Goal: Communication & Community: Answer question/provide support

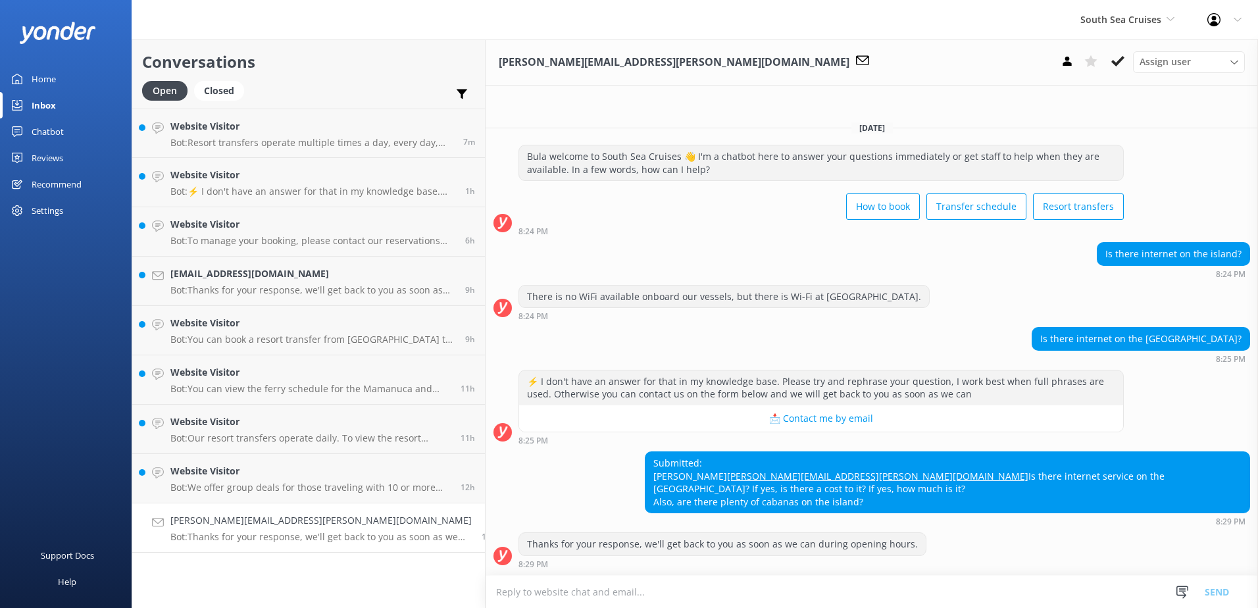
click at [503, 595] on textarea at bounding box center [871, 592] width 772 height 32
type textarea "O"
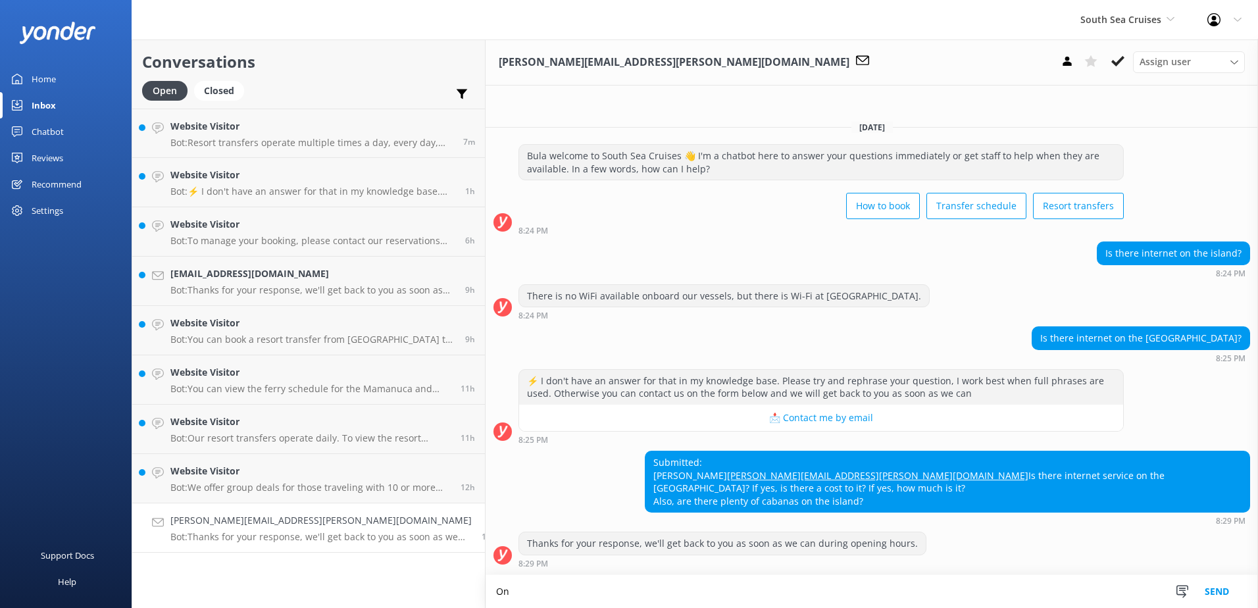
type textarea "O"
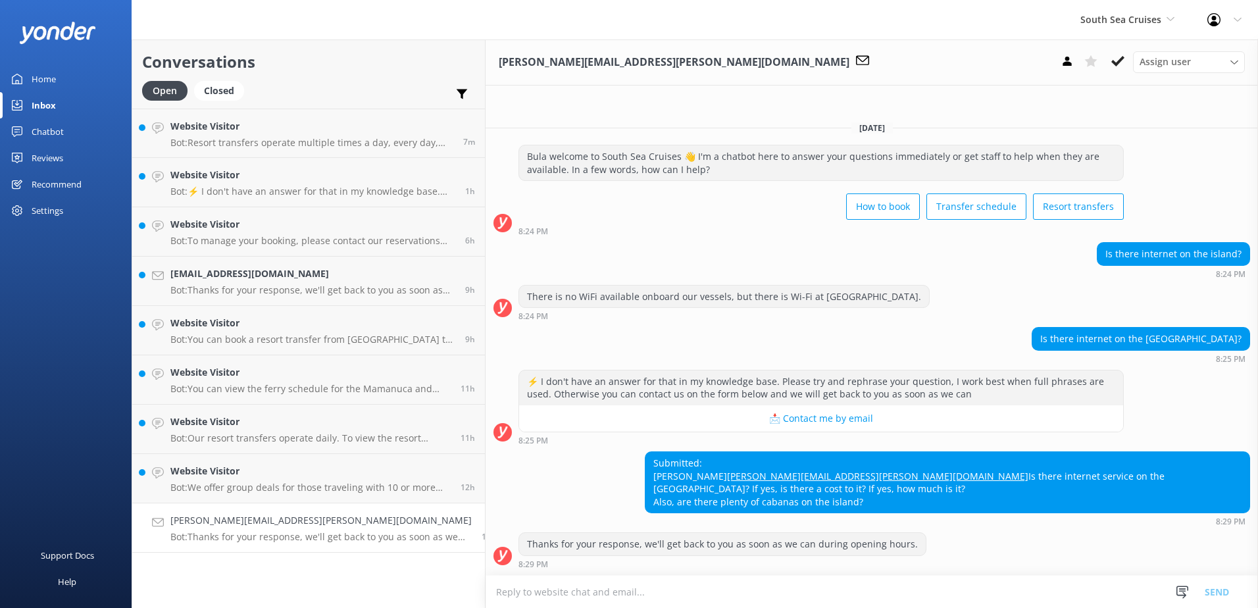
type textarea "O"
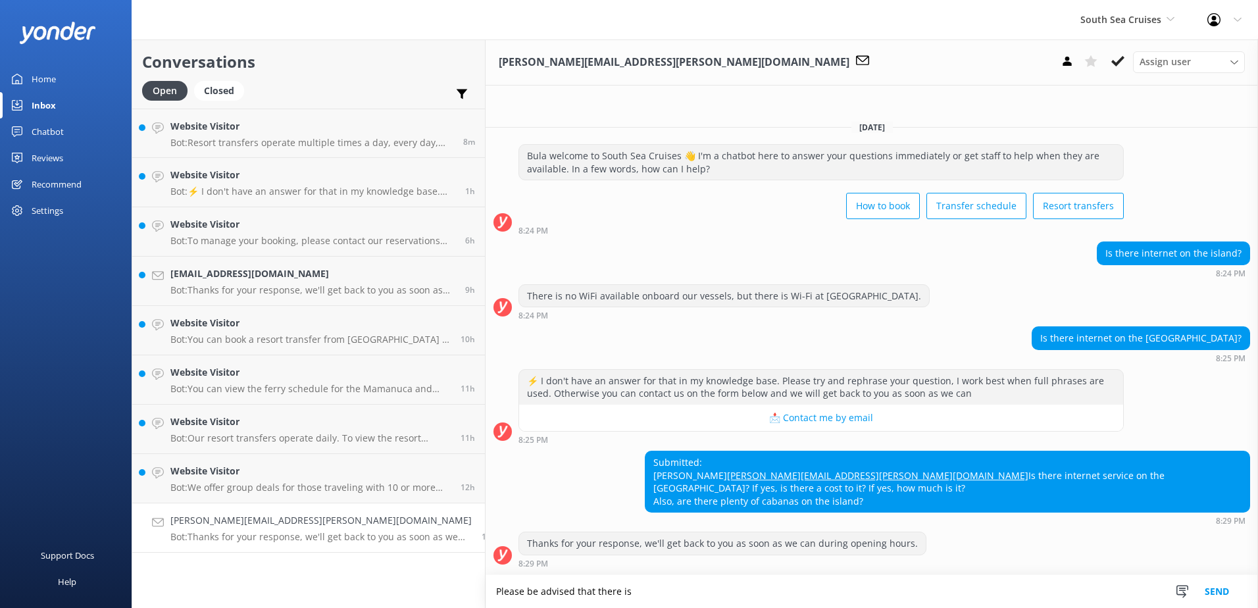
type textarea "Please be advised that there is"
drag, startPoint x: 556, startPoint y: 600, endPoint x: 352, endPoint y: 585, distance: 205.1
click at [352, 585] on div "Conversations Open Closed Important Assigned to me Unassigned Website Visitor B…" at bounding box center [695, 323] width 1126 height 568
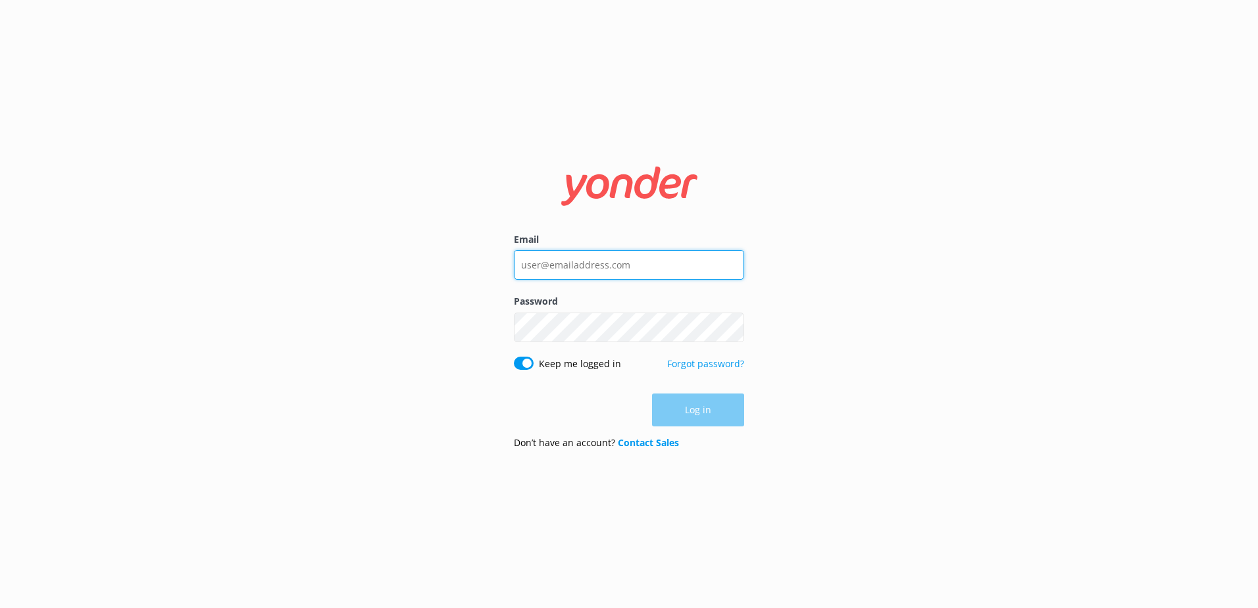
type input "social@ssc.com.fj"
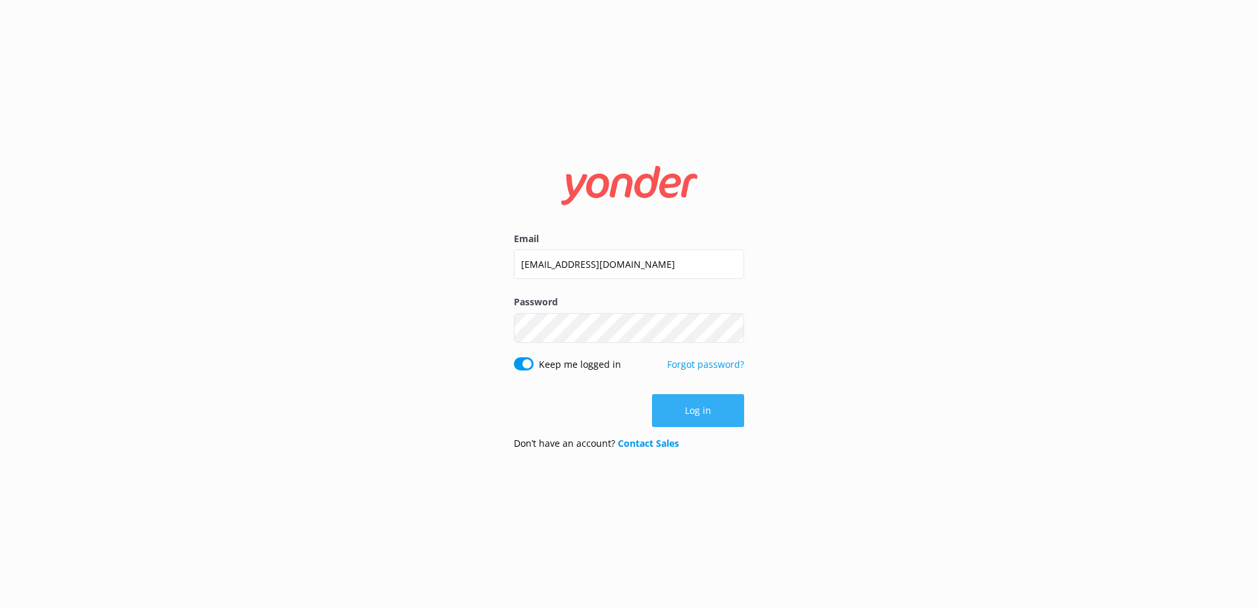
click at [688, 414] on button "Log in" at bounding box center [698, 410] width 92 height 33
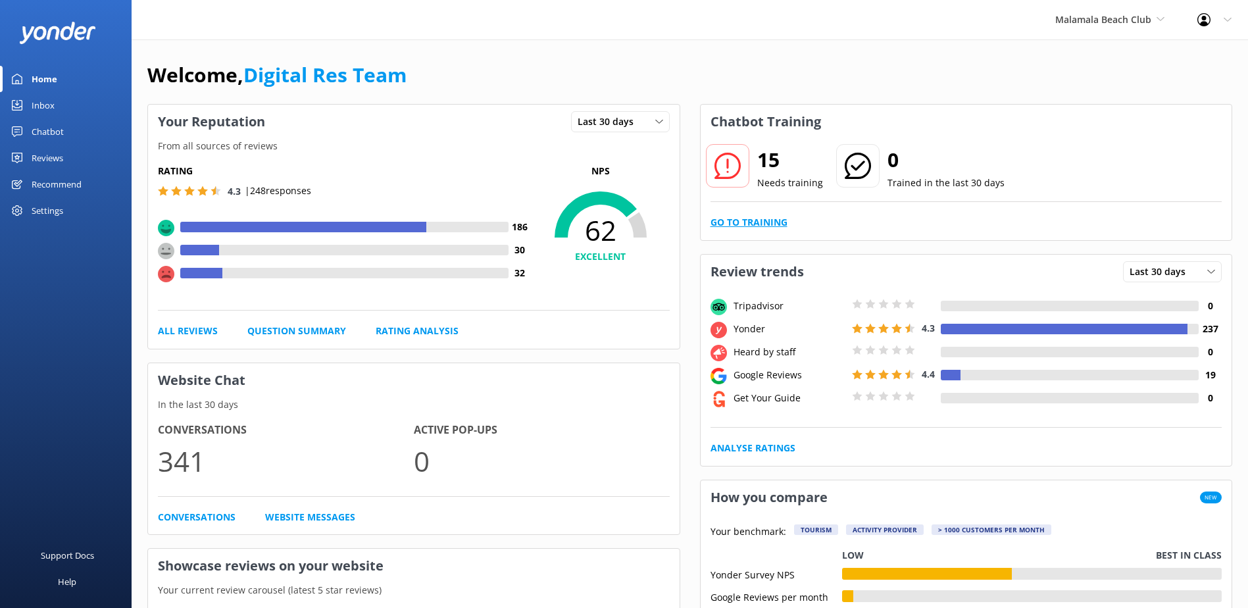
click at [770, 218] on link "Go to Training" at bounding box center [748, 222] width 77 height 14
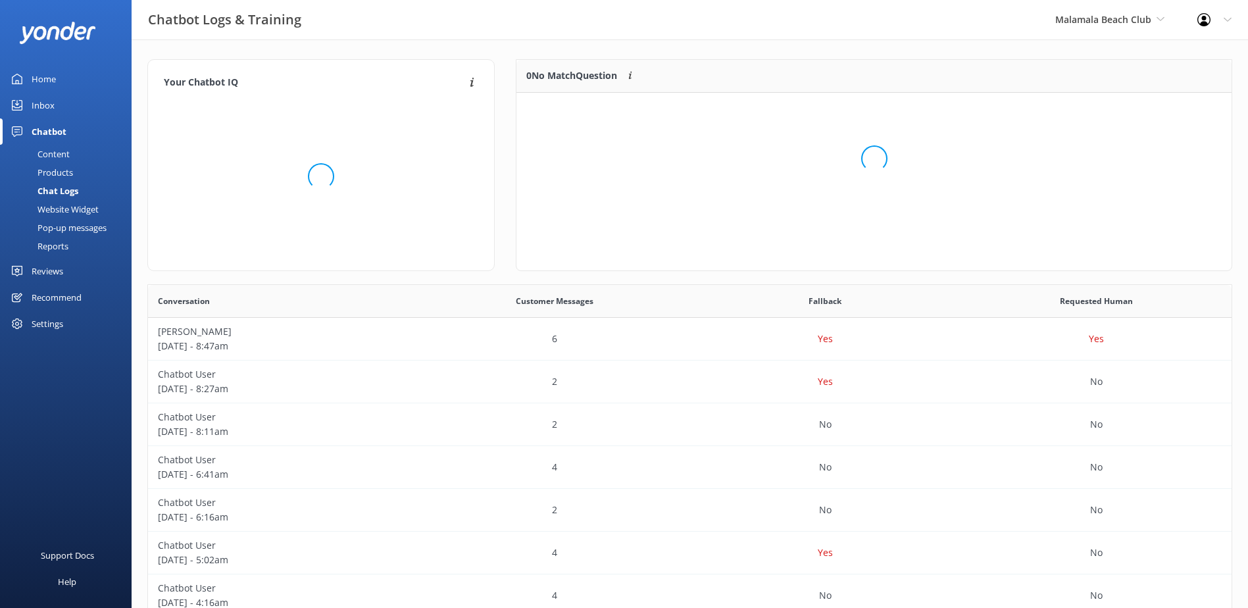
scroll to position [11, 11]
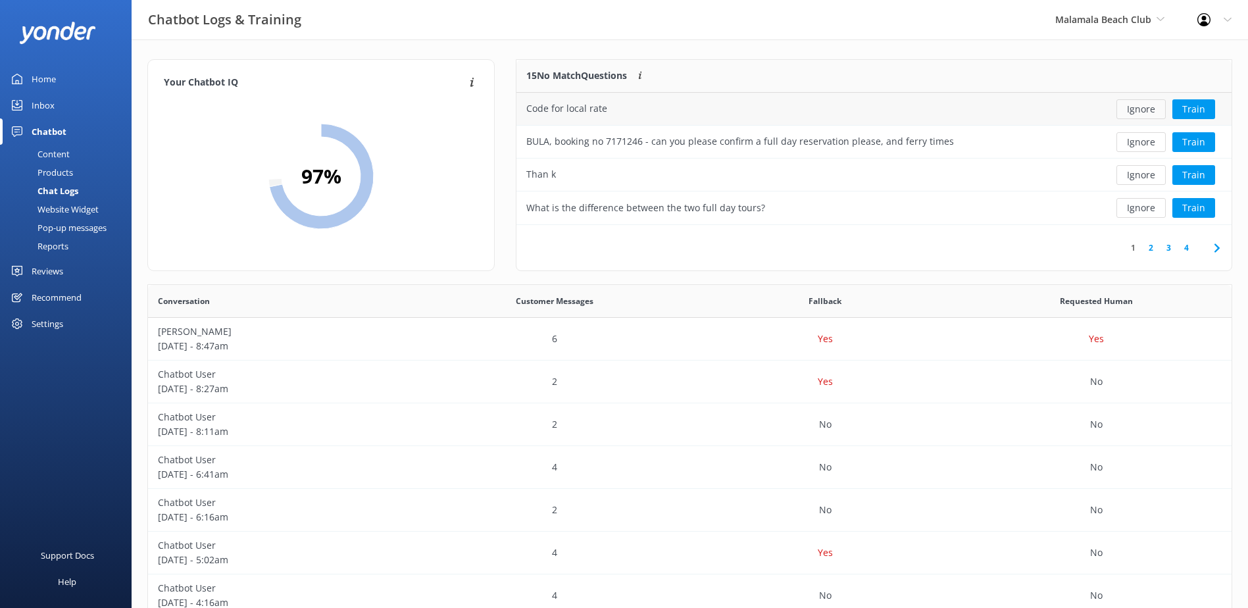
click at [1157, 109] on button "Ignore" at bounding box center [1140, 109] width 49 height 20
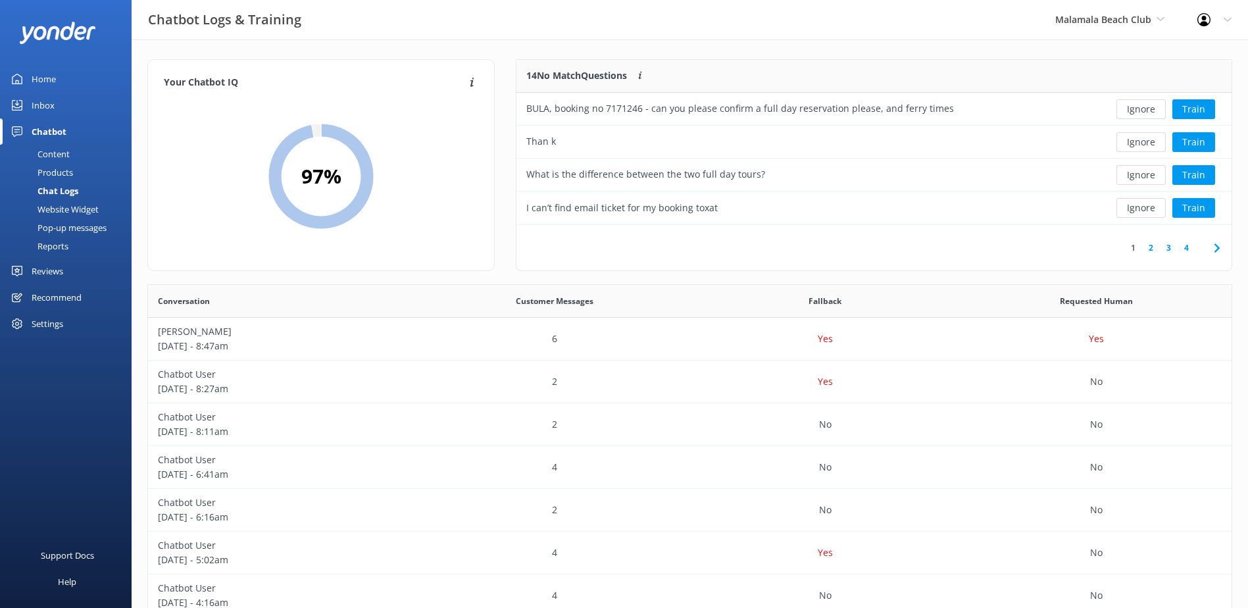
click at [1142, 112] on button "Ignore" at bounding box center [1140, 109] width 49 height 20
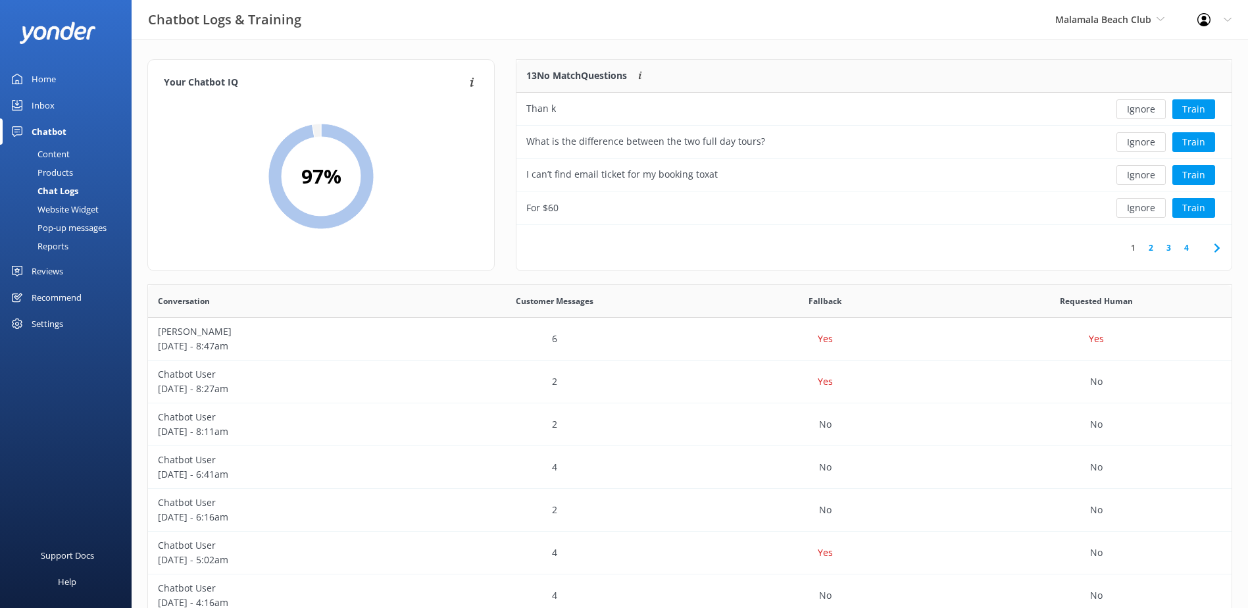
click at [1142, 112] on button "Ignore" at bounding box center [1140, 109] width 49 height 20
click at [1147, 113] on button "Ignore" at bounding box center [1140, 109] width 49 height 20
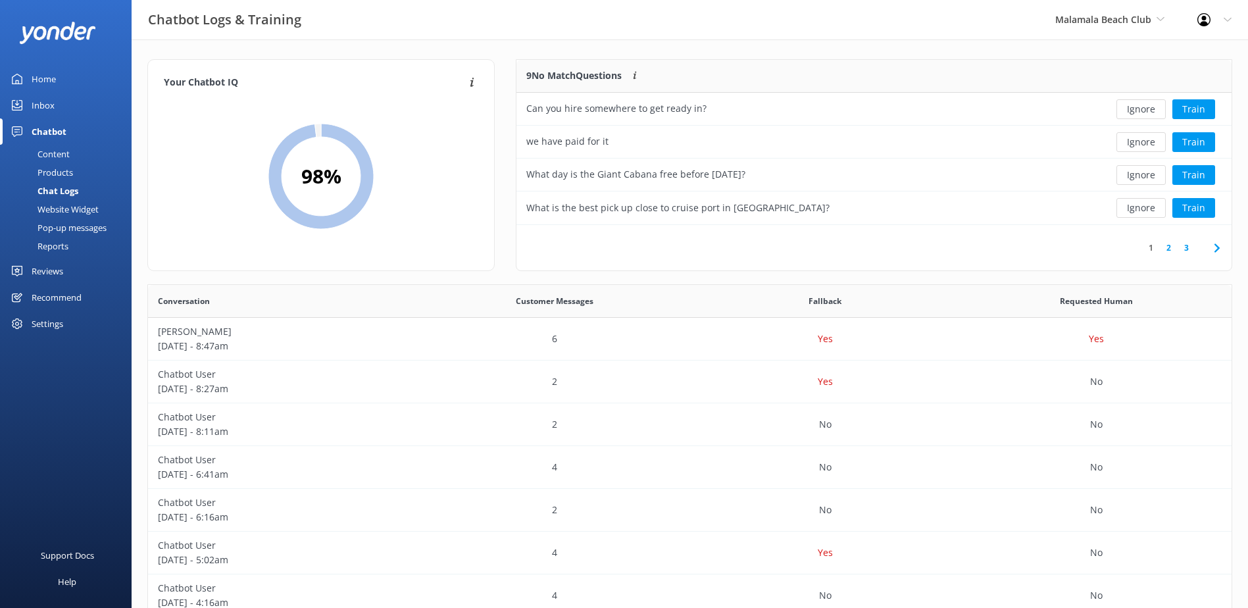
click at [1137, 107] on button "Ignore" at bounding box center [1140, 109] width 49 height 20
click at [1137, 105] on button "Ignore" at bounding box center [1140, 109] width 49 height 20
click at [1141, 109] on button "Ignore" at bounding box center [1140, 109] width 49 height 20
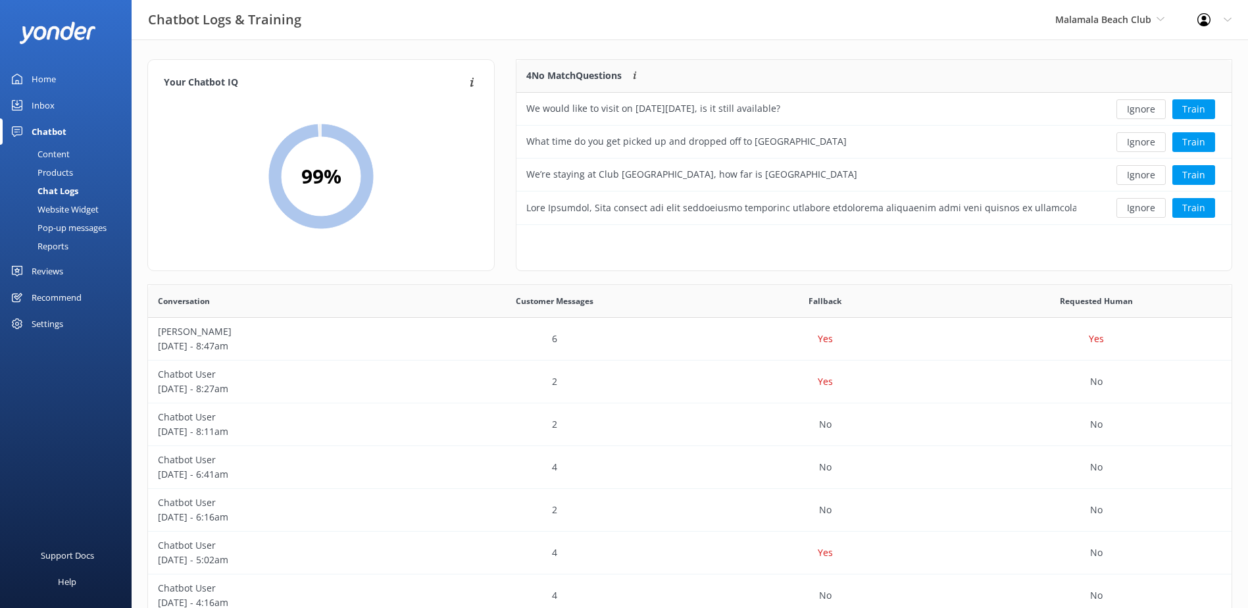
click at [1141, 109] on button "Ignore" at bounding box center [1140, 109] width 49 height 20
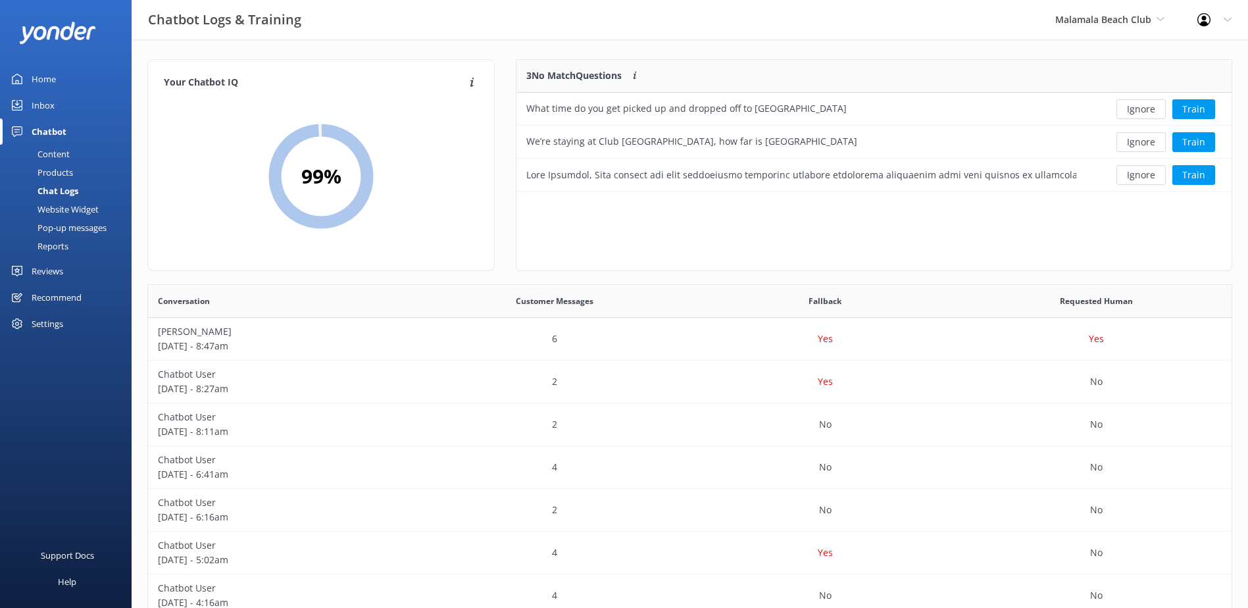
scroll to position [122, 704]
click at [1141, 109] on button "Ignore" at bounding box center [1140, 109] width 49 height 20
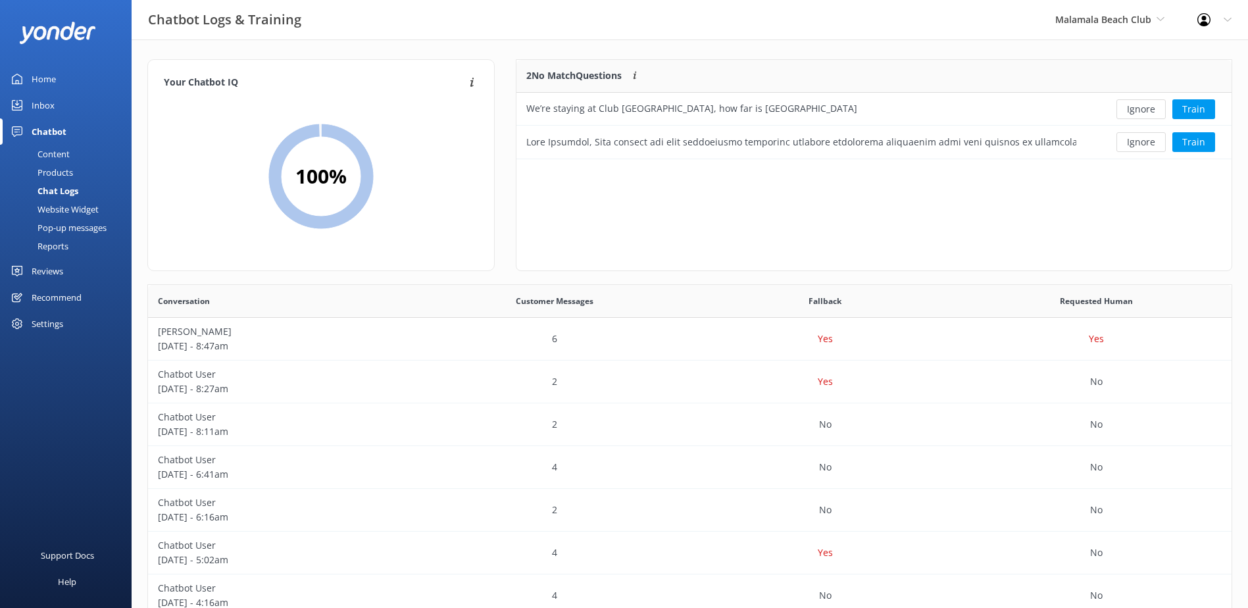
scroll to position [89, 704]
click at [1141, 109] on button "Ignore" at bounding box center [1140, 109] width 49 height 20
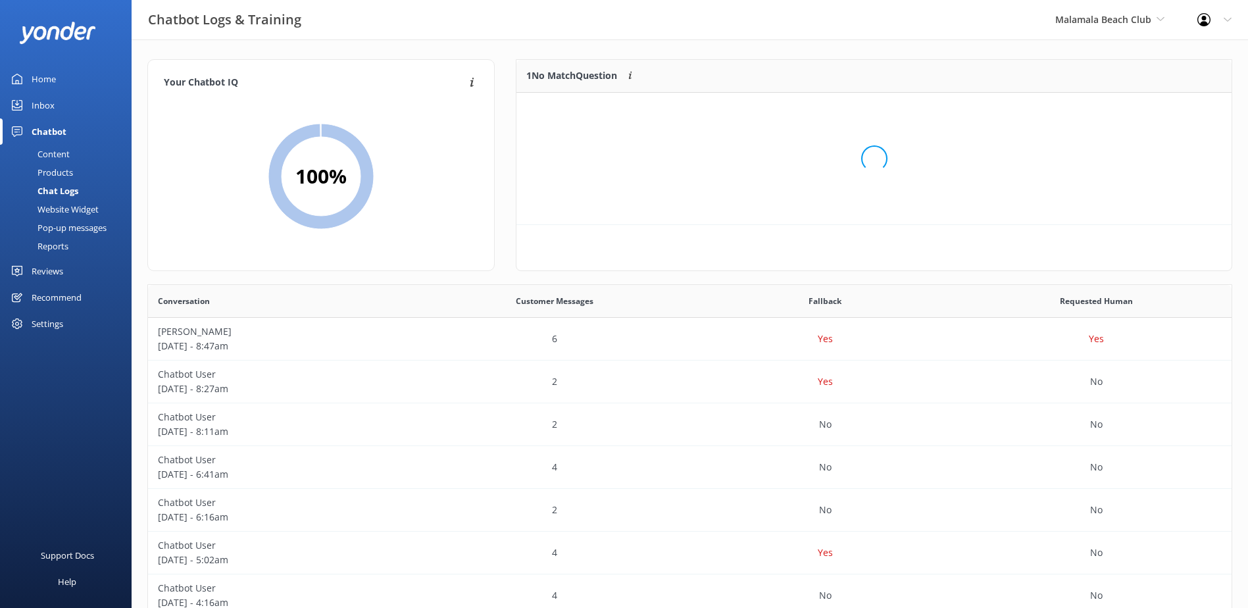
scroll to position [57, 704]
click at [1141, 109] on button "Ignore" at bounding box center [1140, 109] width 49 height 20
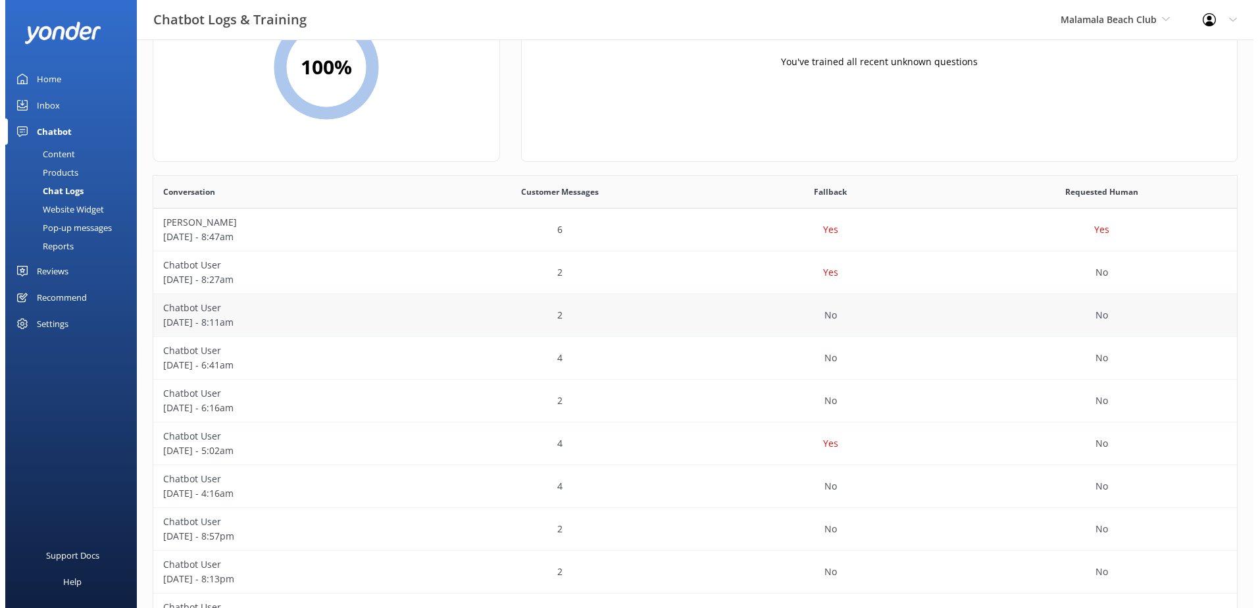
scroll to position [0, 0]
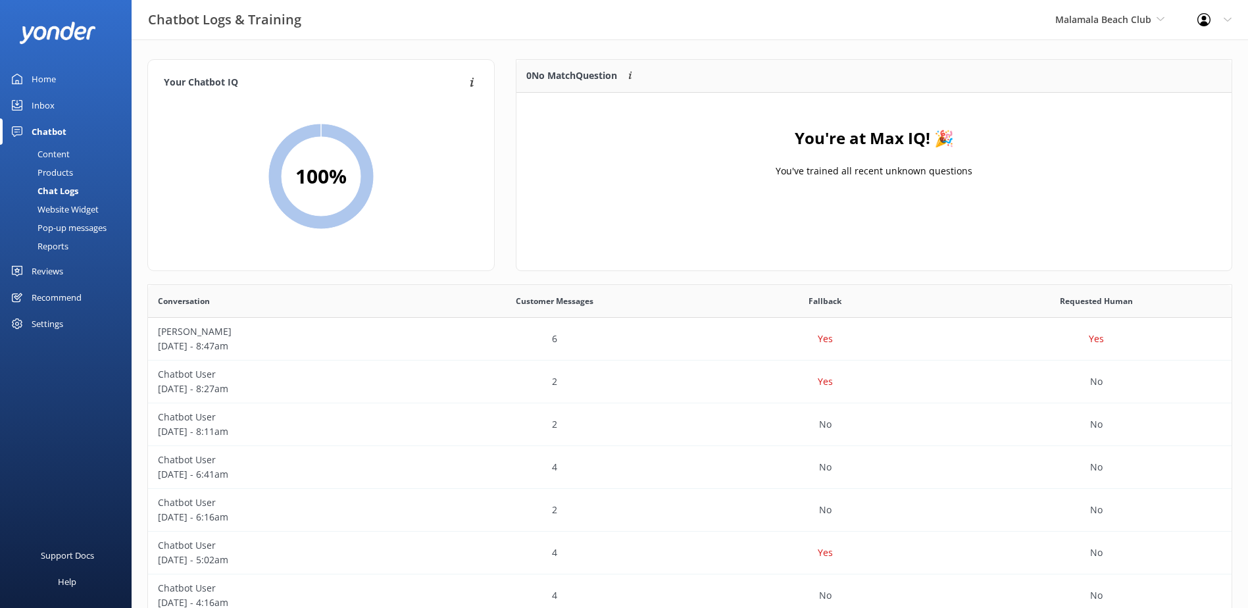
click at [54, 107] on div "Inbox" at bounding box center [43, 105] width 23 height 26
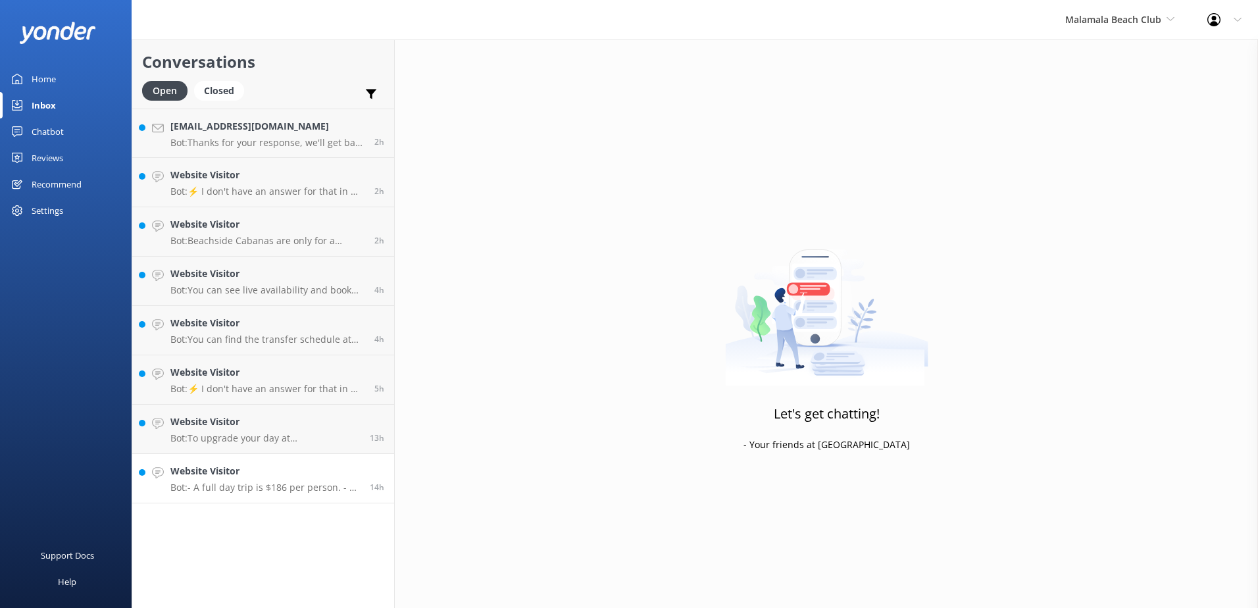
click at [297, 466] on h4 "Website Visitor" at bounding box center [264, 471] width 189 height 14
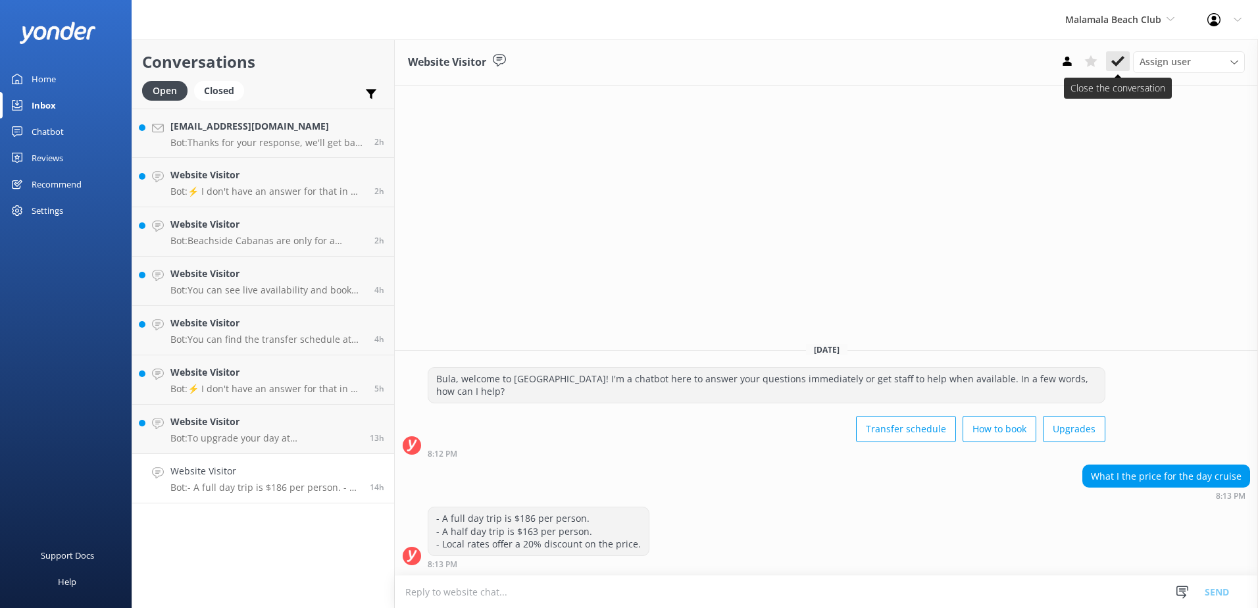
click at [1119, 60] on use at bounding box center [1117, 61] width 13 height 11
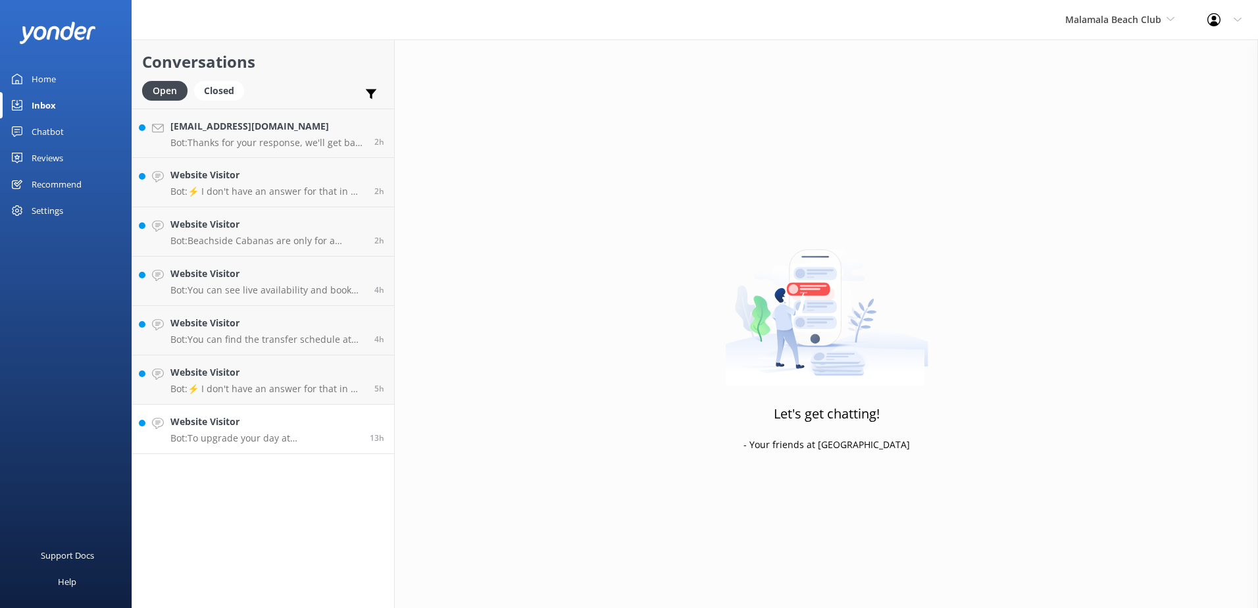
click at [335, 416] on h4 "Website Visitor" at bounding box center [264, 421] width 189 height 14
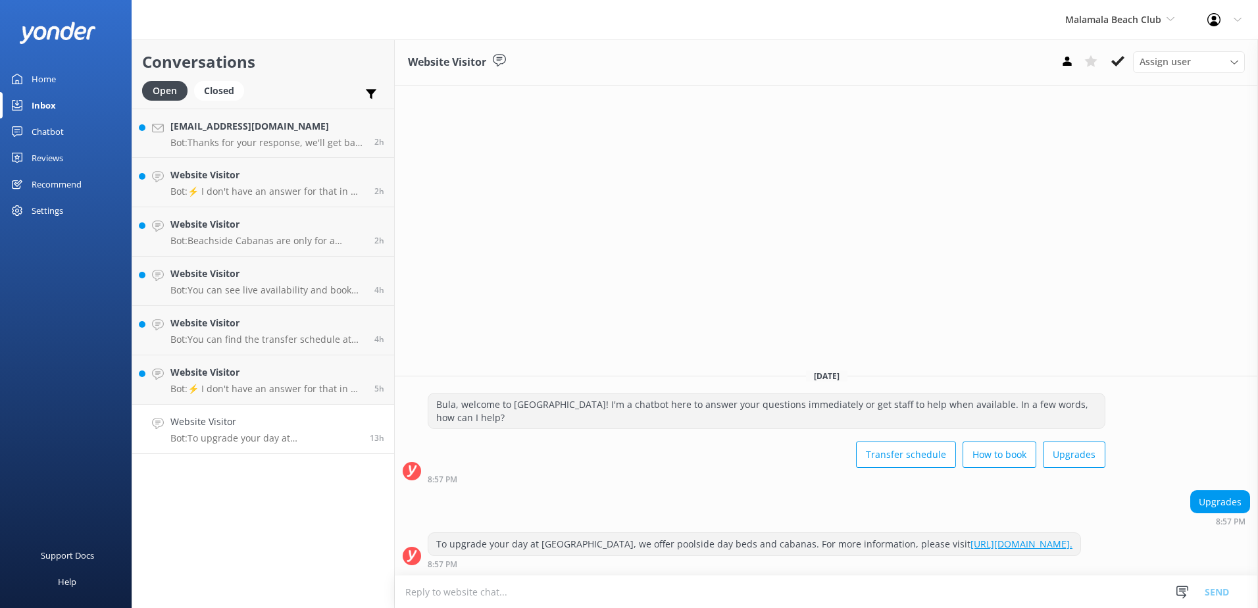
click at [527, 595] on textarea at bounding box center [826, 592] width 863 height 32
paste textarea "Please contact & liaise directly with our South Sea Cruises Reservations team, …"
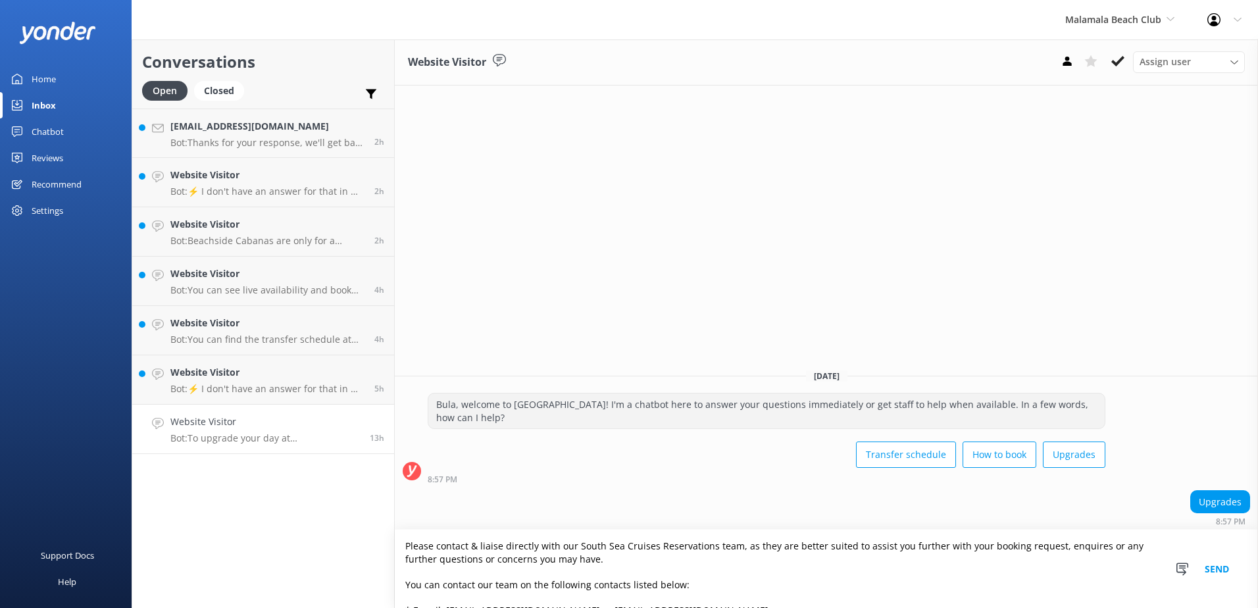
scroll to position [99, 0]
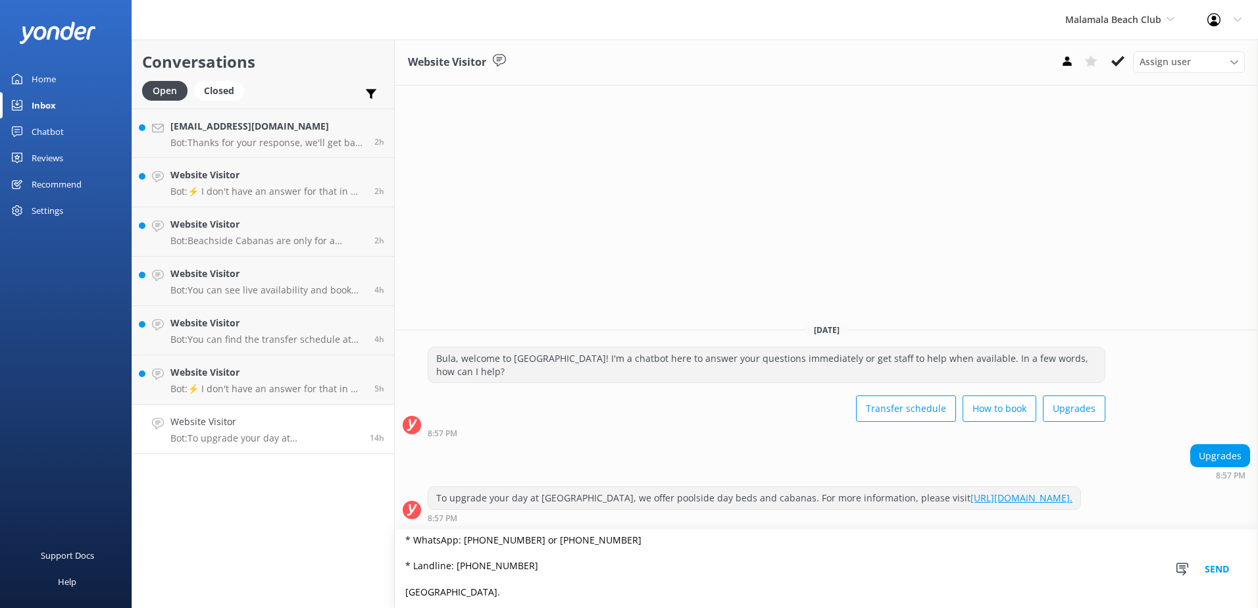
type textarea "Please contact & liaise directly with our South Sea Cruises Reservations team, …"
drag, startPoint x: 1116, startPoint y: 58, endPoint x: 1112, endPoint y: 95, distance: 37.1
click at [1116, 58] on icon at bounding box center [1117, 61] width 13 height 13
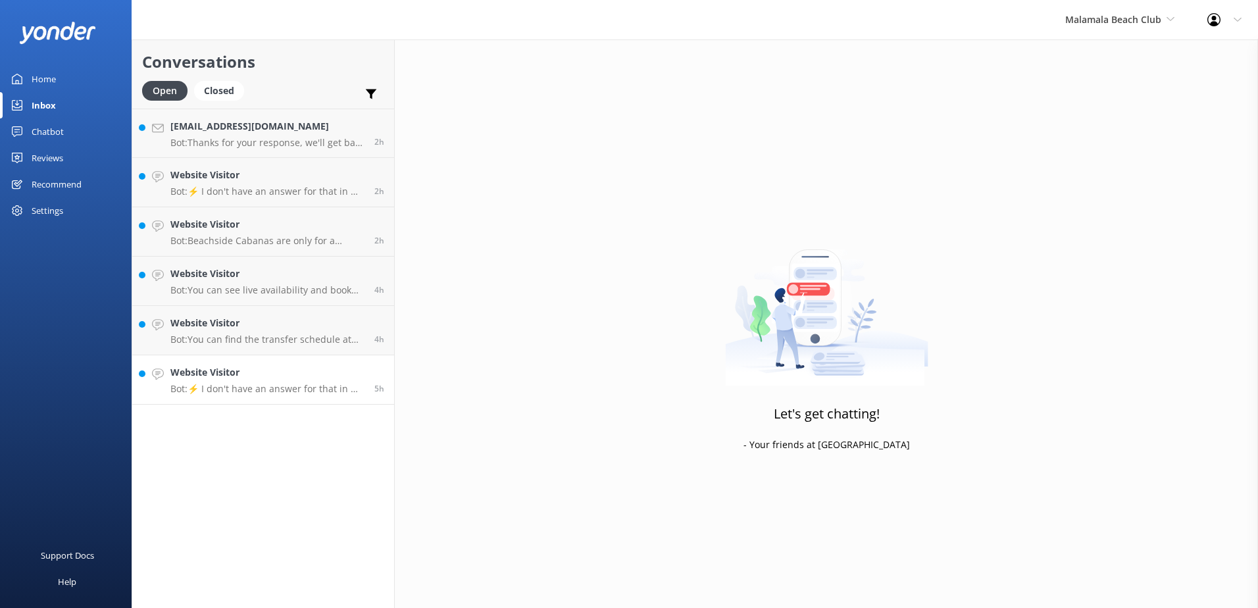
click at [314, 360] on link "Website Visitor Bot: ⚡ I don't have an answer for that in my knowledge base. Pl…" at bounding box center [263, 379] width 262 height 49
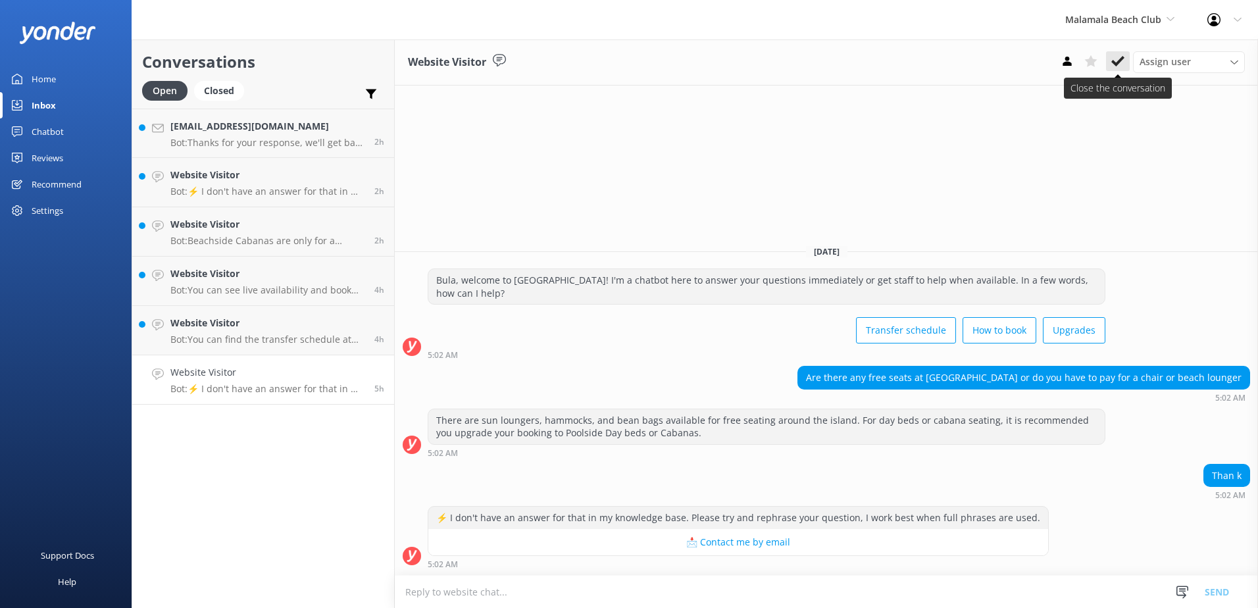
click at [1110, 61] on button at bounding box center [1118, 61] width 24 height 20
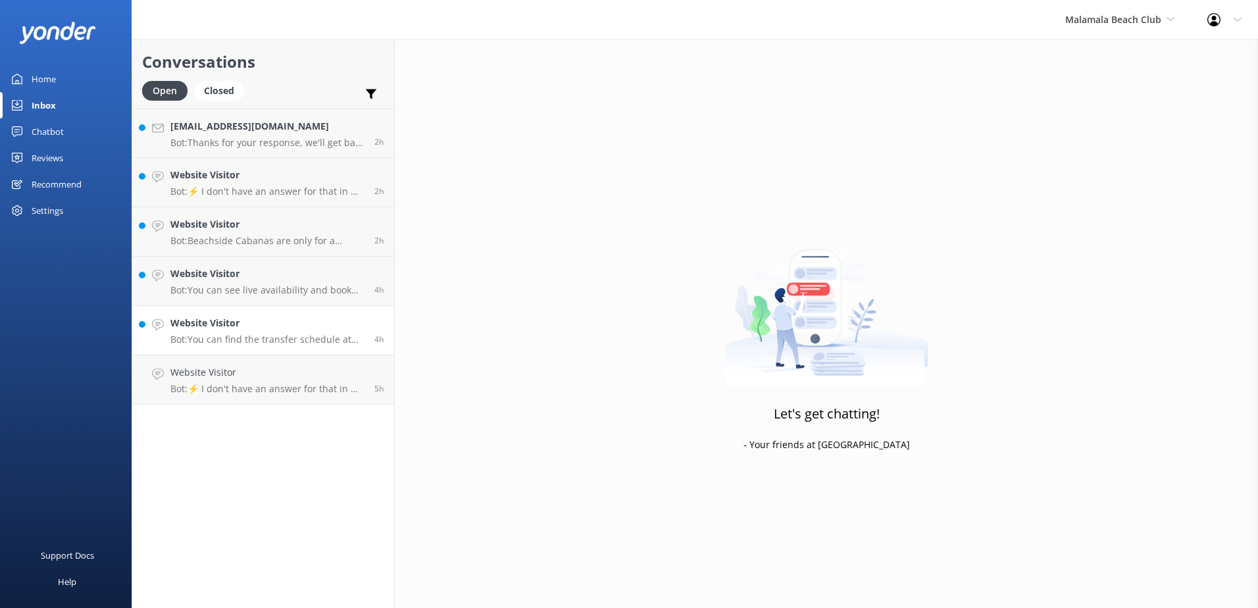
click at [323, 330] on h4 "Website Visitor" at bounding box center [267, 323] width 194 height 14
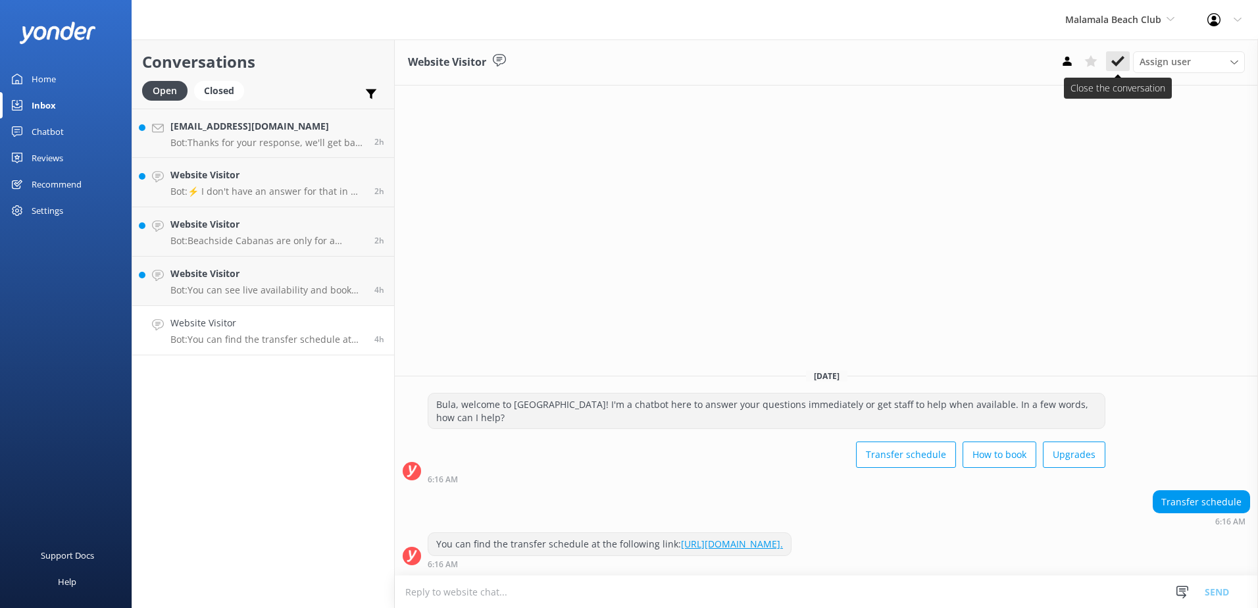
click at [1116, 61] on icon at bounding box center [1117, 61] width 13 height 13
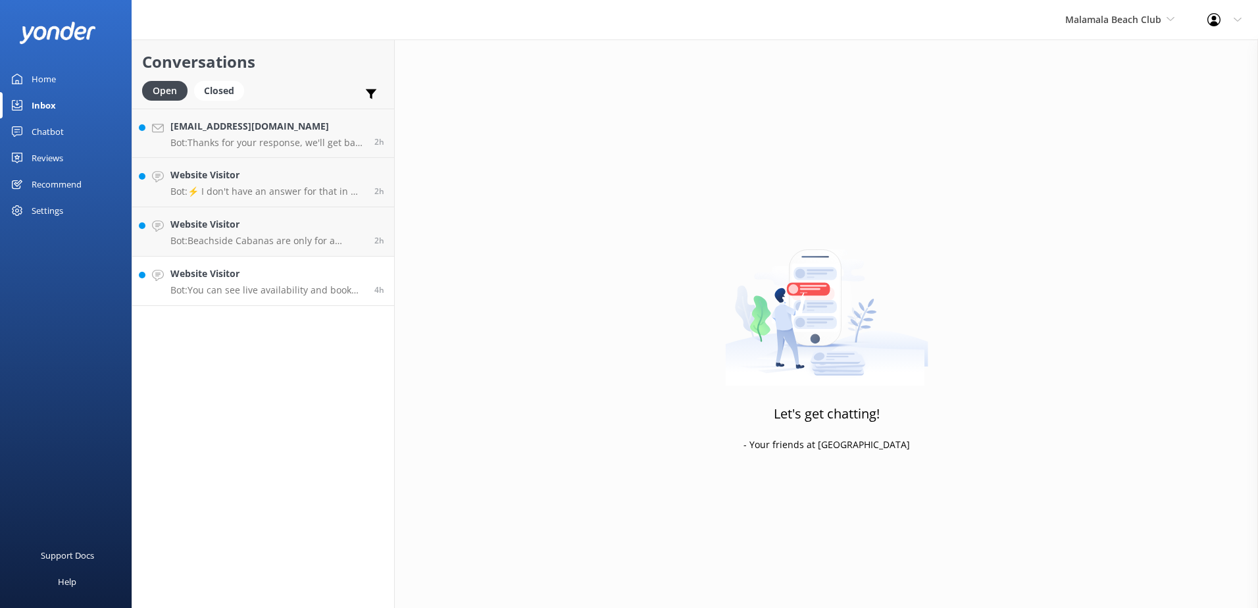
click at [332, 274] on h4 "Website Visitor" at bounding box center [267, 273] width 194 height 14
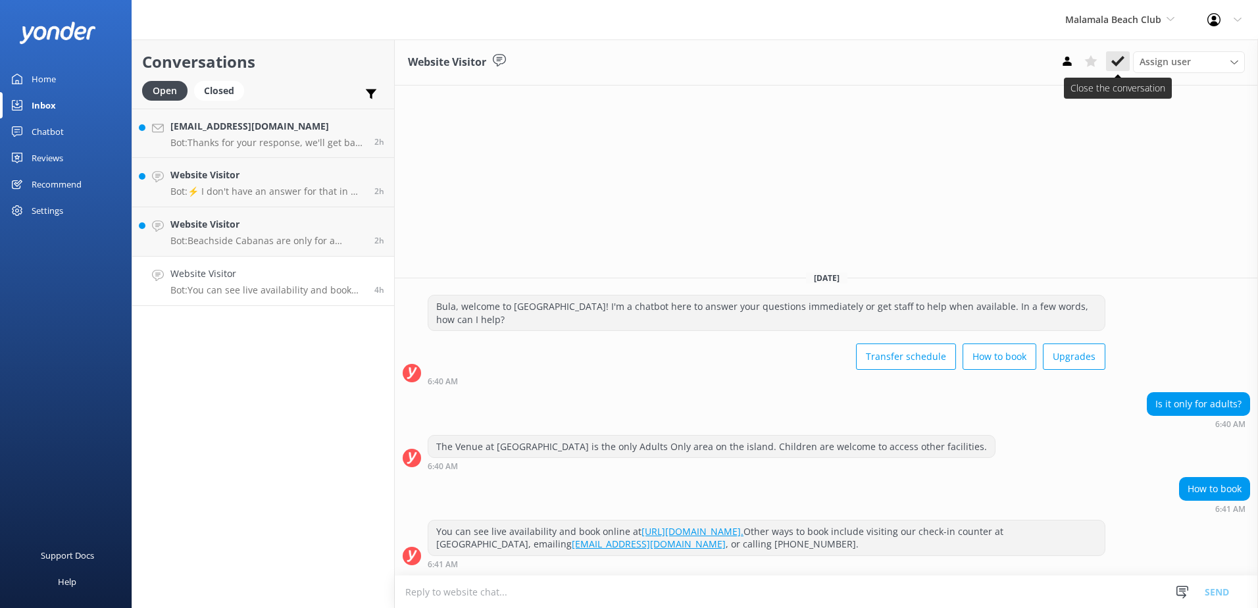
click at [1116, 66] on use at bounding box center [1117, 61] width 13 height 11
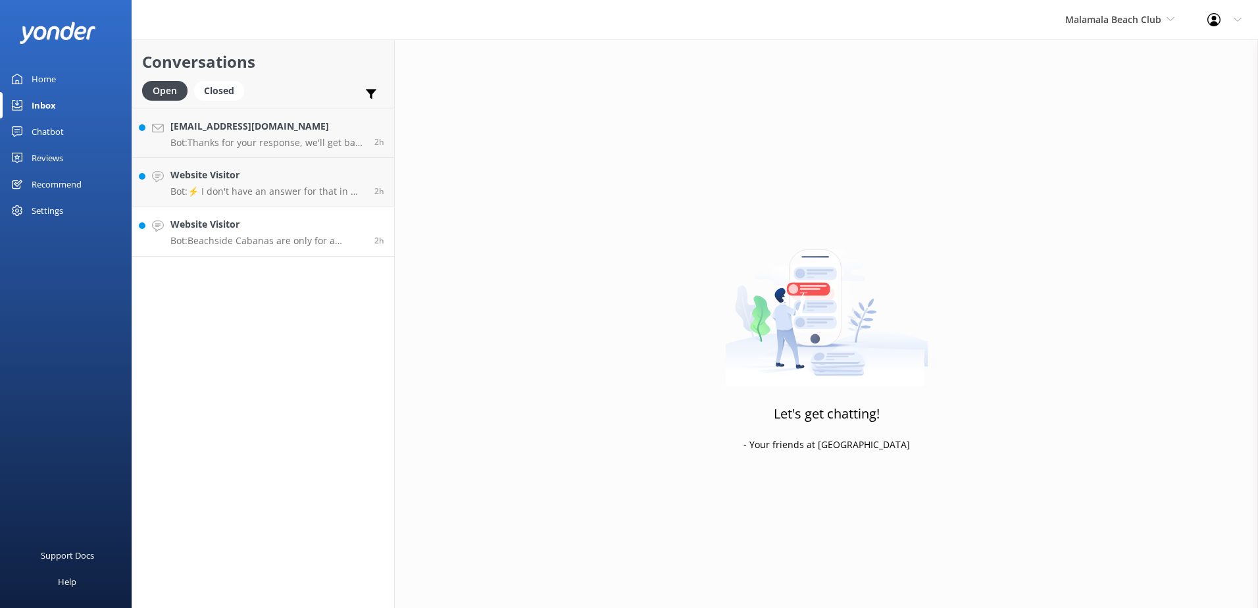
click at [326, 232] on h4 "Website Visitor" at bounding box center [267, 224] width 194 height 14
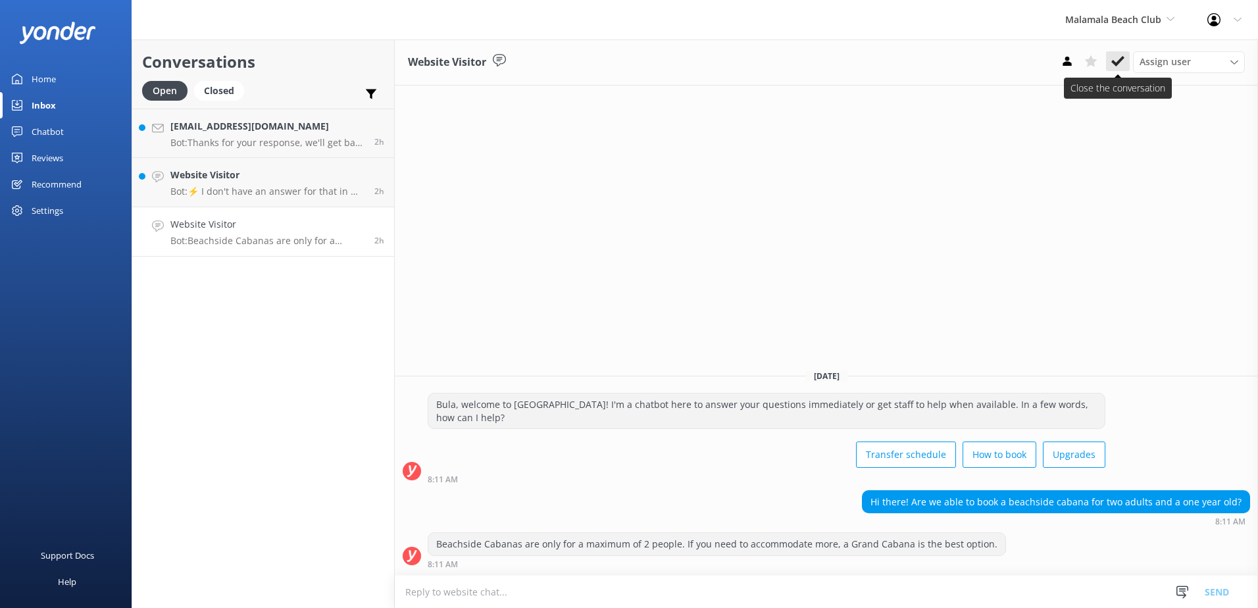
click at [1120, 55] on icon at bounding box center [1117, 61] width 13 height 13
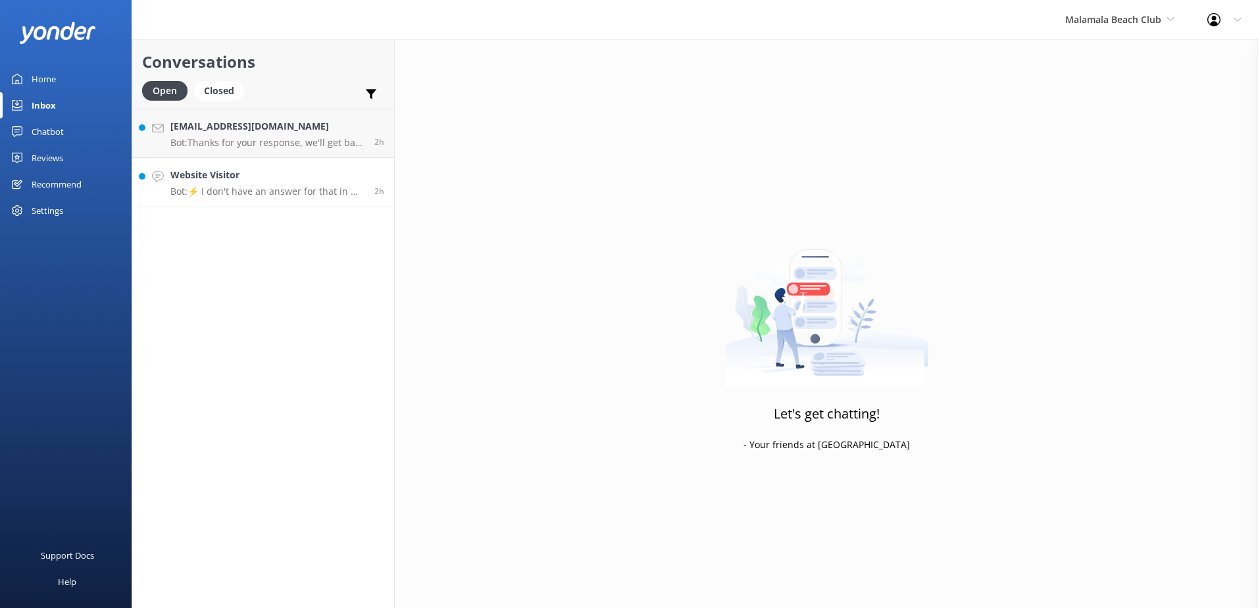
click at [307, 172] on h4 "Website Visitor" at bounding box center [267, 175] width 194 height 14
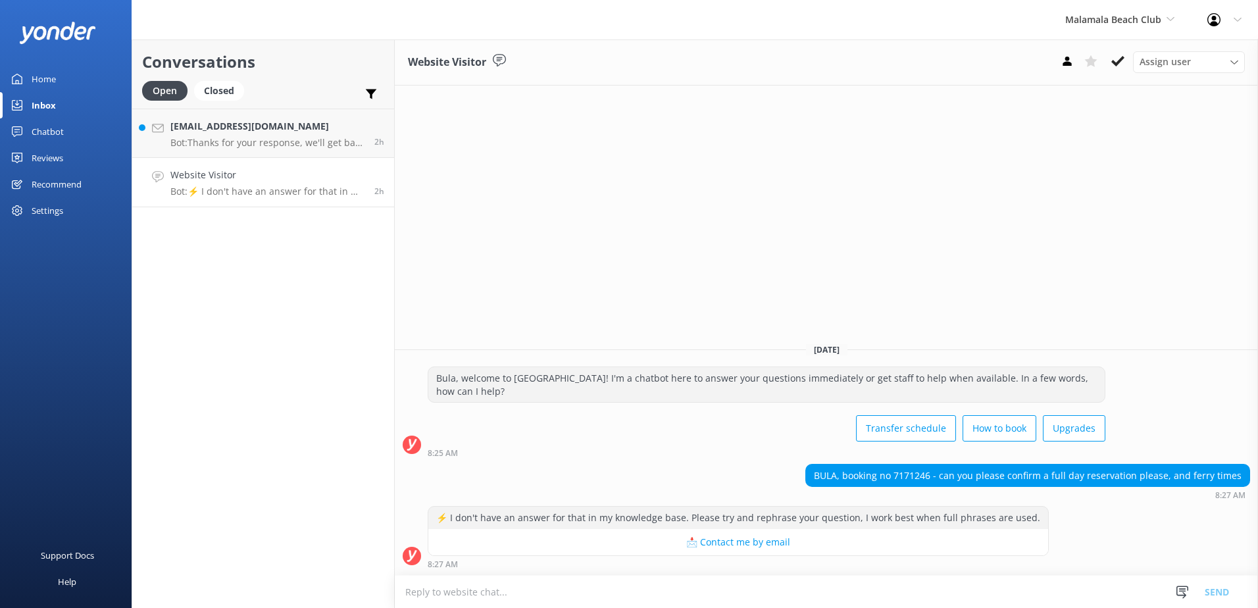
click at [935, 473] on div "BULA, booking no 7171246 - can you please confirm a full day reservation please…" at bounding box center [1027, 475] width 443 height 22
copy div "7171246"
click at [782, 457] on div "Bula, welcome to Malamala Beach Club! I'm a chatbot here to answer your questio…" at bounding box center [826, 414] width 863 height 97
click at [919, 480] on div "BULA, booking no 7171246 - can you please confirm a full day reservation please…" at bounding box center [1027, 475] width 443 height 22
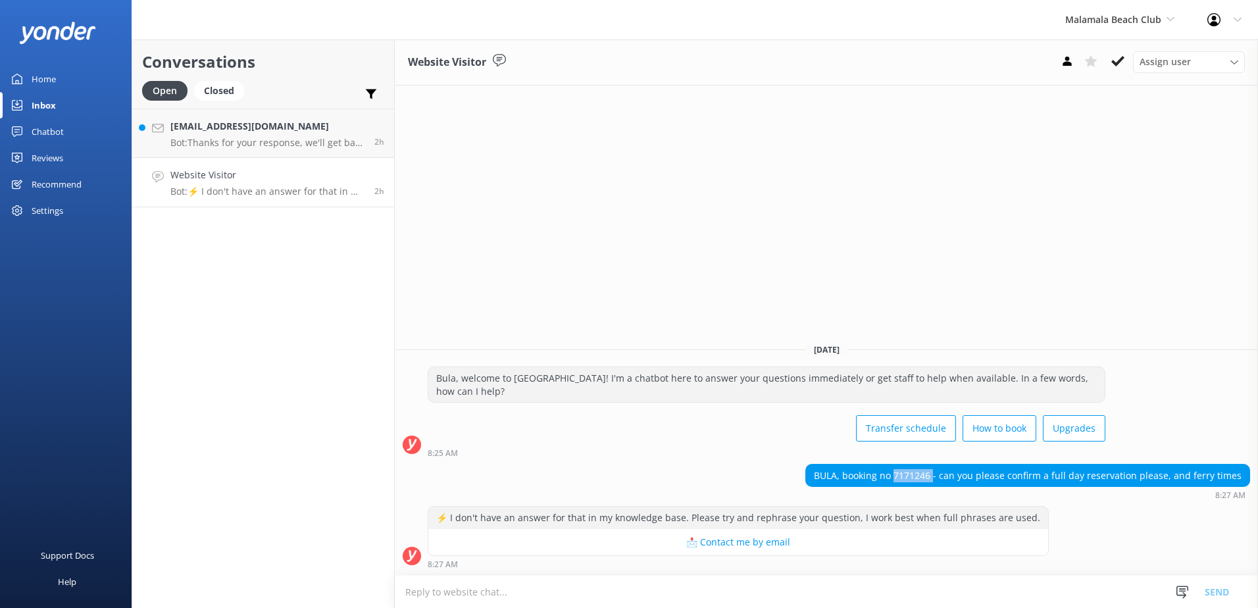
click at [919, 480] on div "BULA, booking no 7171246 - can you please confirm a full day reservation please…" at bounding box center [1027, 475] width 443 height 22
copy div "7171246"
click at [549, 597] on textarea at bounding box center [826, 592] width 863 height 32
type textarea "t"
type textarea "b"
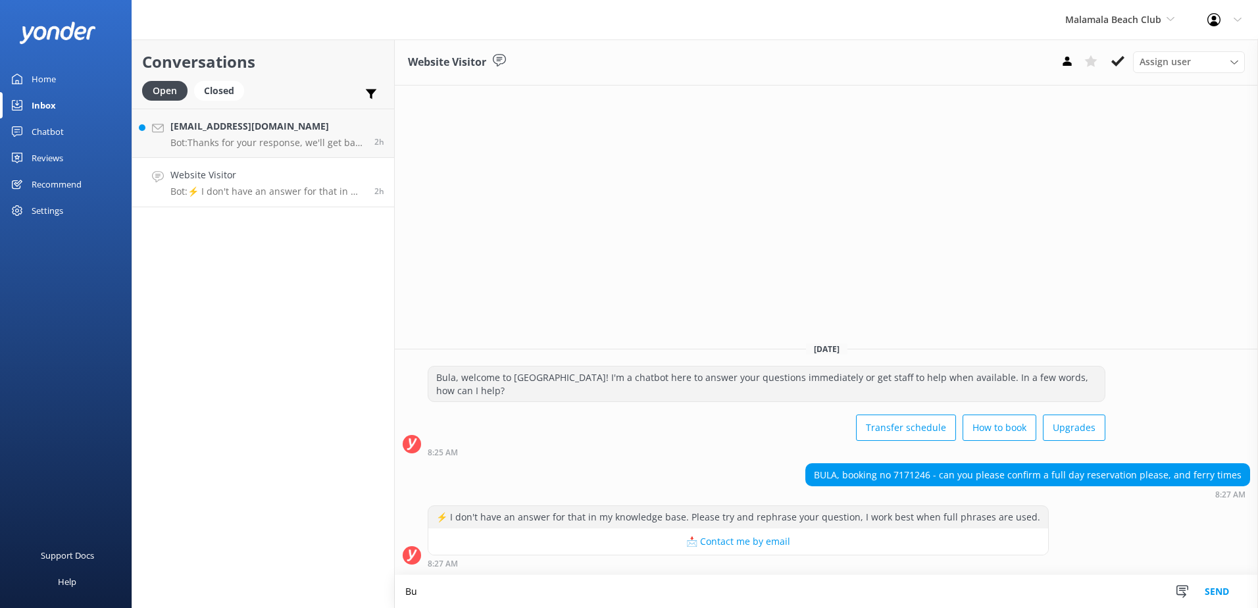
type textarea "B"
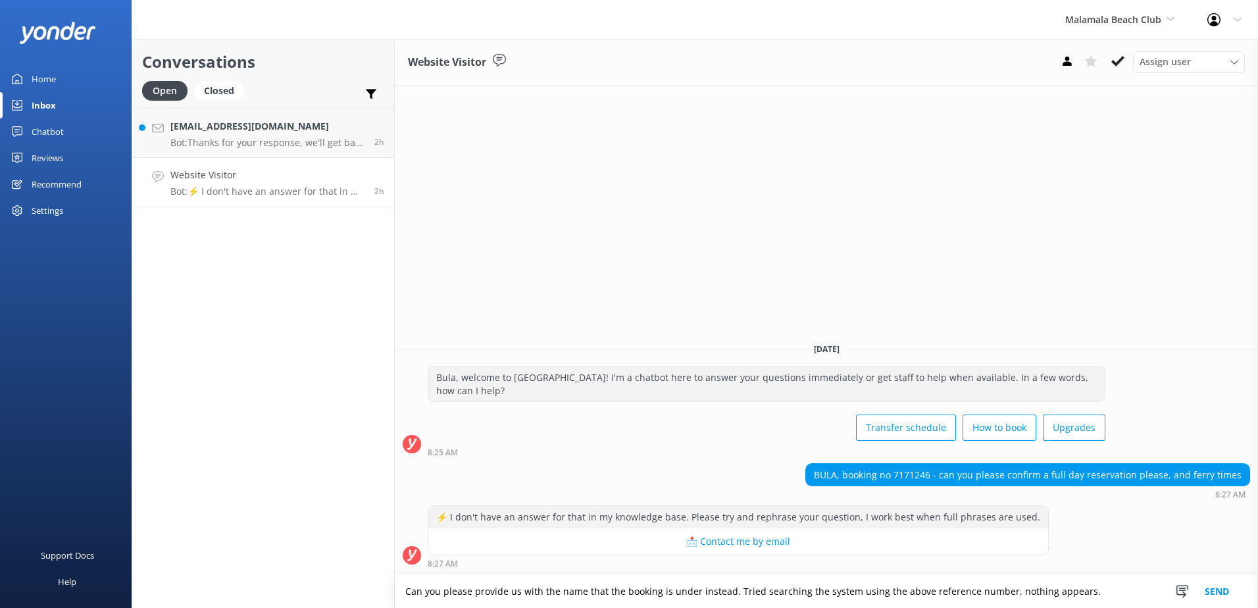
type textarea "Can you please provide us with the name that the booking is under instead. Trie…"
click at [1218, 591] on button "Send" at bounding box center [1216, 591] width 49 height 33
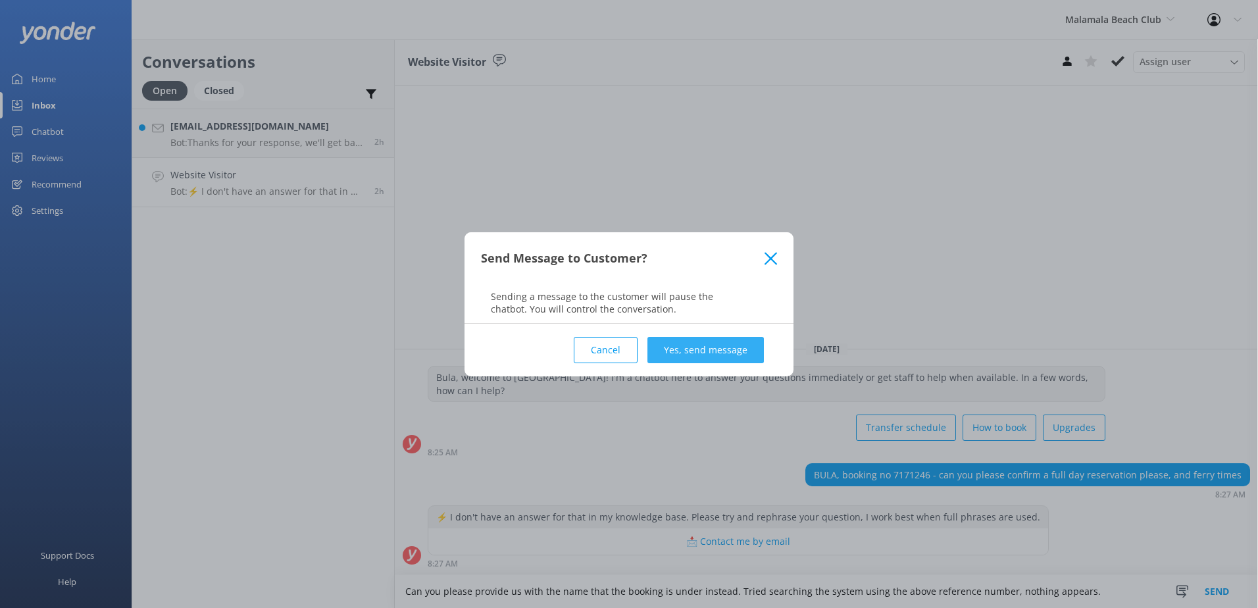
click at [717, 349] on button "Yes, send message" at bounding box center [705, 350] width 116 height 26
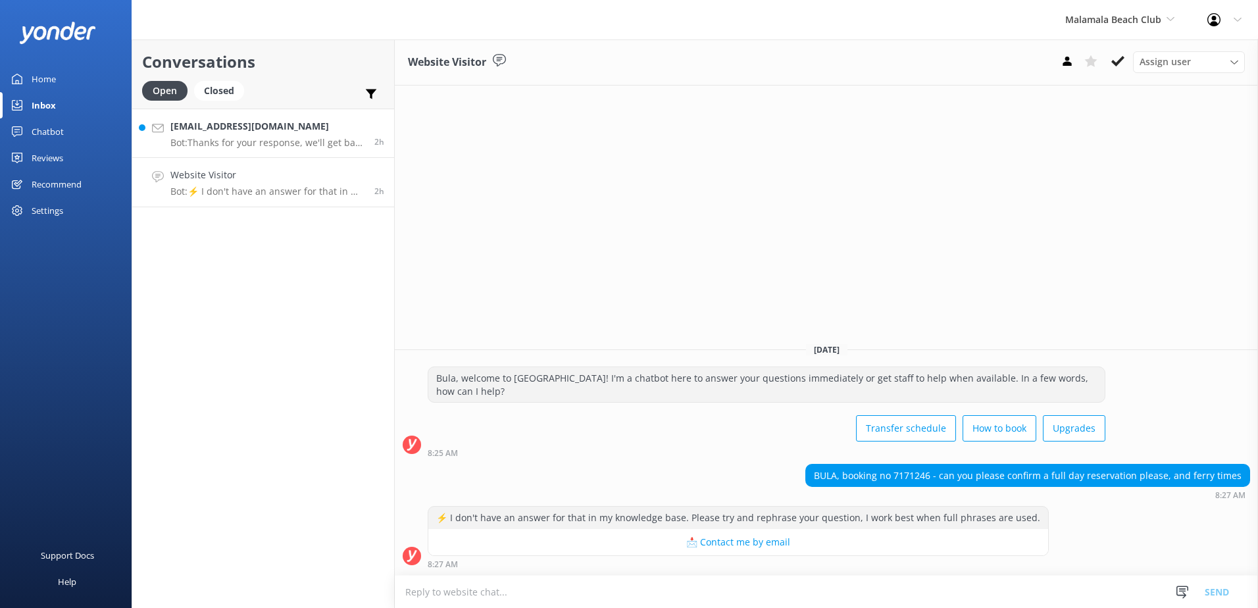
click at [316, 134] on div "Samfrase@gmail.com Bot: Thanks for your response, we'll get back to you as soon…" at bounding box center [267, 133] width 194 height 28
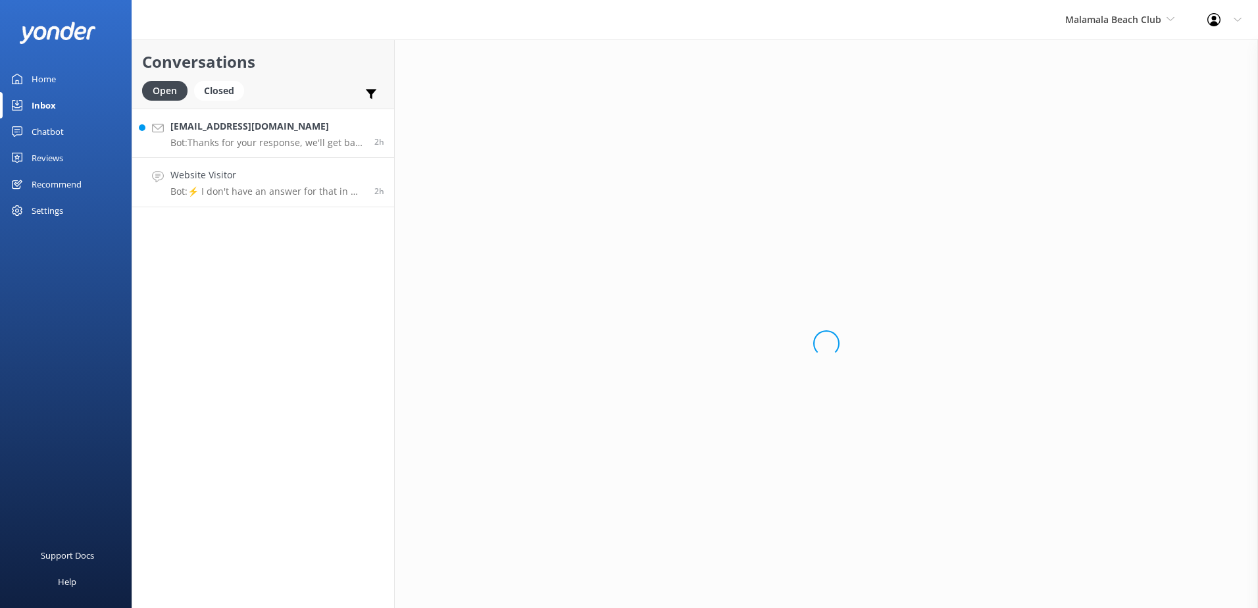
click at [349, 179] on h4 "Website Visitor" at bounding box center [267, 175] width 194 height 14
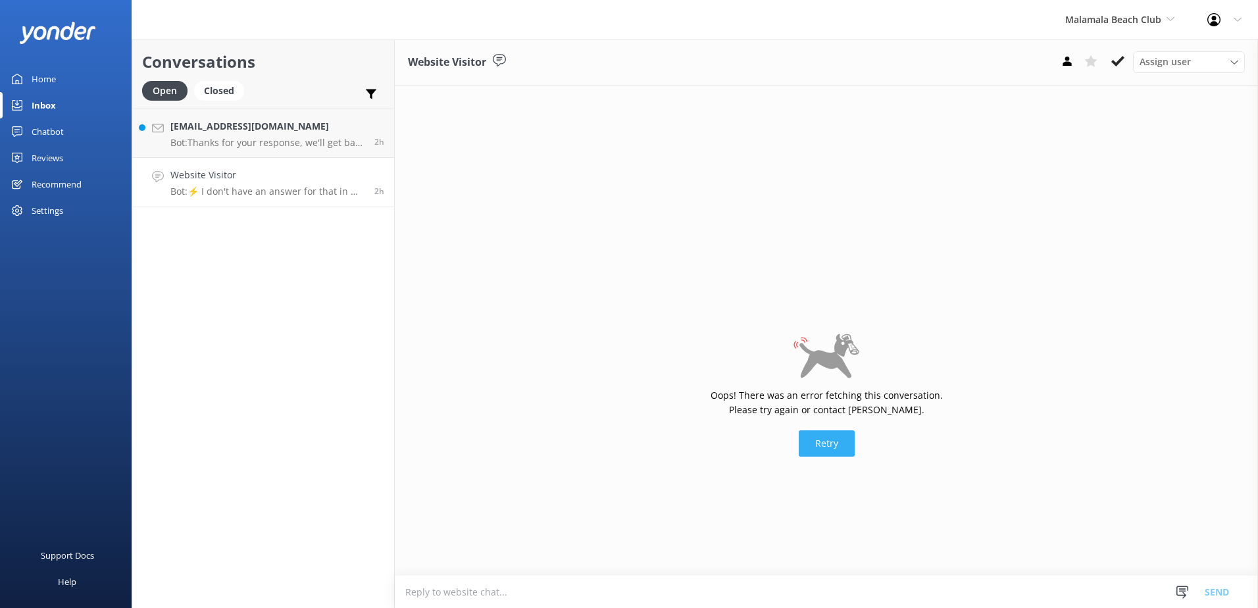
click at [827, 441] on button "Retry" at bounding box center [827, 443] width 56 height 26
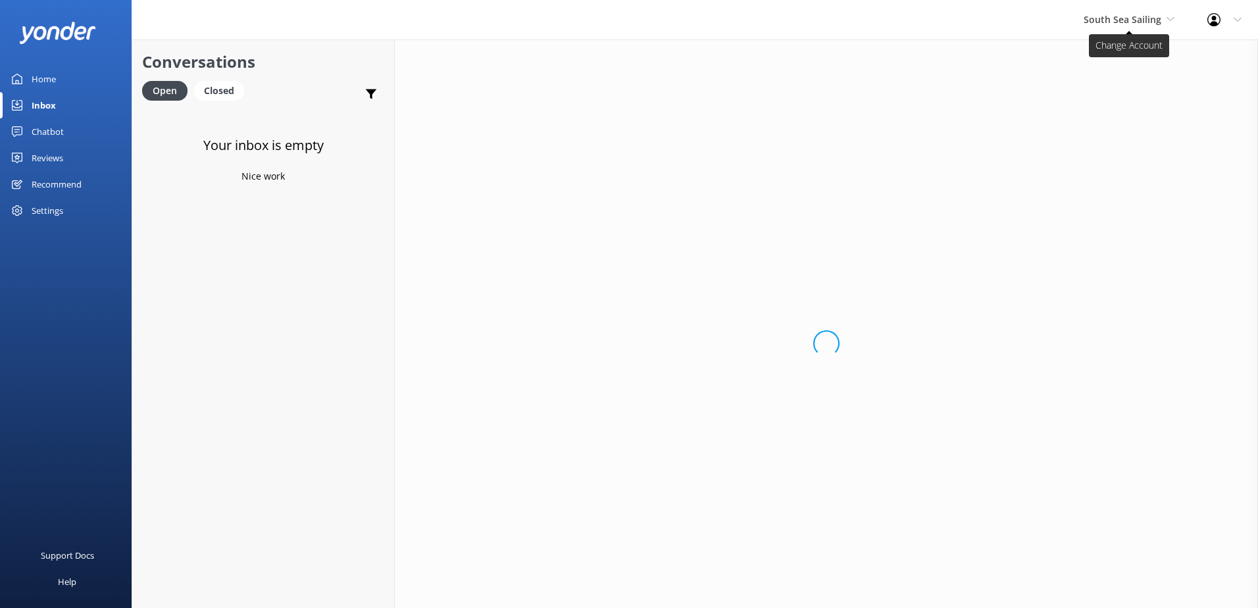
click at [1164, 18] on span "South Sea Sailing" at bounding box center [1128, 19] width 91 height 14
click at [1123, 82] on link "South Sea Cruises" at bounding box center [1133, 87] width 132 height 32
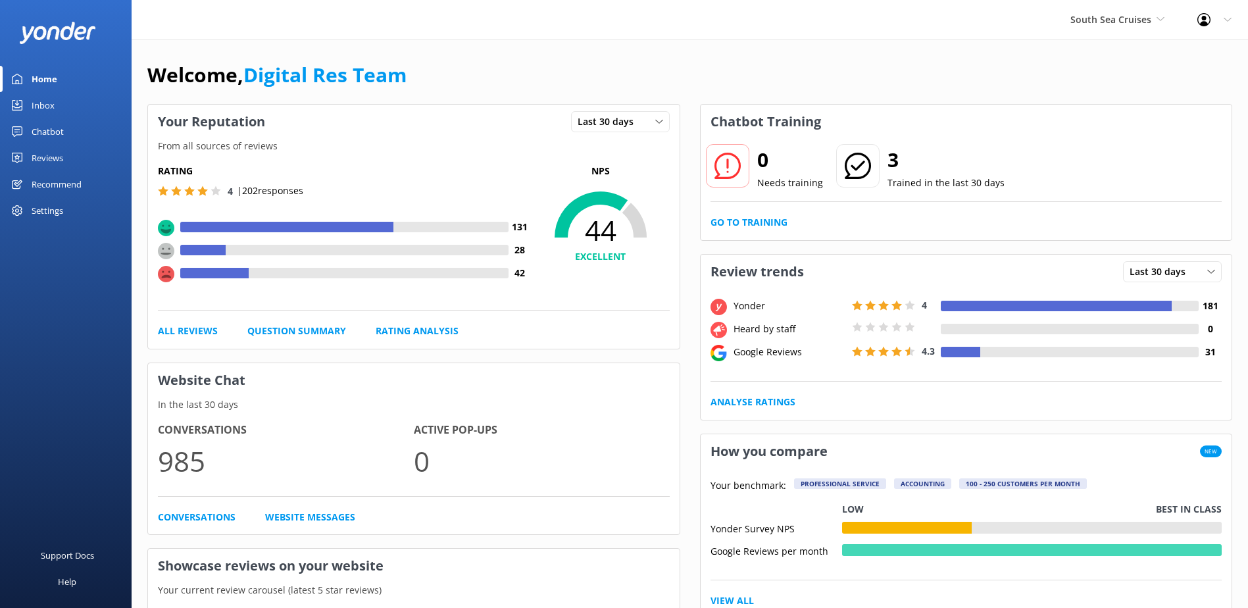
click at [44, 105] on div "Inbox" at bounding box center [43, 105] width 23 height 26
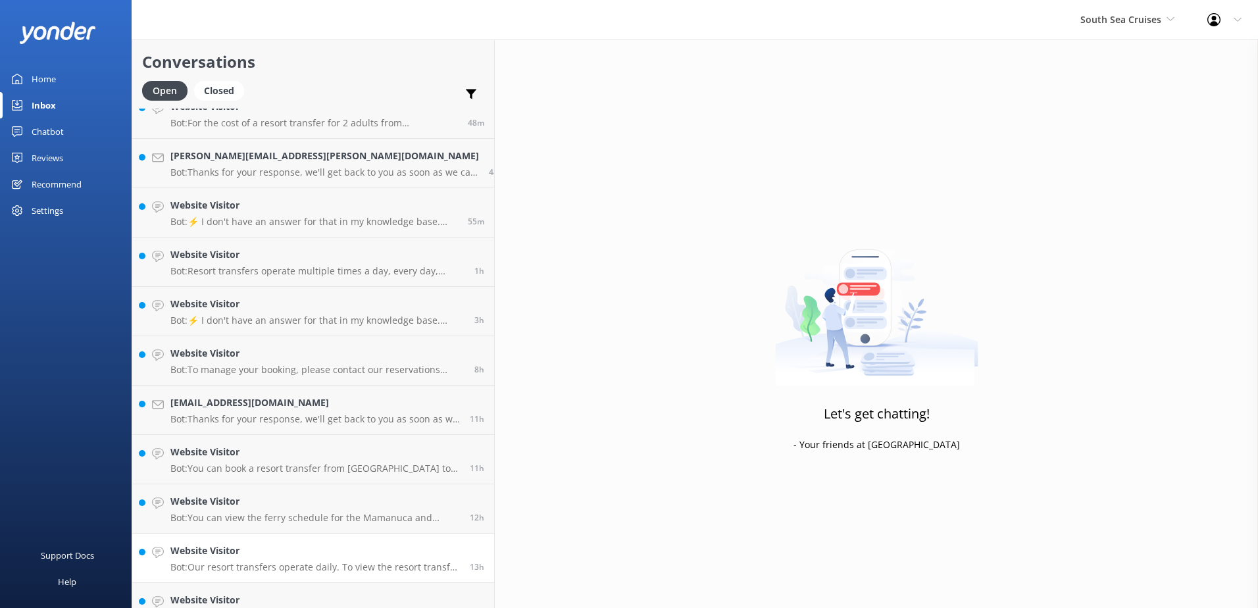
scroll to position [142, 0]
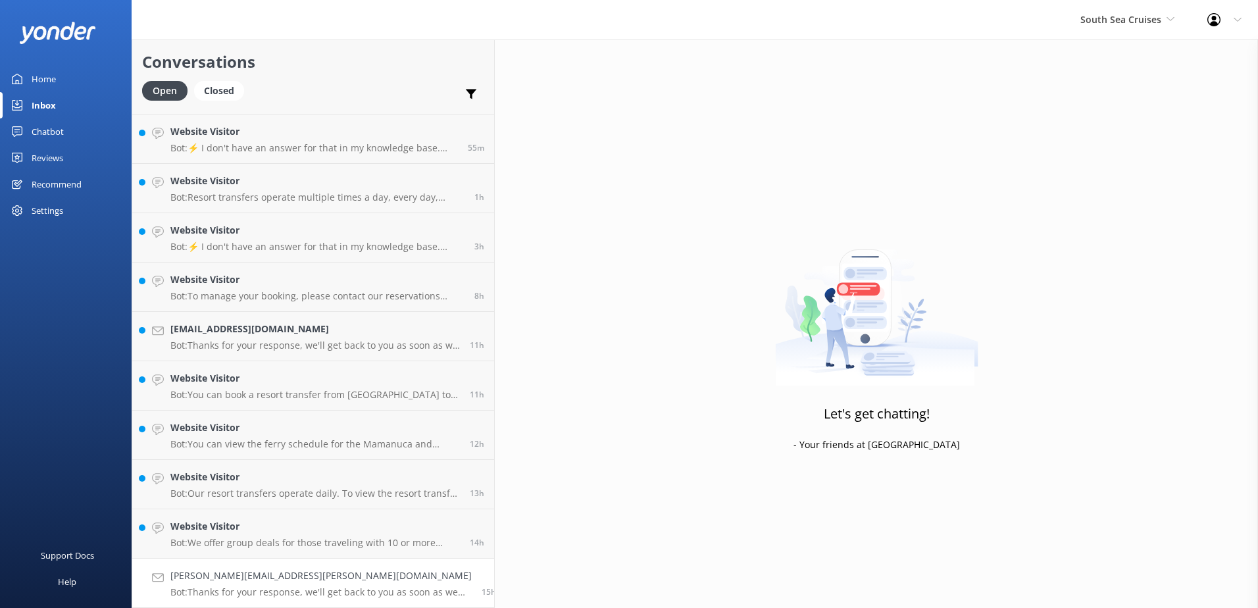
click at [301, 574] on h4 "gary.warwood@missionary.org" at bounding box center [320, 575] width 301 height 14
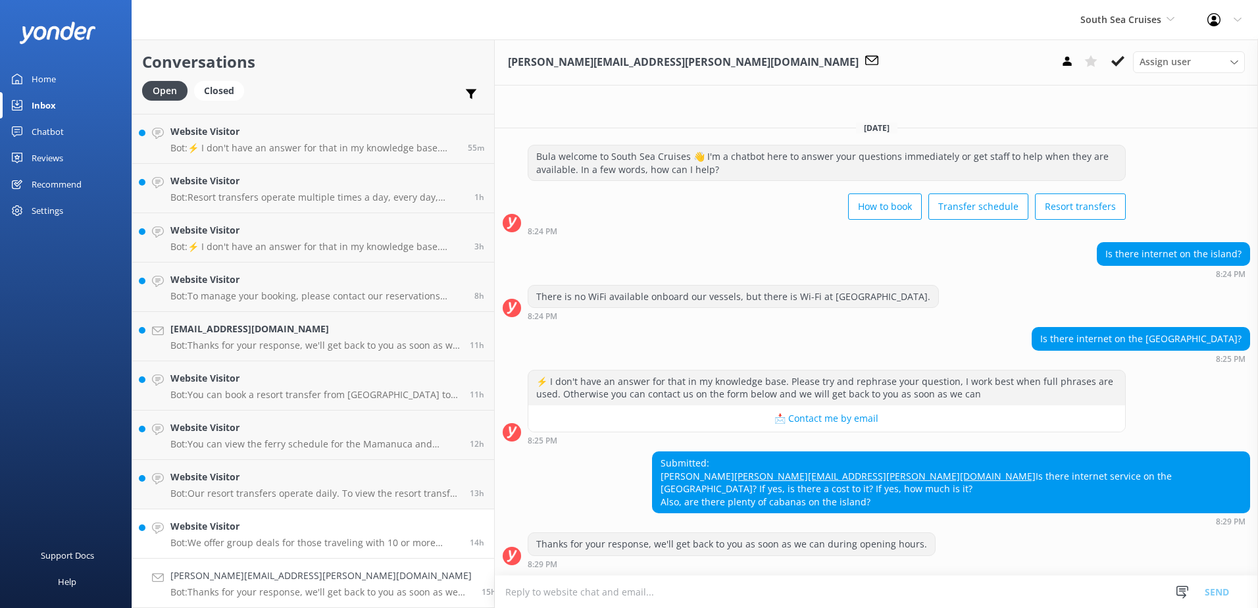
click at [319, 527] on h4 "Website Visitor" at bounding box center [314, 526] width 289 height 14
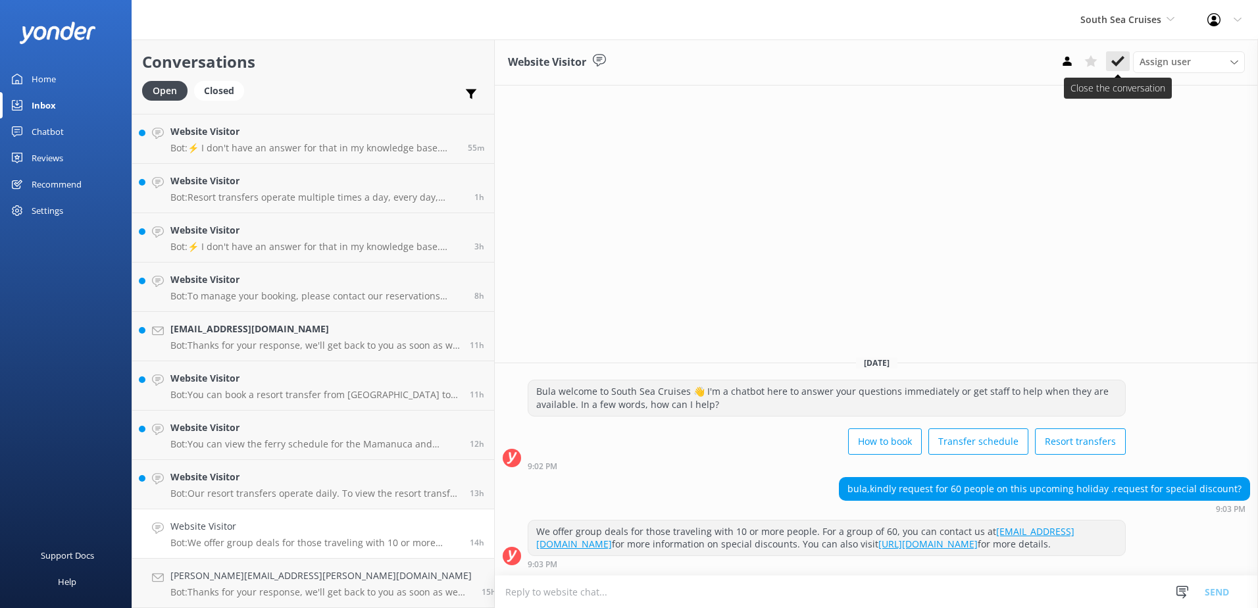
click at [1114, 58] on icon at bounding box center [1117, 61] width 13 height 13
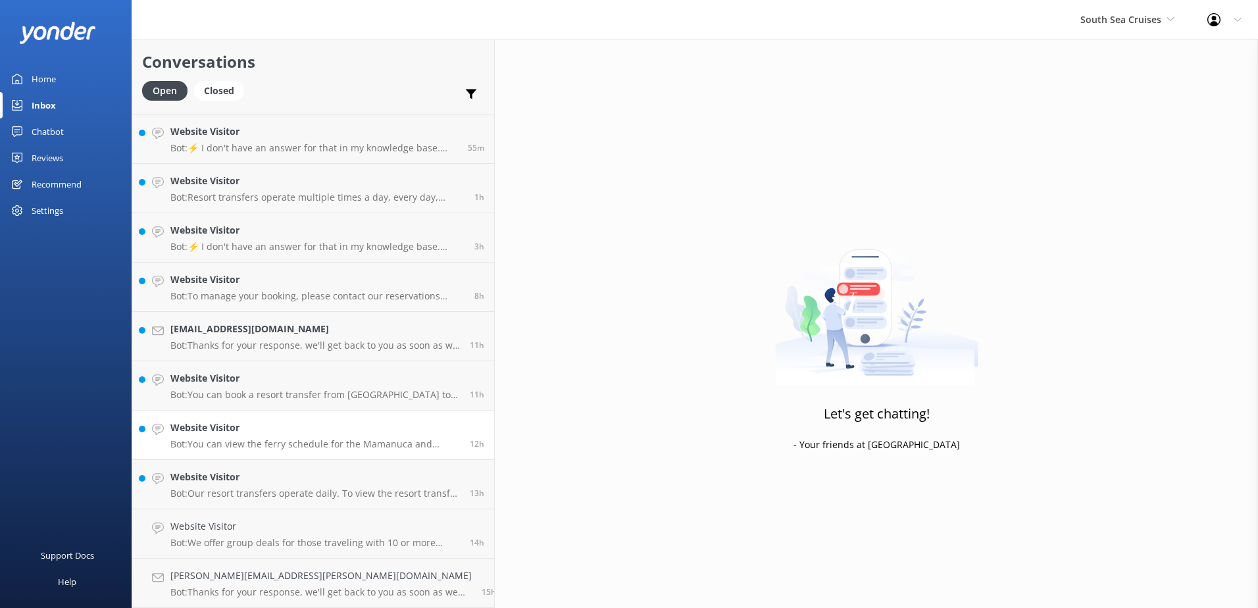
scroll to position [93, 0]
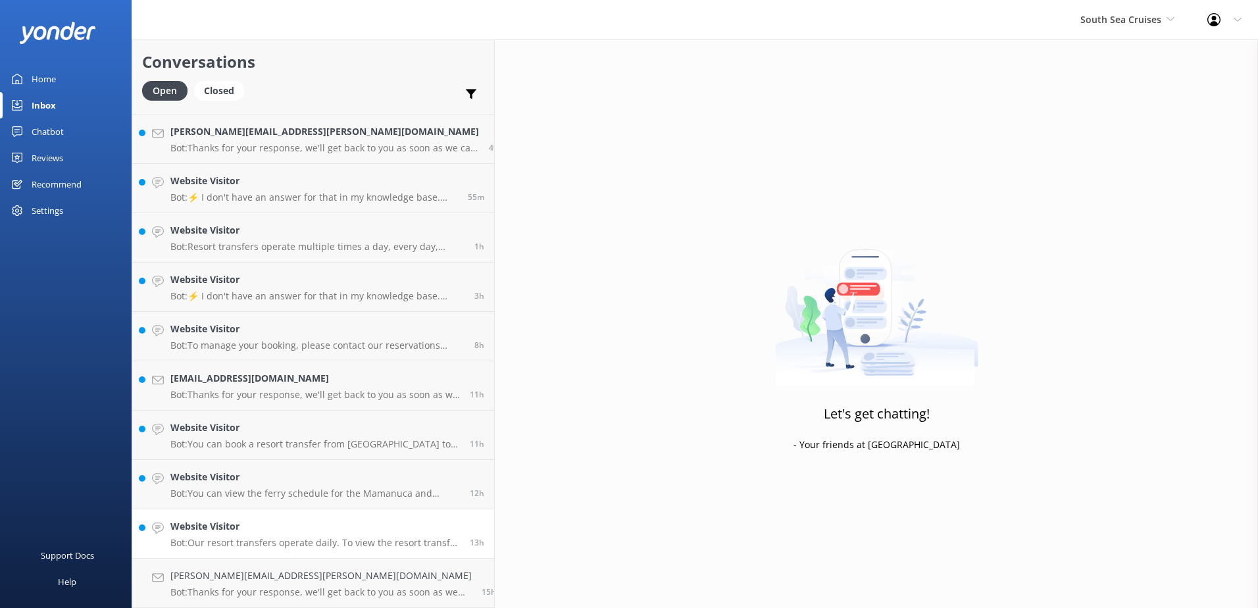
click at [286, 532] on h4 "Website Visitor" at bounding box center [314, 526] width 289 height 14
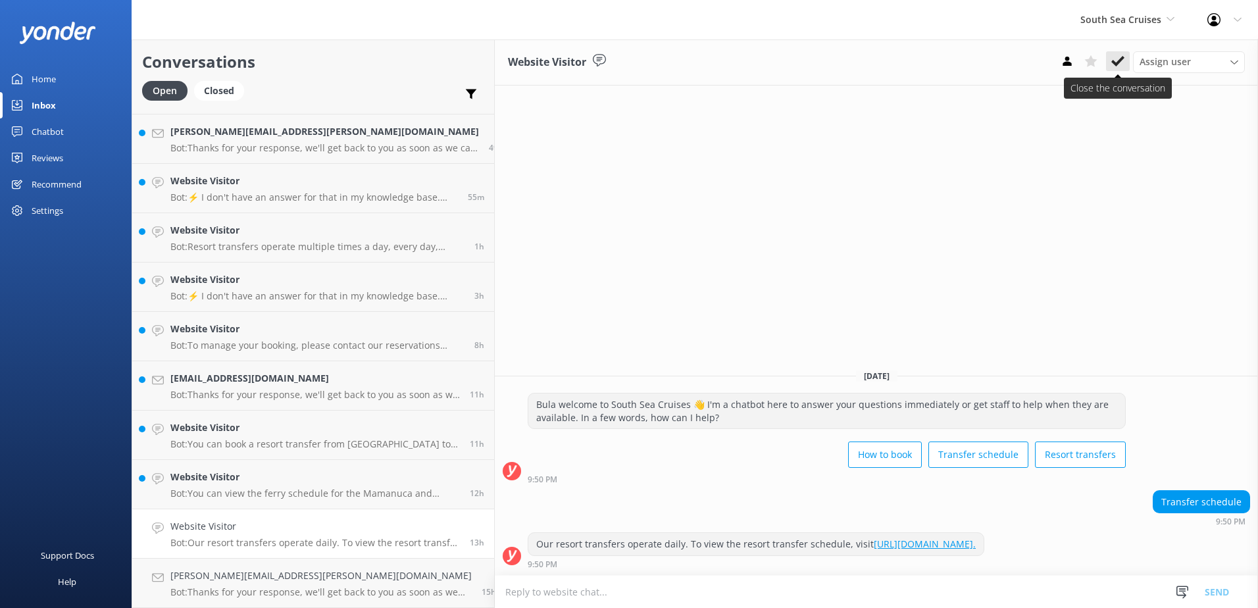
click at [1119, 62] on use at bounding box center [1117, 61] width 13 height 11
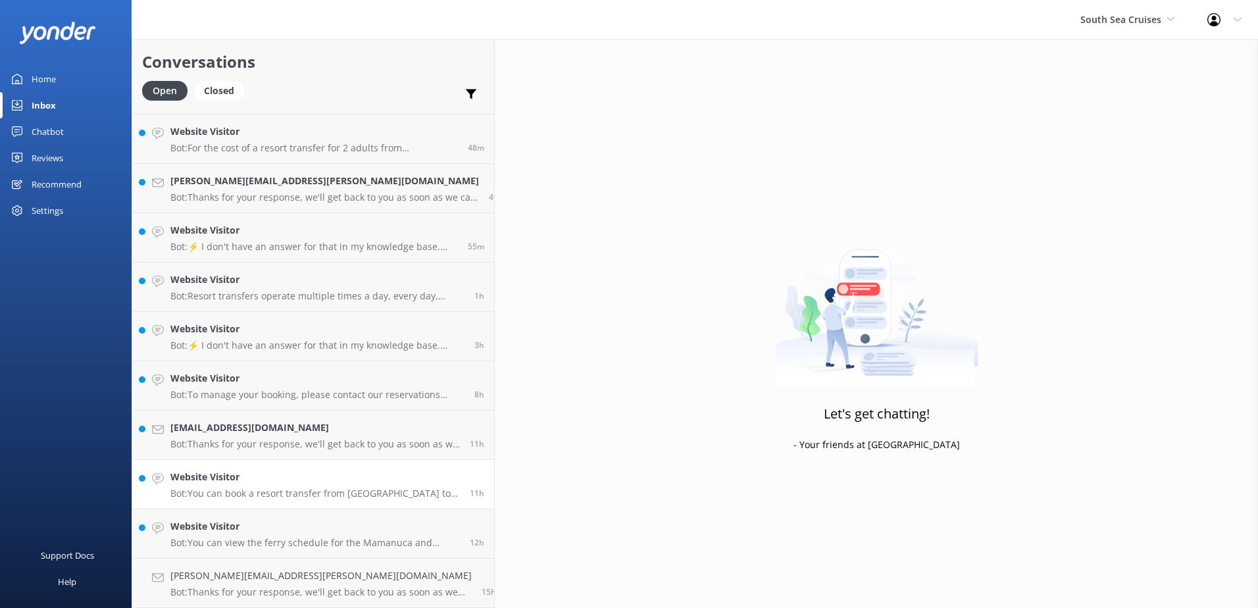
scroll to position [43, 0]
click at [277, 527] on h4 "Website Visitor" at bounding box center [314, 526] width 289 height 14
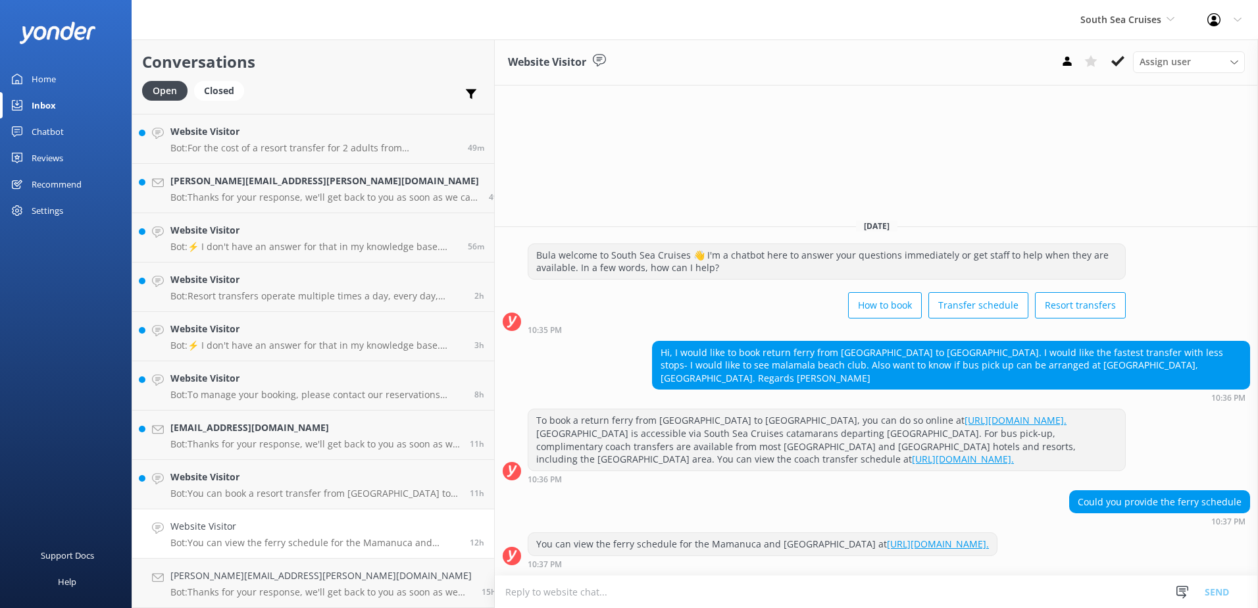
drag, startPoint x: 1116, startPoint y: 62, endPoint x: 1108, endPoint y: 70, distance: 11.6
click at [1116, 61] on icon at bounding box center [1117, 61] width 13 height 13
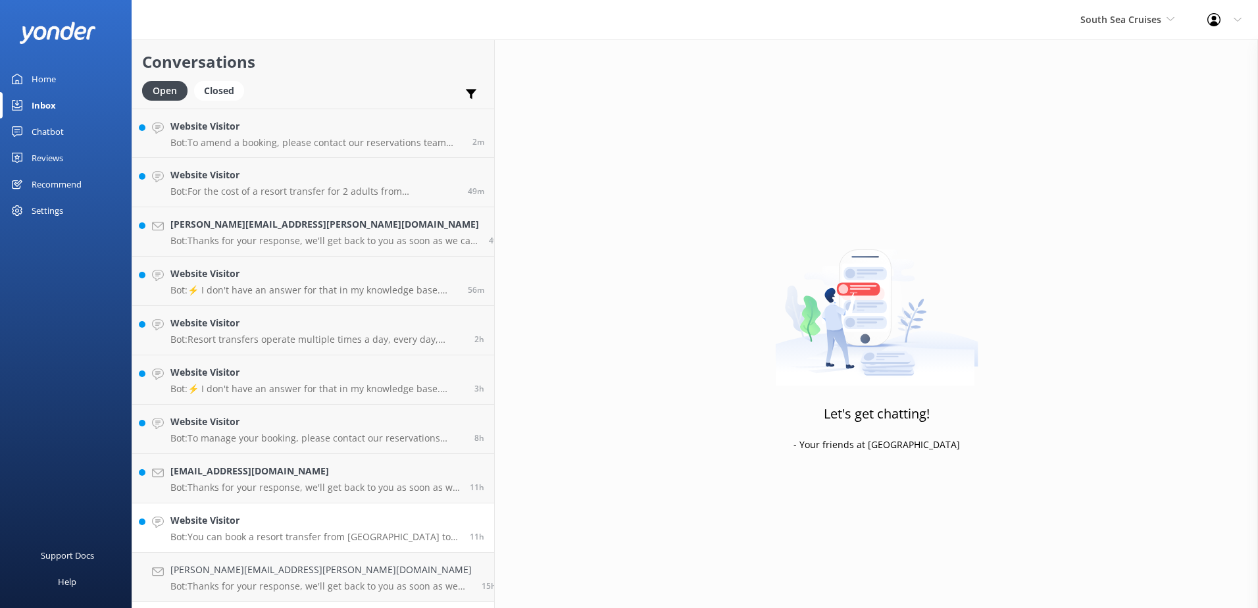
drag, startPoint x: 295, startPoint y: 525, endPoint x: 306, endPoint y: 518, distance: 12.4
click at [295, 525] on h4 "Website Visitor" at bounding box center [314, 520] width 289 height 14
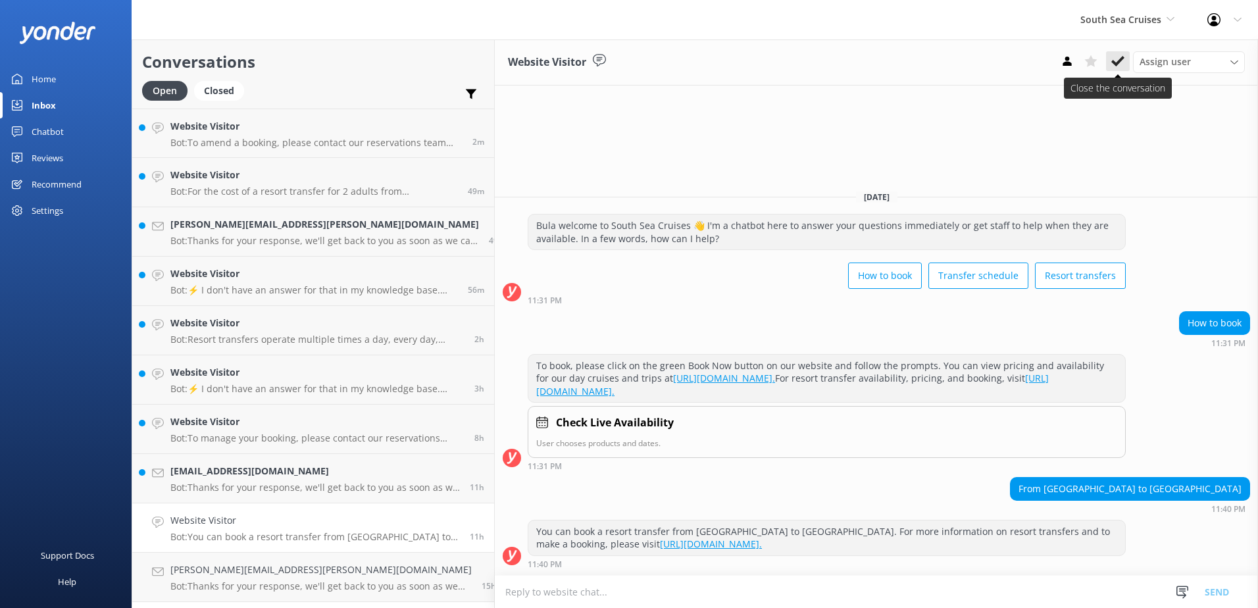
click at [1110, 55] on button at bounding box center [1118, 61] width 24 height 20
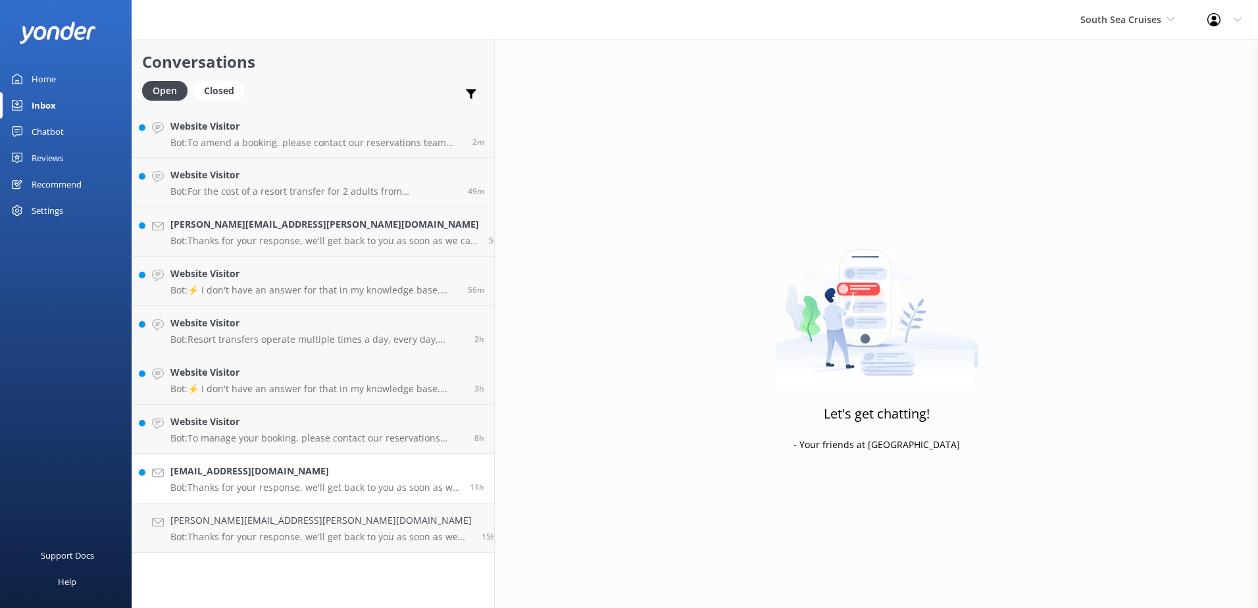
click at [331, 469] on h4 "juanluisminarro@gmail.com" at bounding box center [314, 471] width 289 height 14
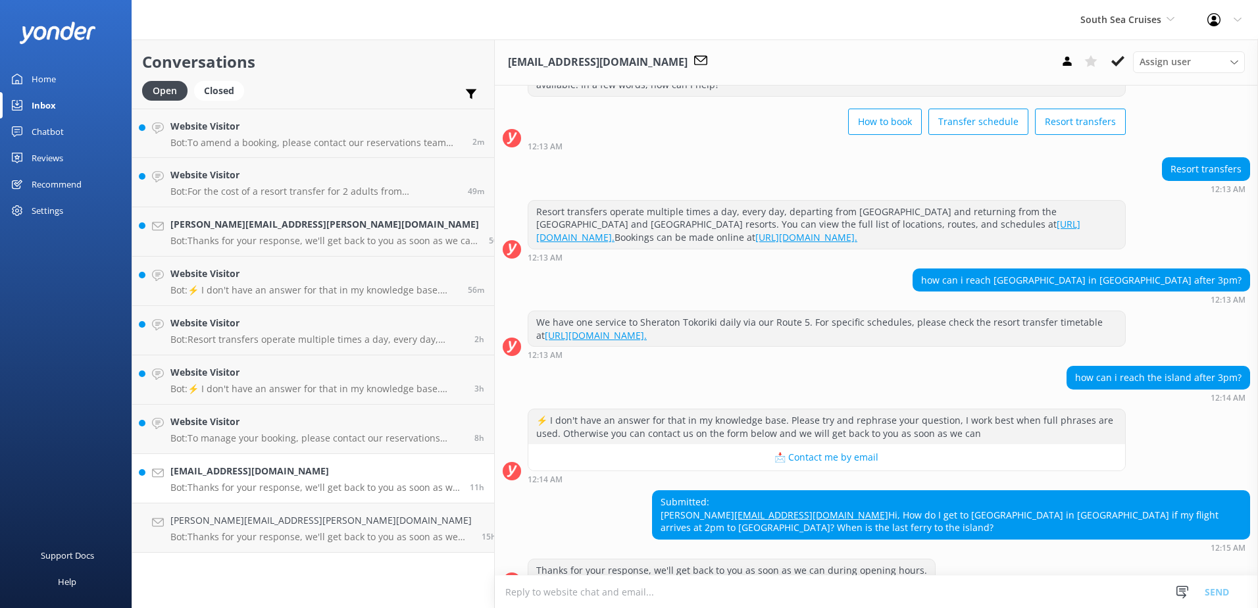
scroll to position [99, 0]
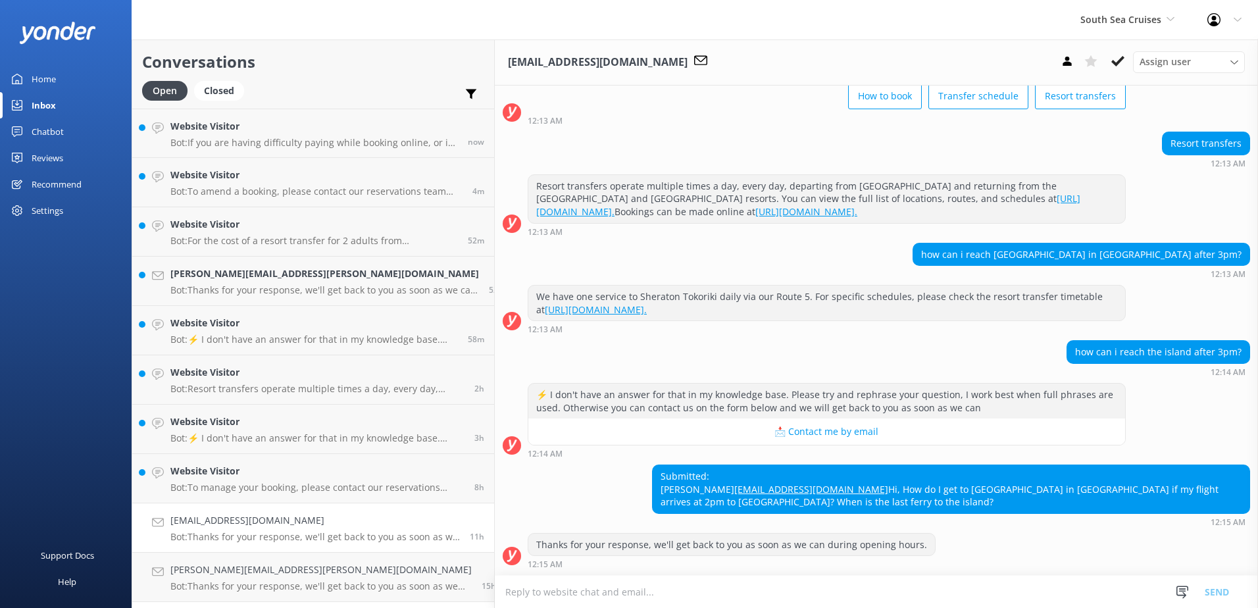
click at [772, 80] on div "juanluisminarro@gmail.com Assign user Alyssa Sonya Digital Res Team Brenda Fent…" at bounding box center [876, 62] width 763 height 46
click at [495, 595] on textarea at bounding box center [876, 592] width 763 height 32
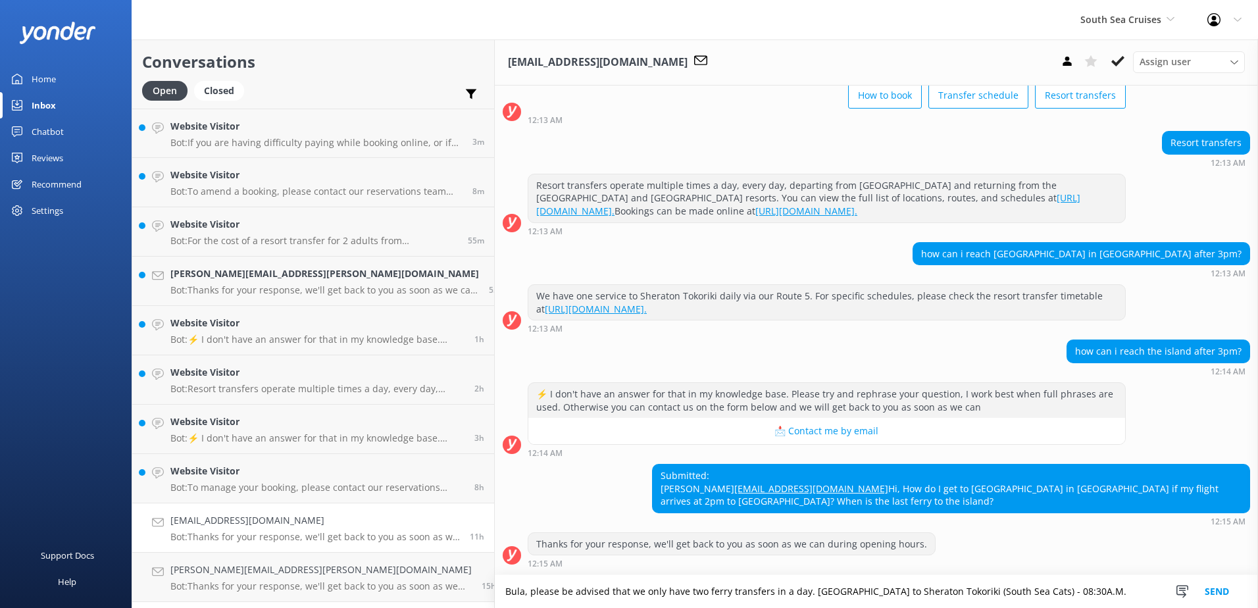
click at [983, 591] on textarea "Bula, please be advised that we only have two ferry transfers in a day. Port De…" at bounding box center [876, 591] width 763 height 33
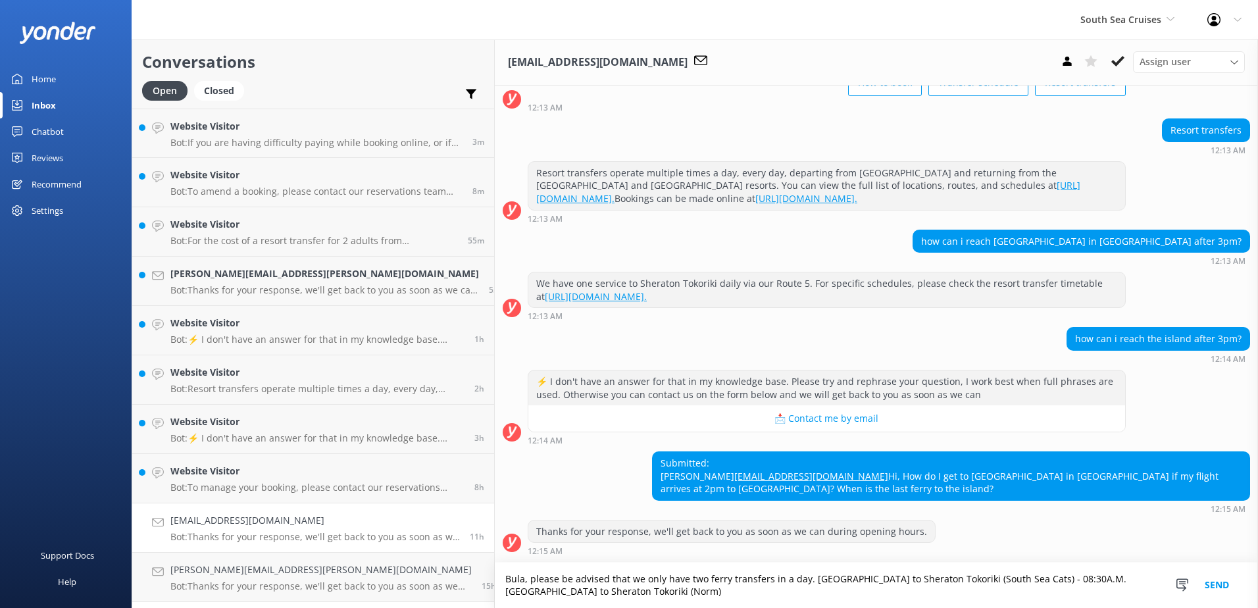
scroll to position [112, 0]
drag, startPoint x: 534, startPoint y: 591, endPoint x: 370, endPoint y: 578, distance: 164.4
click at [372, 576] on div "Conversations Open Closed Important Assigned to me Unassigned Website Visitor B…" at bounding box center [695, 323] width 1126 height 568
type textarea "Bula, please be advised that we only have two ferry transfers in a day. Port De…"
click at [1223, 582] on button "Send" at bounding box center [1216, 584] width 49 height 45
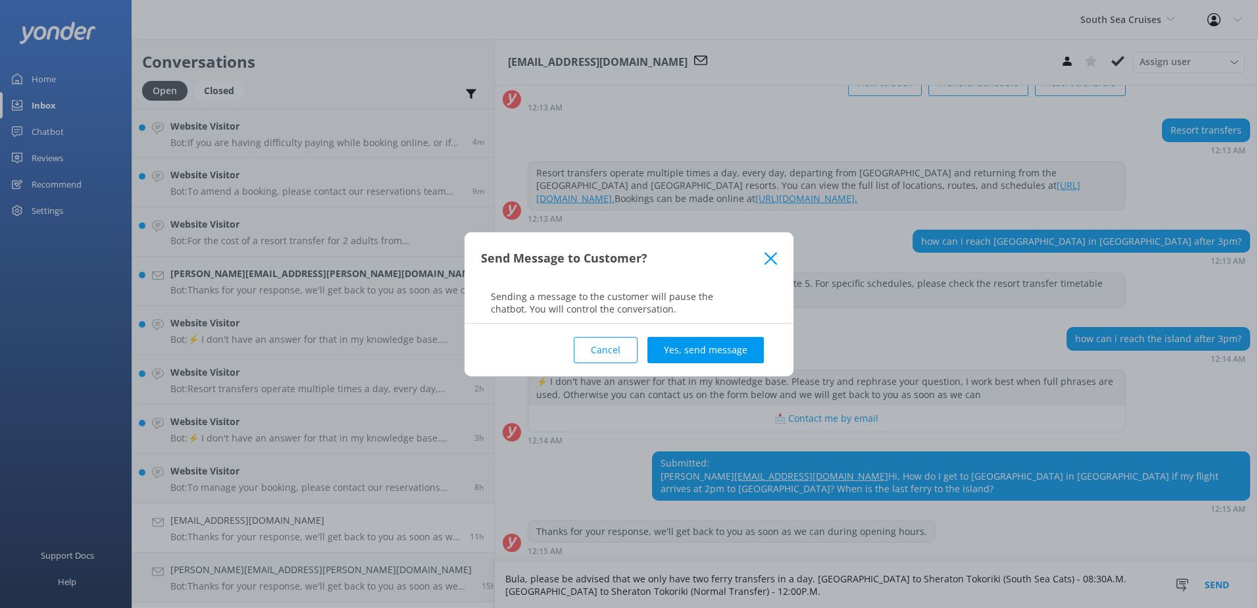
click at [683, 335] on div "Cancel Yes, send message" at bounding box center [629, 350] width 296 height 53
click at [681, 345] on button "Yes, send message" at bounding box center [705, 350] width 116 height 26
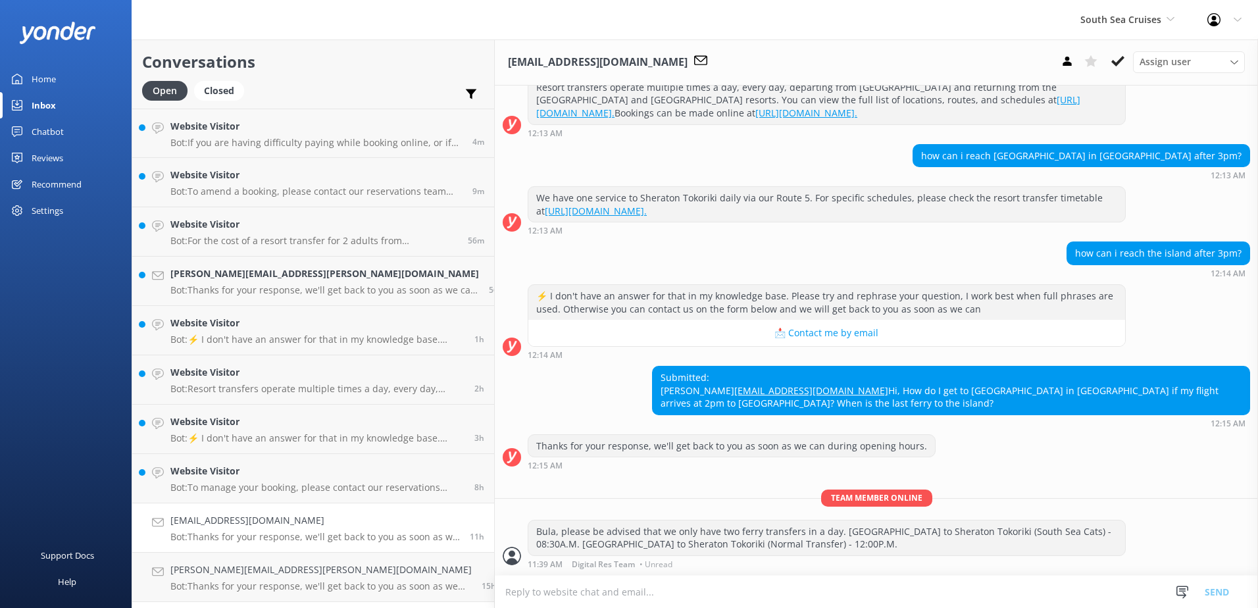
scroll to position [197, 0]
click at [495, 599] on textarea at bounding box center [876, 592] width 763 height 32
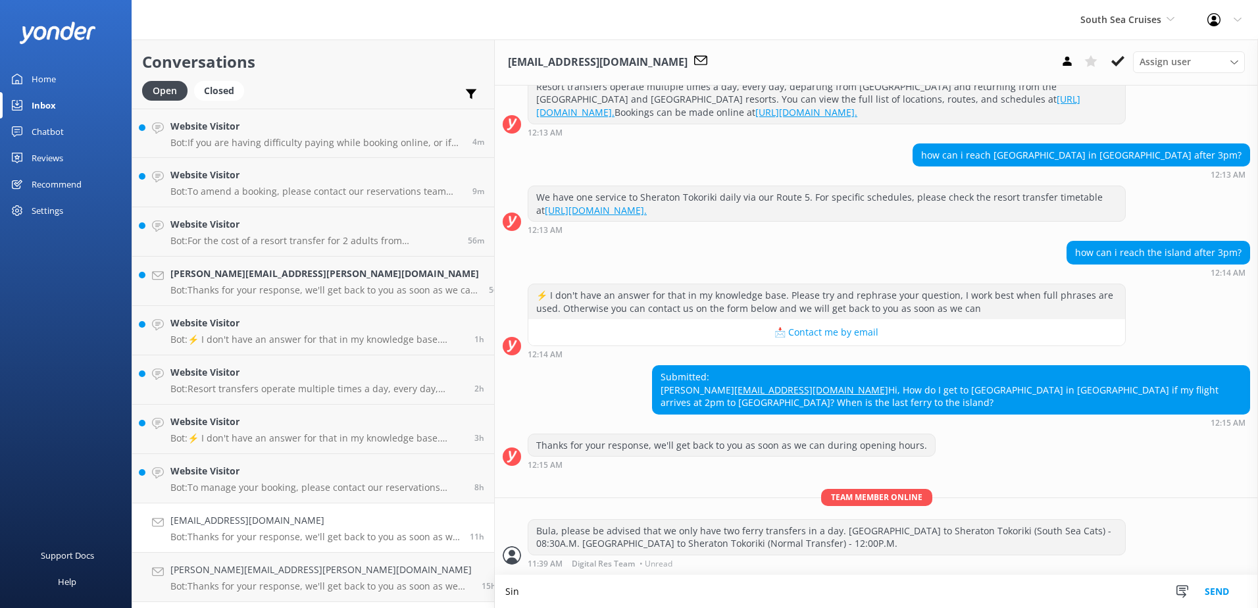
scroll to position [197, 0]
type textarea "S"
click at [506, 589] on textarea "It is best that you liaise" at bounding box center [876, 591] width 763 height 33
click at [497, 587] on textarea "It is best that you liaise and contact a water taxi company" at bounding box center [876, 591] width 763 height 33
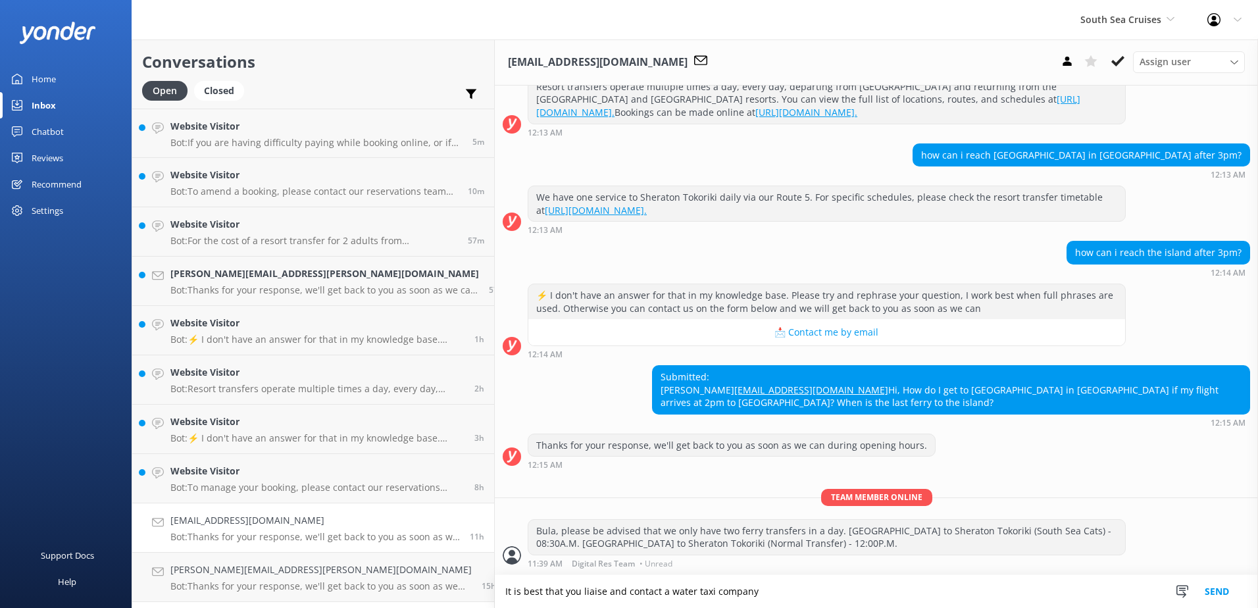
click at [661, 594] on textarea "It is best that you liaise and contact a water taxi company" at bounding box center [876, 591] width 763 height 33
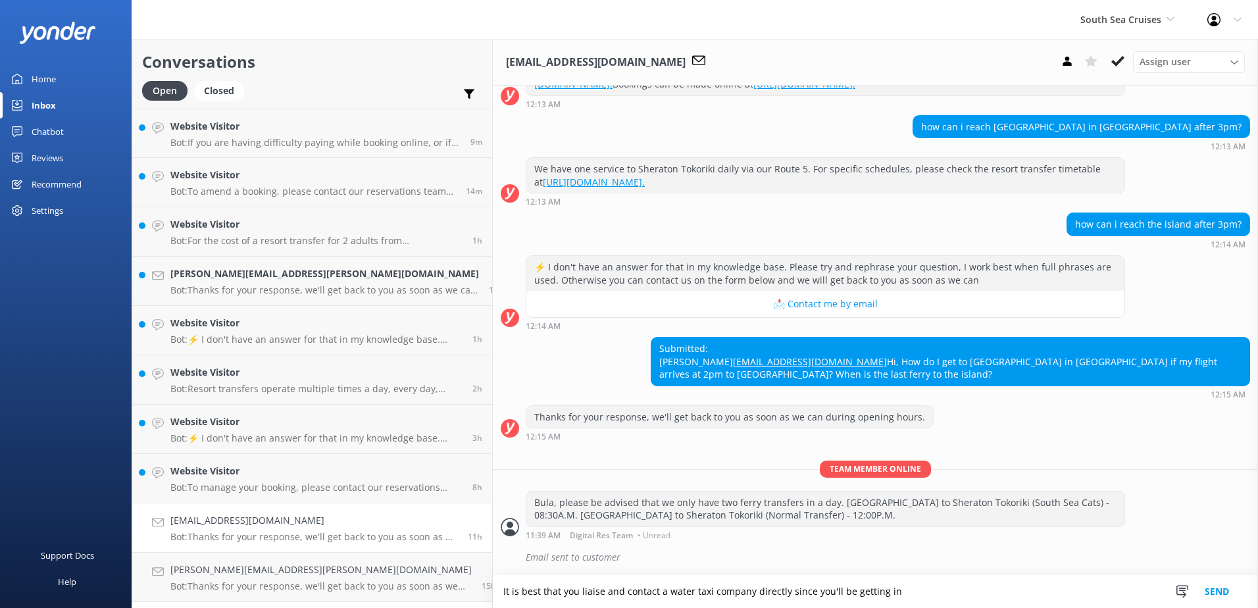
drag, startPoint x: 781, startPoint y: 590, endPoint x: 802, endPoint y: 591, distance: 21.1
click at [802, 591] on textarea "It is best that you liaise and contact a water taxi company directly since you'…" at bounding box center [875, 591] width 765 height 33
drag, startPoint x: 748, startPoint y: 590, endPoint x: 791, endPoint y: 593, distance: 43.5
click at [791, 593] on textarea "It is best that you liaise and contact a water taxi company directly since you'…" at bounding box center [875, 591] width 765 height 33
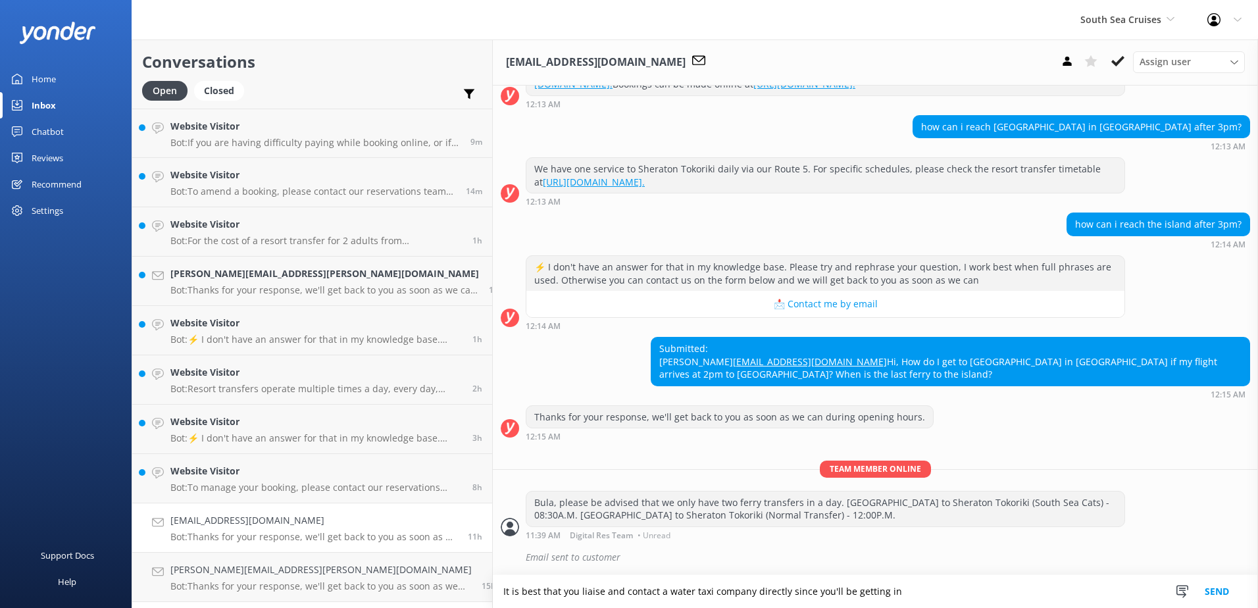
click at [811, 593] on textarea "It is best that you liaise and contact a water taxi company directly since you'…" at bounding box center [875, 591] width 765 height 33
drag, startPoint x: 685, startPoint y: 587, endPoint x: 816, endPoint y: 605, distance: 132.1
click at [802, 601] on textarea "It is best that you liaise and contact a water taxi company directly since you'…" at bounding box center [875, 591] width 765 height 33
drag, startPoint x: 695, startPoint y: 592, endPoint x: 835, endPoint y: 583, distance: 139.7
click at [835, 583] on textarea "It is best that you liaise and contact a water taxi company directly should wid…" at bounding box center [875, 591] width 765 height 33
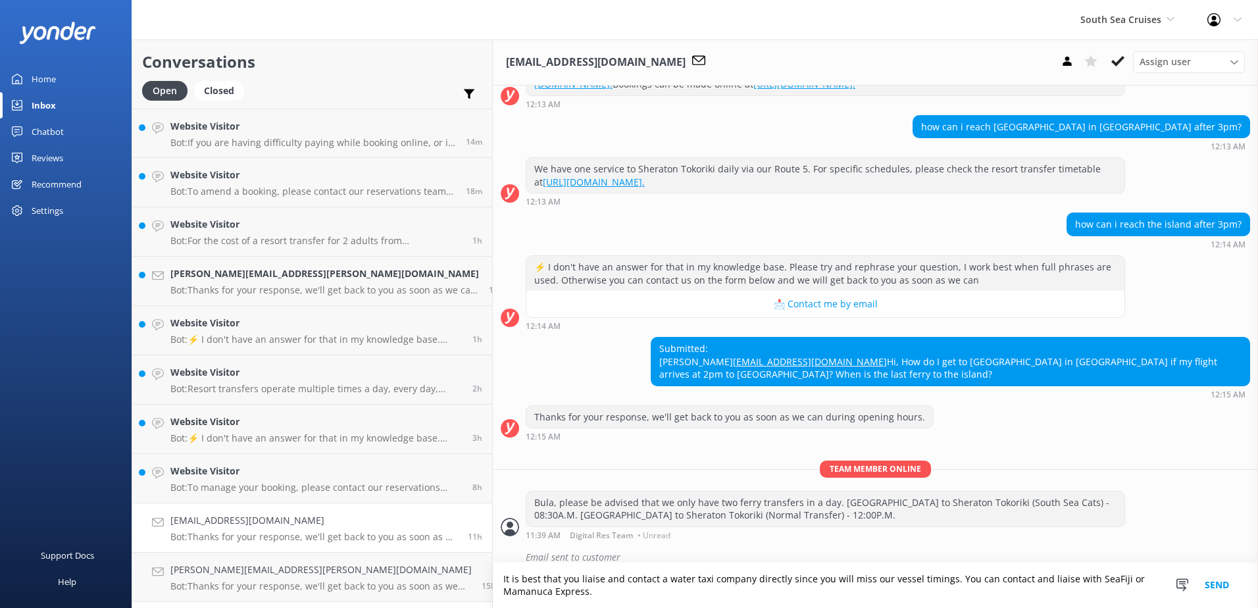
drag, startPoint x: 1120, startPoint y: 590, endPoint x: 358, endPoint y: 543, distance: 763.2
click at [358, 542] on div "Conversations Open Closed Important Assigned to me Unassigned Website Visitor B…" at bounding box center [695, 323] width 1126 height 568
type textarea "It is best that you liaise and contact a water taxi company directly since you …"
click at [1224, 591] on button "Send" at bounding box center [1216, 584] width 49 height 45
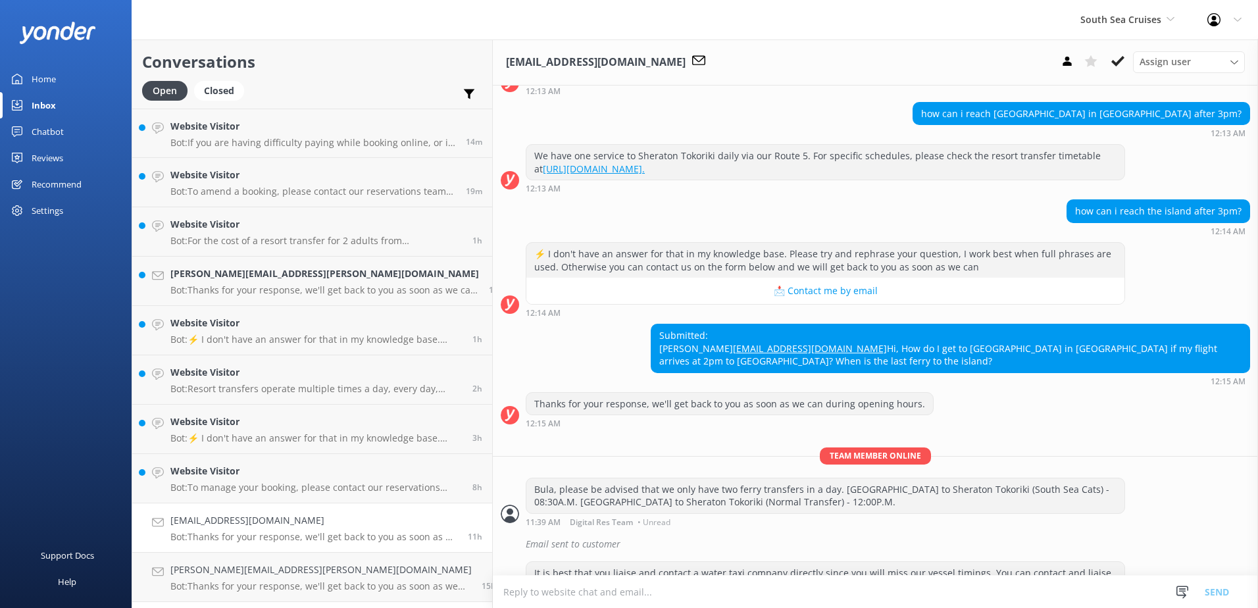
scroll to position [281, 0]
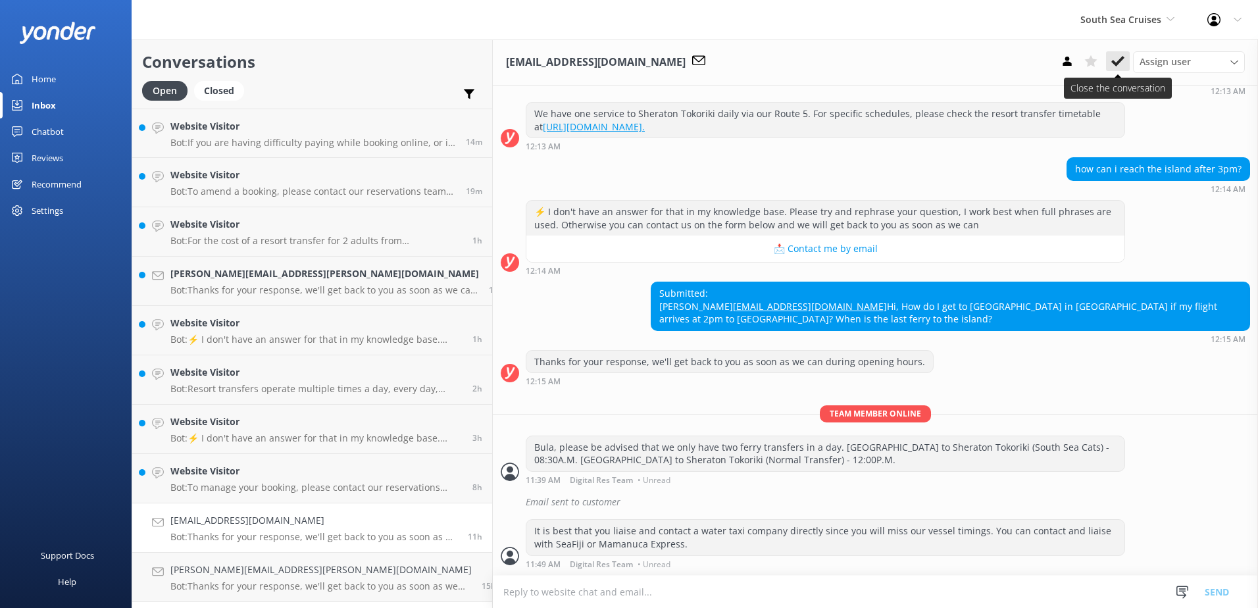
click at [1118, 61] on use at bounding box center [1117, 61] width 13 height 11
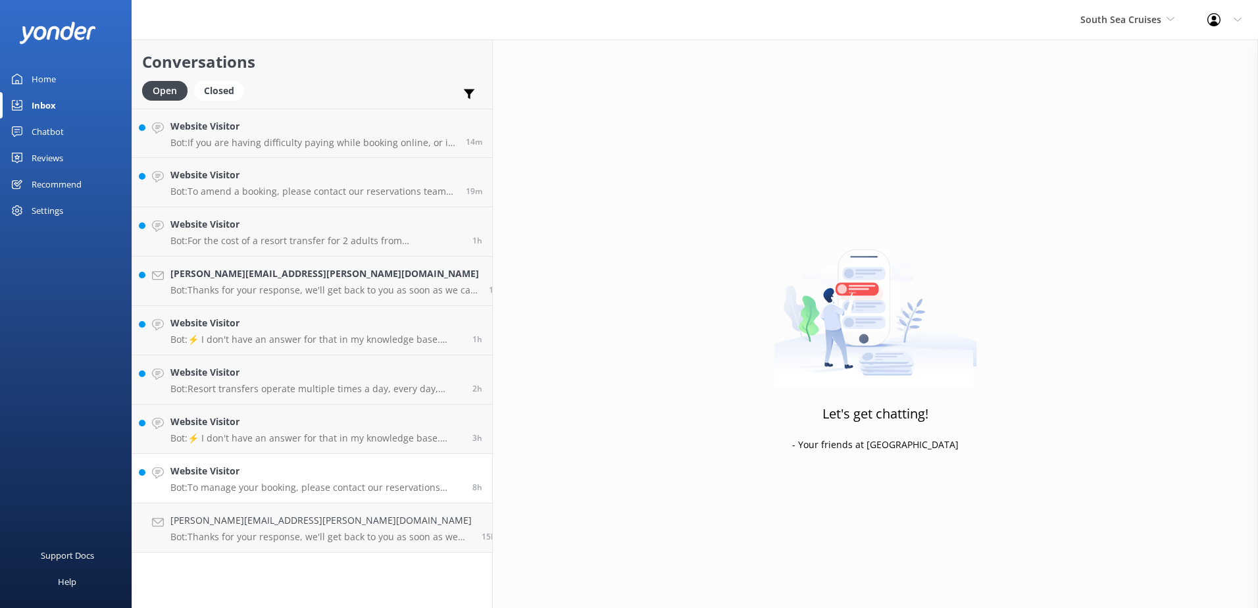
click at [322, 503] on div "Website Visitor Bot: If you are having difficulty paying while booking online, …" at bounding box center [312, 331] width 360 height 444
click at [326, 516] on h4 "gary.warwood@missionary.org" at bounding box center [320, 520] width 301 height 14
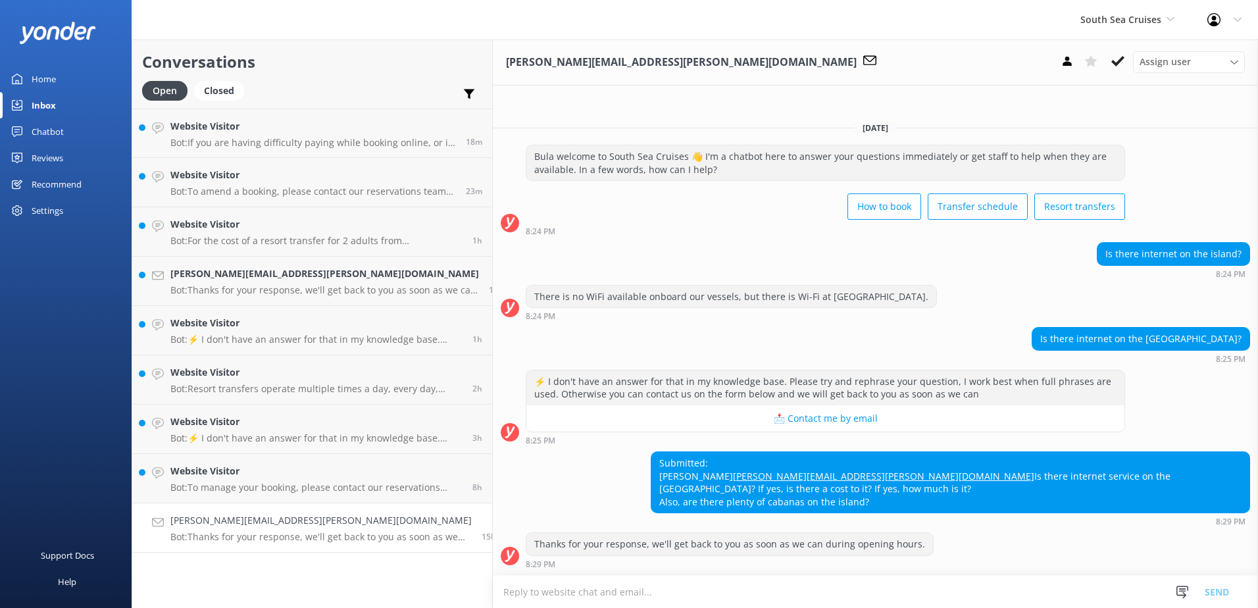
click at [493, 595] on textarea at bounding box center [875, 592] width 765 height 32
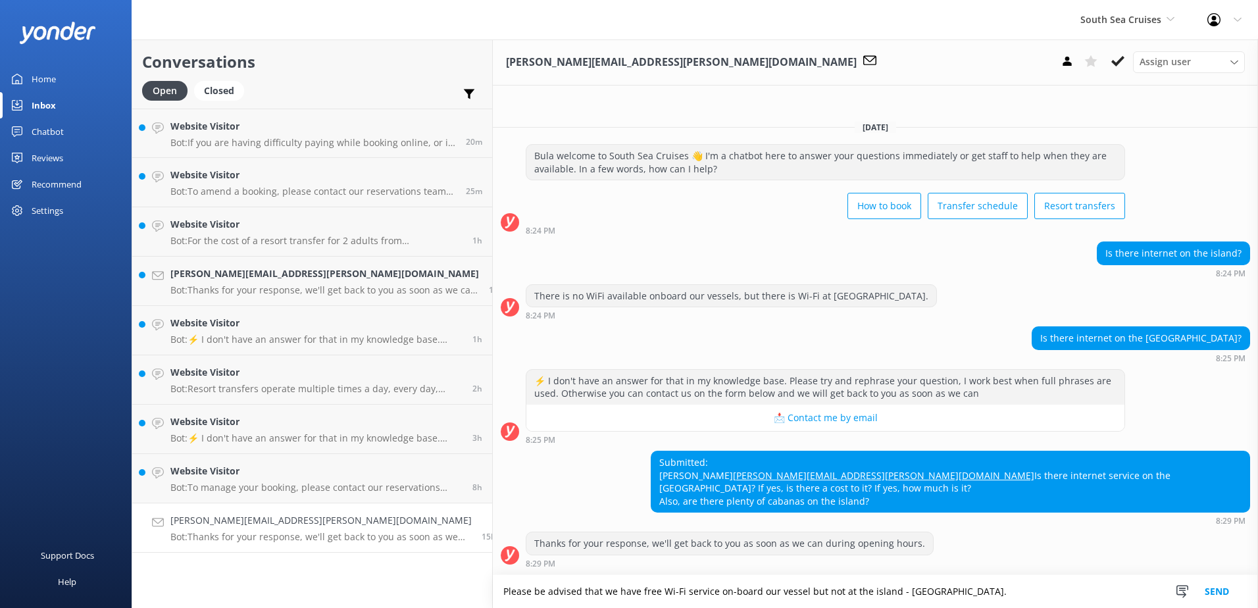
drag, startPoint x: 405, startPoint y: 591, endPoint x: 907, endPoint y: 624, distance: 503.6
click at [907, 607] on html "South Sea Cruises South Sea Sailing South Sea Cruises Malamala Beach Club Aweso…" at bounding box center [629, 304] width 1258 height 608
type textarea "Please be advised that we have free Wi-Fi service on-board our vessel but not a…"
click at [1213, 593] on button "Send" at bounding box center [1216, 591] width 49 height 33
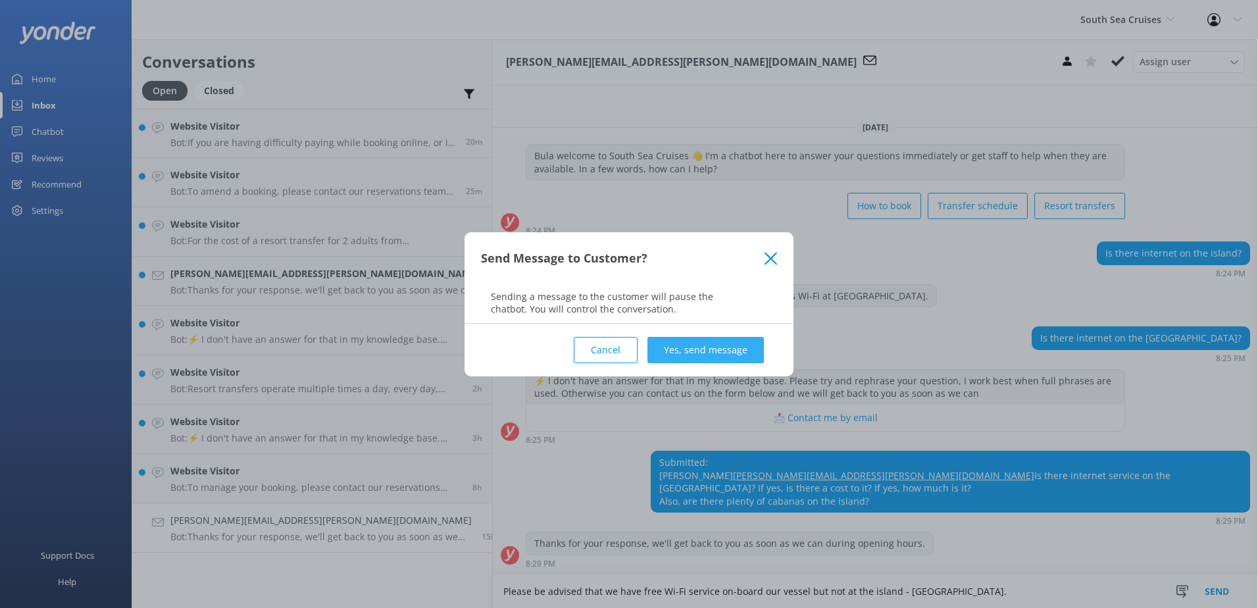
click at [694, 347] on button "Yes, send message" at bounding box center [705, 350] width 116 height 26
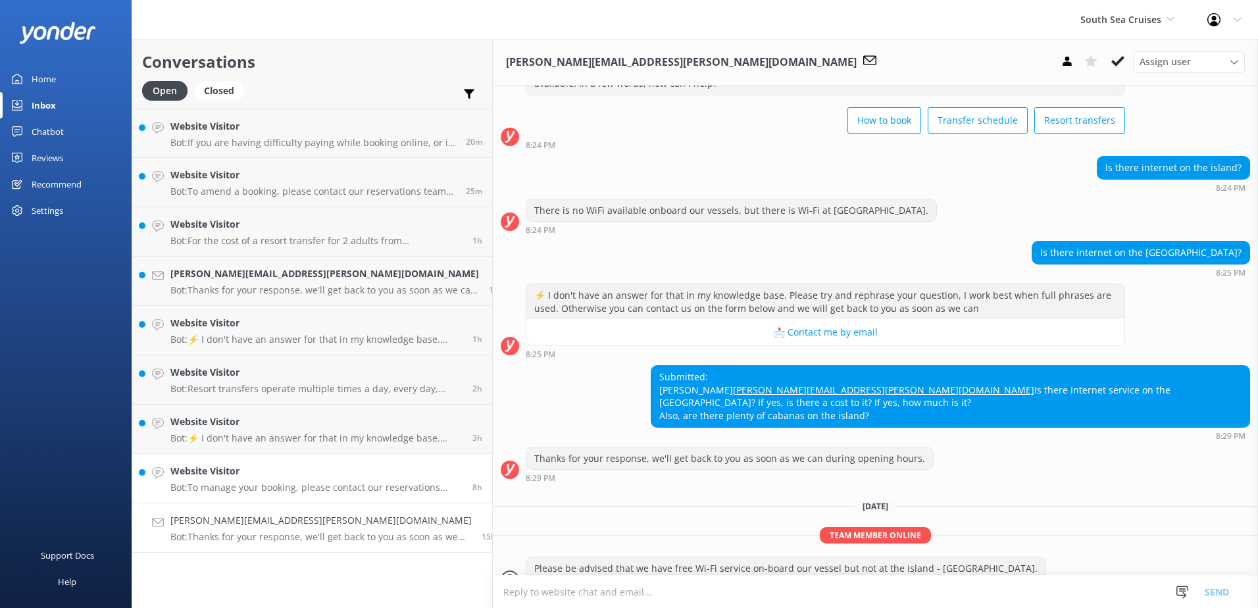
scroll to position [98, 0]
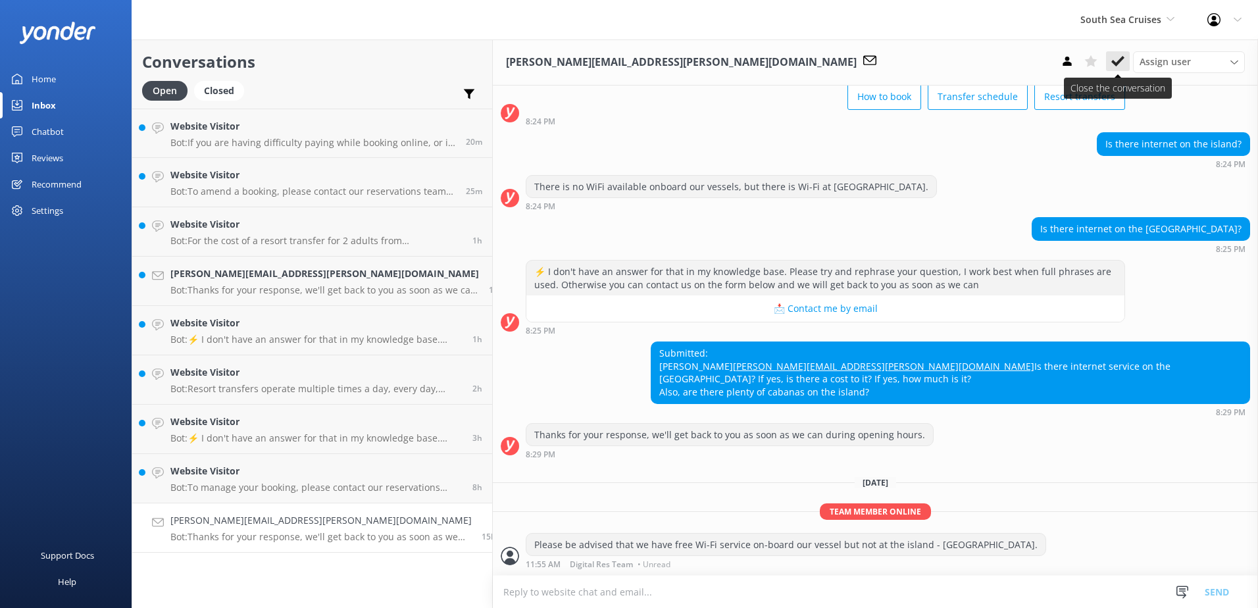
click at [1116, 64] on use at bounding box center [1117, 61] width 13 height 11
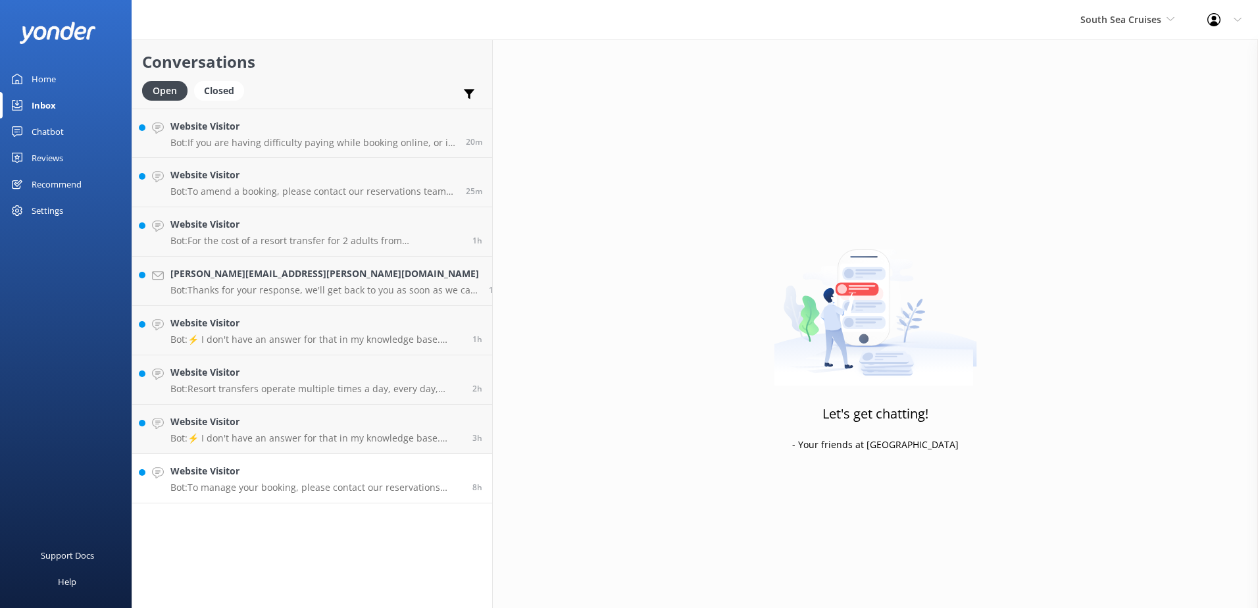
click at [319, 474] on h4 "Website Visitor" at bounding box center [316, 471] width 292 height 14
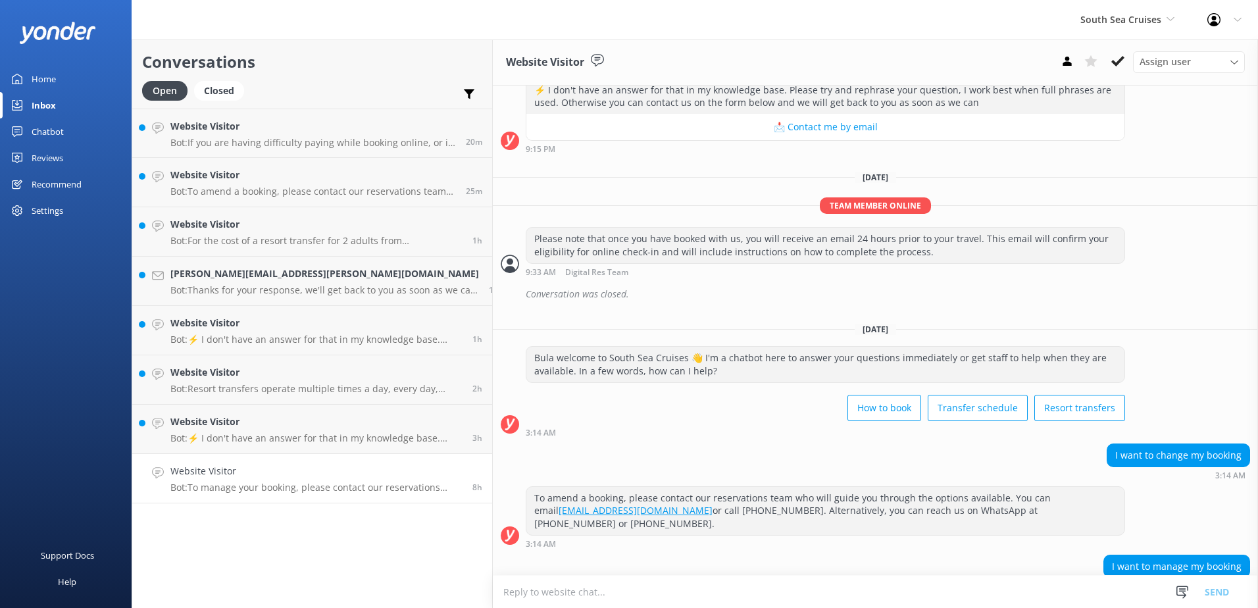
scroll to position [344, 0]
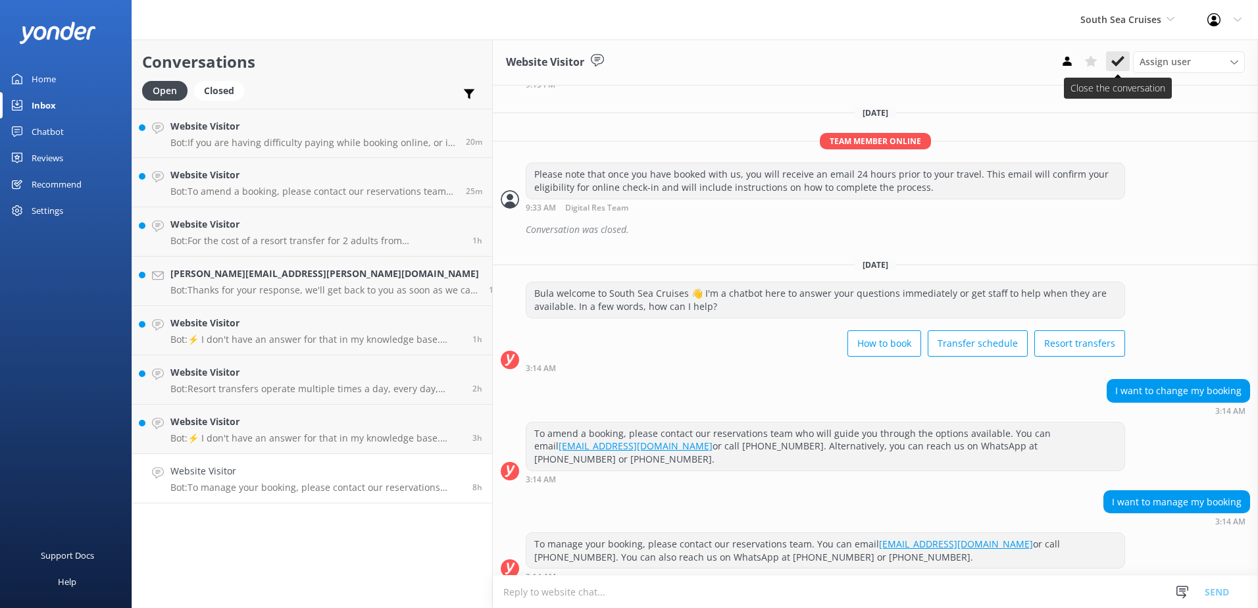
click at [1122, 60] on use at bounding box center [1117, 61] width 13 height 11
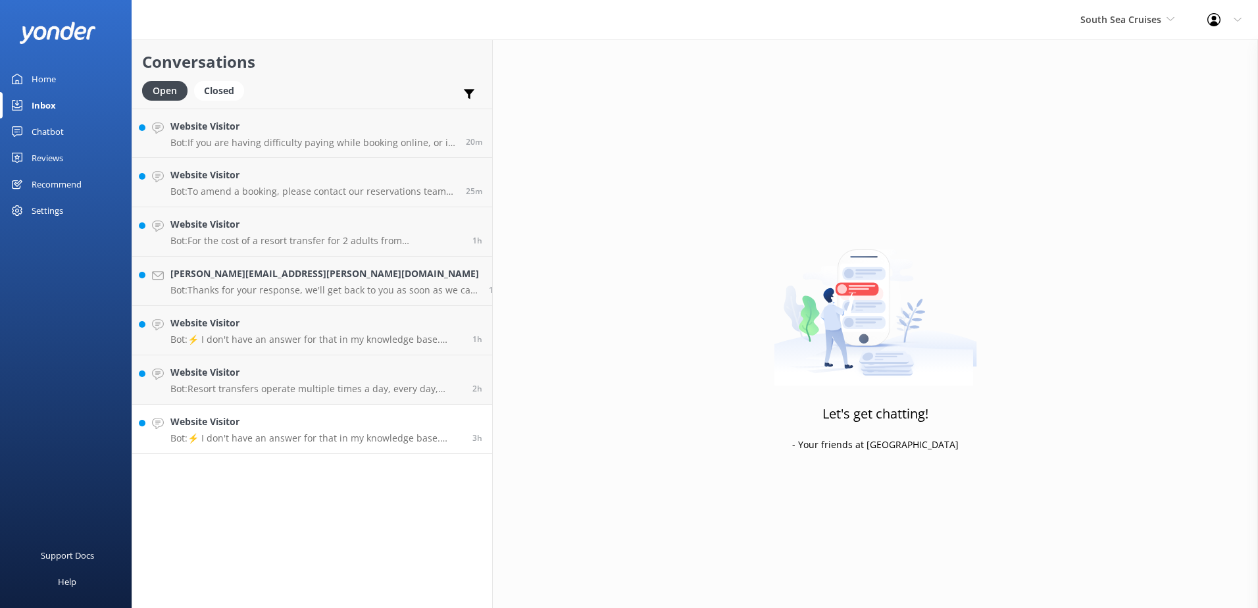
click at [325, 415] on h4 "Website Visitor" at bounding box center [316, 421] width 292 height 14
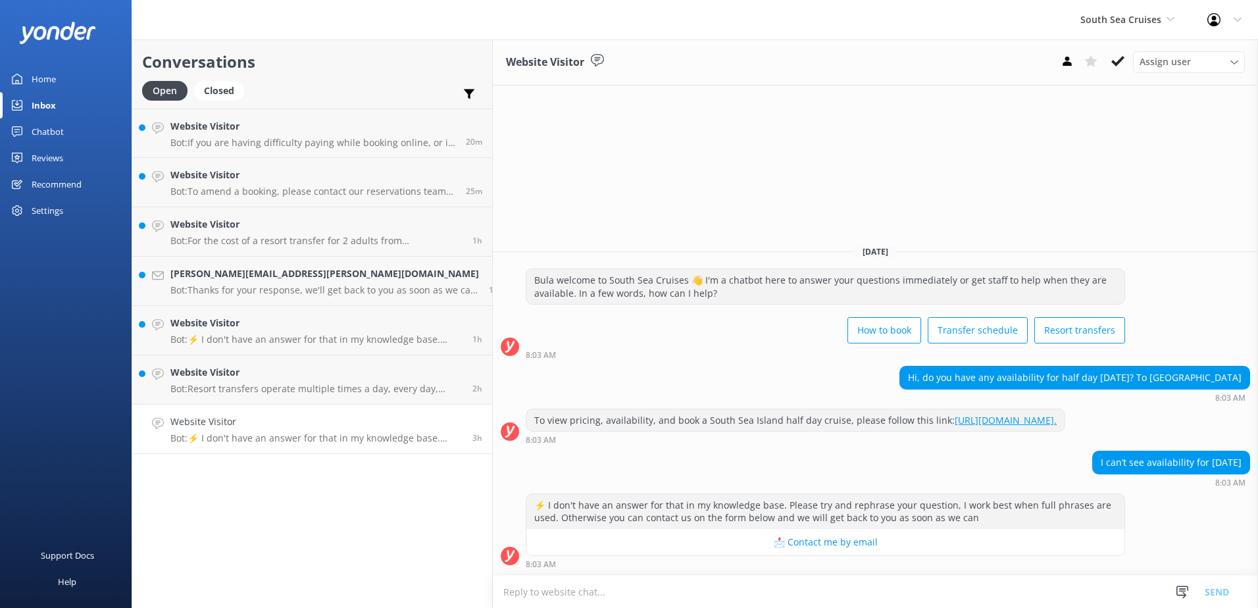
drag, startPoint x: 1121, startPoint y: 60, endPoint x: 897, endPoint y: 98, distance: 226.9
click at [1120, 59] on use at bounding box center [1117, 61] width 13 height 11
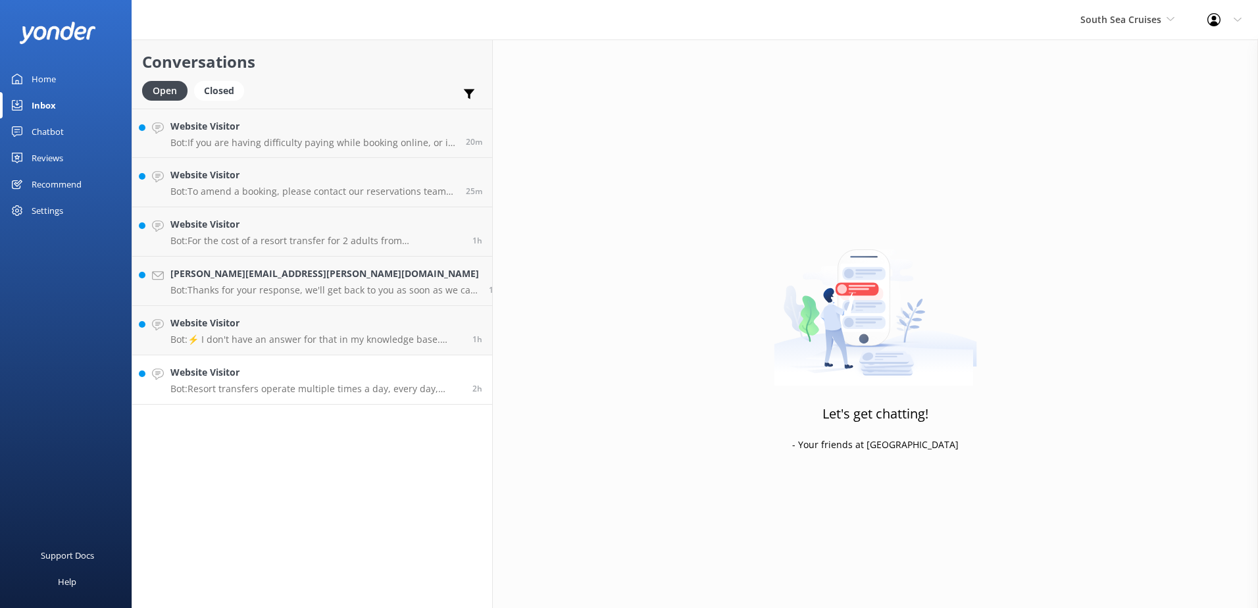
click at [330, 358] on link "Website Visitor Bot: Resort transfers operate multiple times a day, every day, …" at bounding box center [312, 379] width 360 height 49
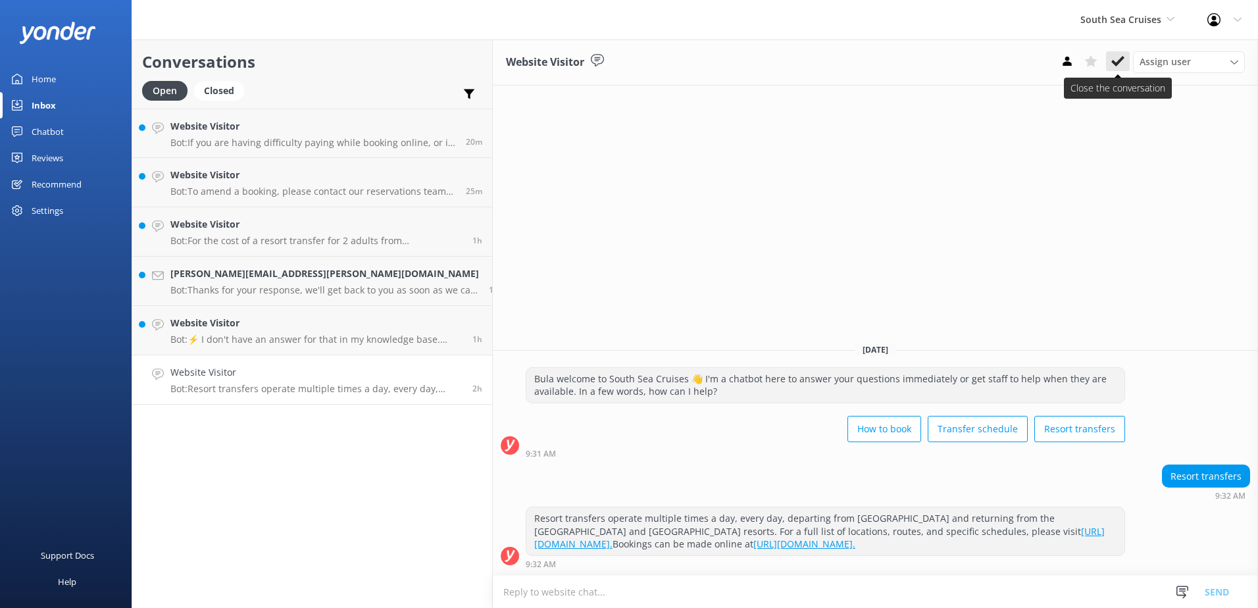
click at [1109, 62] on button at bounding box center [1118, 61] width 24 height 20
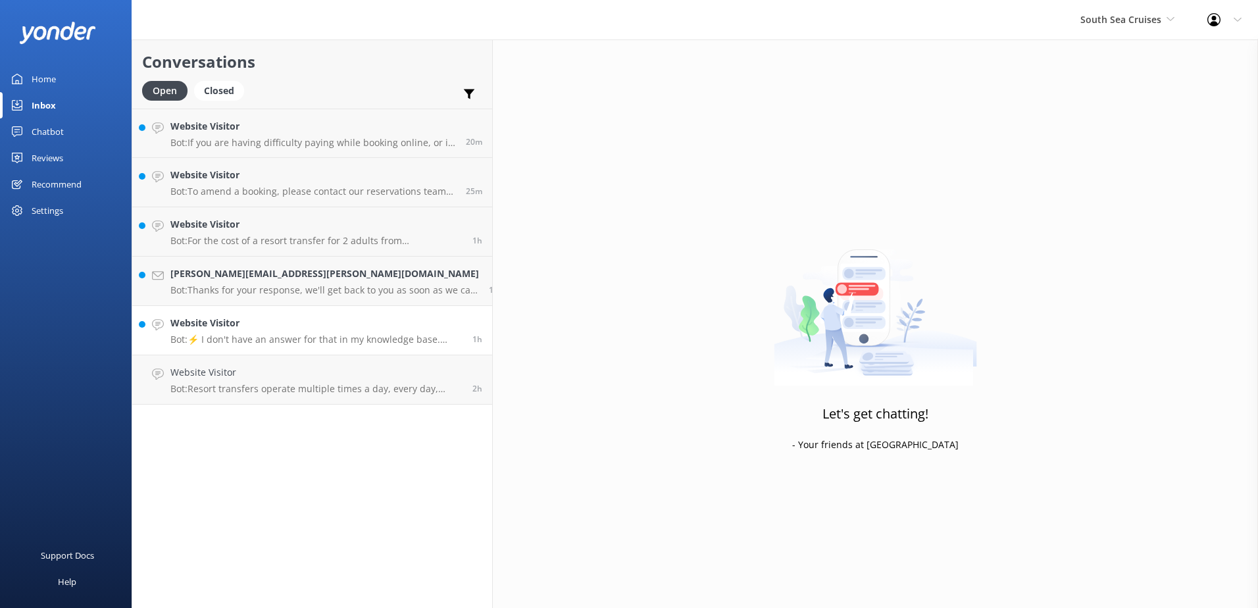
click at [299, 323] on h4 "Website Visitor" at bounding box center [316, 323] width 292 height 14
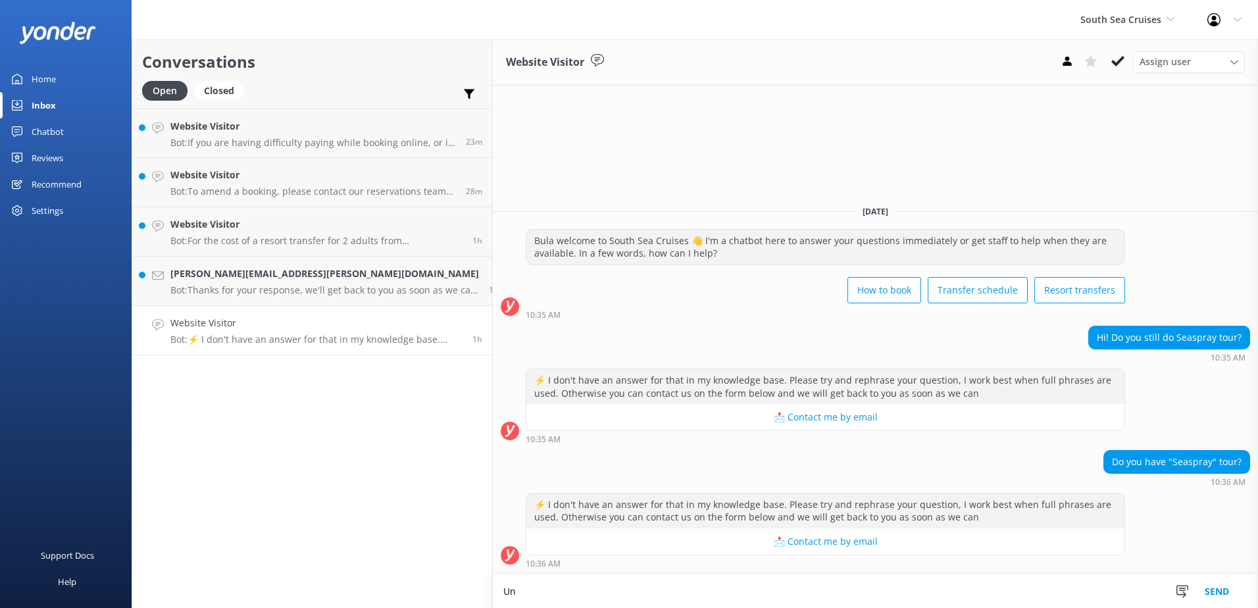
type textarea "U"
drag, startPoint x: 428, startPoint y: 591, endPoint x: 490, endPoint y: 597, distance: 62.1
click at [493, 594] on textarea "Bula, unfortuantely, we no longer" at bounding box center [875, 591] width 765 height 33
click at [493, 592] on textarea "Bula, I'm soeey to inform we no longer" at bounding box center [875, 591] width 765 height 33
click at [514, 592] on textarea "Bula, I'm sorry to inform we no longer" at bounding box center [875, 591] width 765 height 33
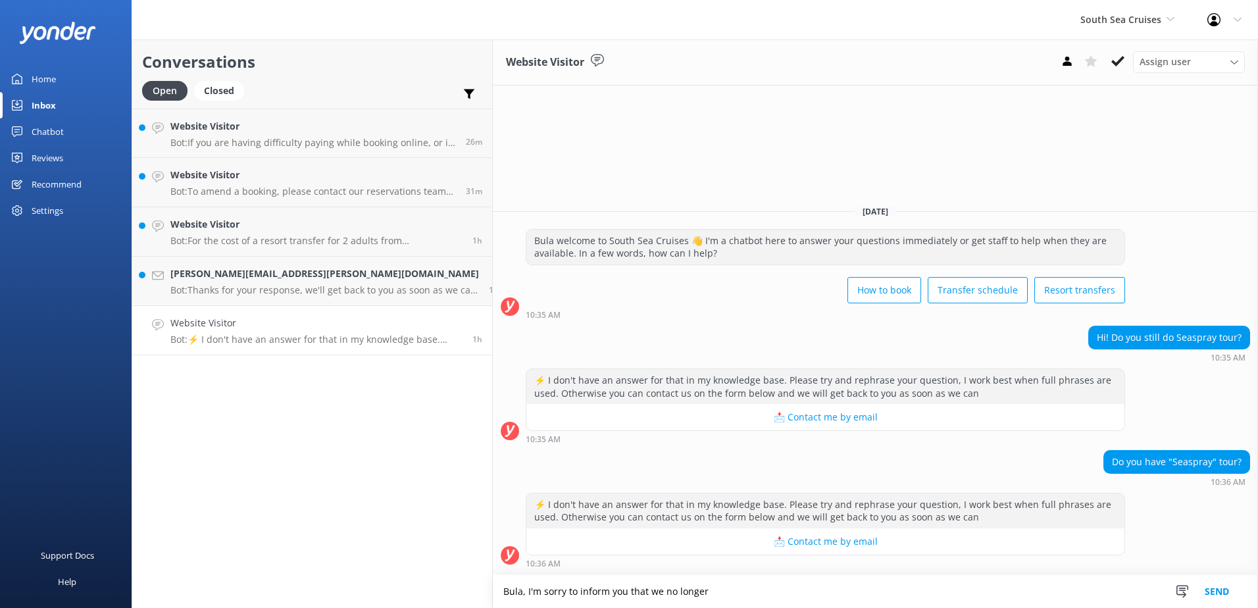
click at [616, 593] on textarea "Bula, I'm sorry to inform you that we no longer" at bounding box center [875, 591] width 765 height 33
type textarea "Bula, I'm sorry to inform you that the Seaspraytour is no longer available."
click at [1216, 587] on button "Send" at bounding box center [1216, 591] width 49 height 33
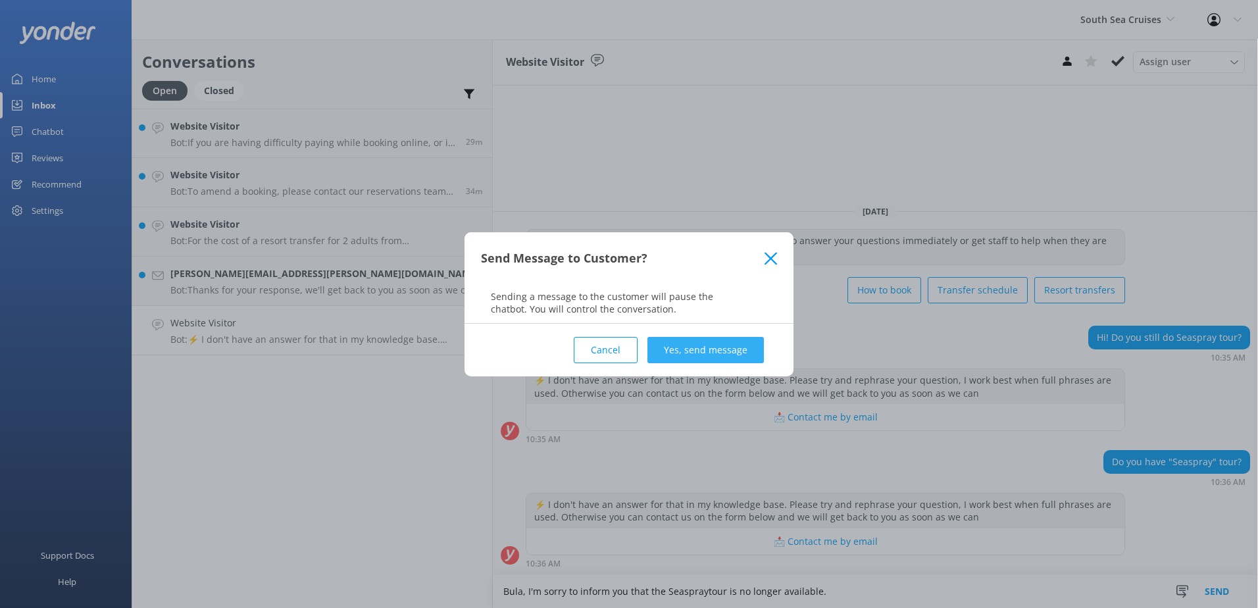
click at [714, 342] on button "Yes, send message" at bounding box center [705, 350] width 116 height 26
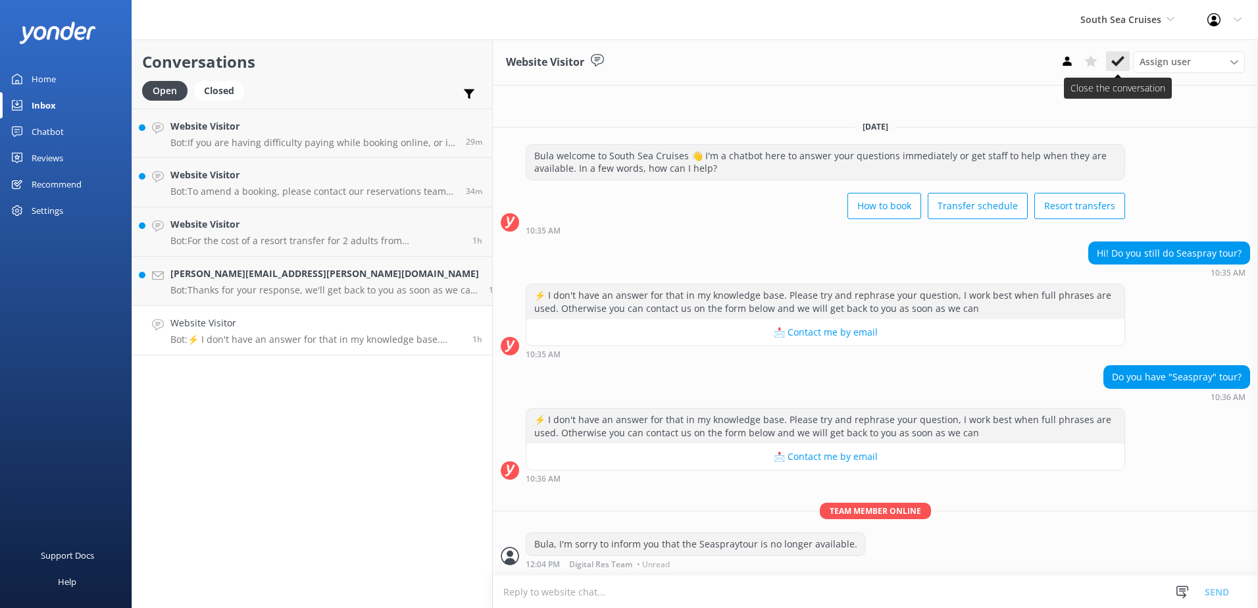
click at [1112, 61] on icon at bounding box center [1117, 61] width 13 height 13
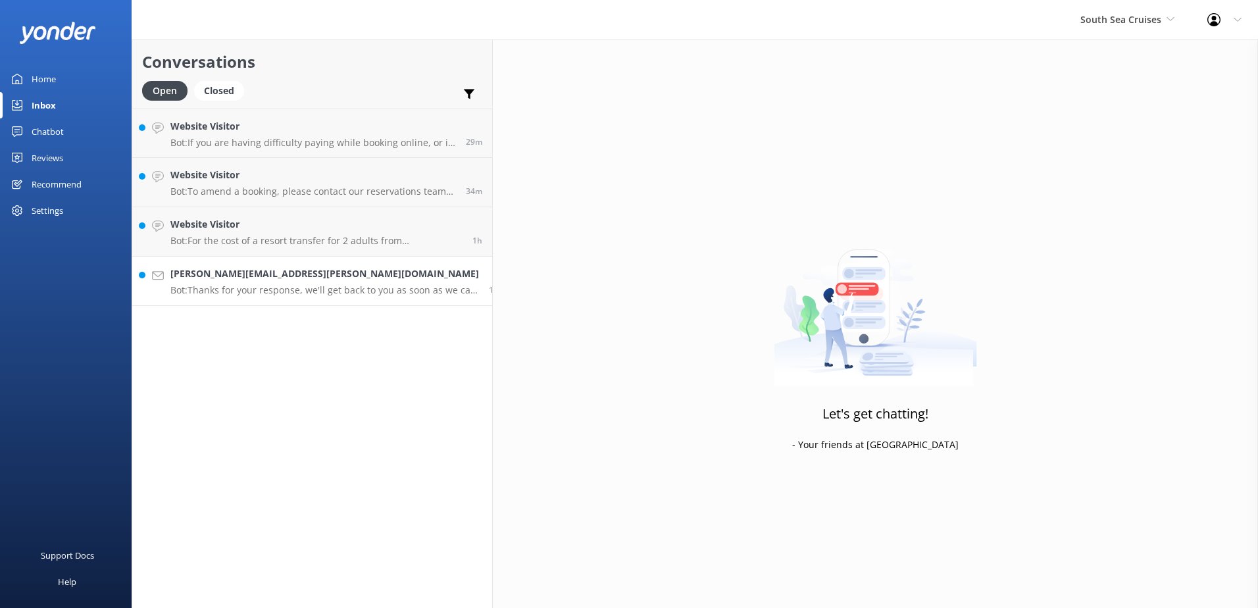
click at [365, 263] on link "adrienne.pfitzner@gmail.com Bot: Thanks for your response, we'll get back to yo…" at bounding box center [312, 281] width 360 height 49
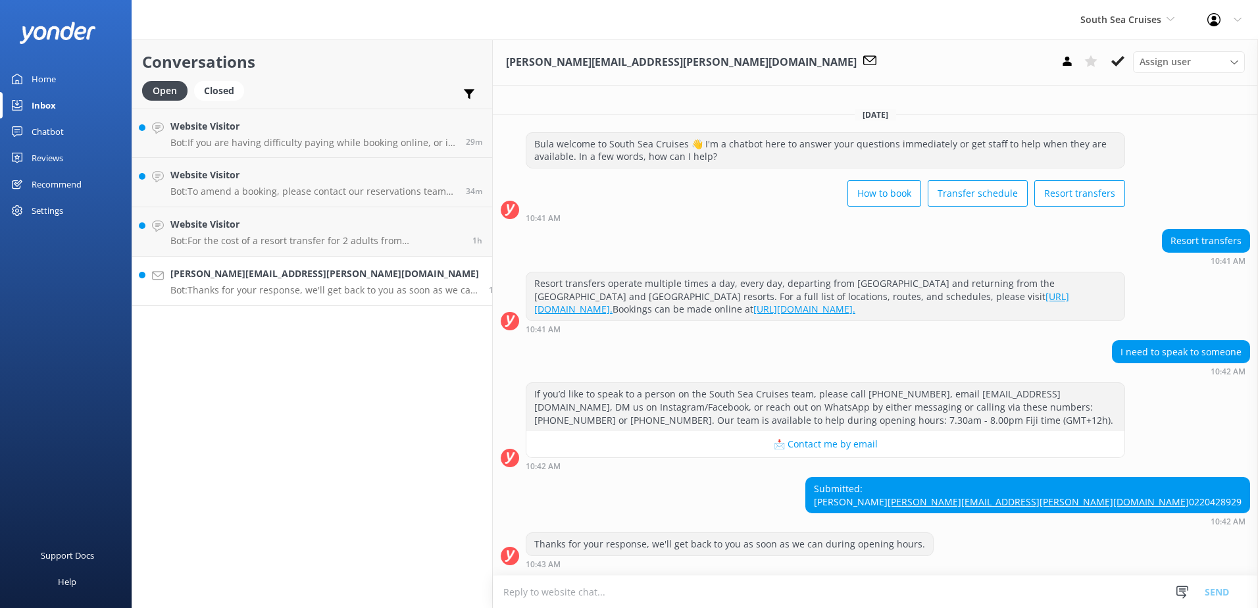
scroll to position [14, 0]
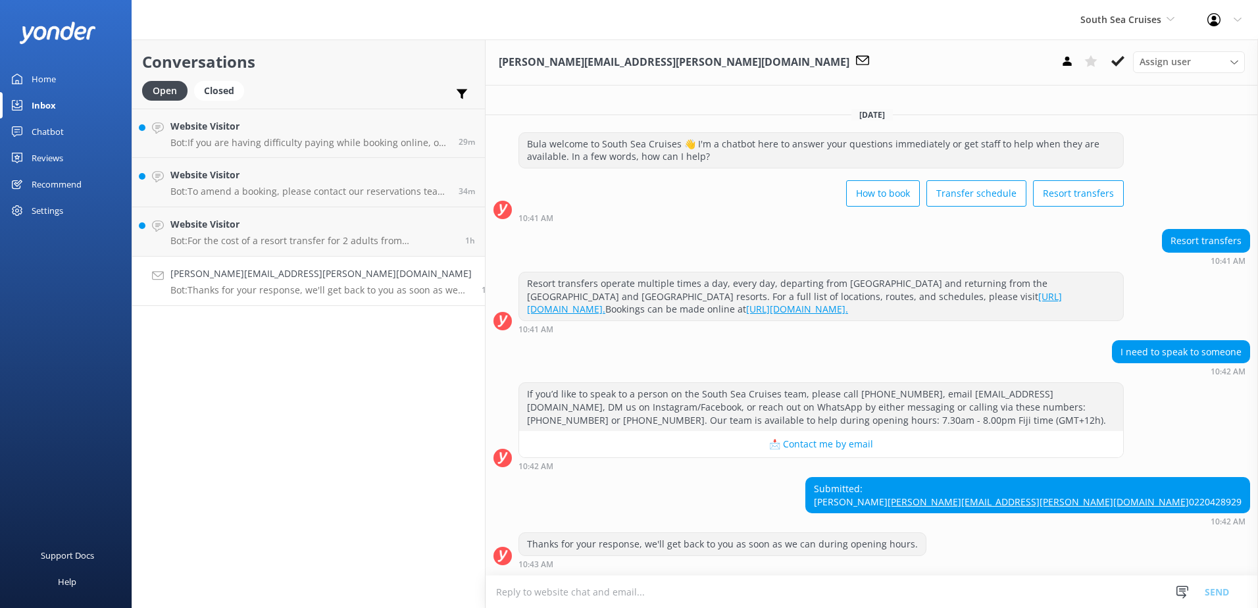
drag, startPoint x: 1205, startPoint y: 476, endPoint x: 1105, endPoint y: 481, distance: 100.1
click at [1105, 481] on div "Submitted: ADRIENNE ANGLAND adrienne.pfitzner@gmail.com 0220428929" at bounding box center [1027, 495] width 443 height 35
copy div "[PERSON_NAME]"
click at [485, 599] on textarea at bounding box center [871, 592] width 772 height 32
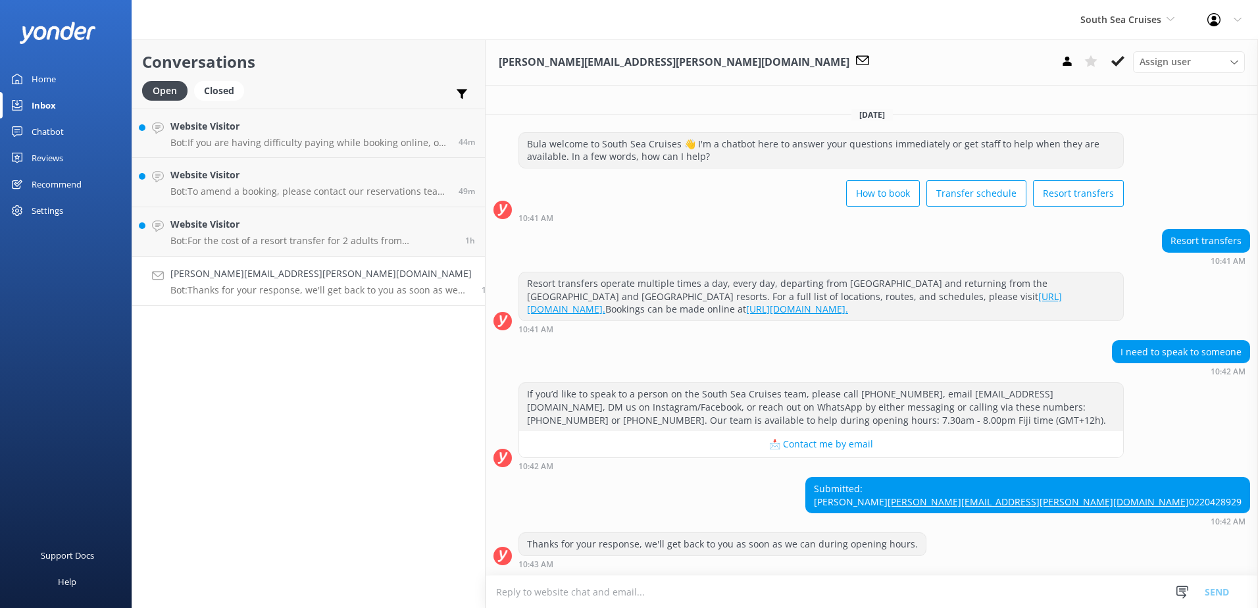
paste textarea "Please contact & liaise directly with our South Sea Cruises Reservations team, …"
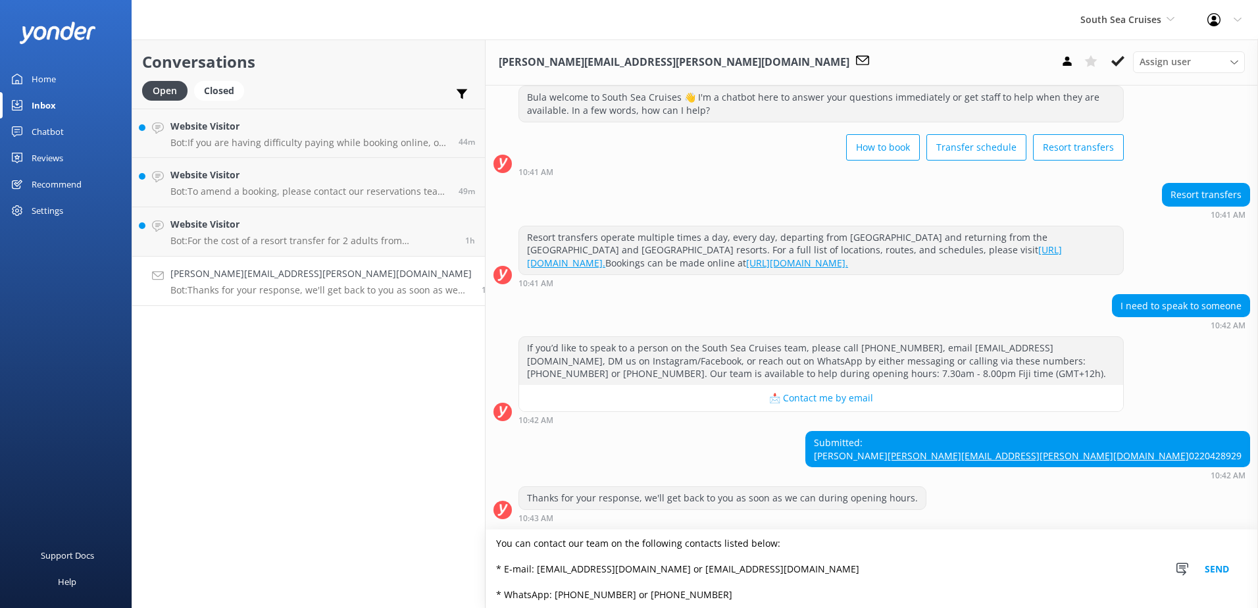
scroll to position [0, 0]
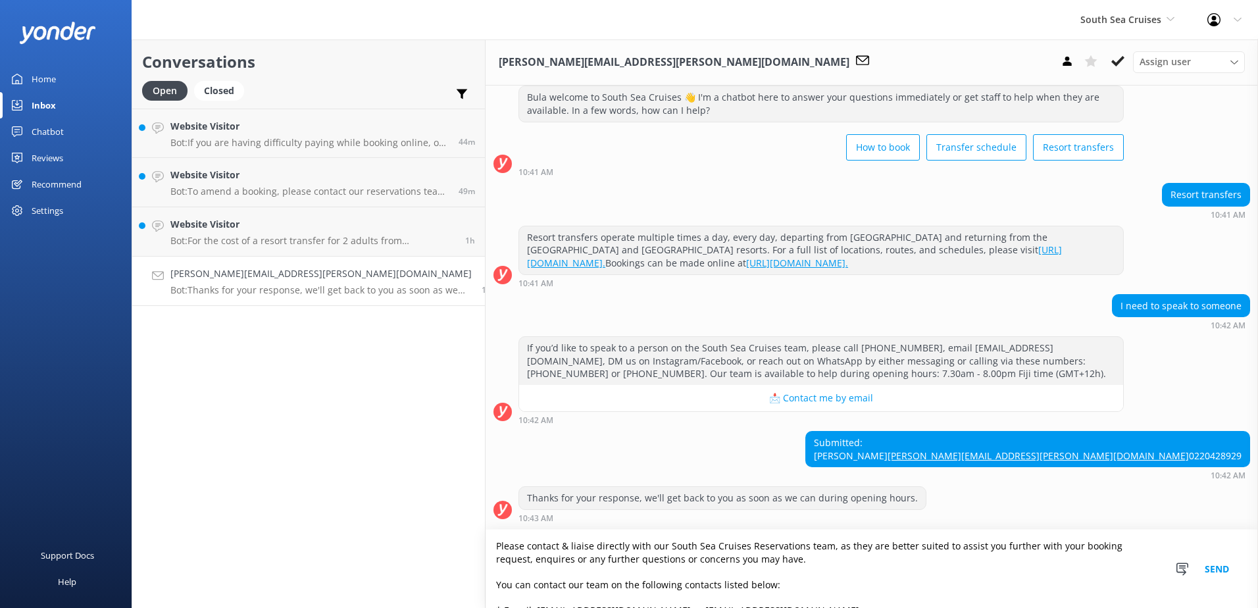
type textarea "Please contact & liaise directly with our South Sea Cruises Reservations team, …"
click at [1207, 562] on button "Send" at bounding box center [1216, 569] width 49 height 78
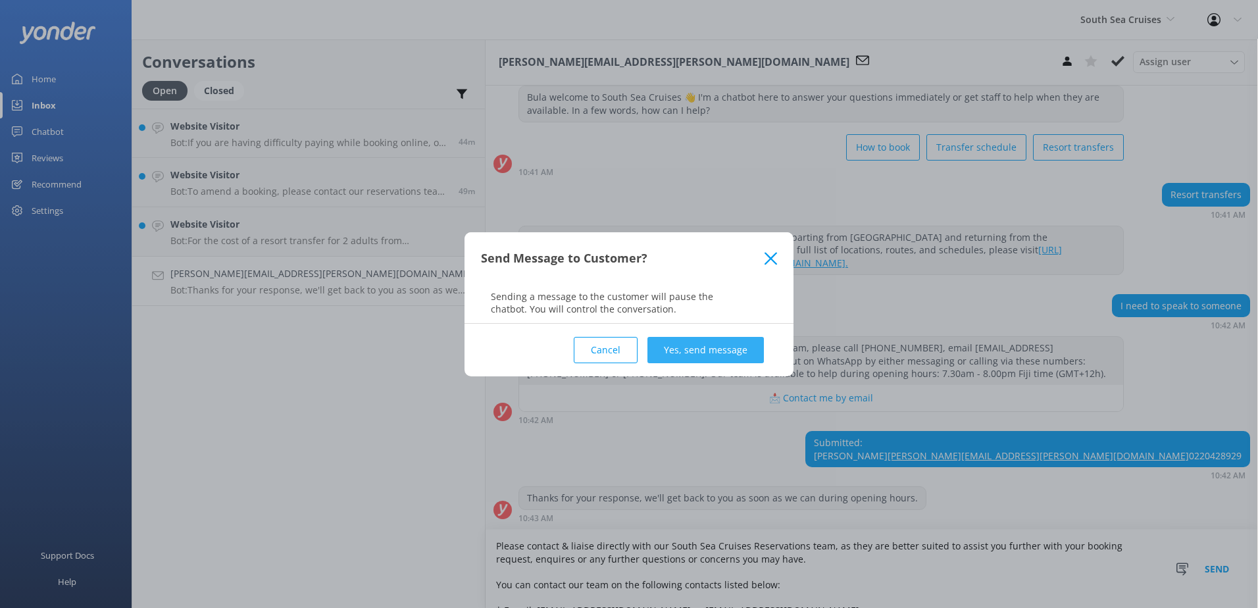
click at [716, 355] on button "Yes, send message" at bounding box center [705, 350] width 116 height 26
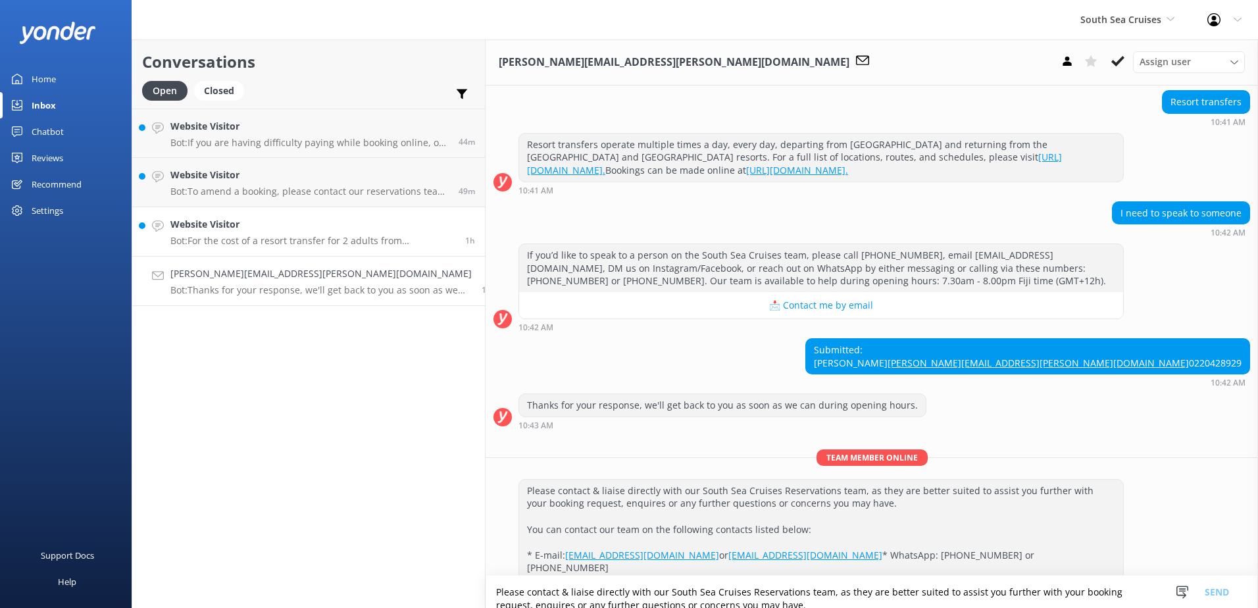
scroll to position [241, 0]
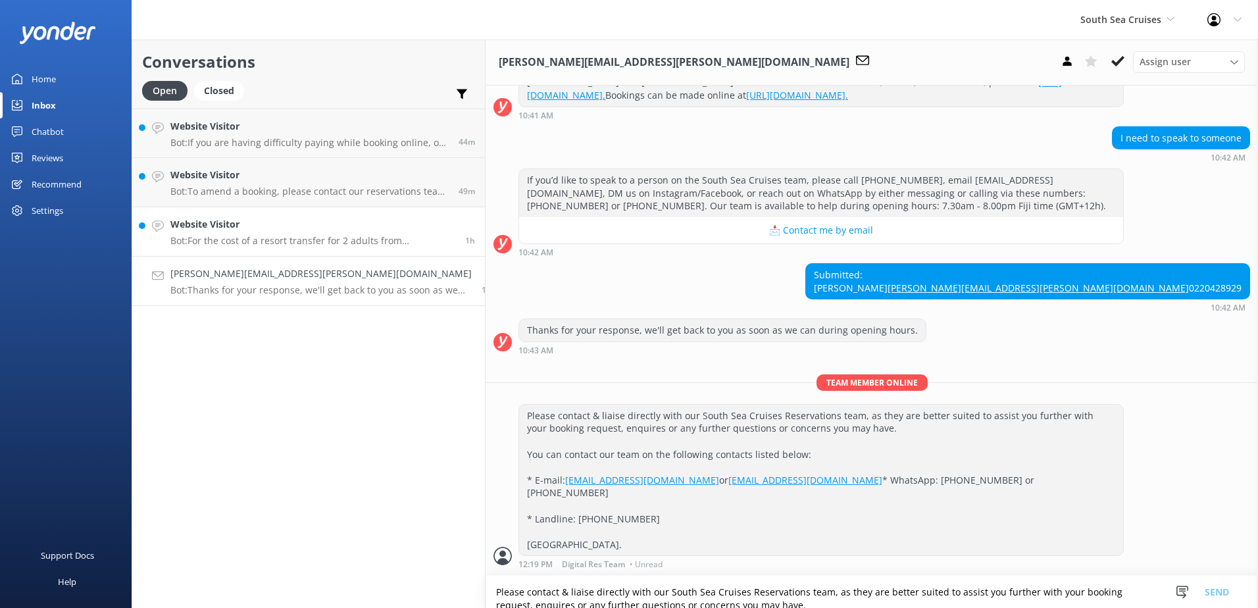
click at [295, 222] on h4 "Website Visitor" at bounding box center [312, 224] width 285 height 14
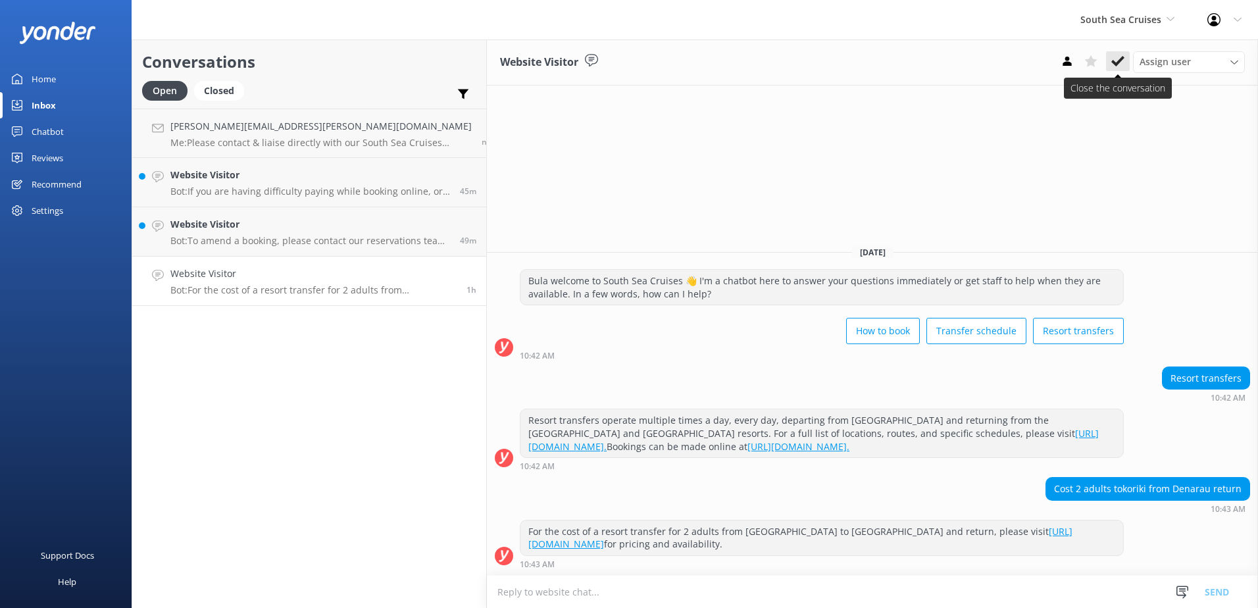
click at [1122, 60] on use at bounding box center [1117, 61] width 13 height 11
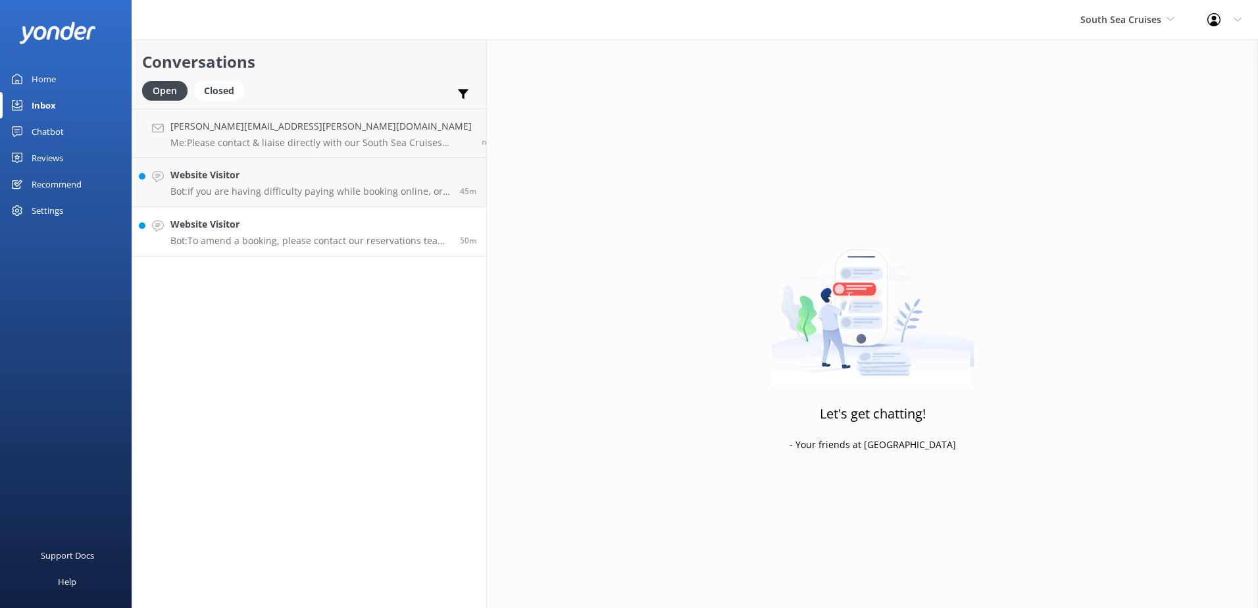
click at [308, 216] on link "Website Visitor Bot: To amend a booking, please contact our reservations team w…" at bounding box center [309, 231] width 354 height 49
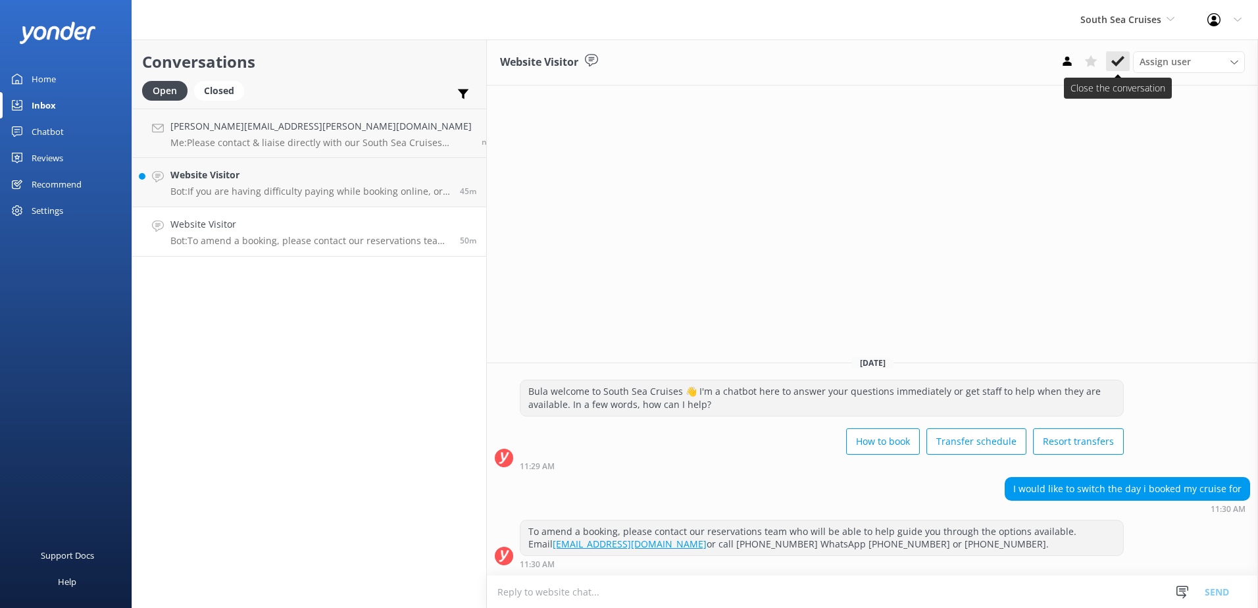
click at [1108, 61] on button at bounding box center [1118, 61] width 24 height 20
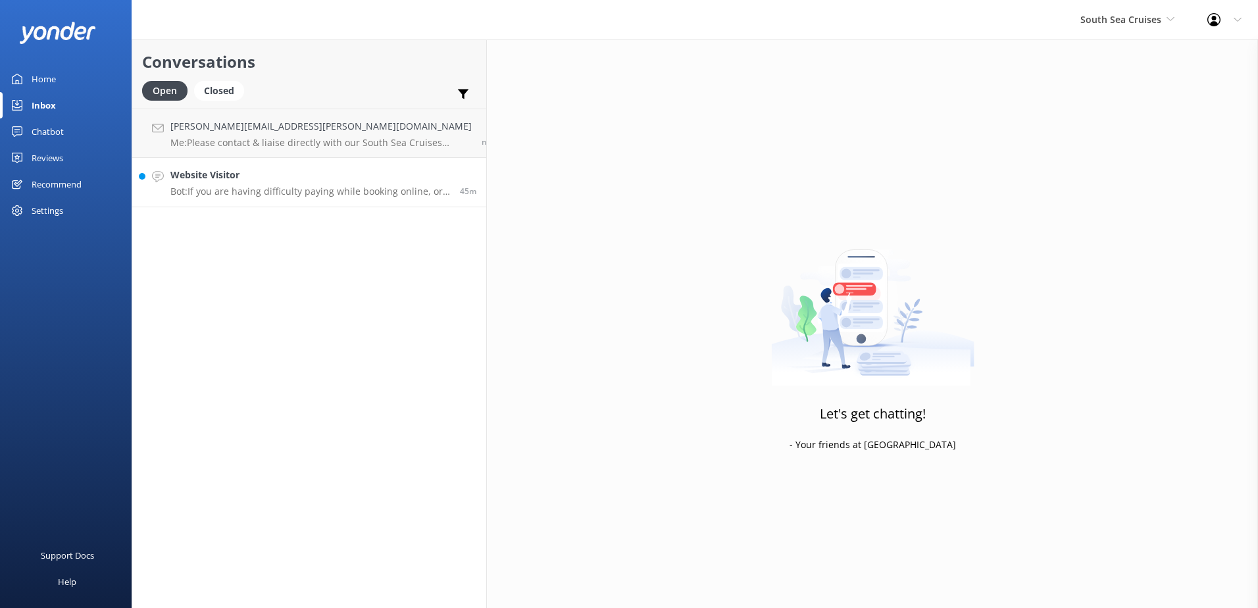
click at [345, 181] on h4 "Website Visitor" at bounding box center [310, 175] width 280 height 14
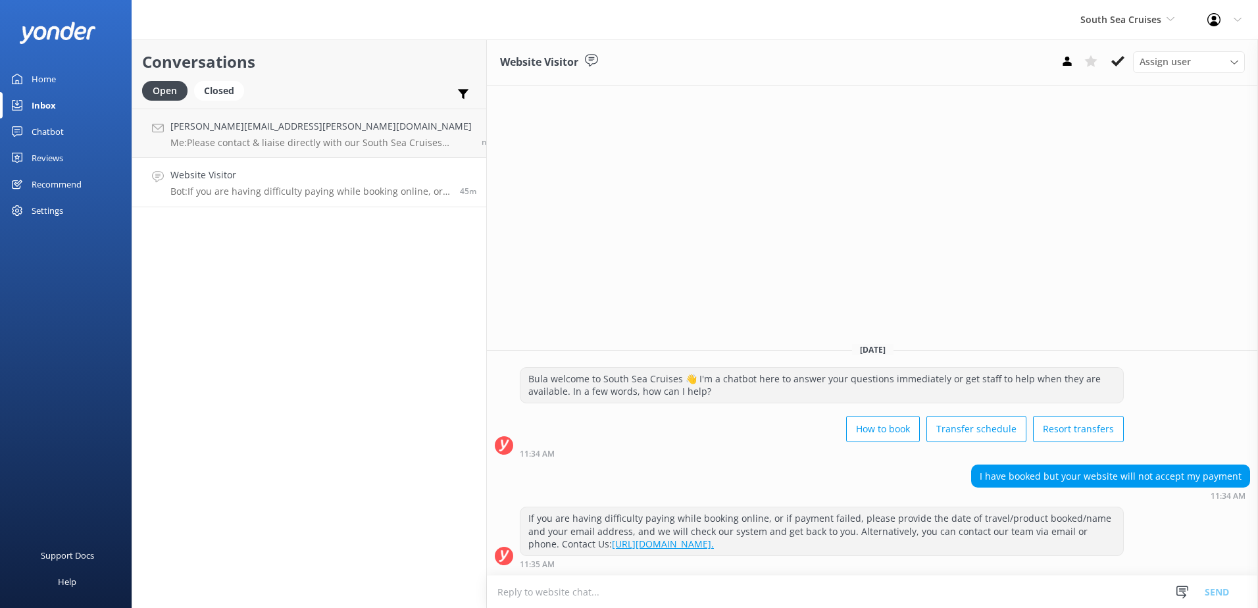
click at [487, 592] on textarea at bounding box center [872, 592] width 771 height 32
paste textarea "Please contact & liaise directly with our South Sea Cruises Reservations team, …"
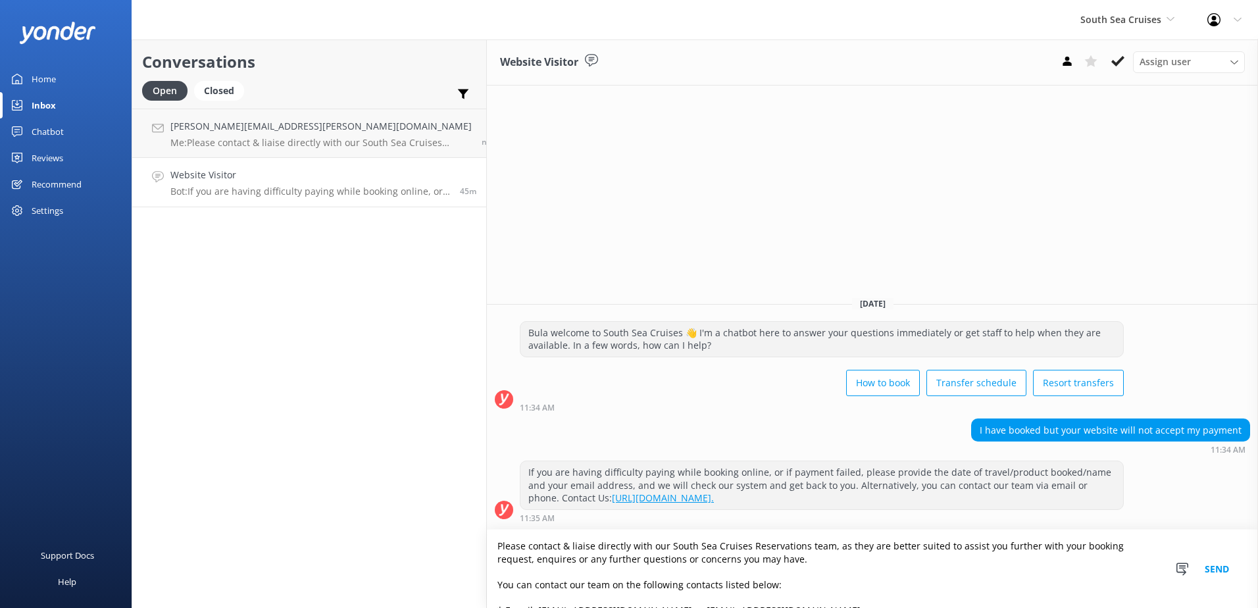
type textarea "Please contact & liaise directly with our South Sea Cruises Reservations team, …"
click at [1218, 570] on button "Send" at bounding box center [1216, 569] width 49 height 78
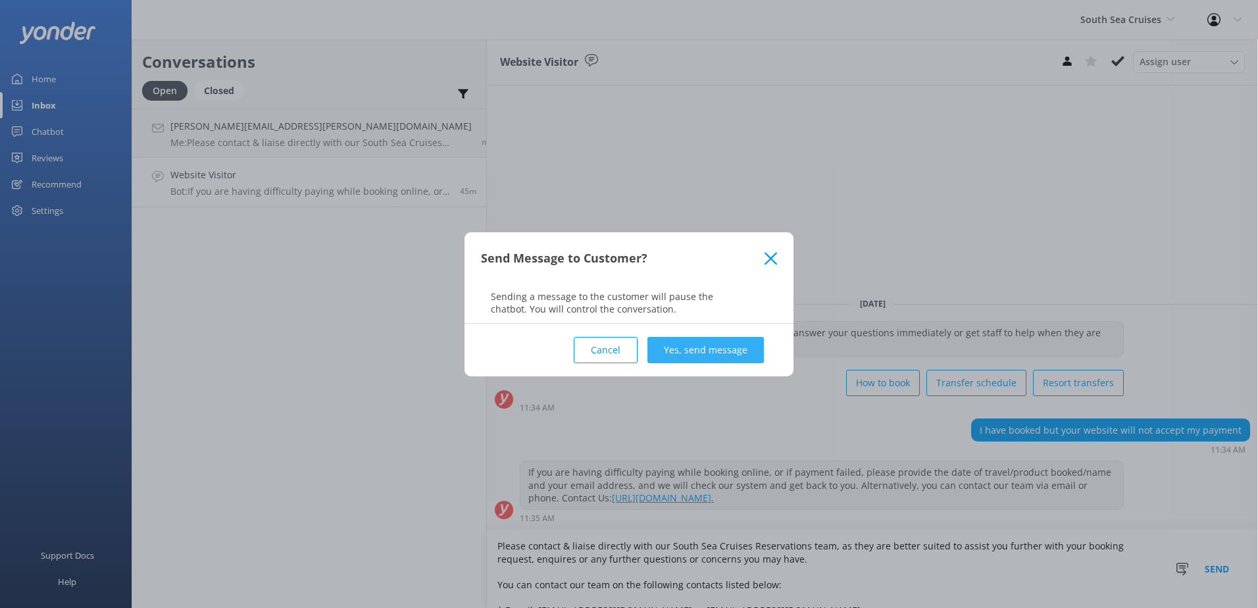
click at [726, 353] on button "Yes, send message" at bounding box center [705, 350] width 116 height 26
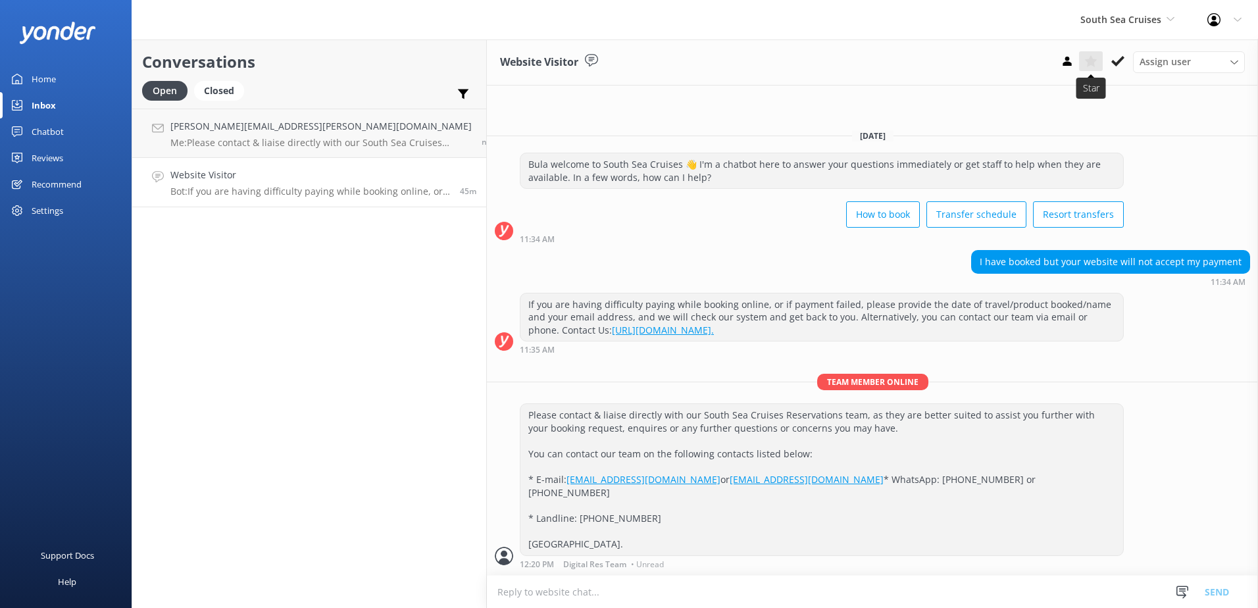
drag, startPoint x: 1115, startPoint y: 62, endPoint x: 1097, endPoint y: 62, distance: 18.4
click at [1115, 62] on icon at bounding box center [1117, 61] width 13 height 13
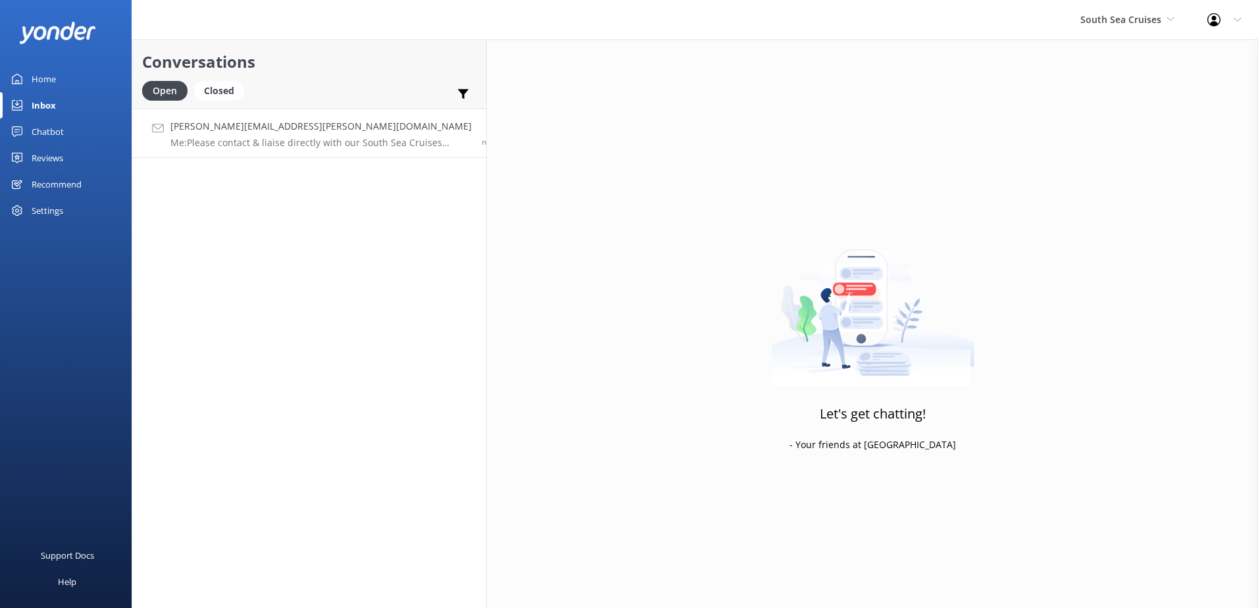
click at [330, 128] on h4 "adrienne.pfitzner@gmail.com" at bounding box center [320, 126] width 301 height 14
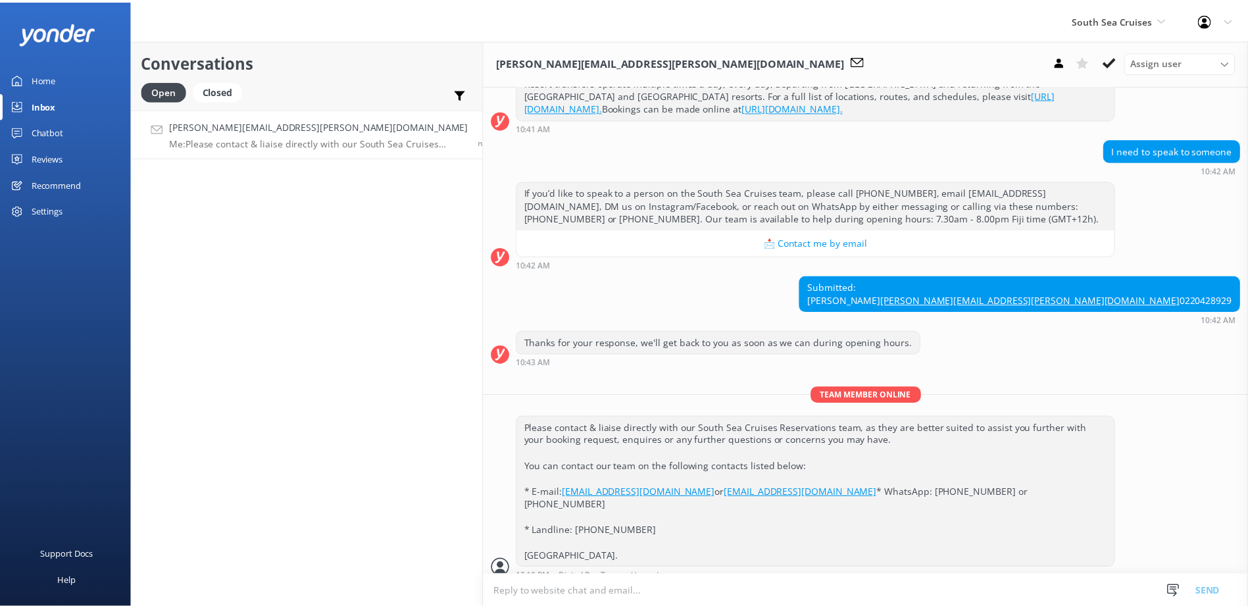
scroll to position [241, 0]
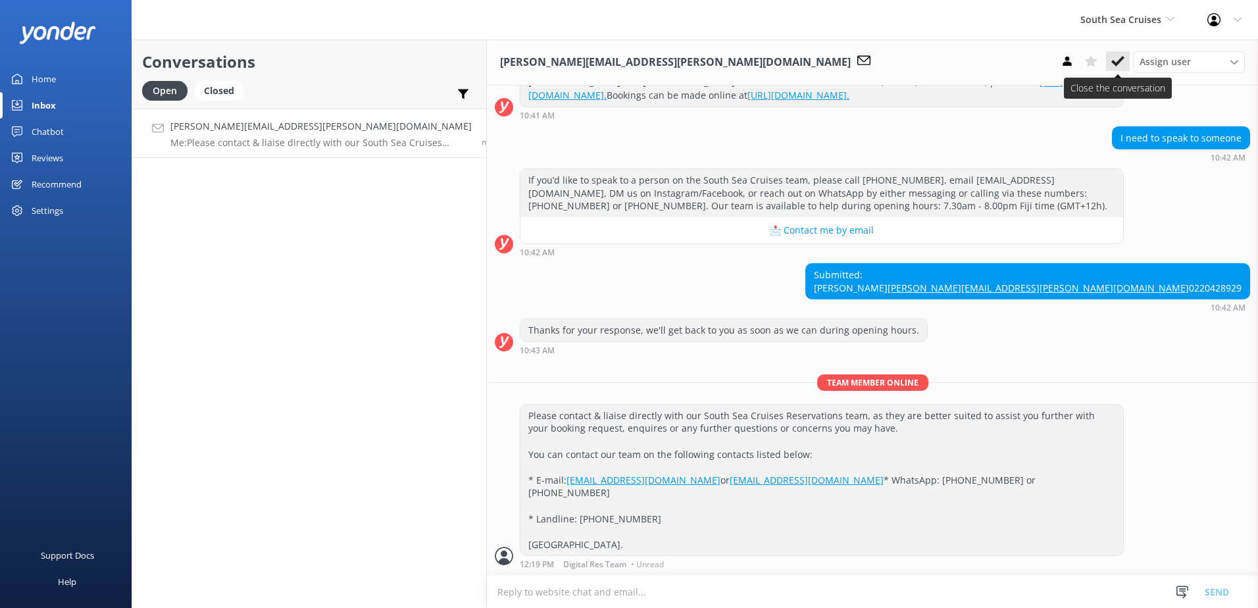
click at [1118, 61] on use at bounding box center [1117, 61] width 13 height 11
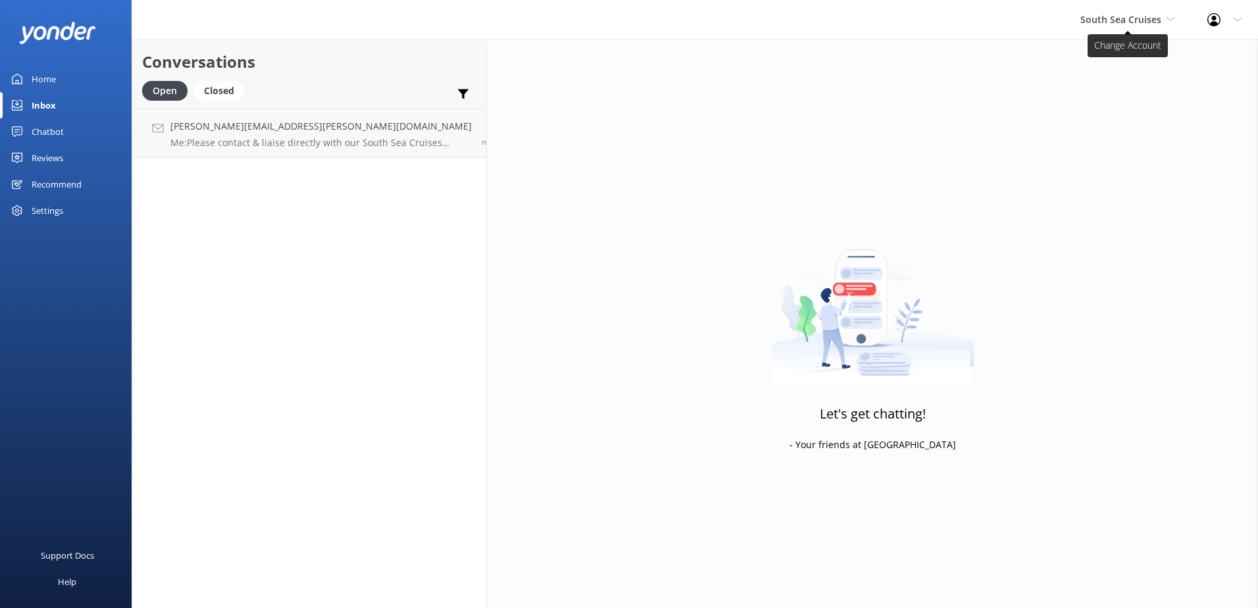
click at [1148, 24] on span "South Sea Cruises" at bounding box center [1120, 19] width 81 height 12
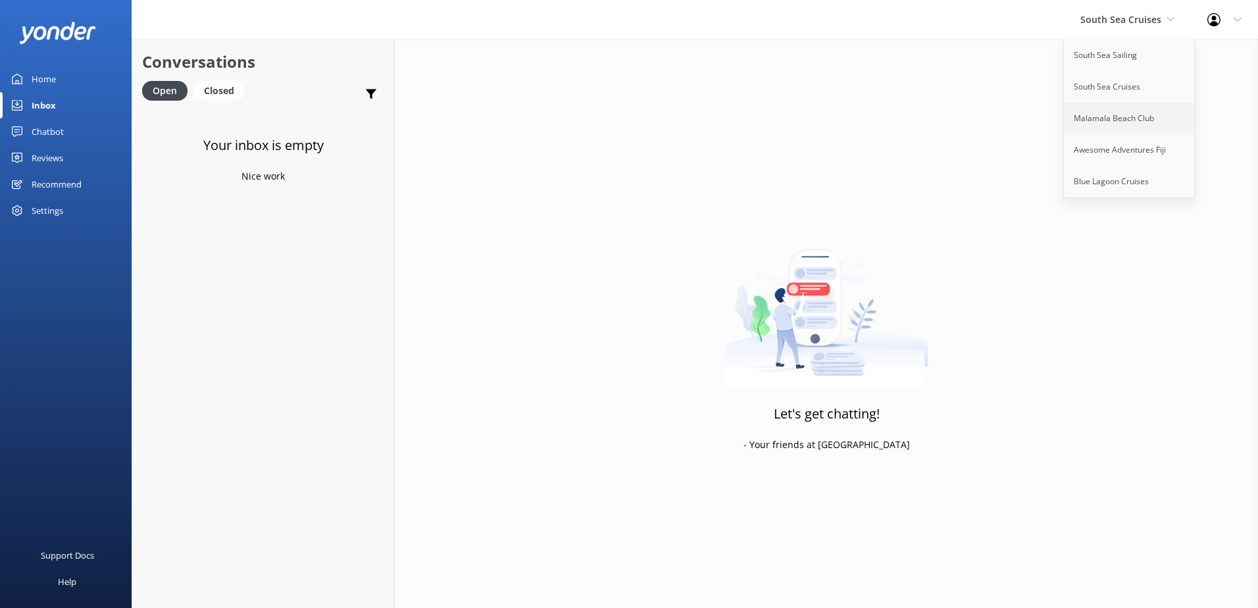
click at [1125, 112] on link "Malamala Beach Club" at bounding box center [1130, 119] width 132 height 32
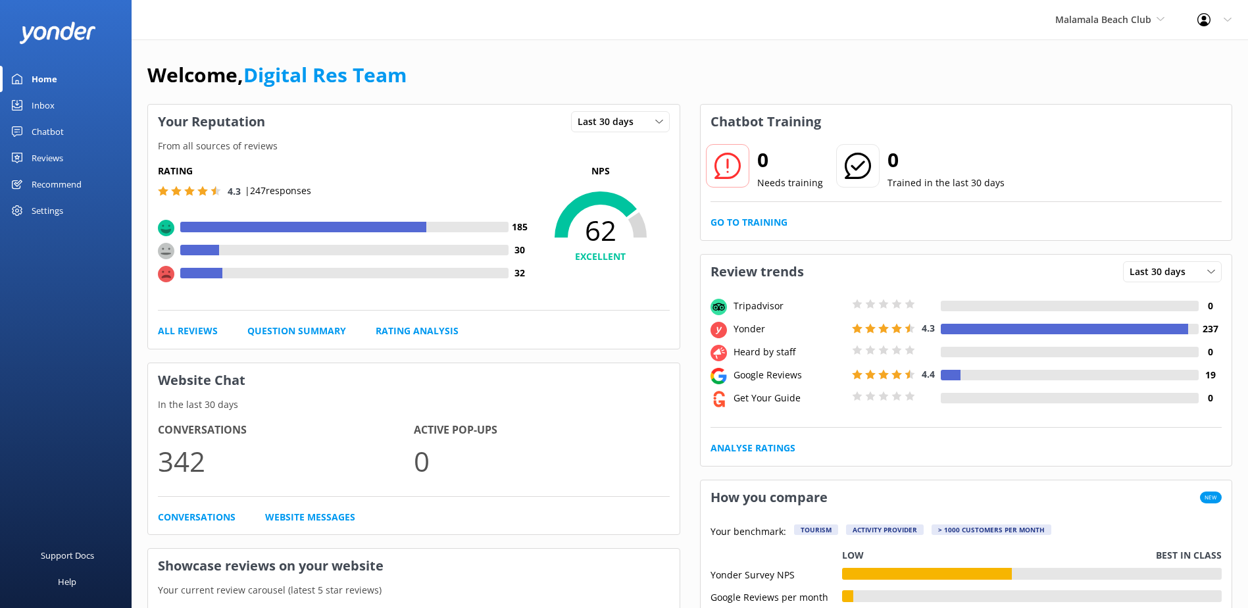
drag, startPoint x: 39, startPoint y: 103, endPoint x: 75, endPoint y: 105, distance: 35.5
click at [39, 103] on div "Inbox" at bounding box center [43, 105] width 23 height 26
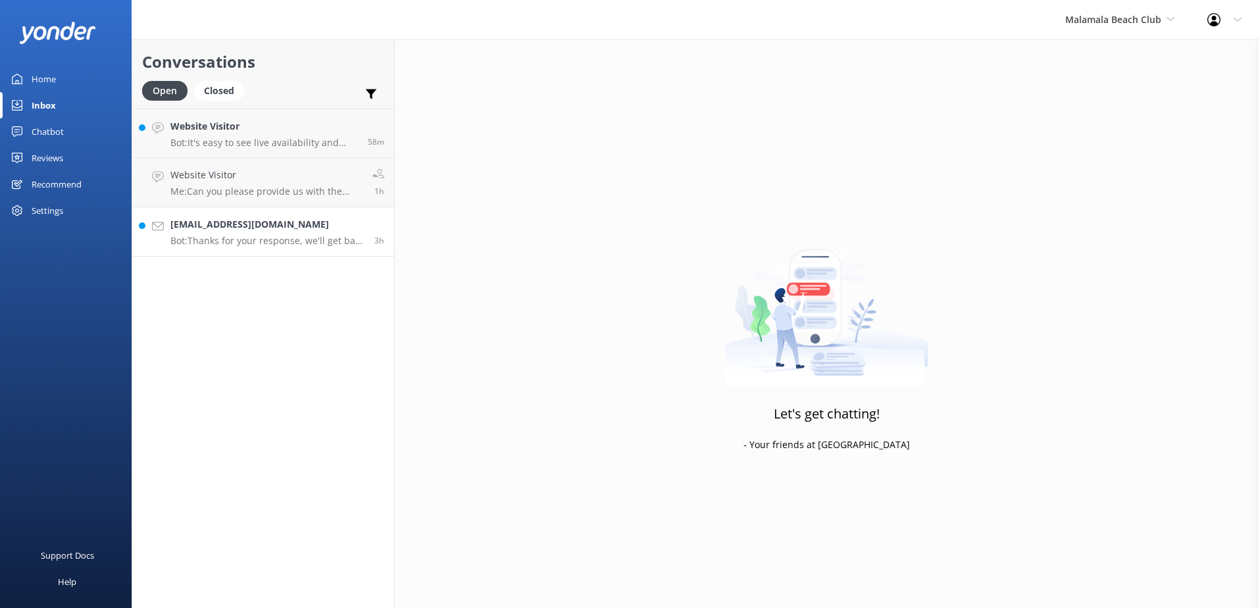
click at [304, 214] on link "Samfrase@gmail.com Bot: Thanks for your response, we'll get back to you as soon…" at bounding box center [263, 231] width 262 height 49
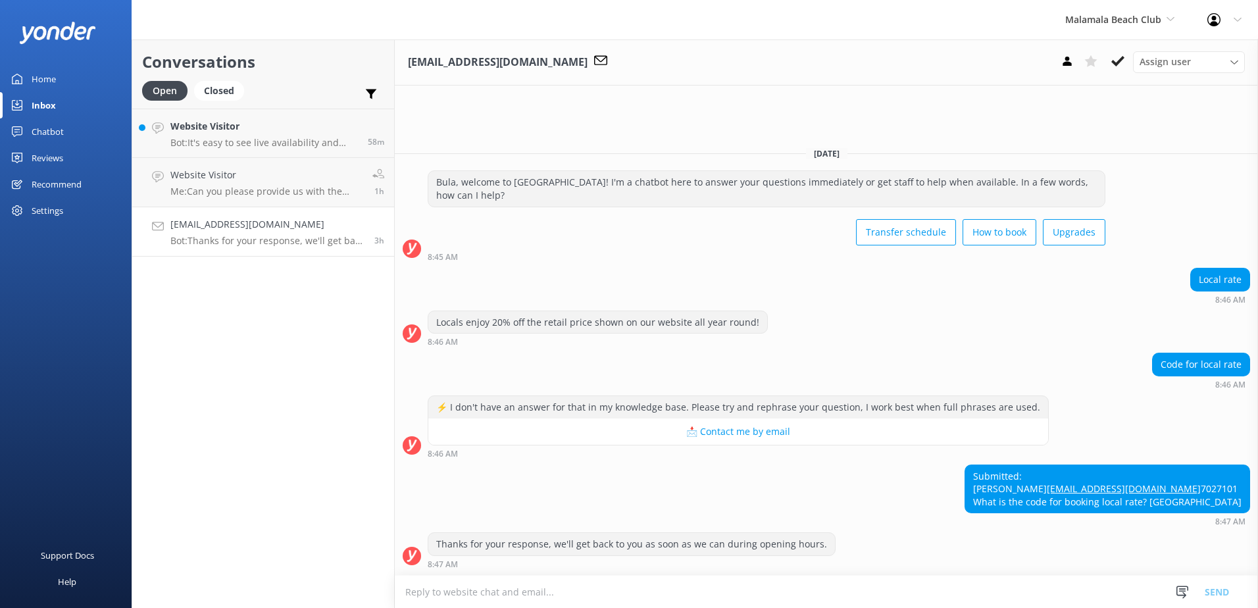
click at [527, 593] on textarea at bounding box center [826, 592] width 863 height 32
paste textarea "Please contact & liaise directly with our South Sea Cruises Reservations team, …"
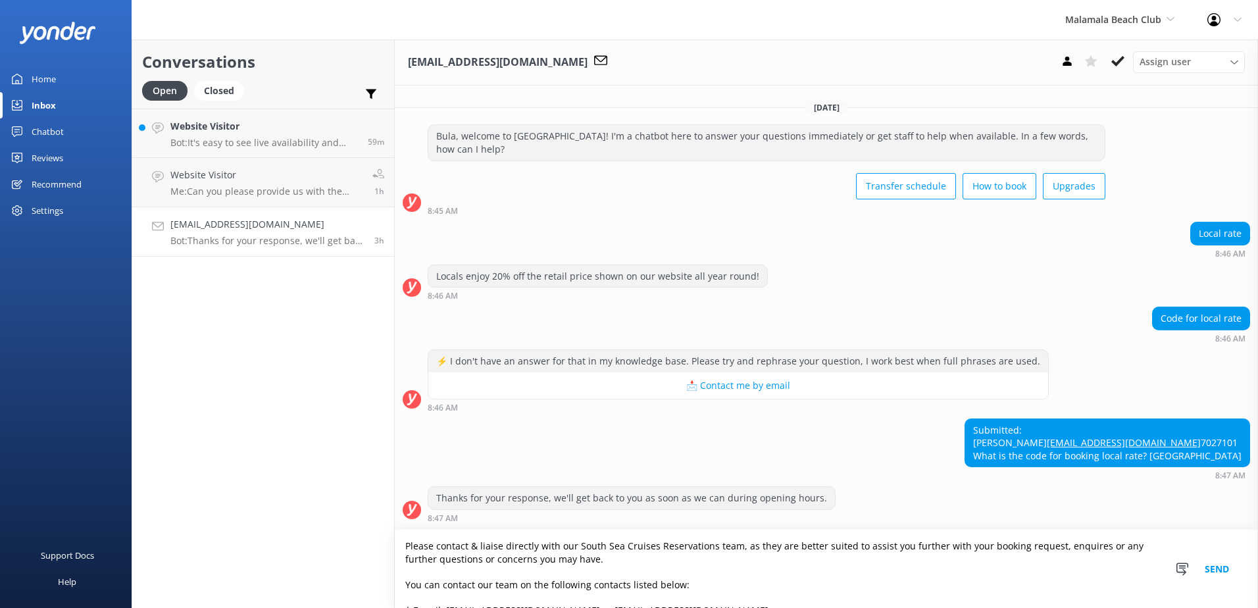
type textarea "Please contact & liaise directly with our South Sea Cruises Reservations team, …"
drag, startPoint x: 464, startPoint y: 583, endPoint x: 268, endPoint y: 460, distance: 231.4
click at [260, 461] on div "Conversations Open Closed Important Assigned to me Unassigned Website Visitor B…" at bounding box center [695, 323] width 1126 height 568
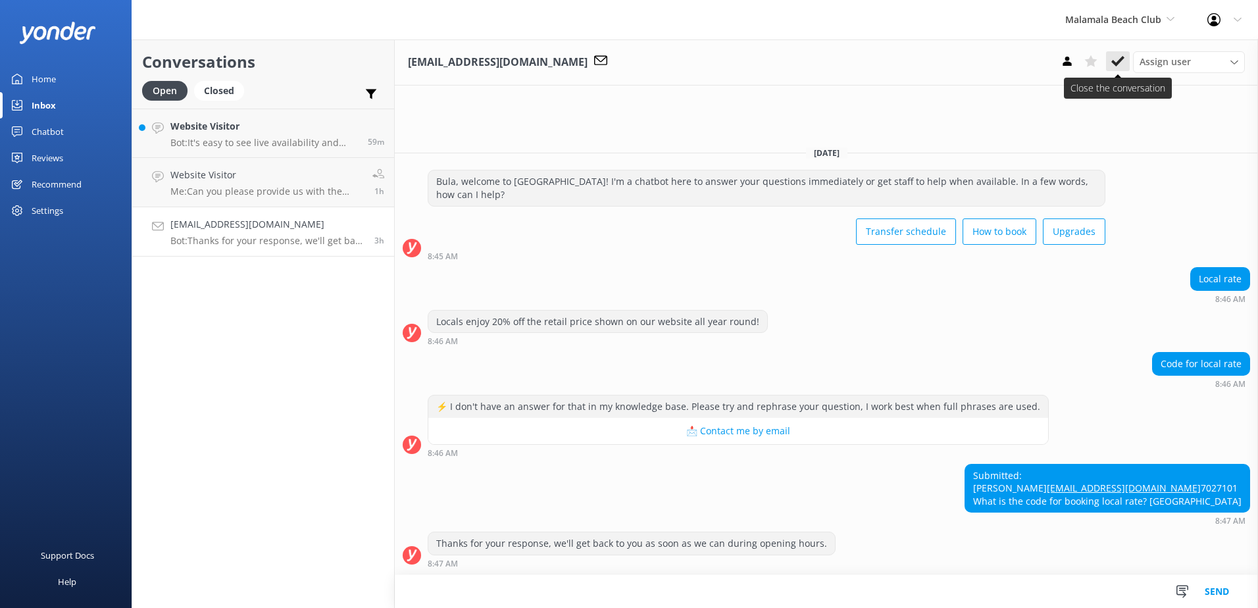
click at [1119, 62] on use at bounding box center [1117, 61] width 13 height 11
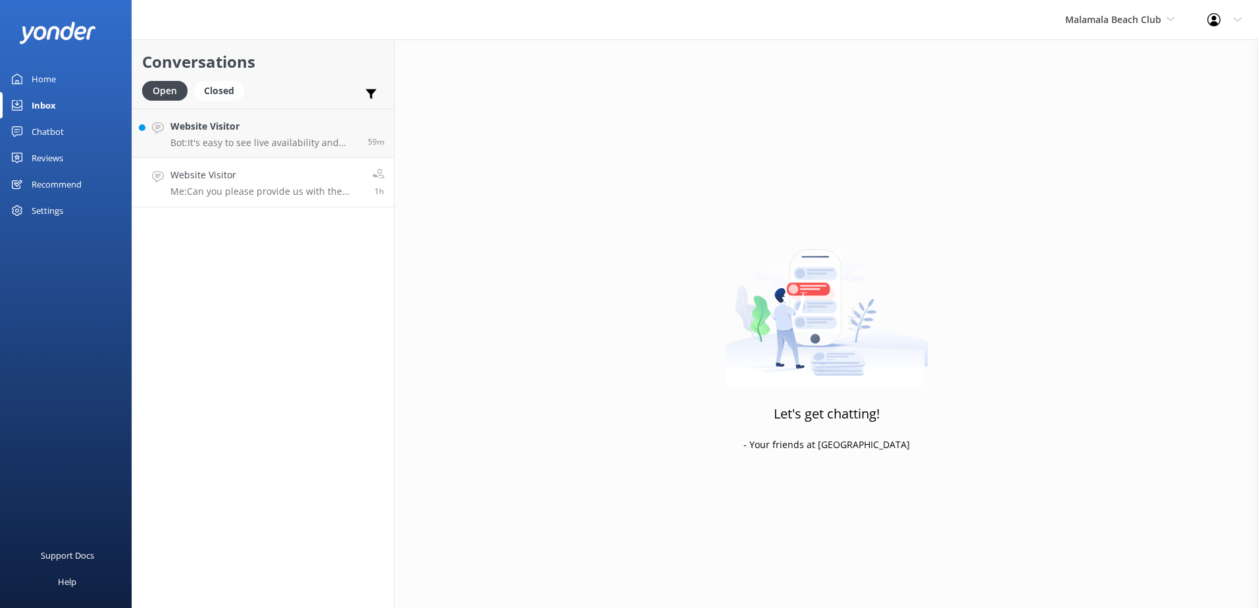
click at [339, 168] on h4 "Website Visitor" at bounding box center [266, 175] width 192 height 14
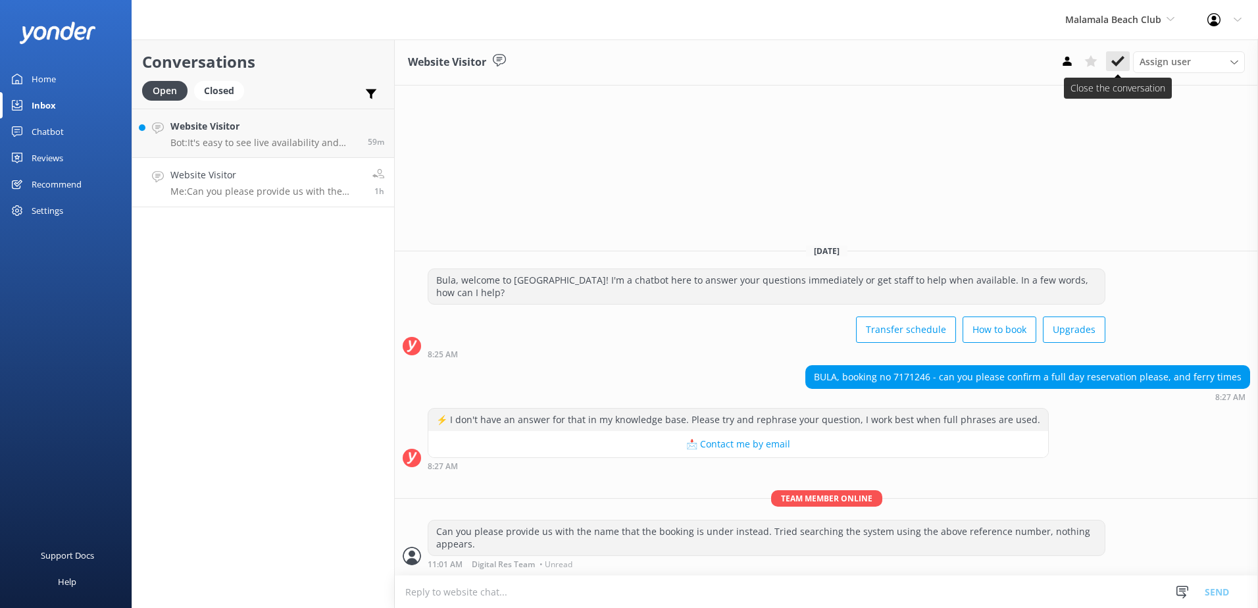
click at [1113, 66] on icon at bounding box center [1117, 61] width 13 height 13
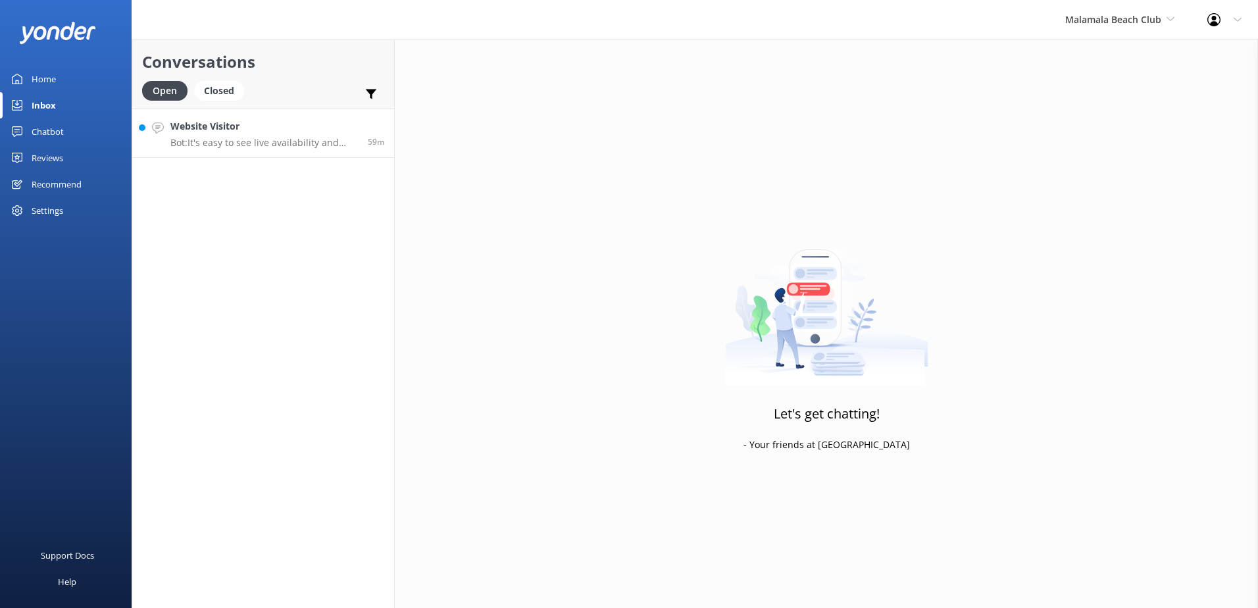
click at [364, 126] on div "59m" at bounding box center [371, 133] width 26 height 28
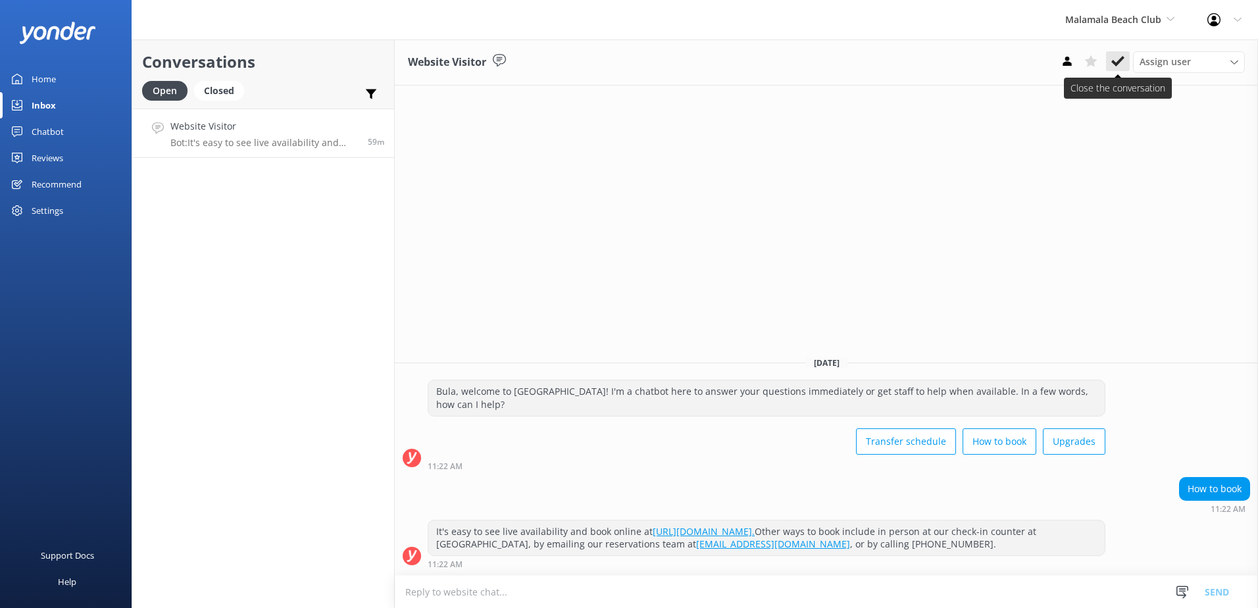
click at [1116, 67] on icon at bounding box center [1117, 61] width 13 height 13
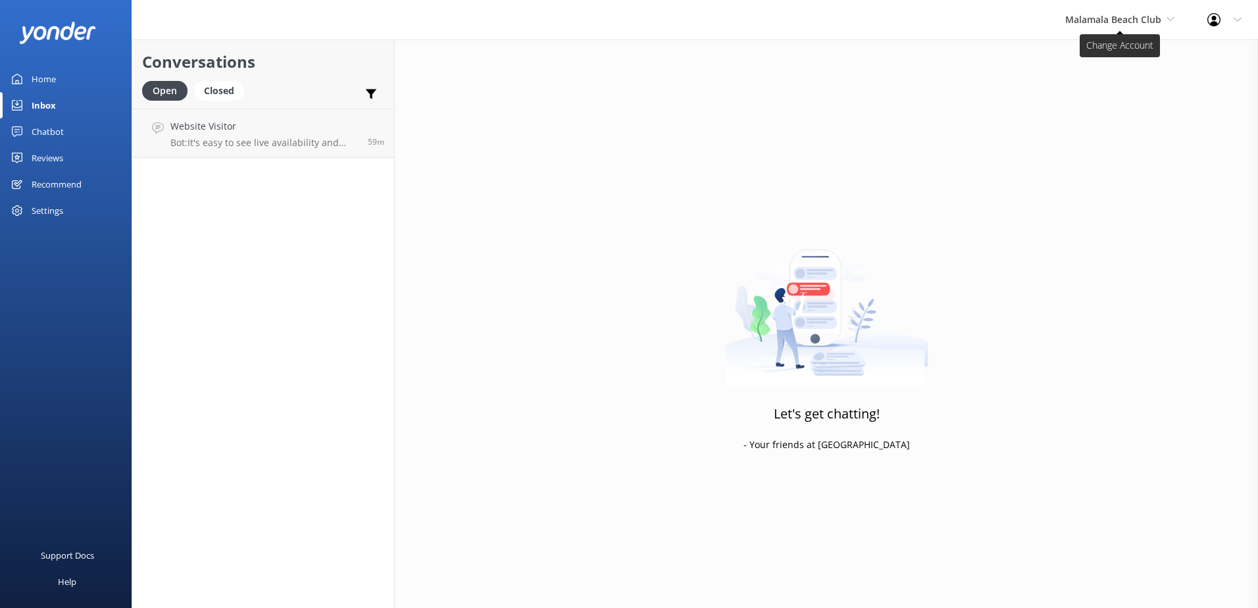
click at [1135, 18] on span "Malamala Beach Club" at bounding box center [1113, 19] width 96 height 12
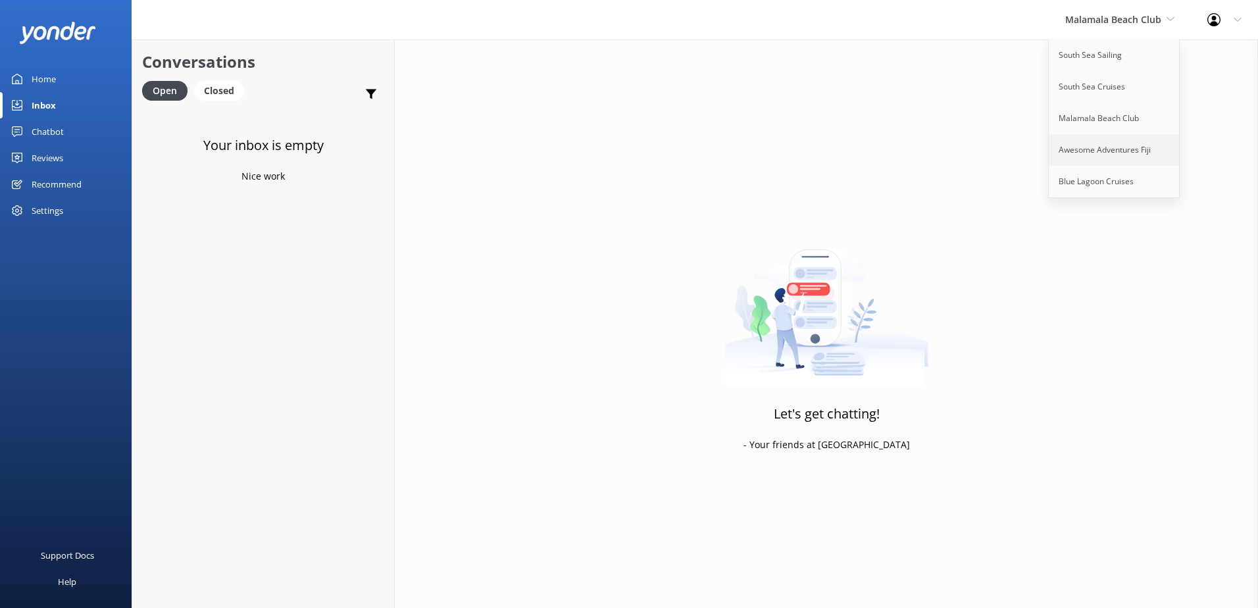
click at [1126, 156] on link "Awesome Adventures Fiji" at bounding box center [1114, 150] width 132 height 32
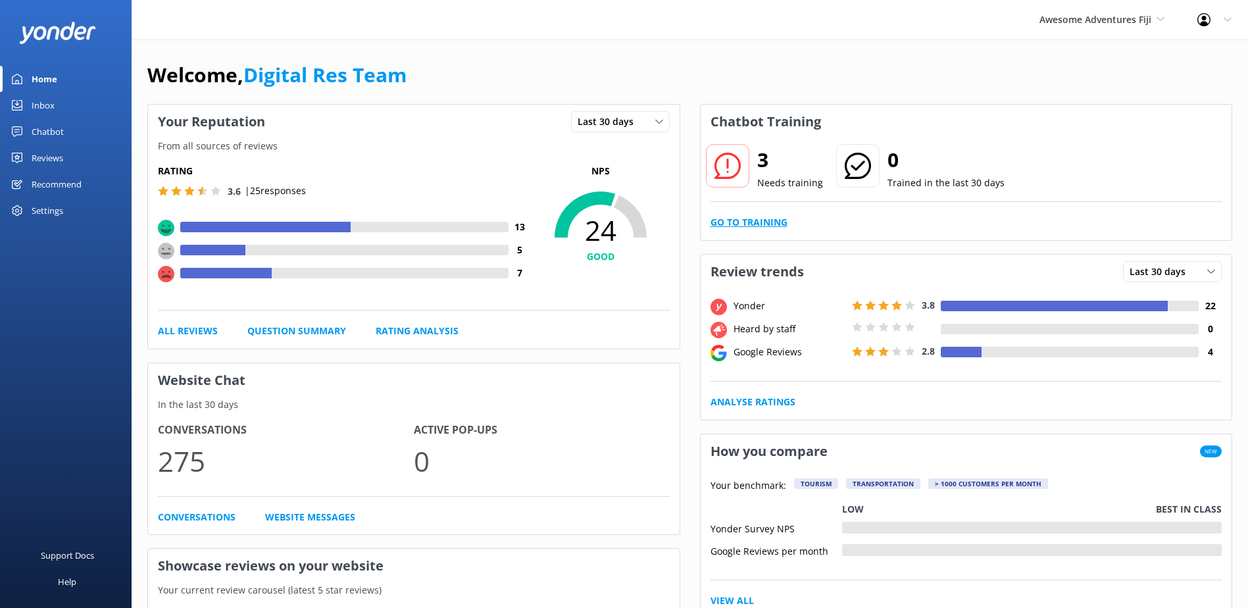
click at [764, 217] on link "Go to Training" at bounding box center [748, 222] width 77 height 14
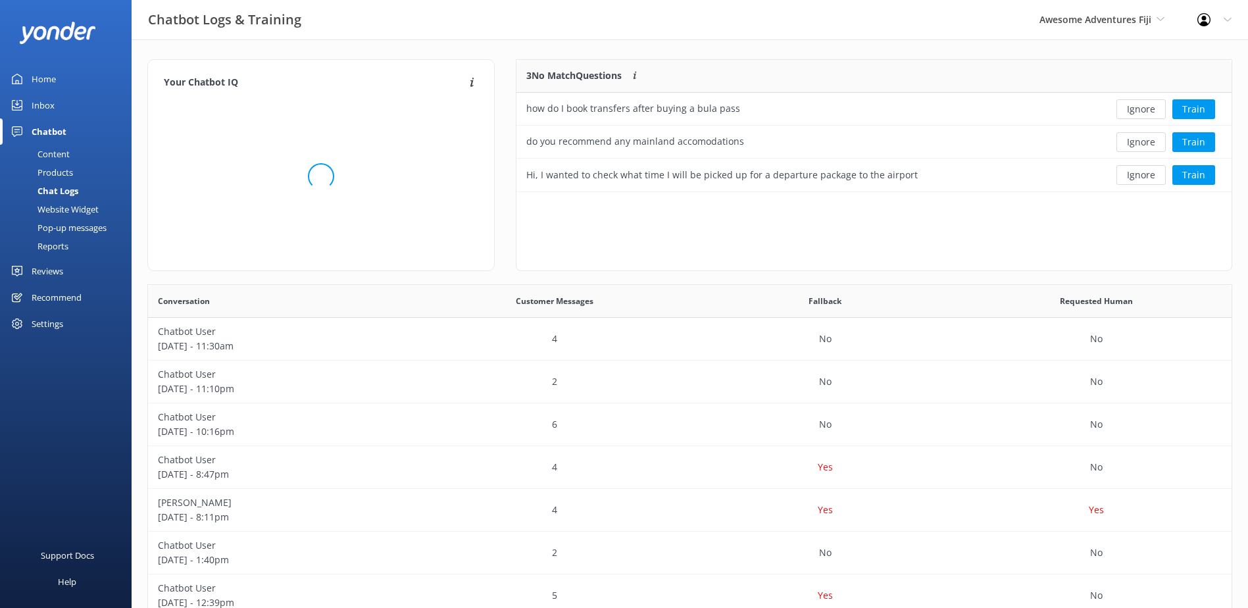
scroll to position [122, 704]
click at [1135, 103] on button "Ignore" at bounding box center [1140, 109] width 49 height 20
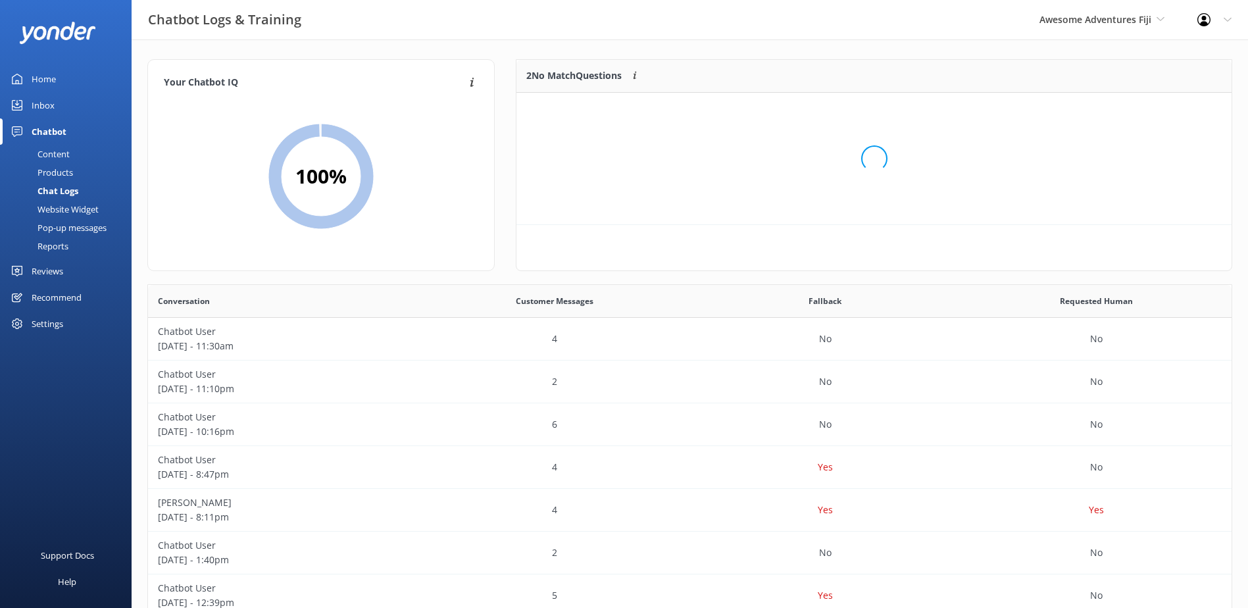
scroll to position [89, 704]
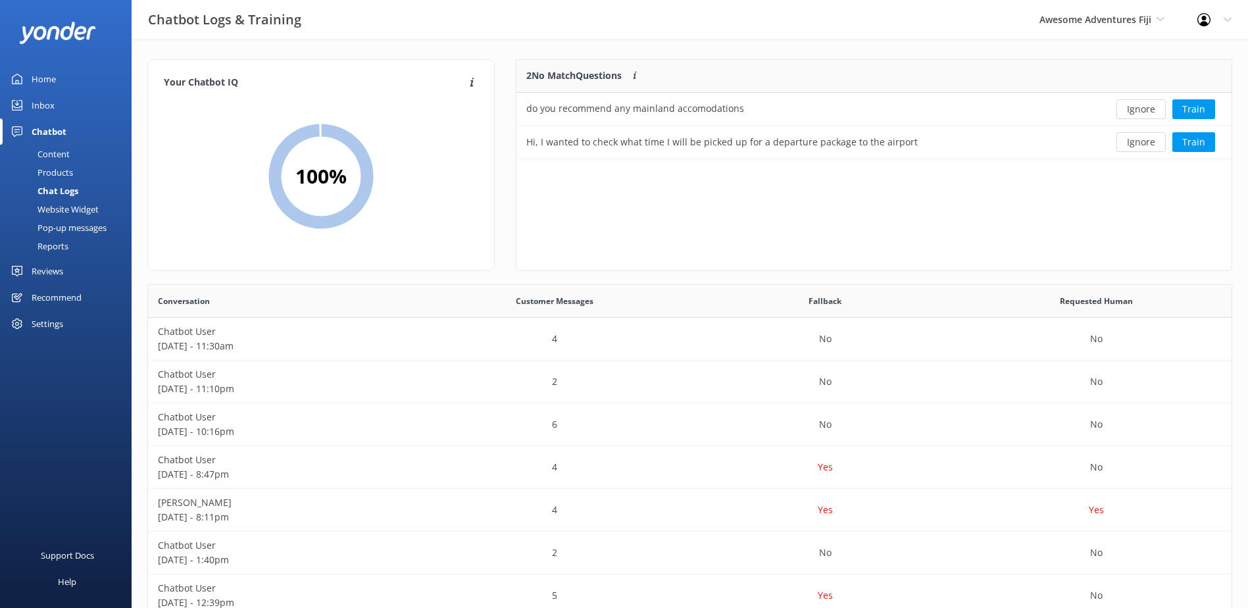
click at [1135, 103] on button "Ignore" at bounding box center [1140, 109] width 49 height 20
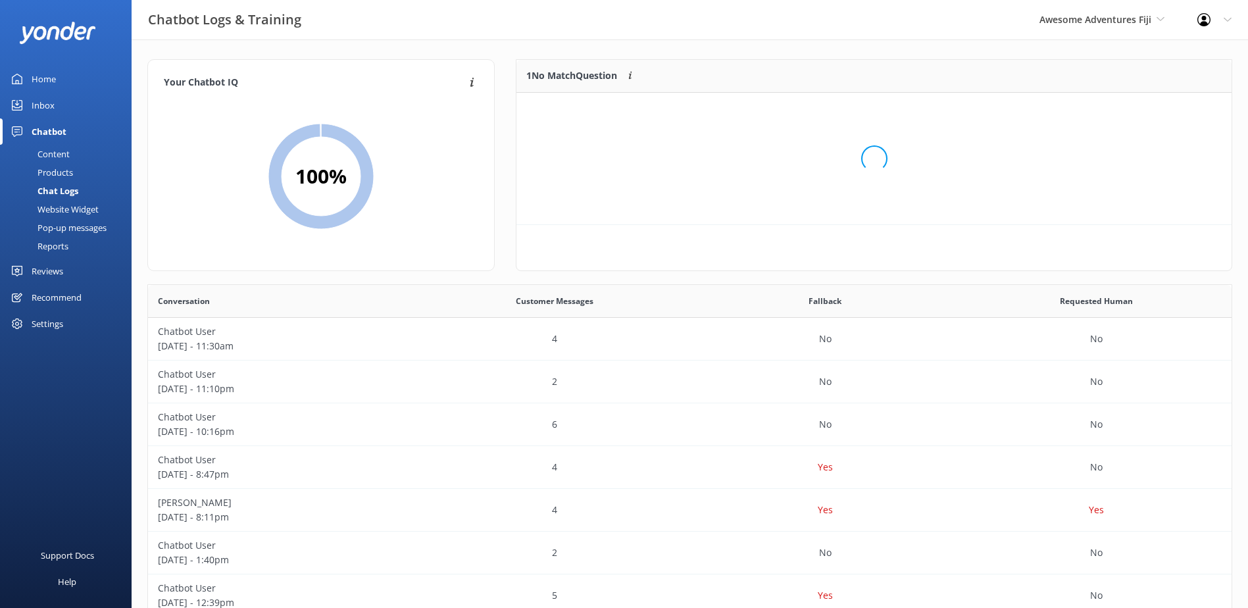
scroll to position [57, 704]
click at [1134, 110] on button "Ignore" at bounding box center [1140, 109] width 49 height 20
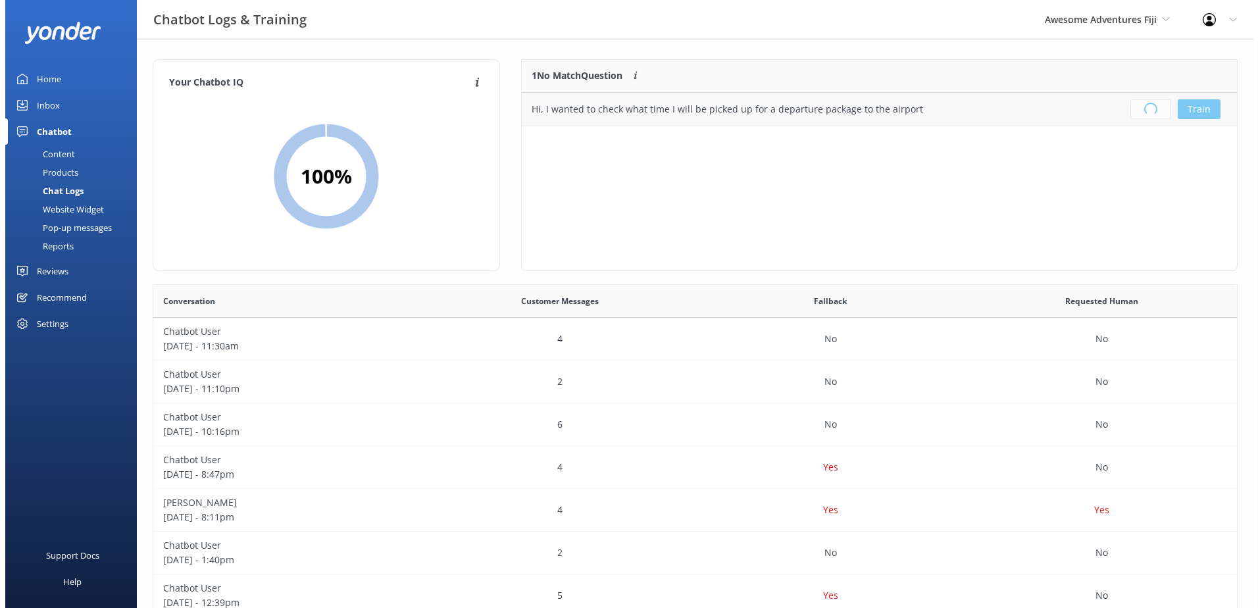
scroll to position [155, 704]
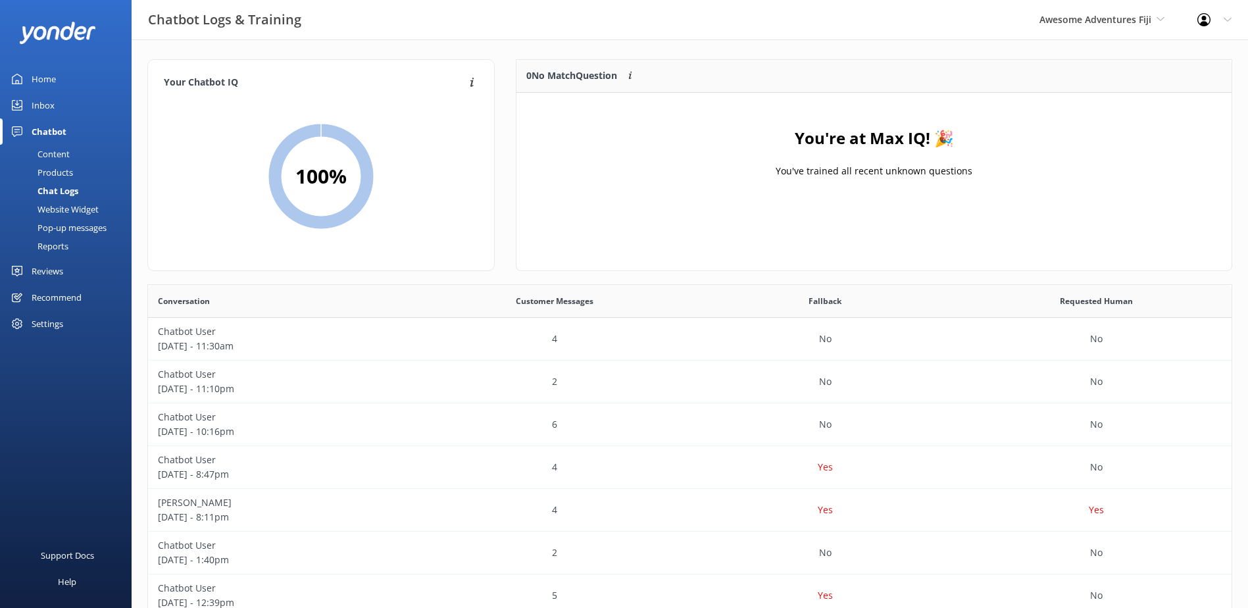
click at [54, 149] on div "Content" at bounding box center [39, 154] width 62 height 18
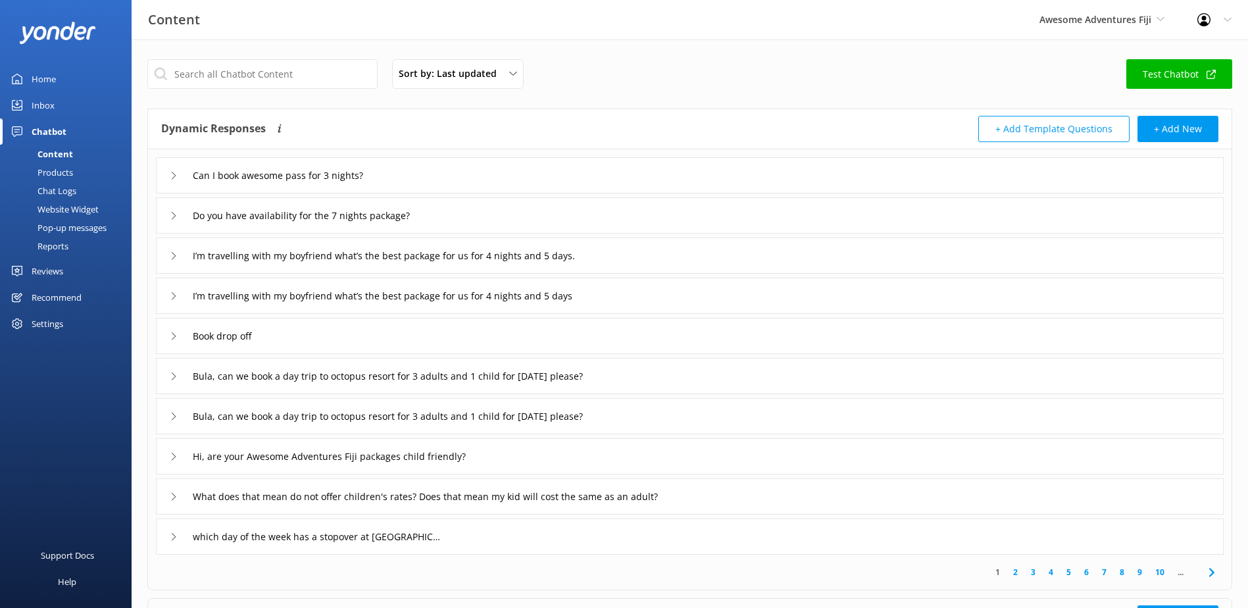
click at [44, 107] on div "Inbox" at bounding box center [43, 105] width 23 height 26
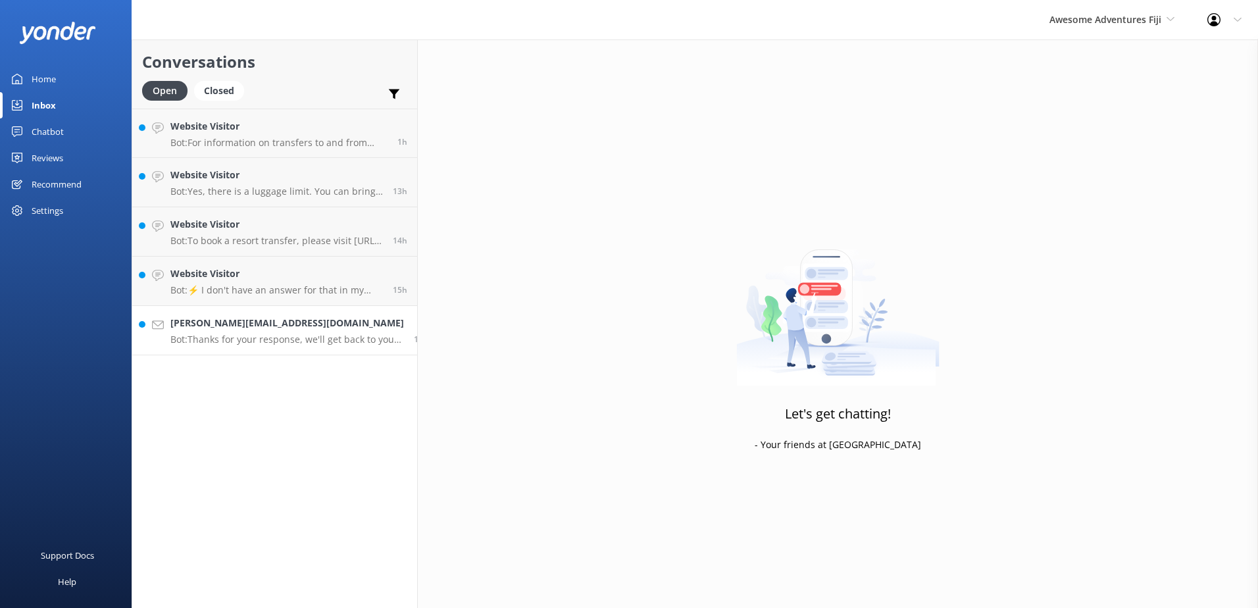
click at [322, 320] on h4 "Amy.spiers01@gmail.com" at bounding box center [287, 323] width 234 height 14
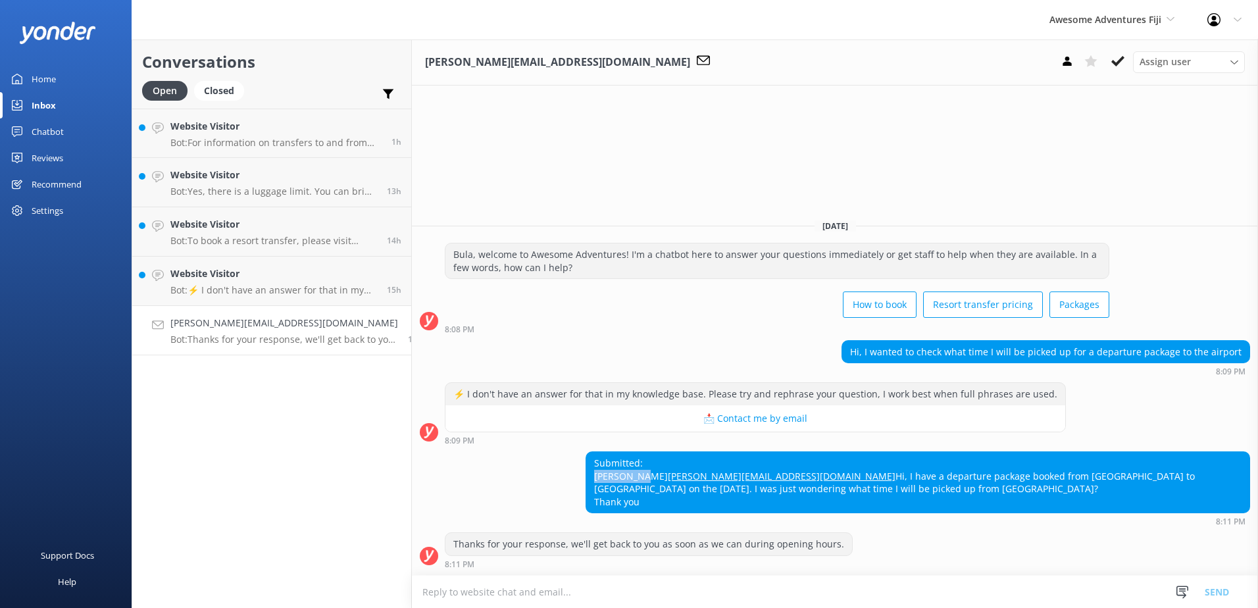
drag, startPoint x: 659, startPoint y: 446, endPoint x: 578, endPoint y: 448, distance: 80.9
click at [586, 452] on div "Submitted: Amy Spiers Amy.spiers01@gmail.com Hi, I have a departure package boo…" at bounding box center [917, 482] width 663 height 61
copy div "Amy Spiers"
click at [605, 340] on div "Hi, I wanted to check what time I will be picked up for a departure package to …" at bounding box center [835, 358] width 846 height 36
click at [533, 584] on textarea at bounding box center [835, 592] width 846 height 32
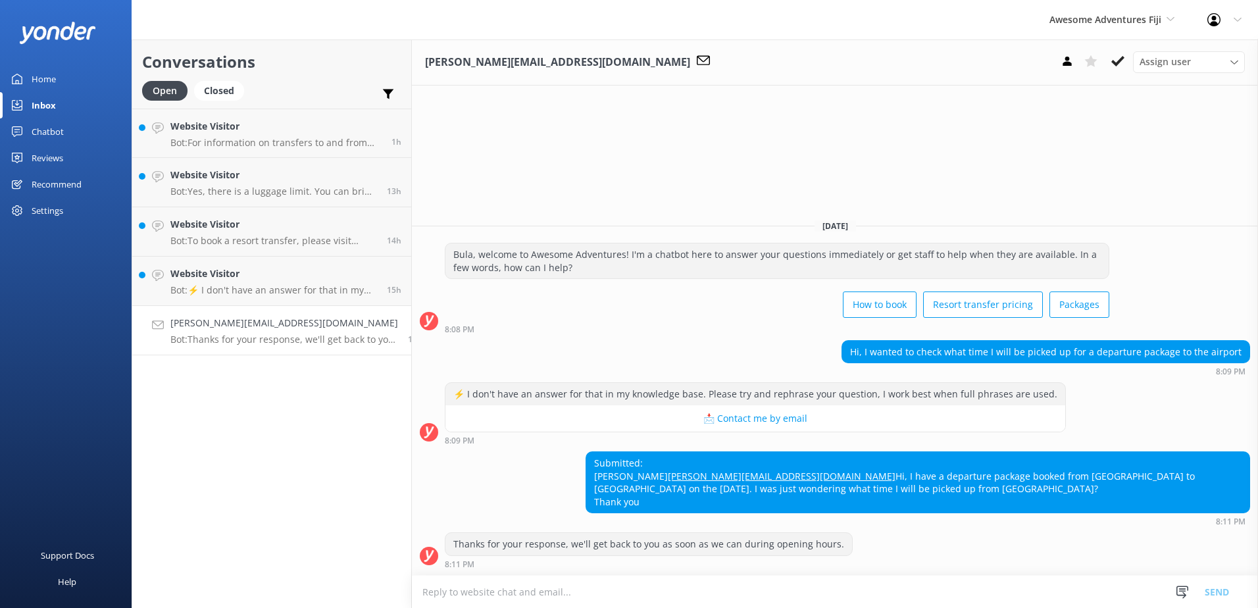
paste textarea "Please contact & liaise directly with our Awesome Adventures Fiji Reservations …"
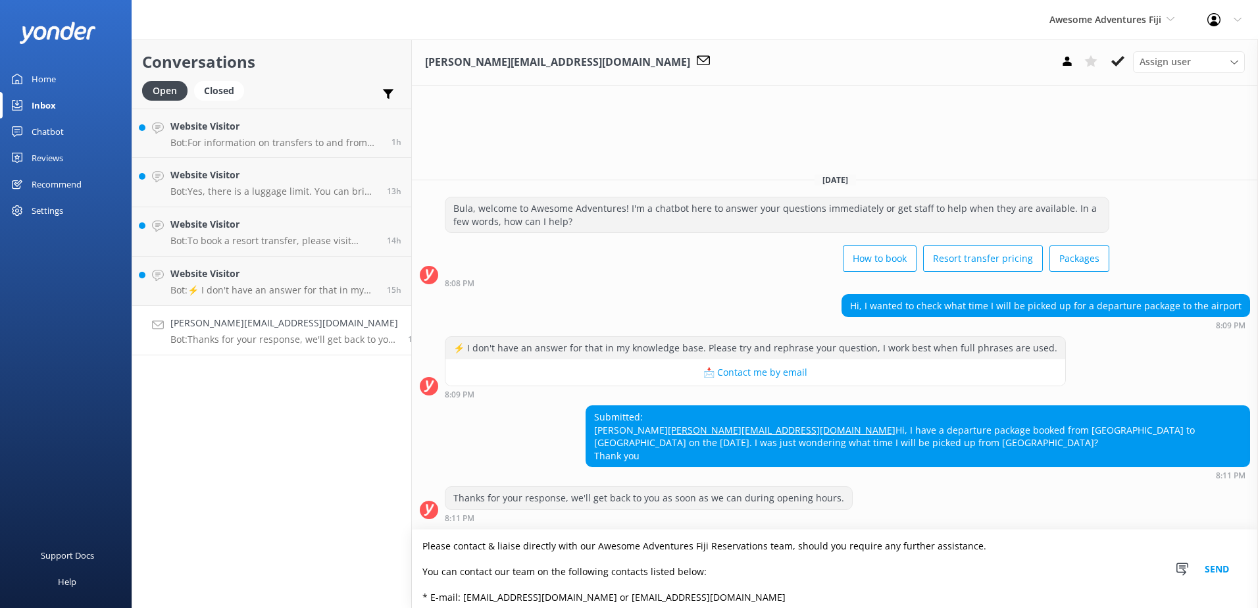
type textarea "Please contact & liaise directly with our Awesome Adventures Fiji Reservations …"
click at [1218, 568] on button "Send" at bounding box center [1216, 569] width 49 height 78
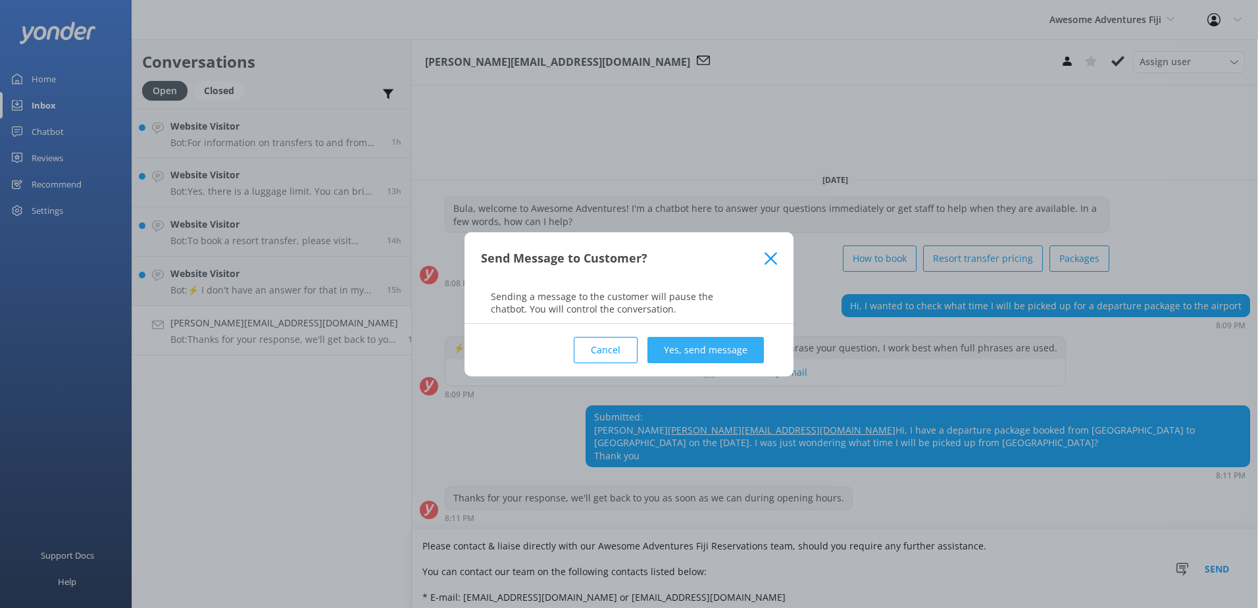
click at [716, 345] on button "Yes, send message" at bounding box center [705, 350] width 116 height 26
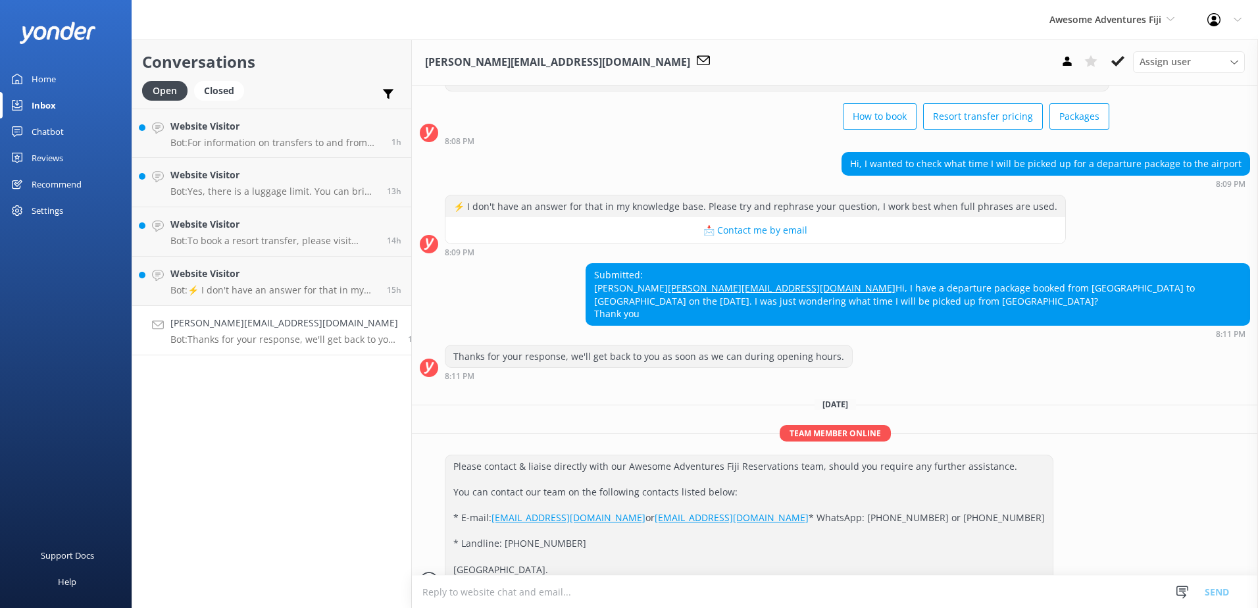
scroll to position [142, 0]
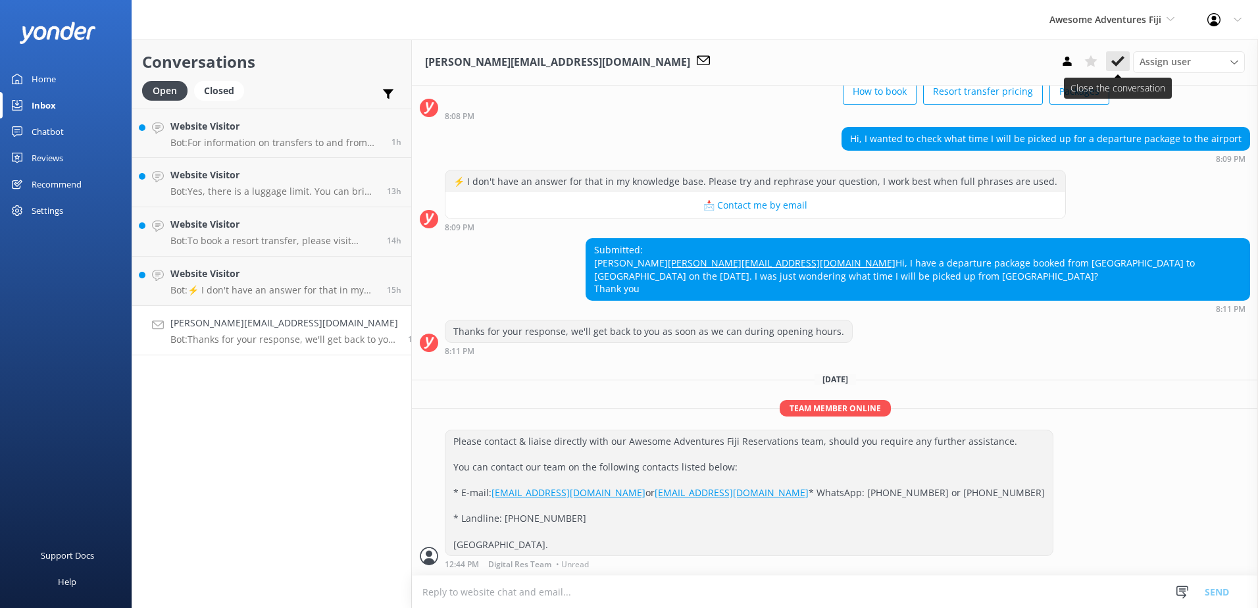
click at [1115, 66] on icon at bounding box center [1117, 61] width 13 height 13
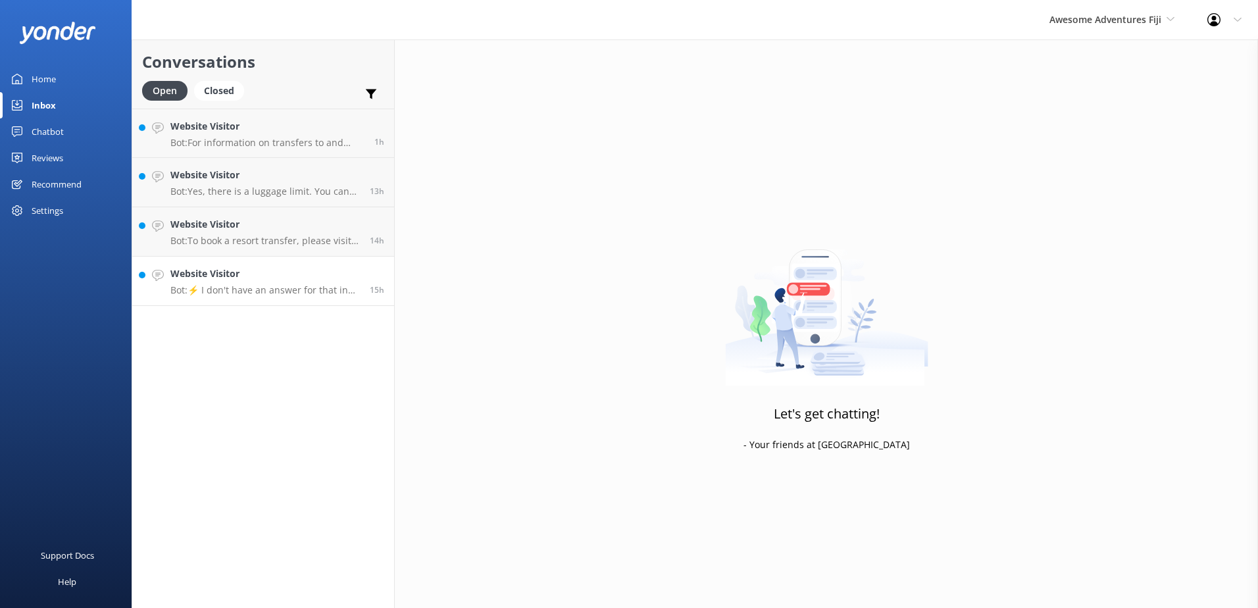
click at [259, 270] on h4 "Website Visitor" at bounding box center [264, 273] width 189 height 14
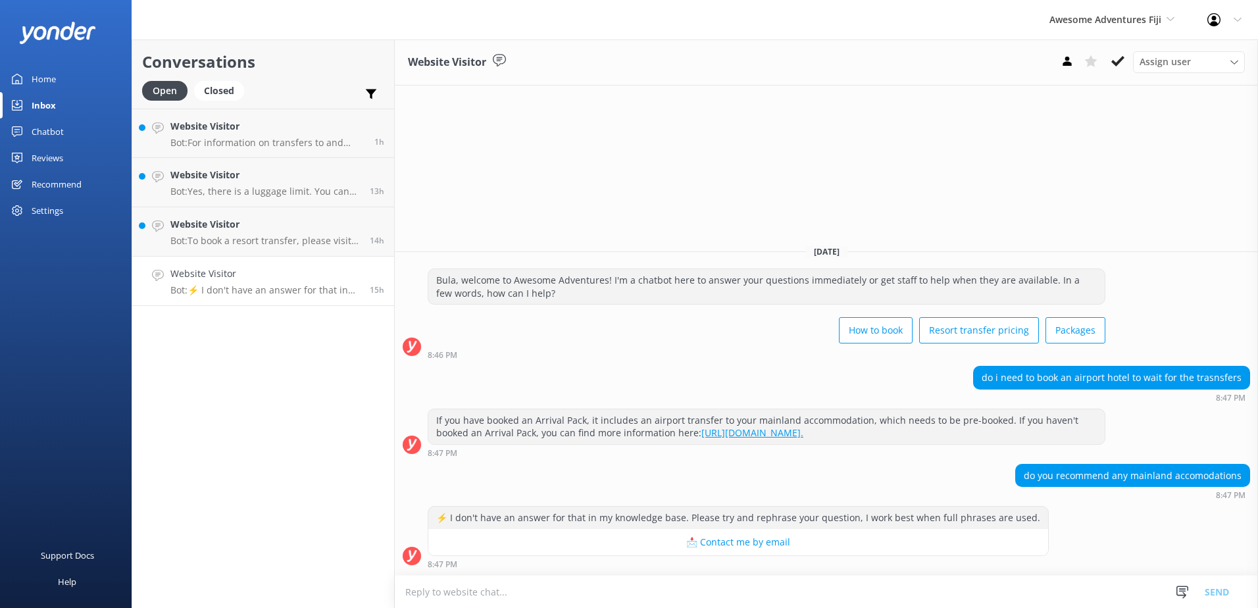
click at [430, 595] on textarea at bounding box center [826, 592] width 863 height 32
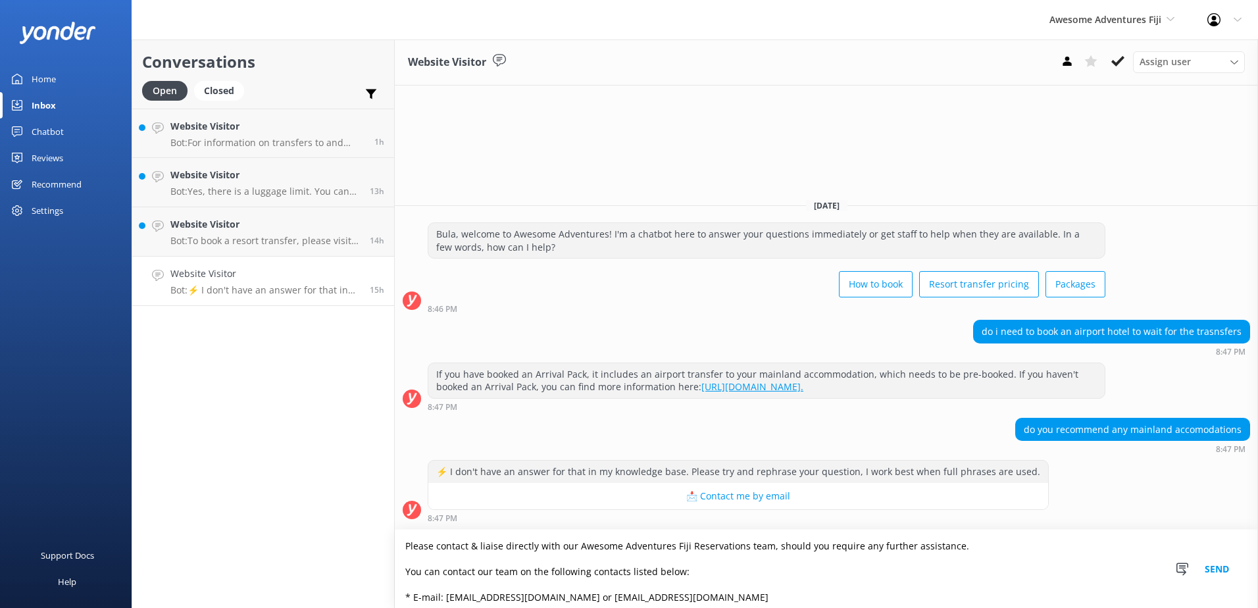
scroll to position [86, 0]
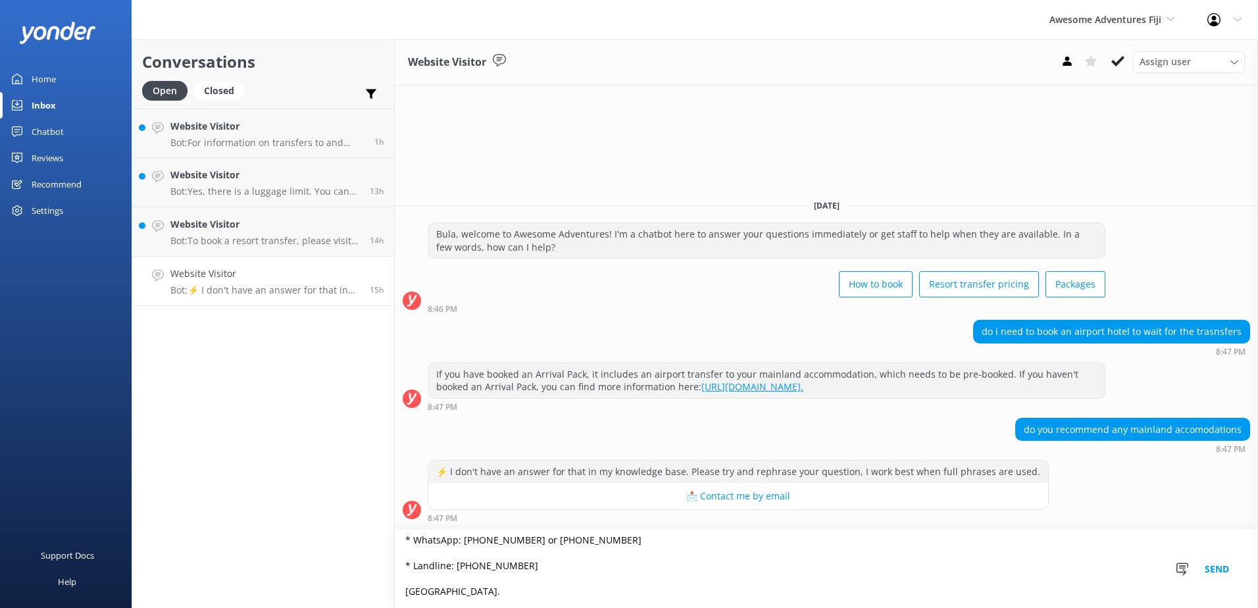
type textarea "Please contact & liaise directly with our Awesome Adventures Fiji Reservations …"
click at [1215, 564] on button "Send" at bounding box center [1216, 569] width 49 height 78
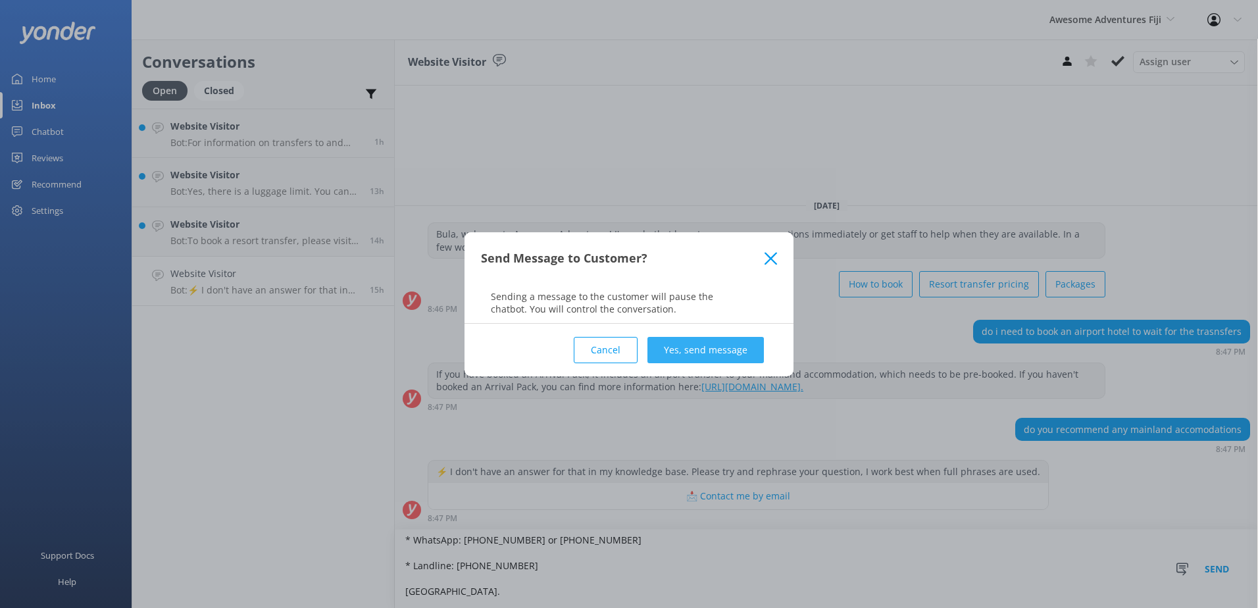
click at [726, 351] on button "Yes, send message" at bounding box center [705, 350] width 116 height 26
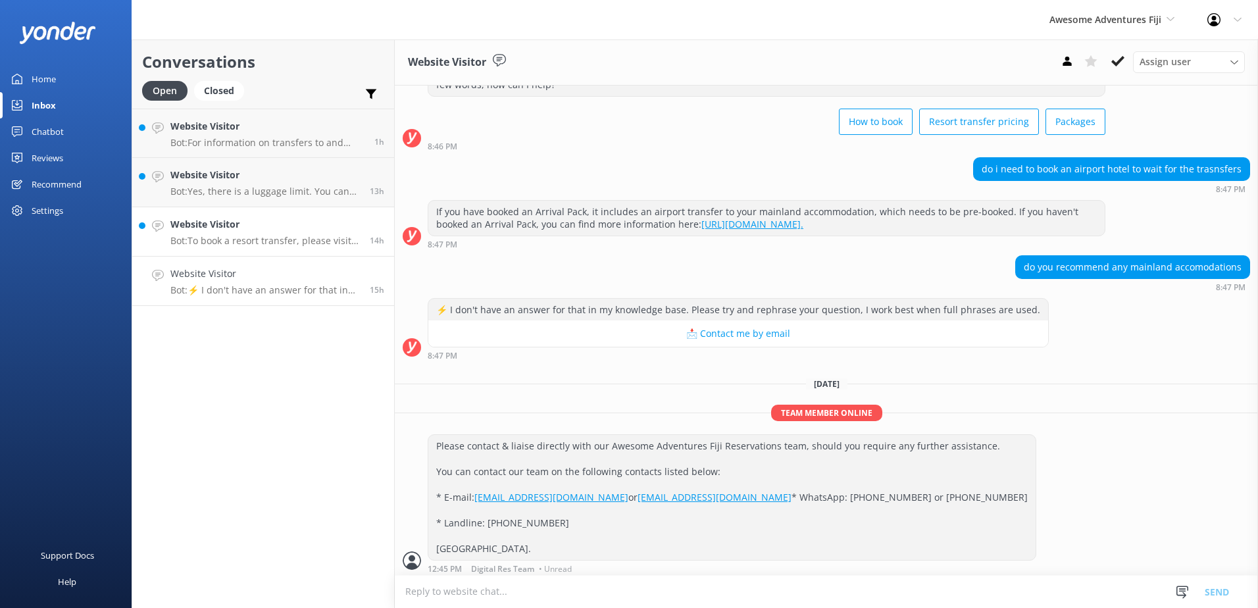
scroll to position [90, 0]
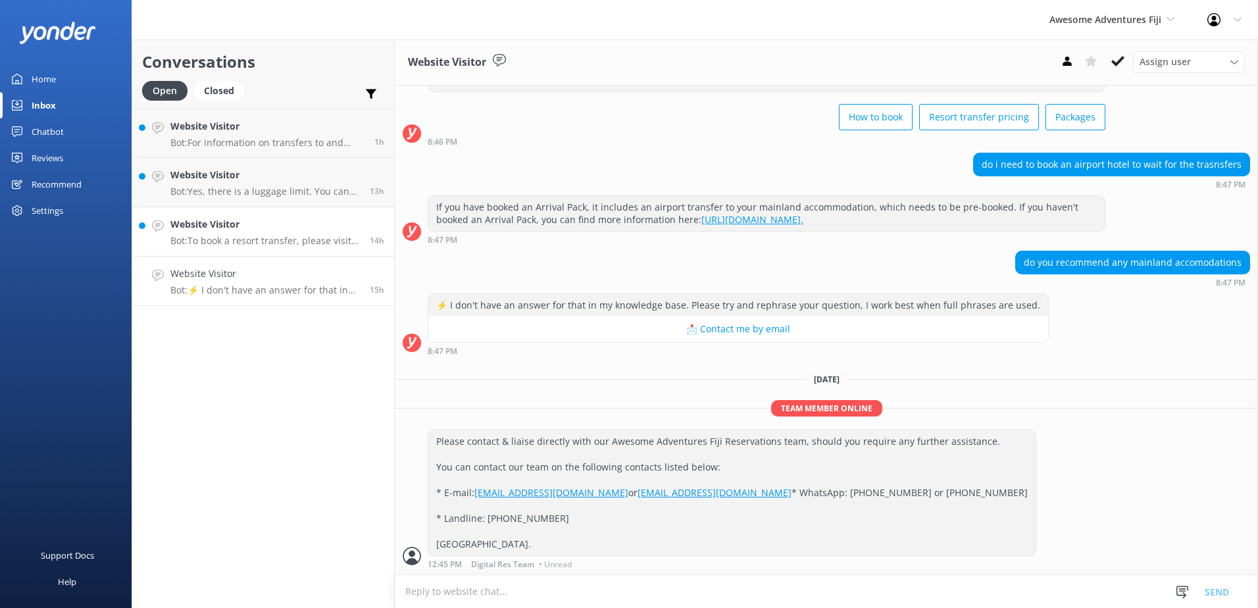
click at [281, 224] on h4 "Website Visitor" at bounding box center [264, 224] width 189 height 14
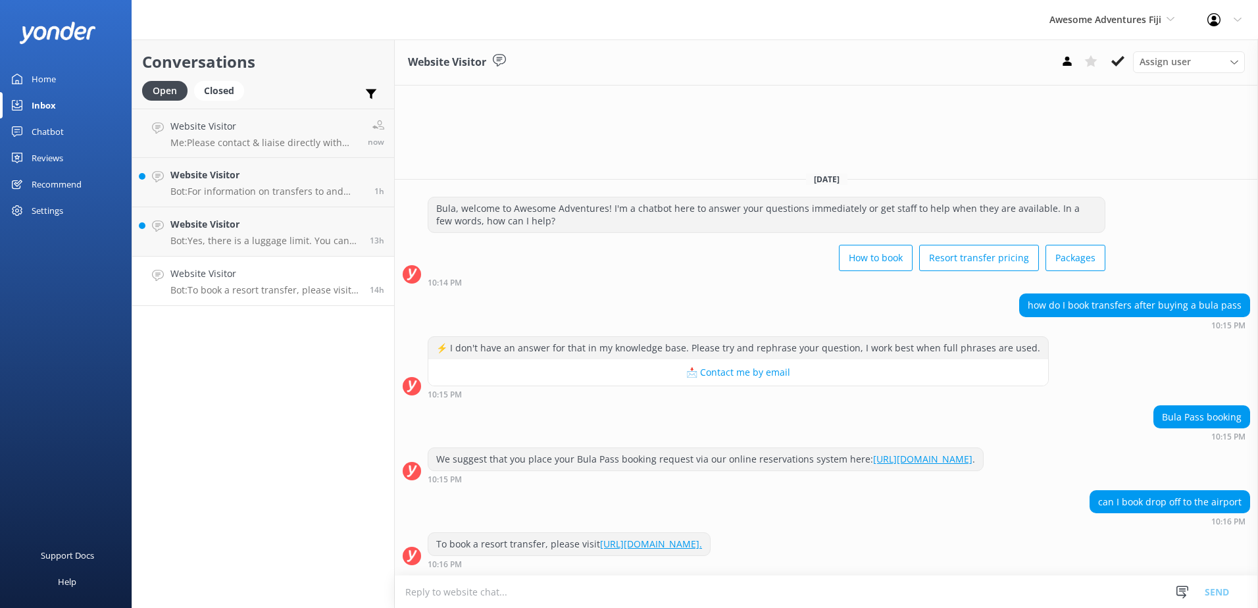
click at [625, 589] on textarea at bounding box center [826, 592] width 863 height 32
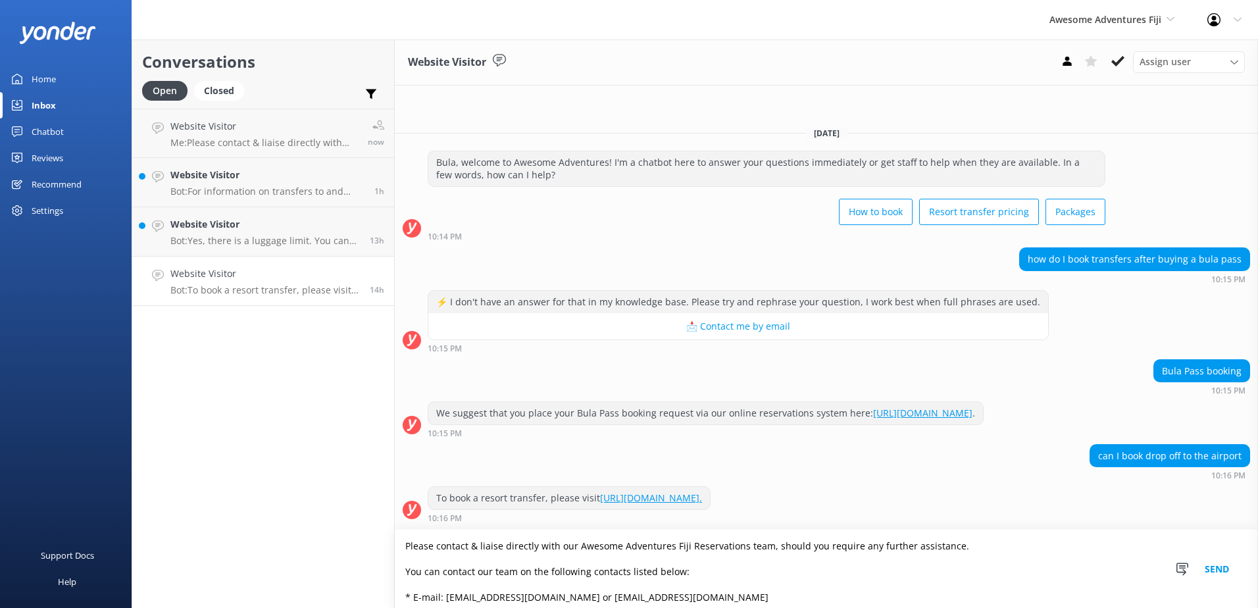
scroll to position [86, 0]
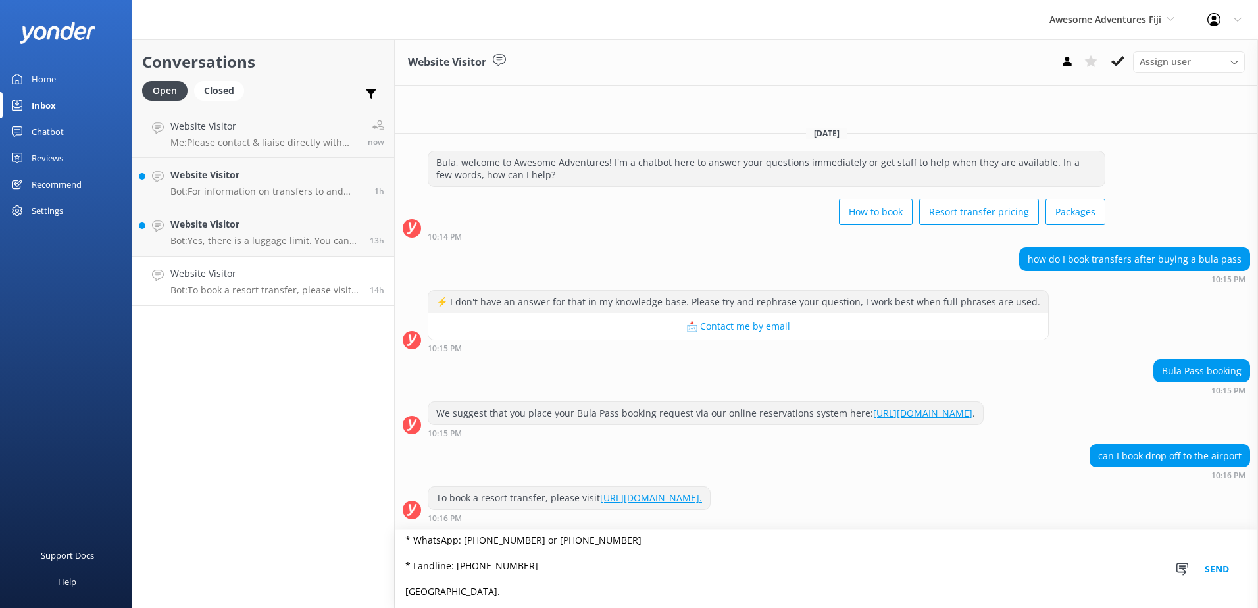
type textarea "Please contact & liaise directly with our Awesome Adventures Fiji Reservations …"
click at [1221, 561] on button "Send" at bounding box center [1216, 569] width 49 height 78
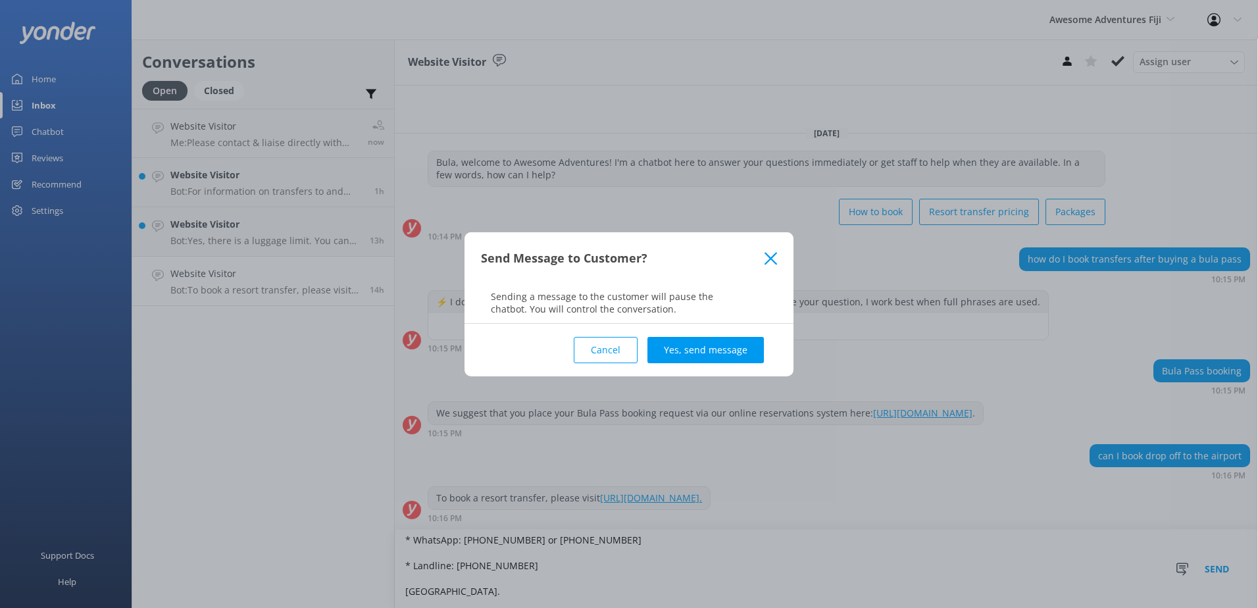
drag, startPoint x: 743, startPoint y: 351, endPoint x: 836, endPoint y: 333, distance: 94.6
click at [745, 350] on button "Yes, send message" at bounding box center [705, 350] width 116 height 26
click at [881, 336] on div "Send Message to Customer? Sending a message to the customer will pause the chat…" at bounding box center [629, 304] width 1258 height 608
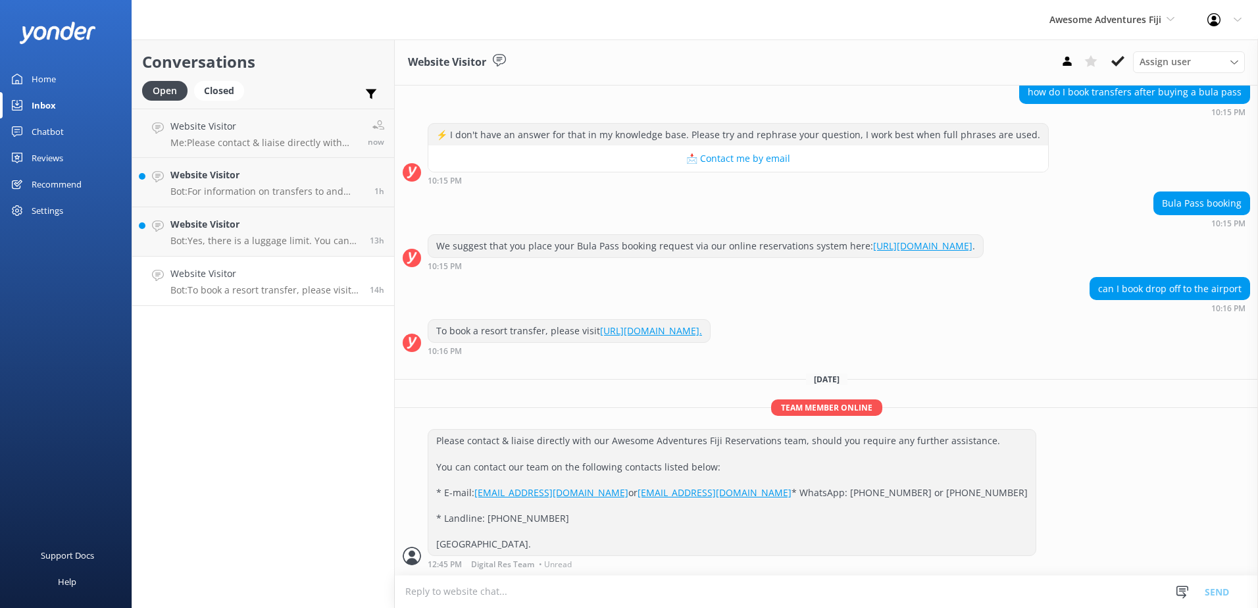
scroll to position [175, 0]
click at [1115, 60] on icon at bounding box center [1117, 61] width 13 height 13
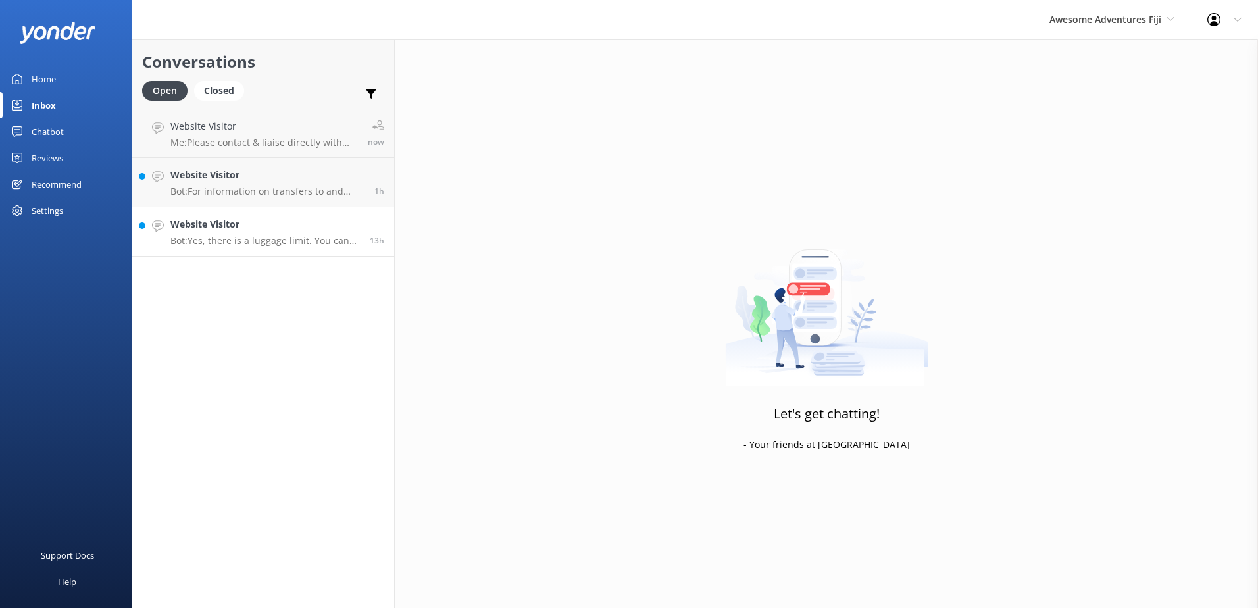
click at [342, 233] on div "Website Visitor Bot: Yes, there is a luggage limit. You can bring one carry-on …" at bounding box center [264, 231] width 189 height 29
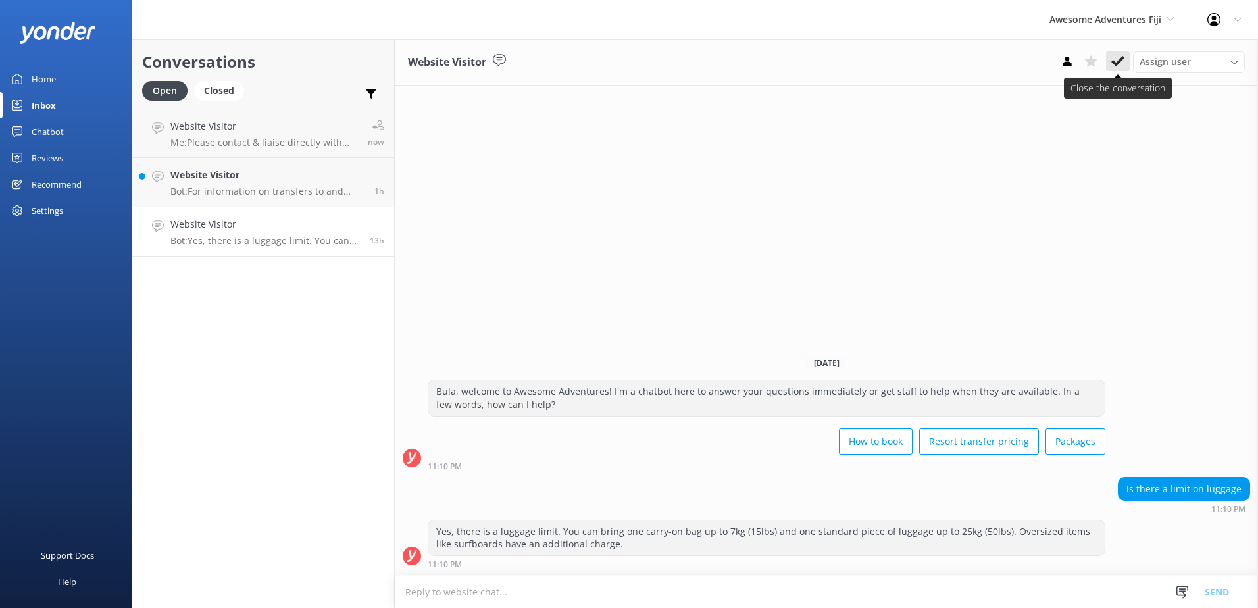
click at [1114, 57] on icon at bounding box center [1117, 61] width 13 height 13
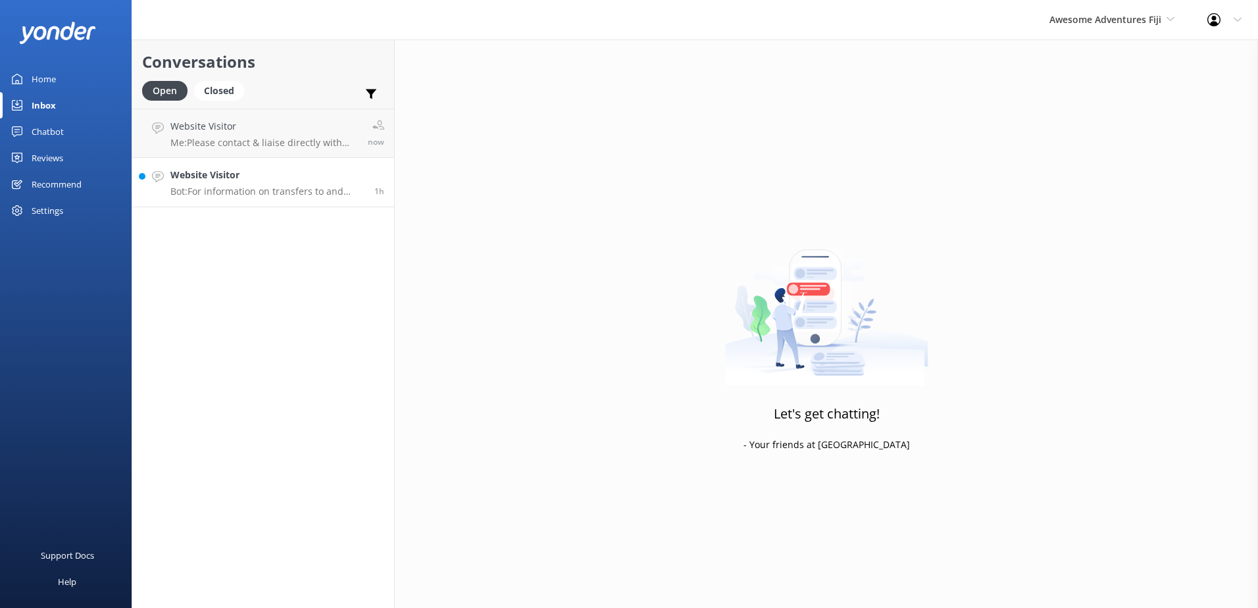
click at [303, 185] on div "Website Visitor Bot: For information on transfers to and from Kuata Island, you…" at bounding box center [267, 182] width 194 height 29
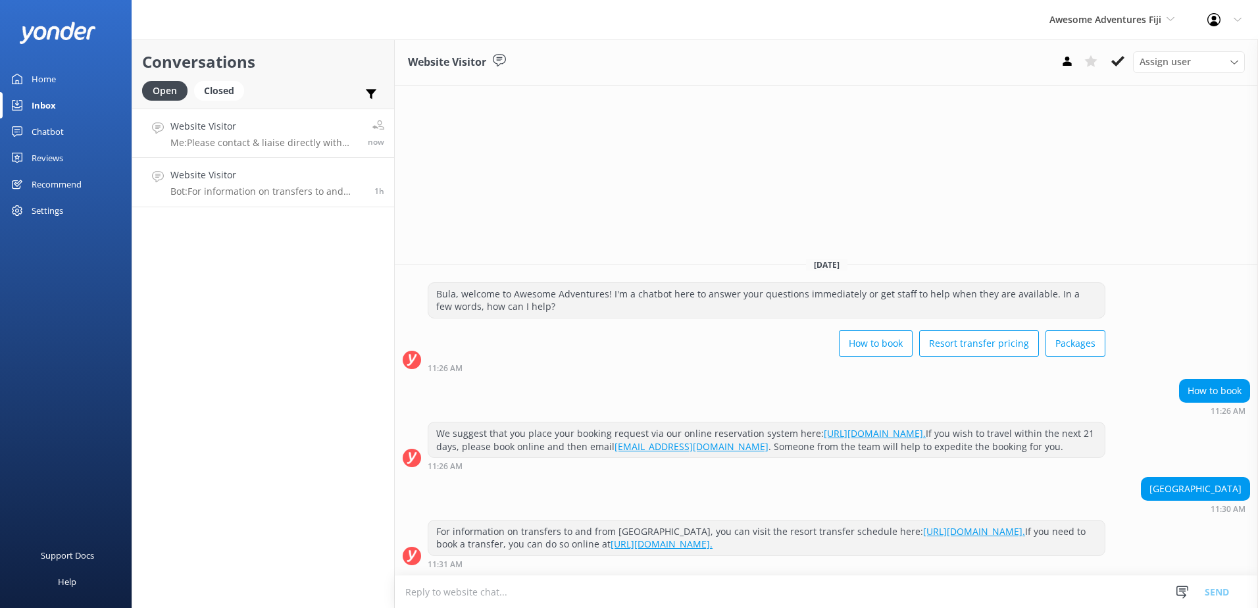
click at [330, 131] on h4 "Website Visitor" at bounding box center [263, 126] width 187 height 14
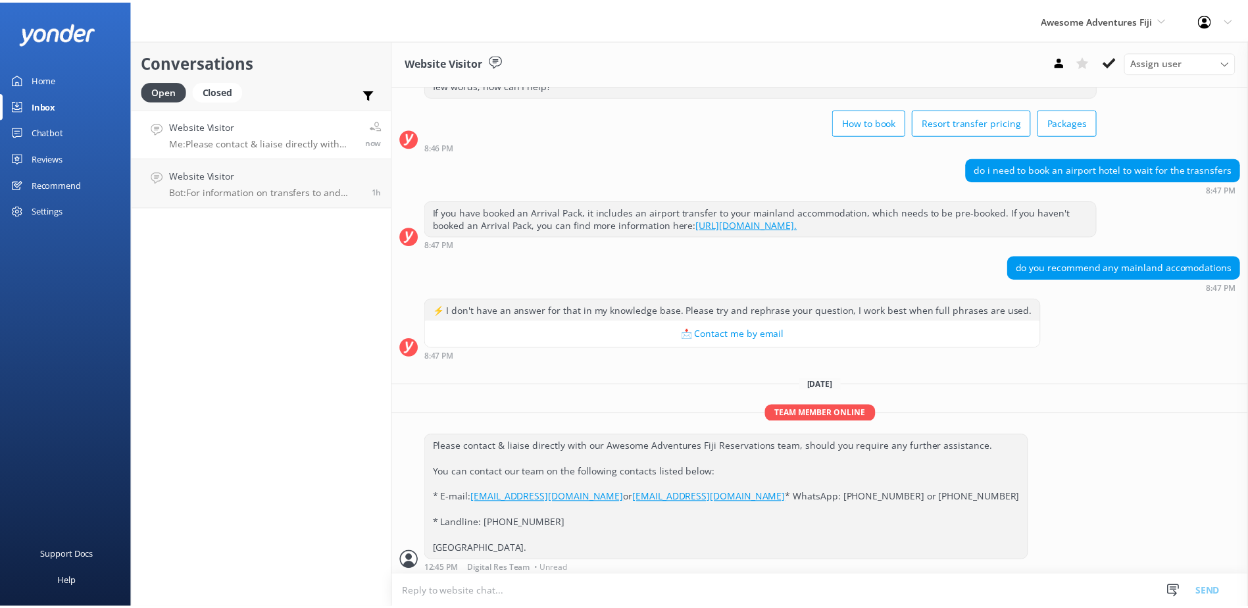
scroll to position [90, 0]
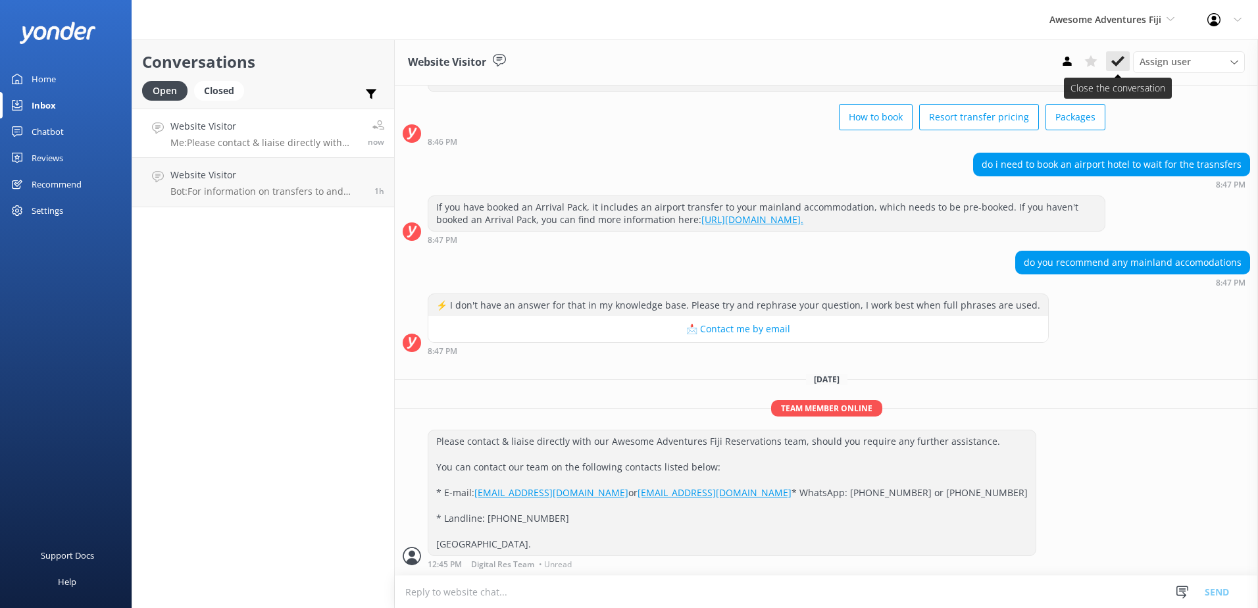
click at [1115, 65] on use at bounding box center [1117, 61] width 13 height 11
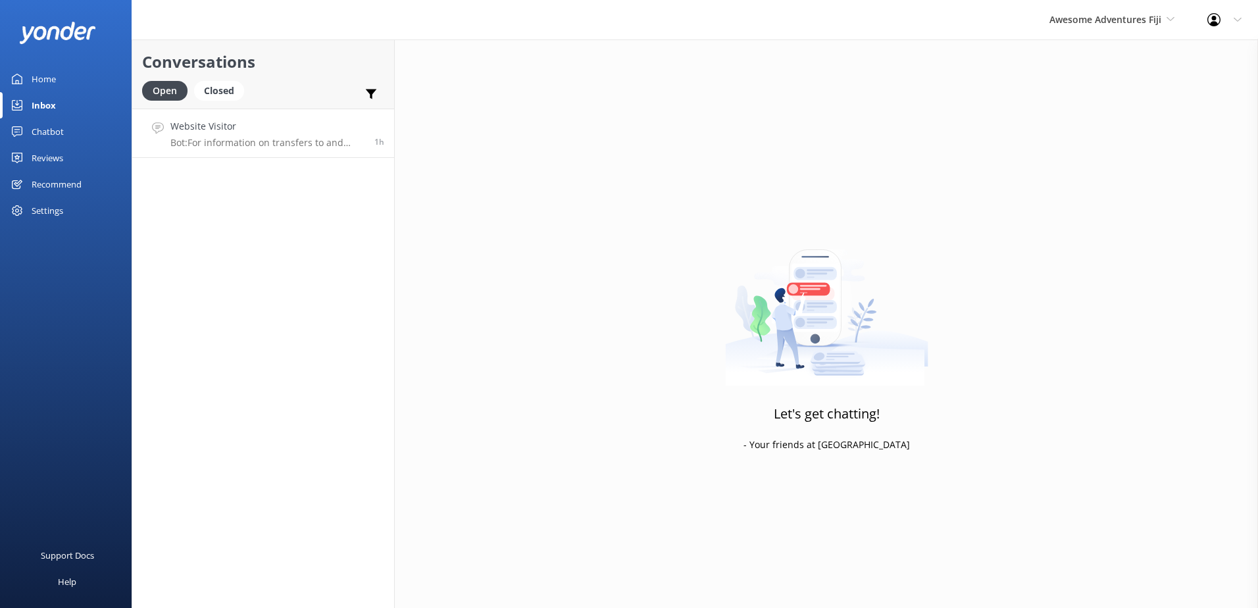
click at [316, 122] on h4 "Website Visitor" at bounding box center [267, 126] width 194 height 14
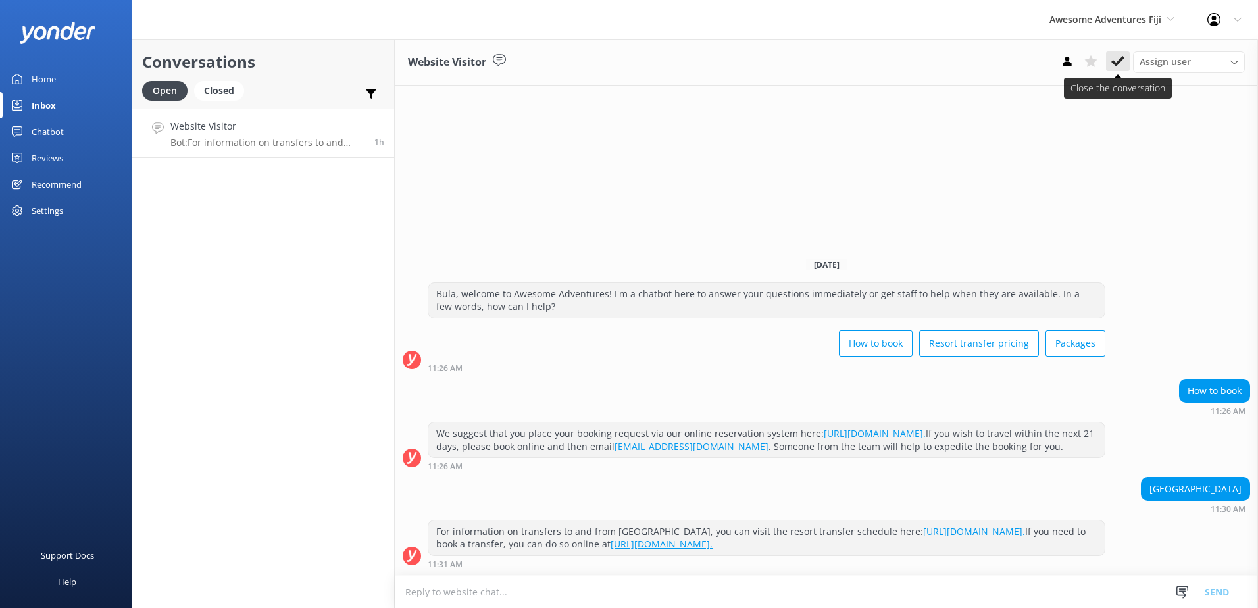
click at [1119, 57] on icon at bounding box center [1117, 61] width 13 height 13
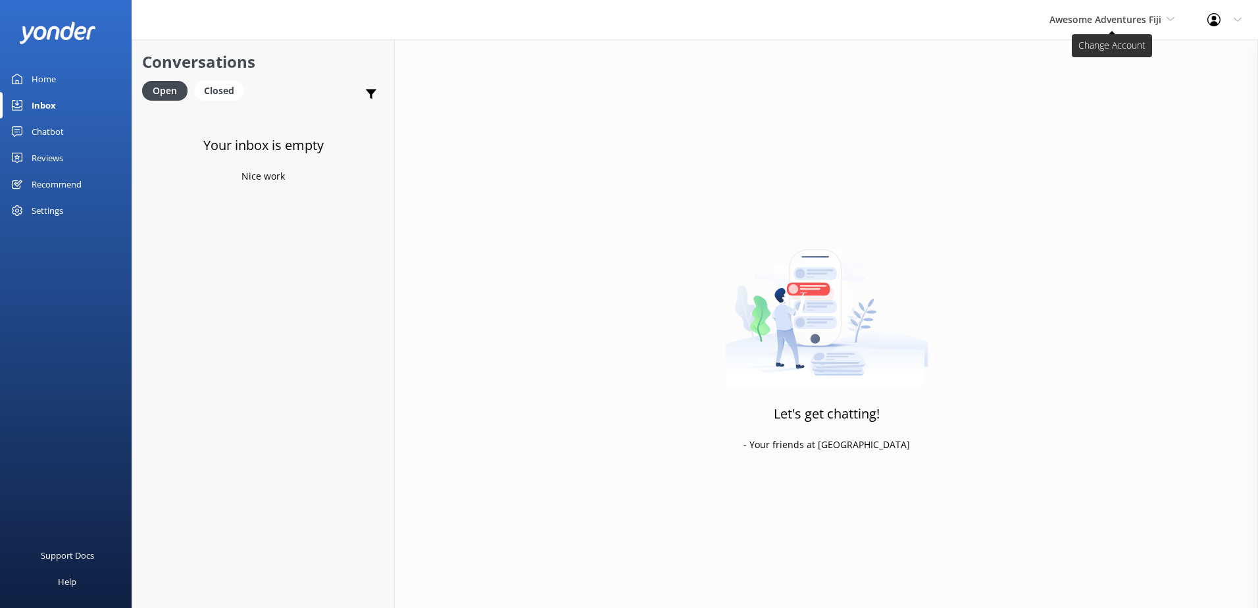
click at [1137, 23] on span "Awesome Adventures Fiji" at bounding box center [1105, 19] width 112 height 12
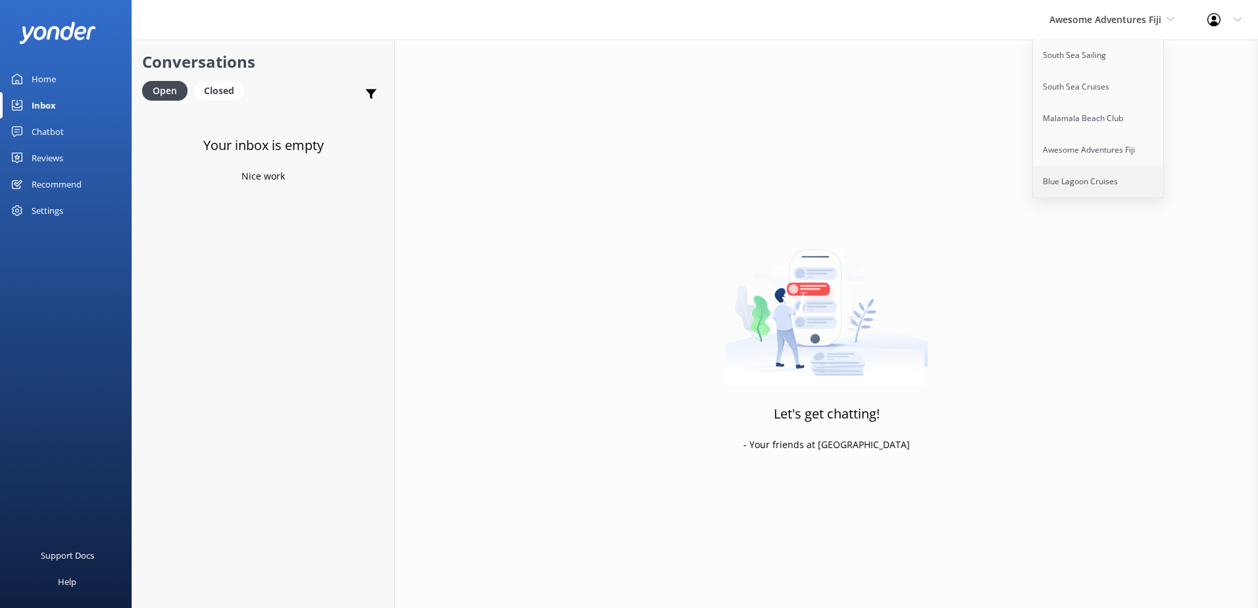
click at [1102, 178] on link "Blue Lagoon Cruises" at bounding box center [1099, 182] width 132 height 32
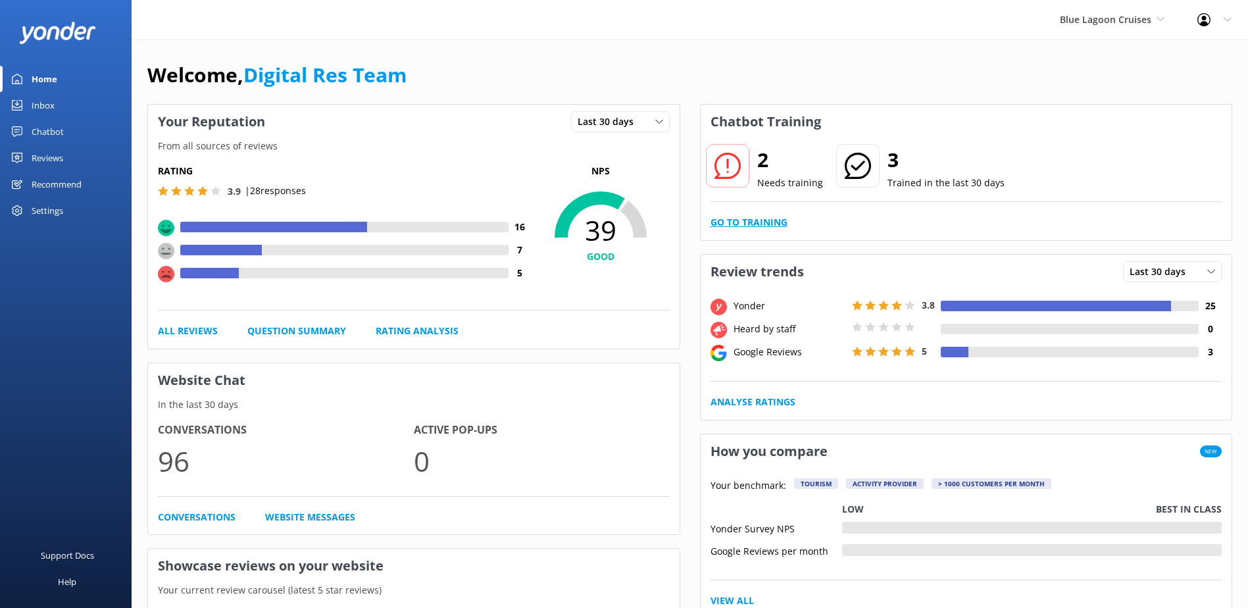
click at [752, 220] on link "Go to Training" at bounding box center [748, 222] width 77 height 14
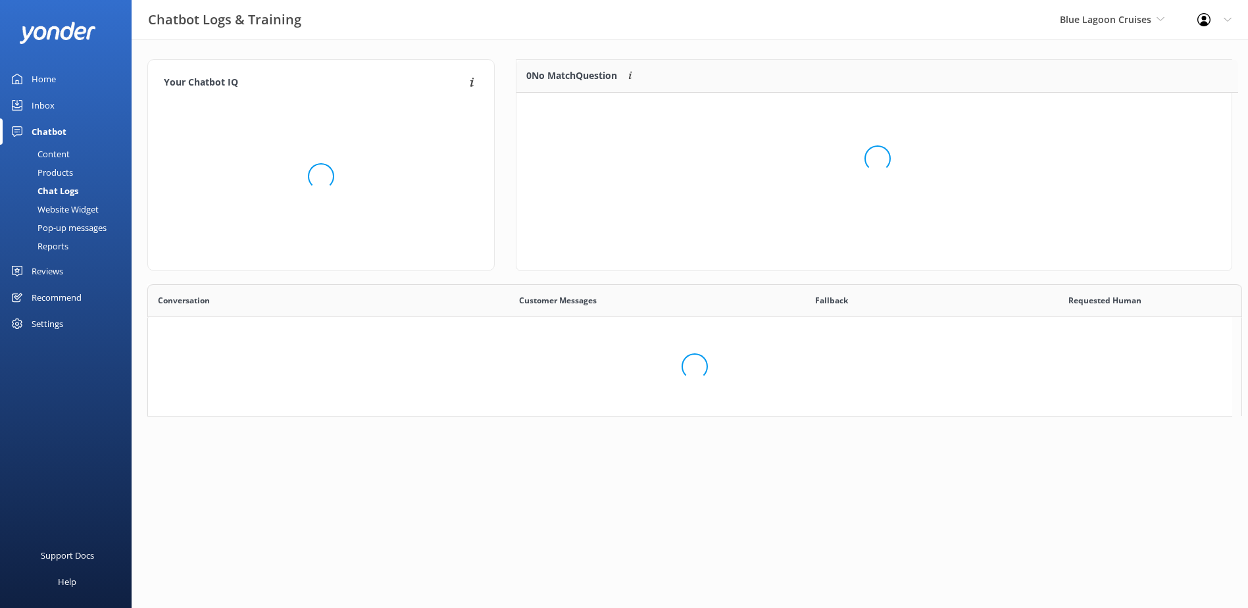
scroll to position [11, 11]
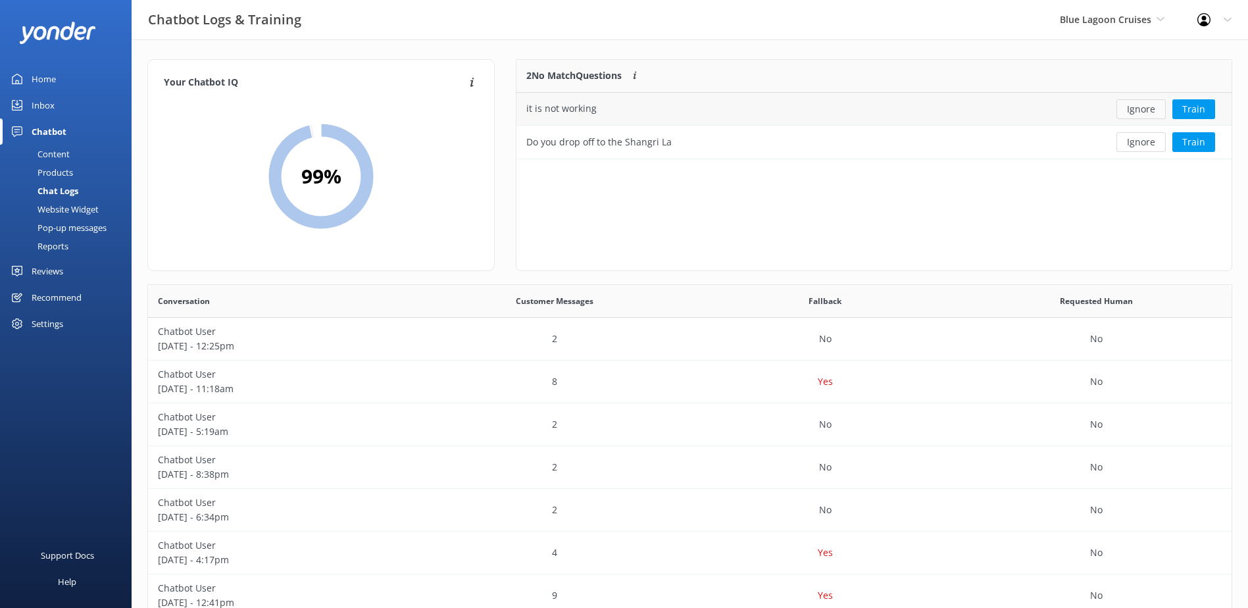
click at [1141, 109] on button "Ignore" at bounding box center [1140, 109] width 49 height 20
click at [1139, 111] on button "Ignore" at bounding box center [1140, 109] width 49 height 20
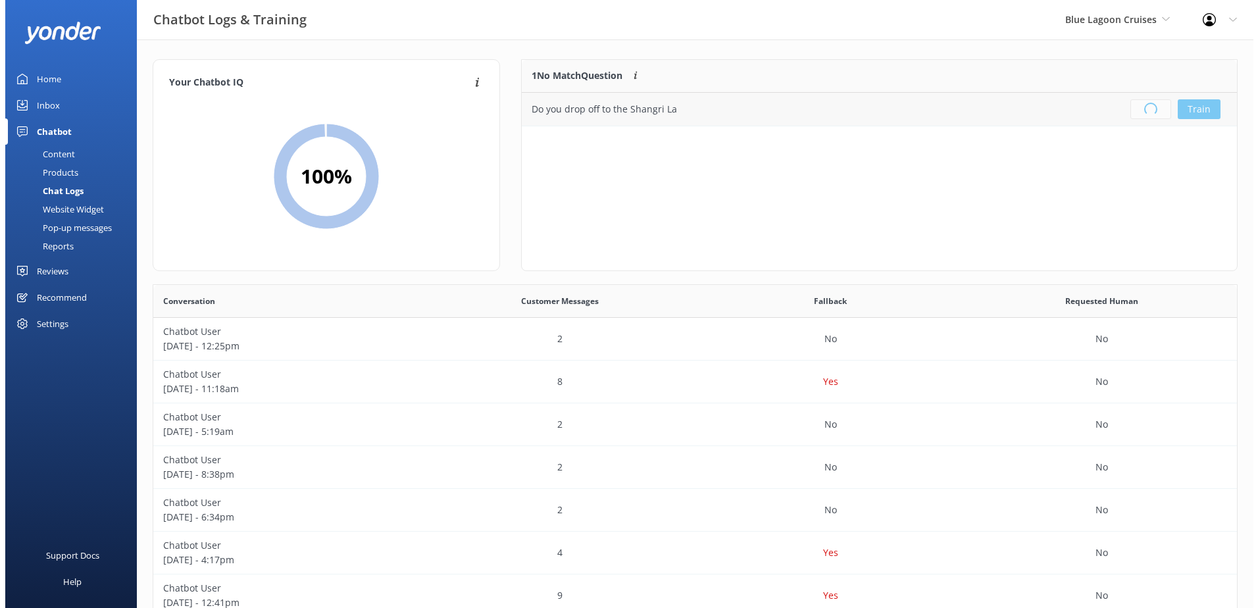
scroll to position [155, 704]
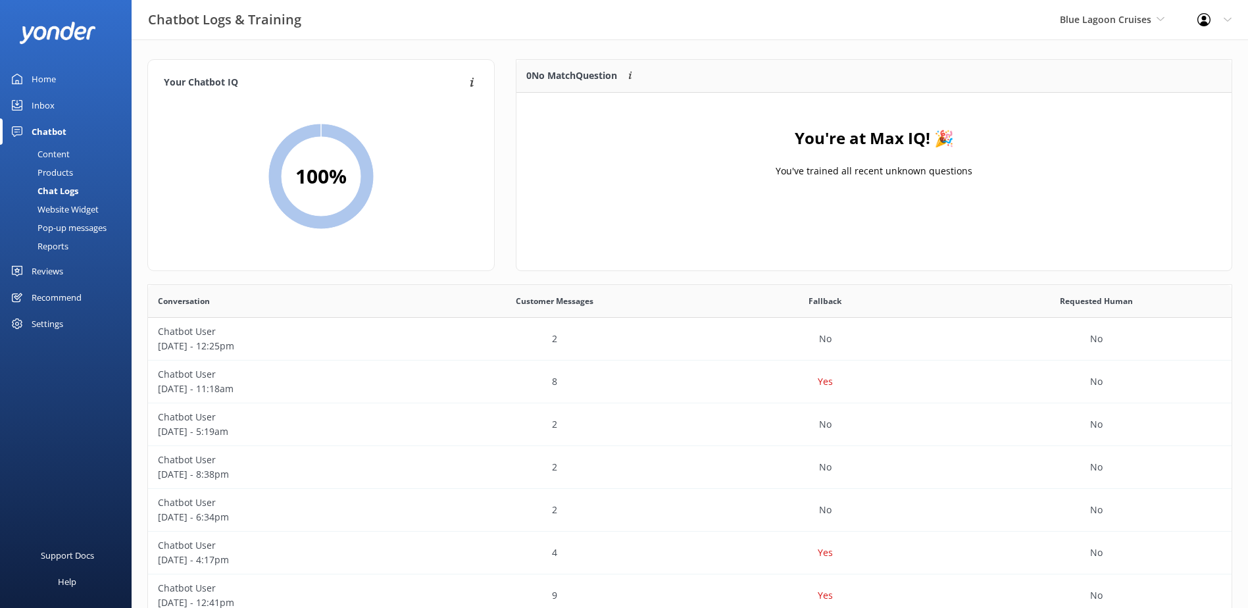
click at [50, 155] on div "Content" at bounding box center [39, 154] width 62 height 18
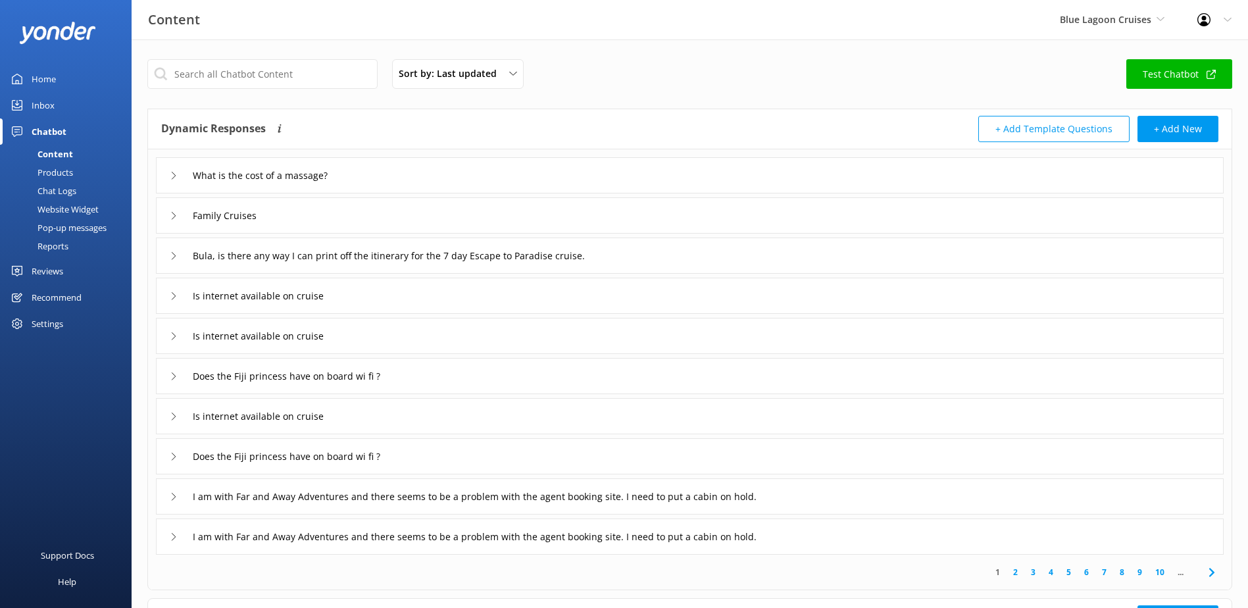
click at [45, 101] on div "Inbox" at bounding box center [43, 105] width 23 height 26
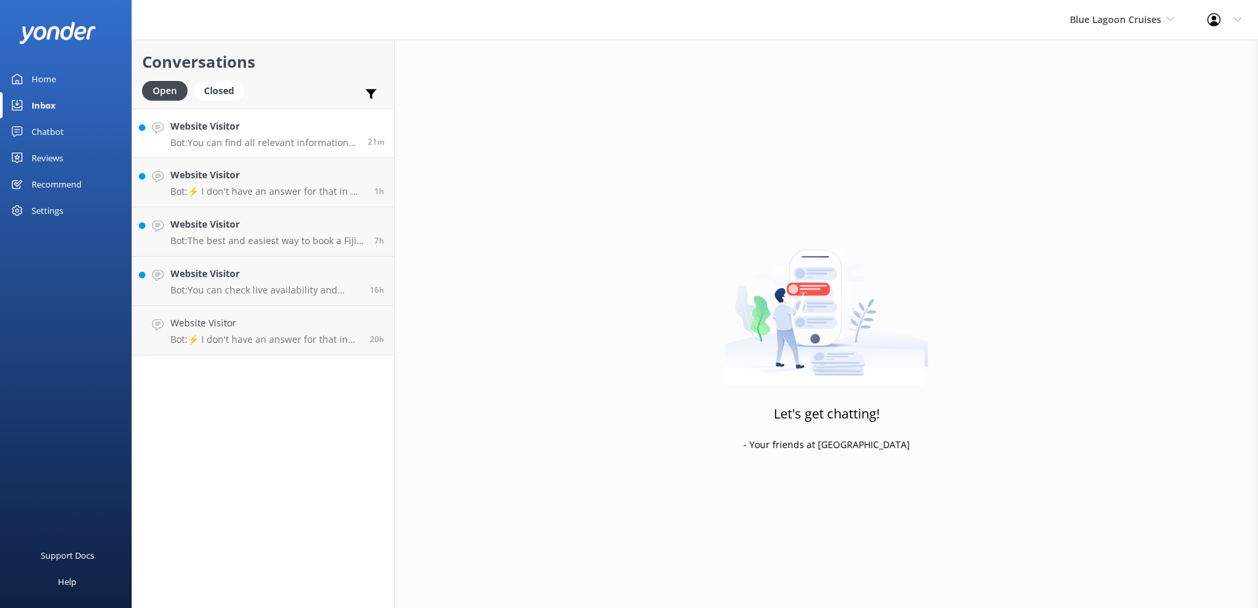
click at [268, 124] on h4 "Website Visitor" at bounding box center [263, 126] width 187 height 14
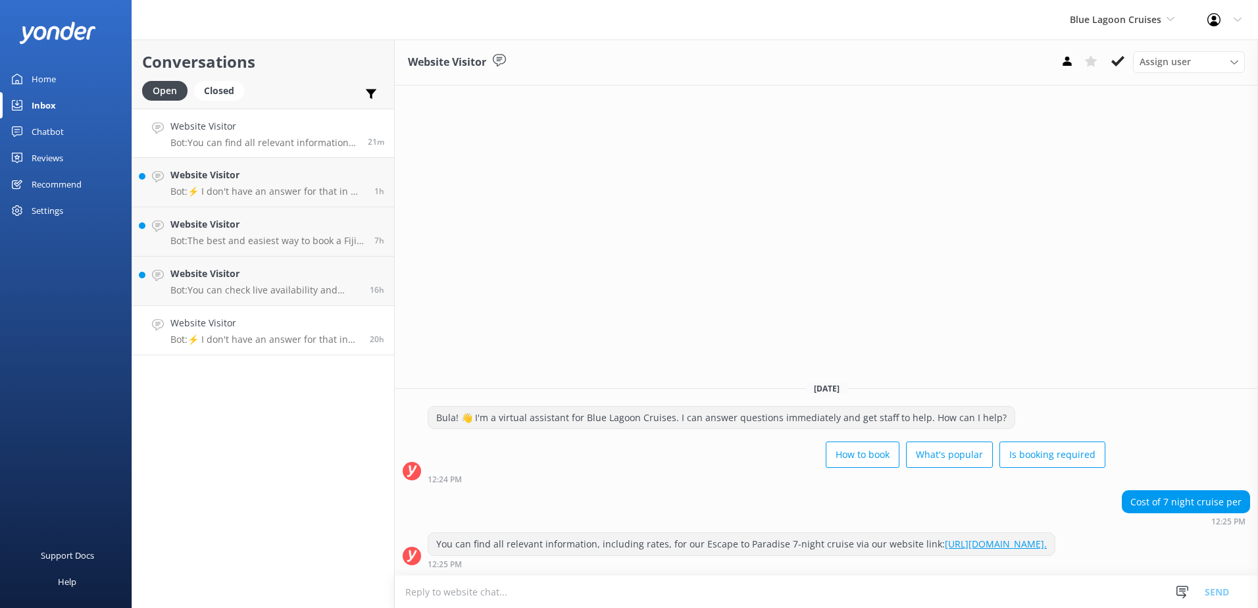
click at [320, 320] on h4 "Website Visitor" at bounding box center [264, 323] width 189 height 14
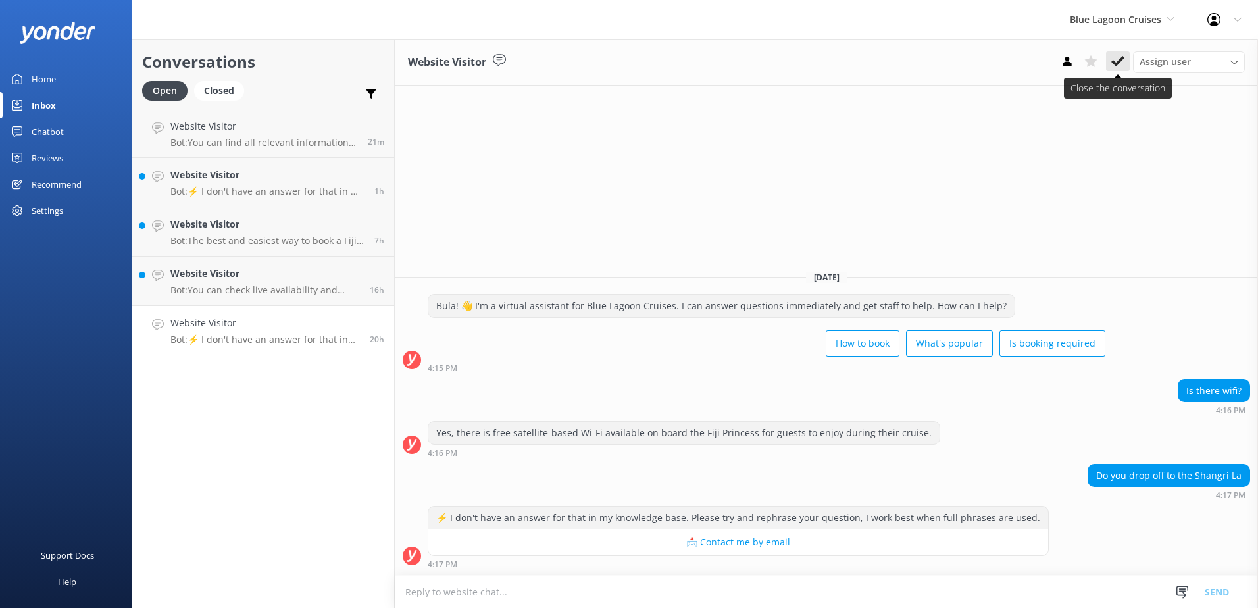
click at [1111, 66] on icon at bounding box center [1117, 61] width 13 height 13
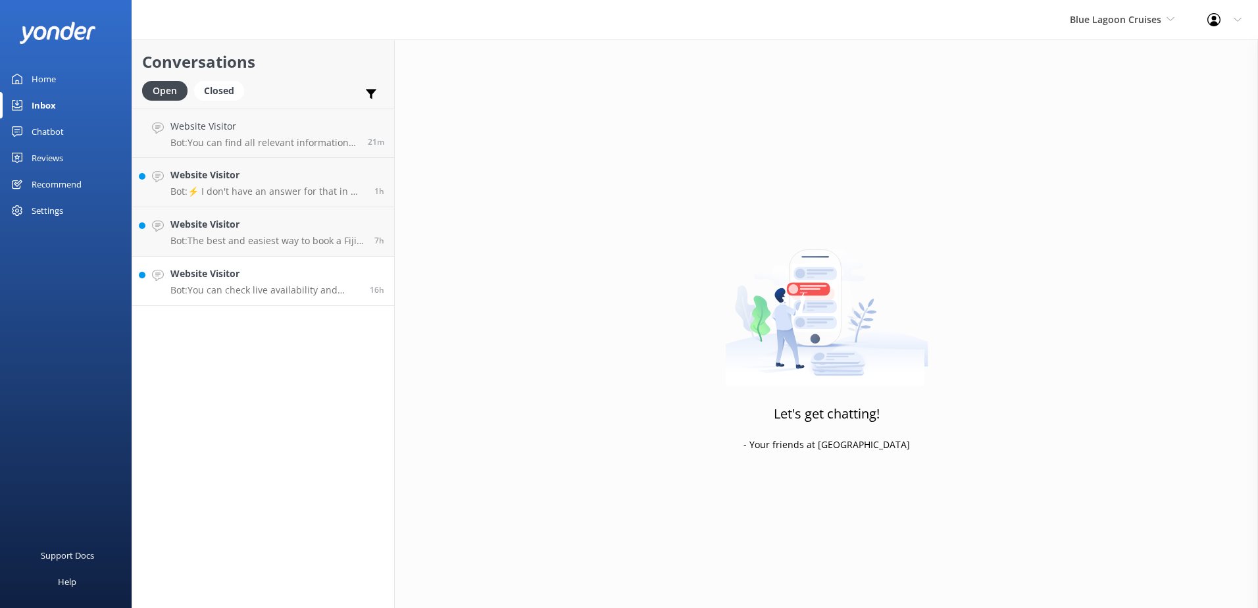
click at [324, 272] on h4 "Website Visitor" at bounding box center [264, 273] width 189 height 14
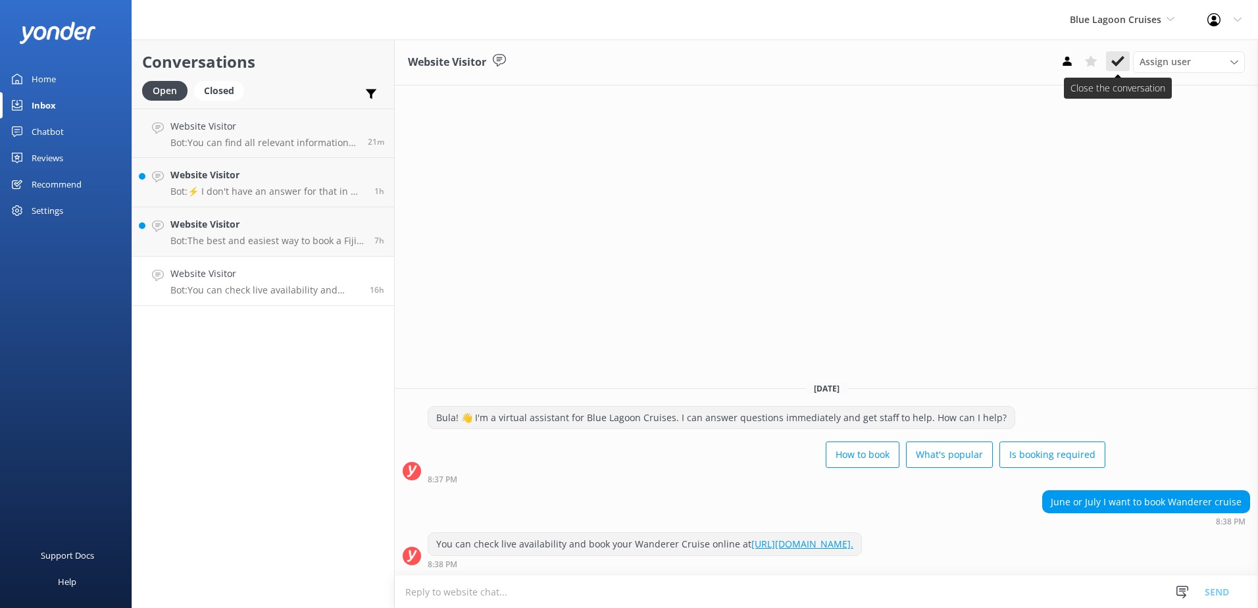
click at [1118, 61] on use at bounding box center [1117, 61] width 13 height 11
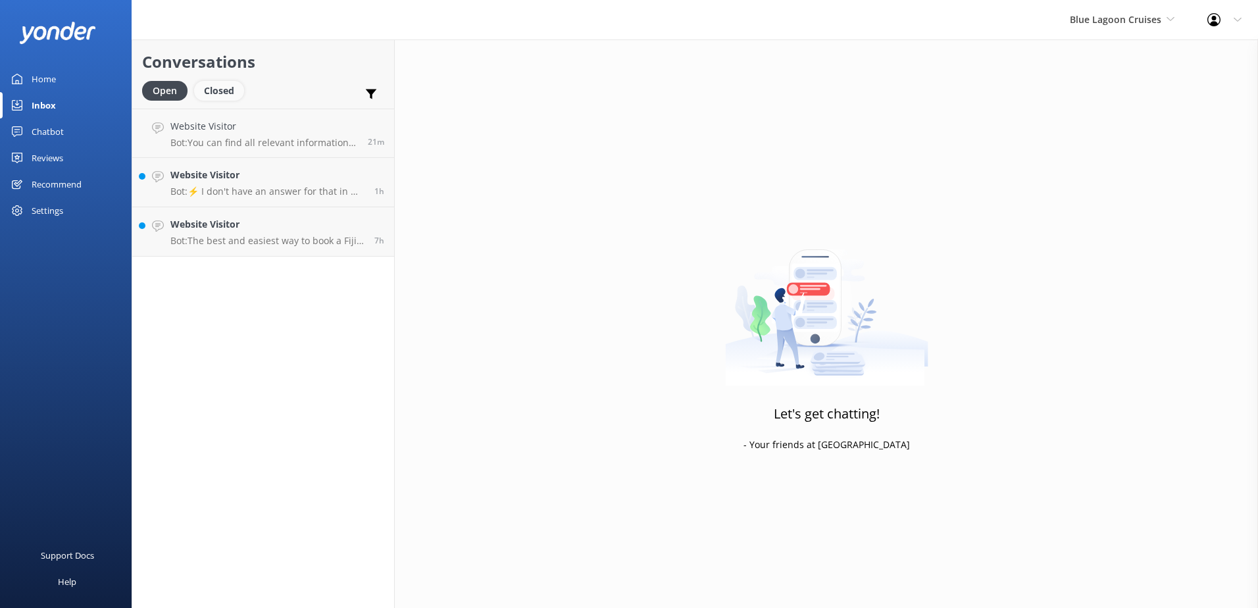
click at [231, 93] on div "Closed" at bounding box center [219, 91] width 50 height 20
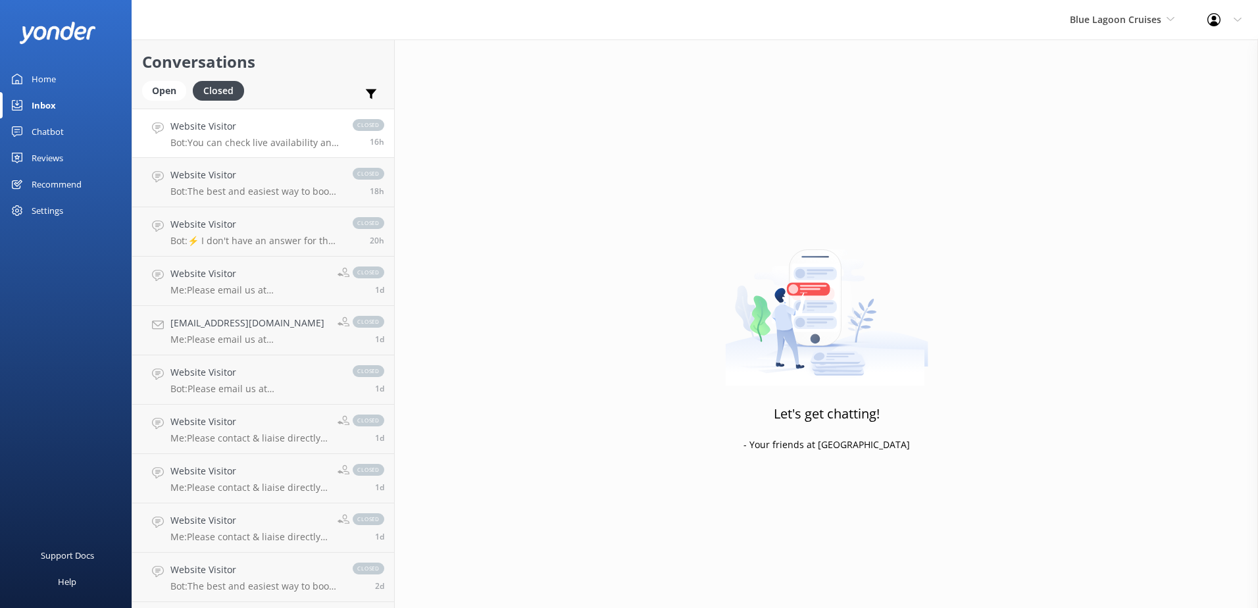
drag, startPoint x: 225, startPoint y: 137, endPoint x: 234, endPoint y: 136, distance: 8.6
click at [225, 136] on div "Website Visitor Bot: You can check live availability and book your Wanderer Cru…" at bounding box center [254, 133] width 169 height 28
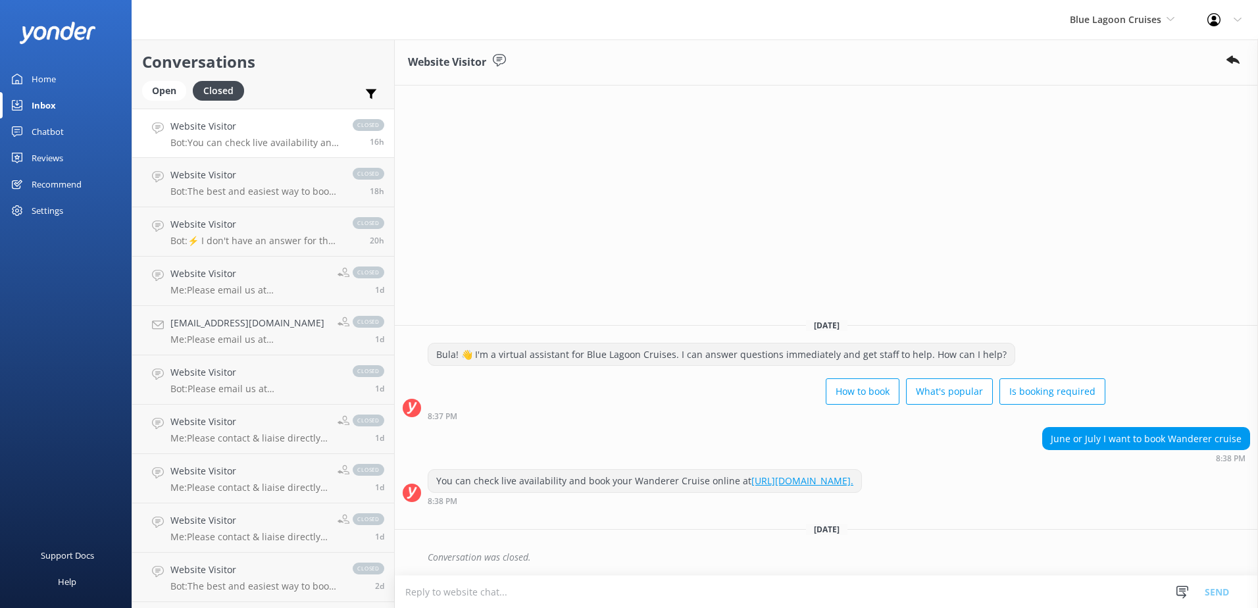
click at [447, 585] on textarea at bounding box center [826, 592] width 863 height 32
paste textarea "Bula, Thanks so much for your patience. For more information please visit our B…"
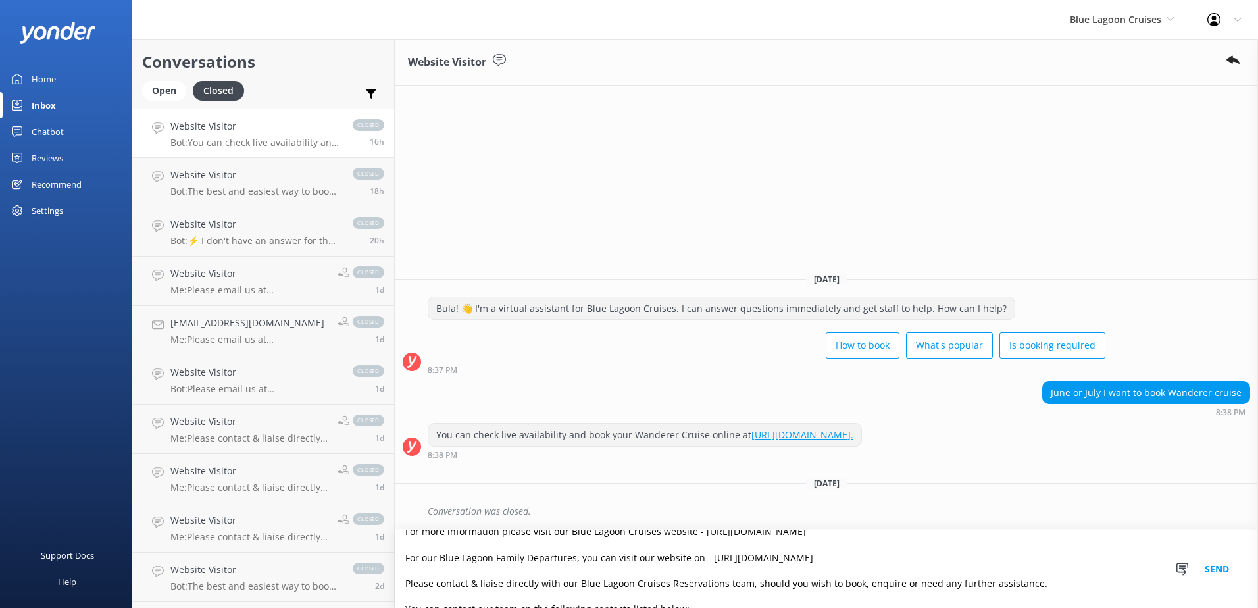
scroll to position [132, 0]
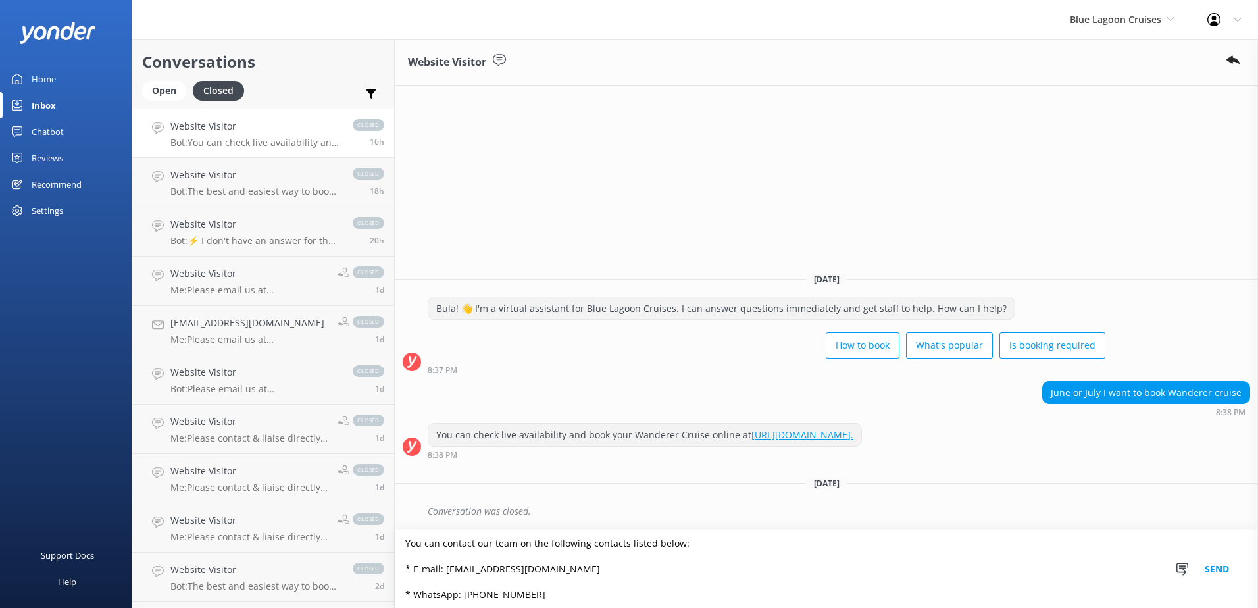
type textarea "Bula, Thanks so much for your patience. For more information please visit our B…"
click at [1236, 568] on button "Send" at bounding box center [1216, 569] width 49 height 78
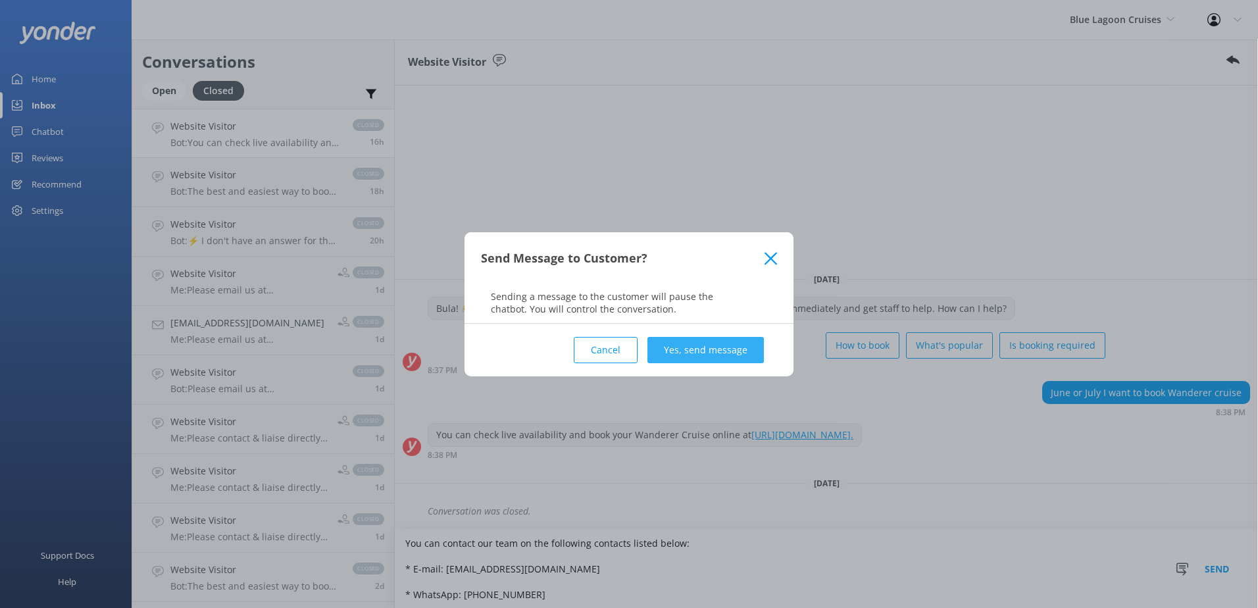
click at [710, 351] on button "Yes, send message" at bounding box center [705, 350] width 116 height 26
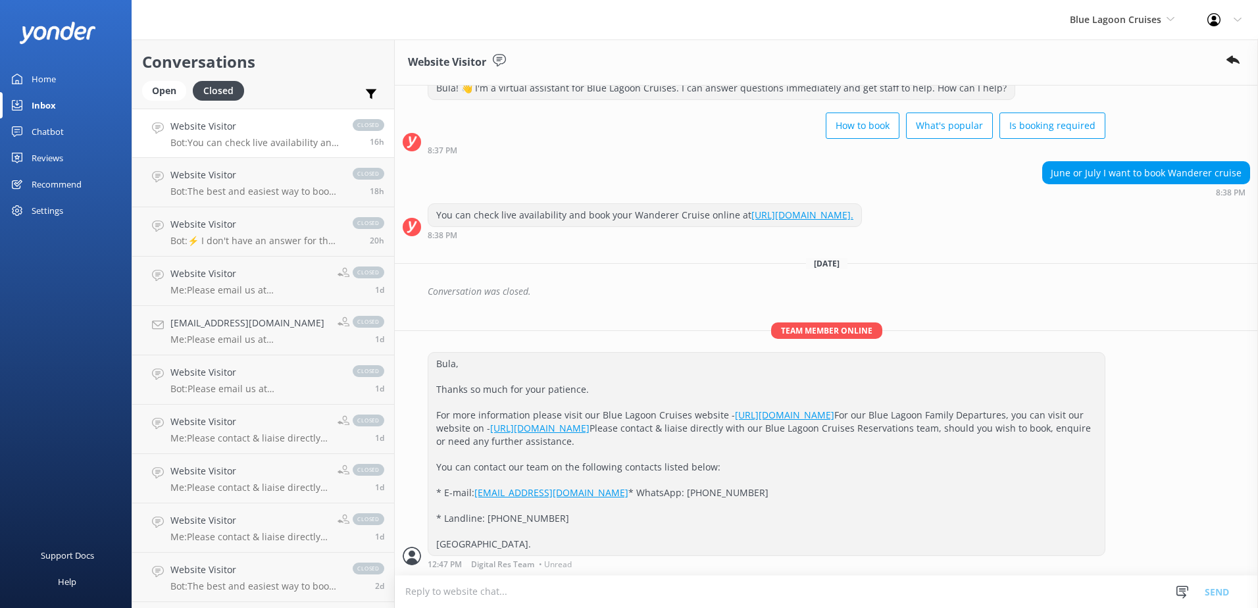
scroll to position [108, 0]
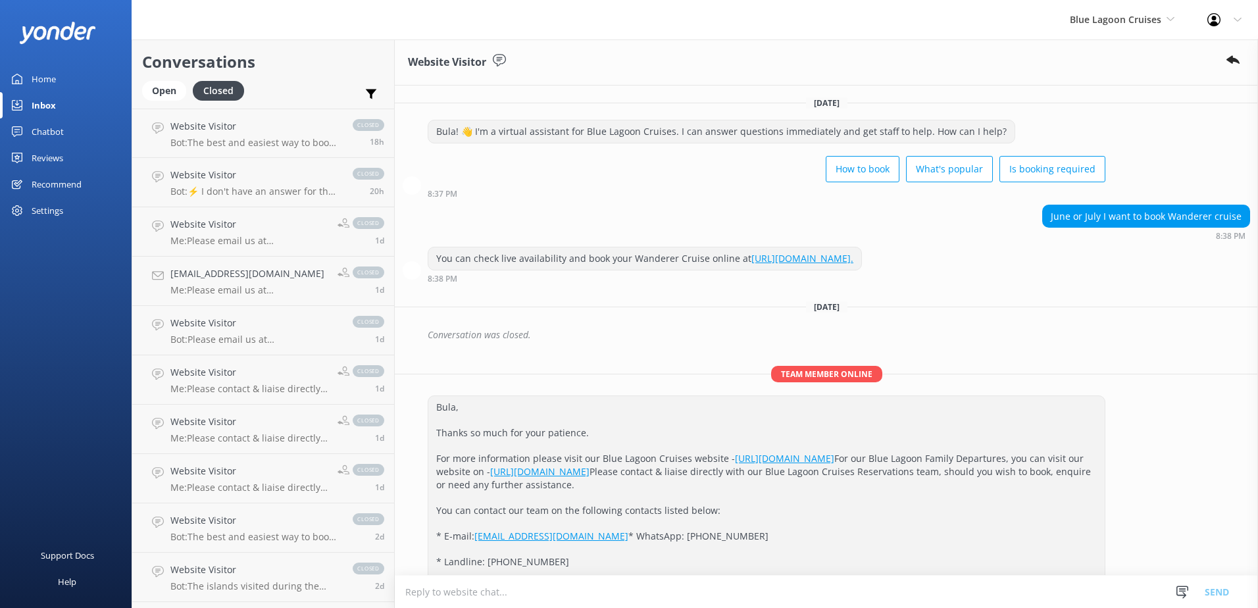
scroll to position [108, 0]
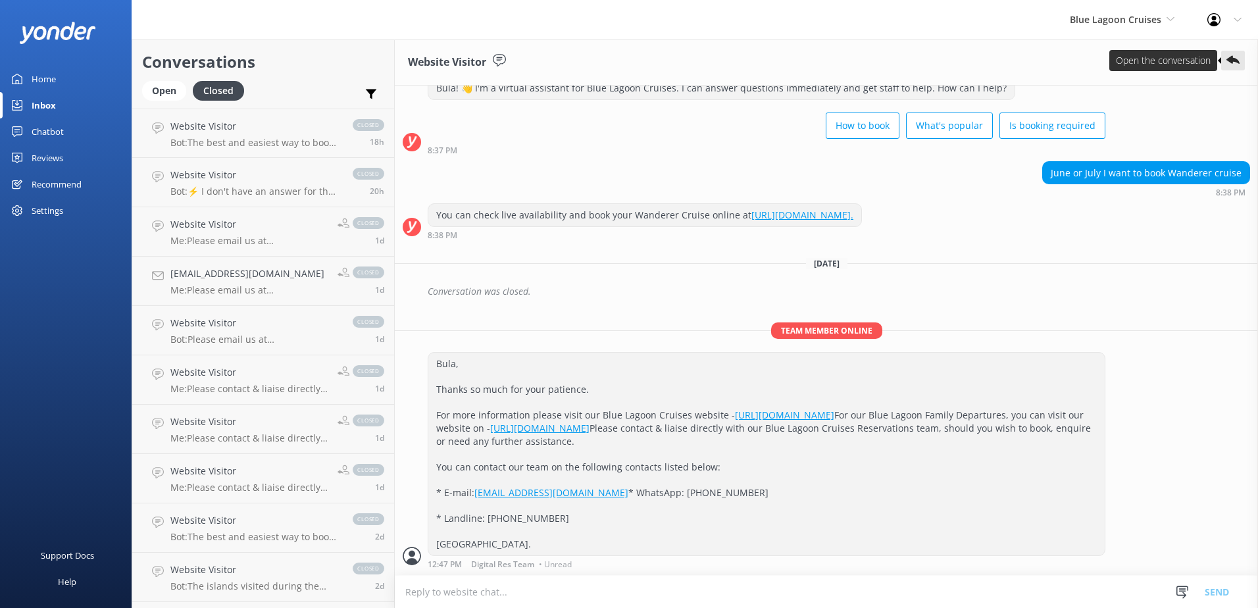
click at [1229, 62] on use at bounding box center [1232, 60] width 13 height 9
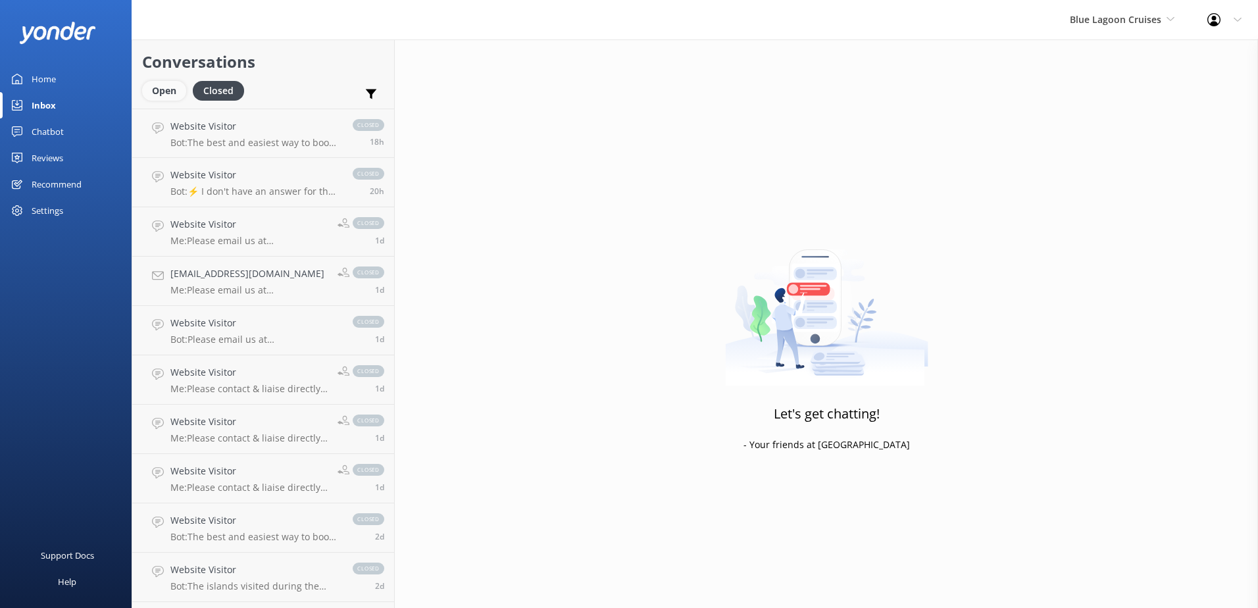
click at [170, 88] on div "Open" at bounding box center [164, 91] width 44 height 20
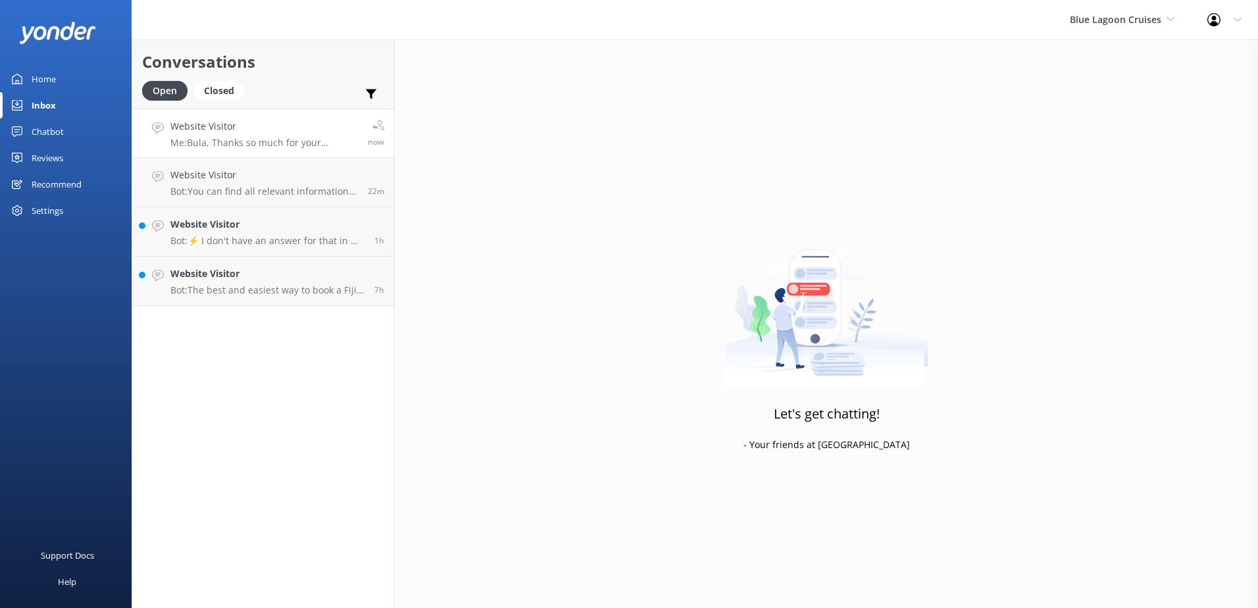
click at [316, 138] on p "Me: Bula, Thanks so much for your patience. For more information please visit o…" at bounding box center [263, 143] width 187 height 12
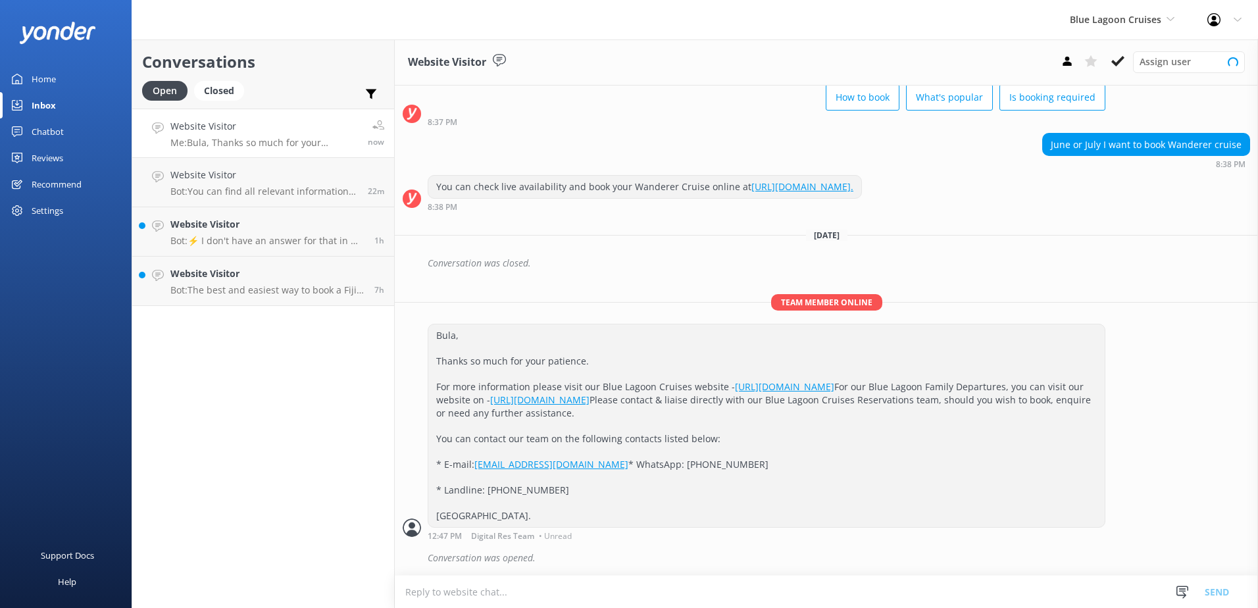
scroll to position [136, 0]
click at [1118, 62] on use at bounding box center [1117, 61] width 13 height 11
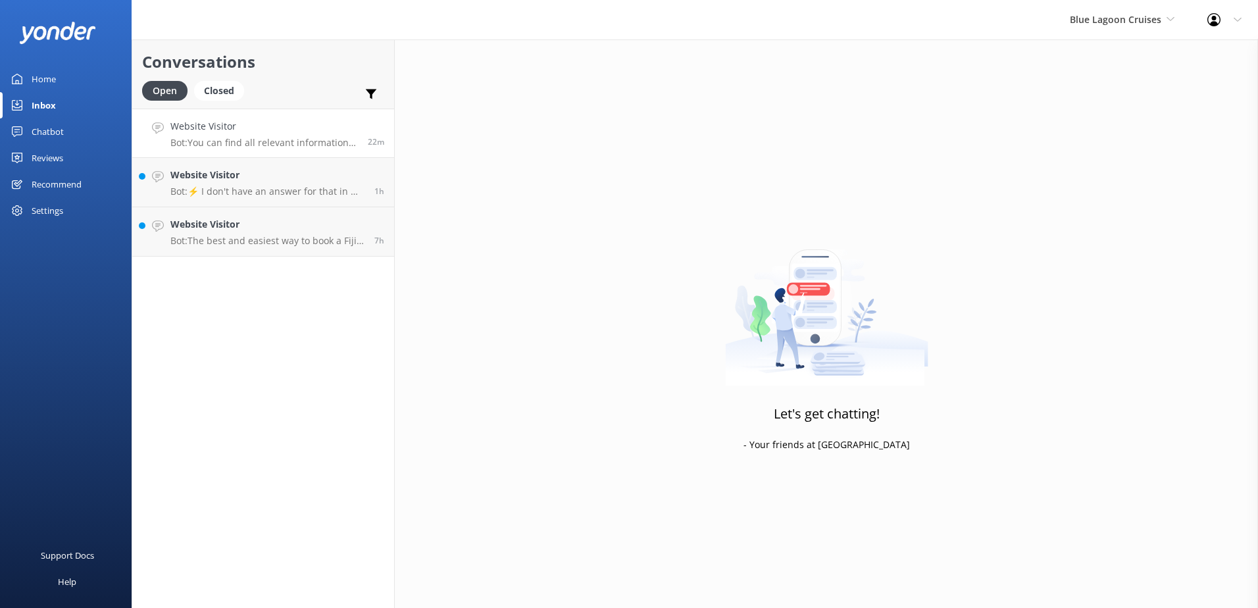
click at [328, 118] on link "Website Visitor Bot: You can find all relevant information, including rates, fo…" at bounding box center [263, 133] width 262 height 49
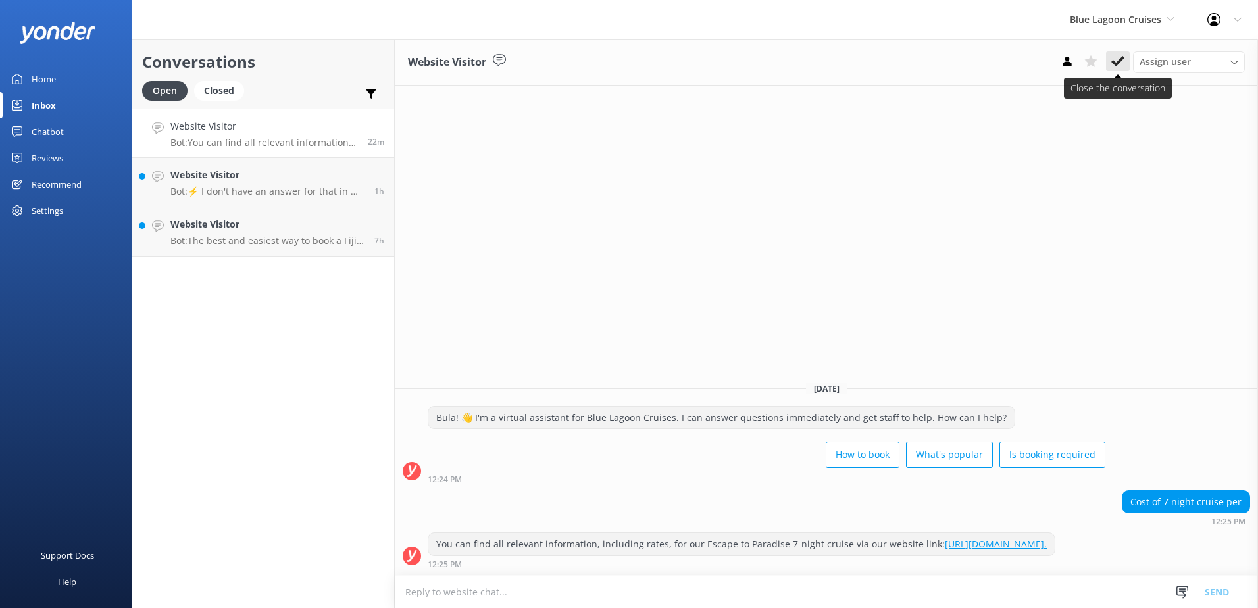
click at [1120, 61] on use at bounding box center [1117, 61] width 13 height 11
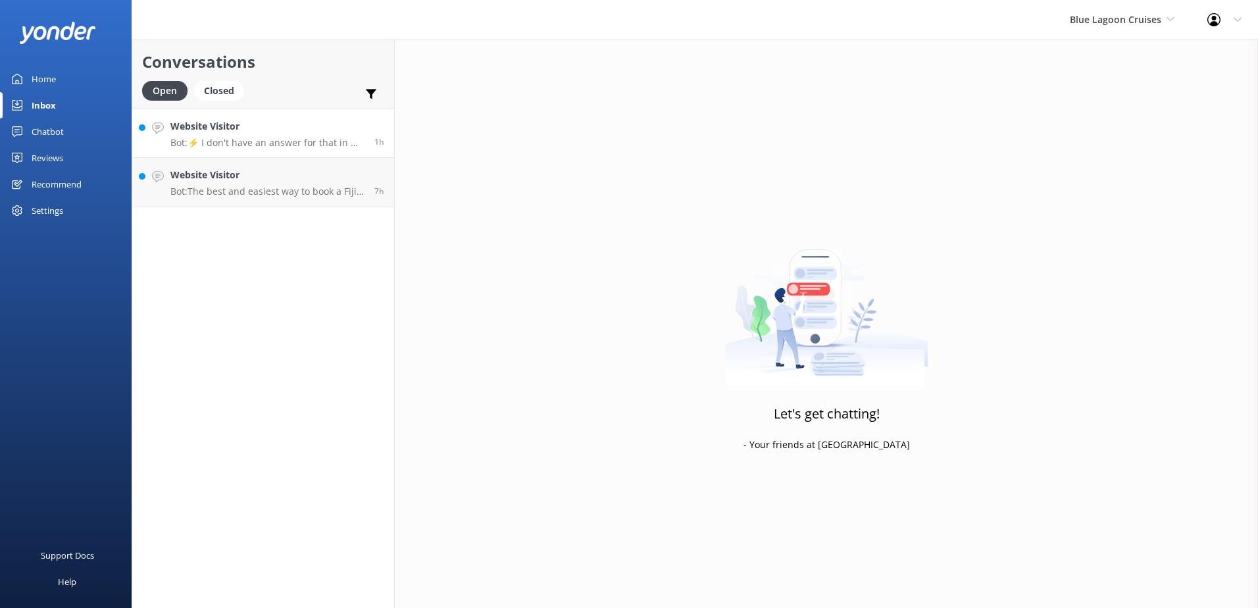
click at [303, 129] on h4 "Website Visitor" at bounding box center [267, 126] width 194 height 14
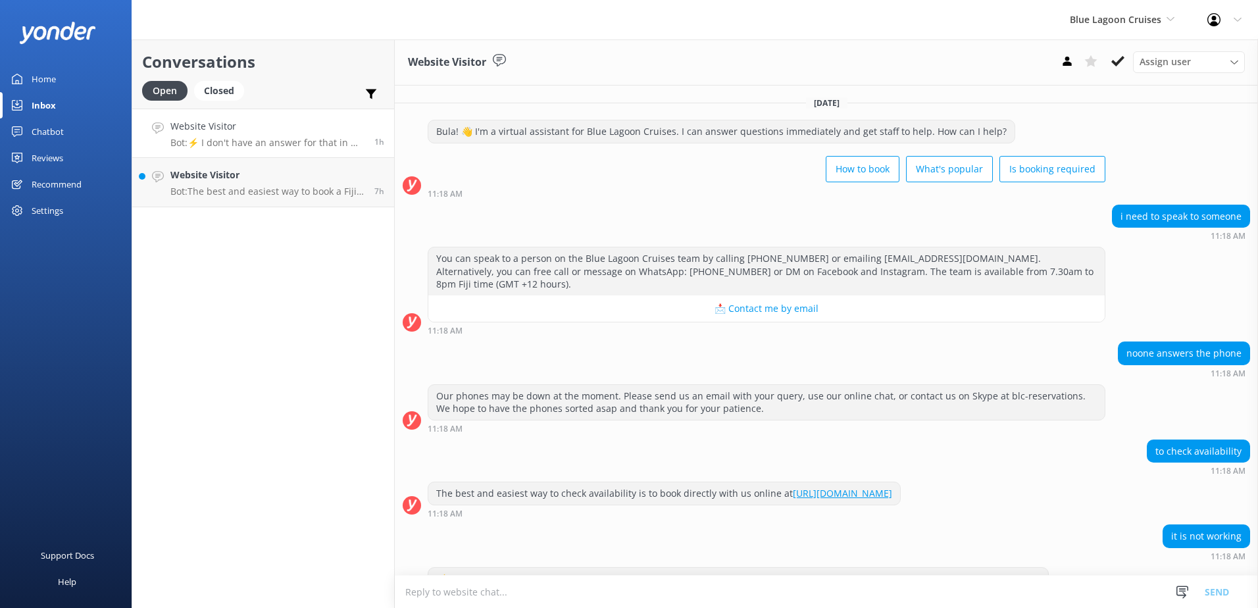
scroll to position [74, 0]
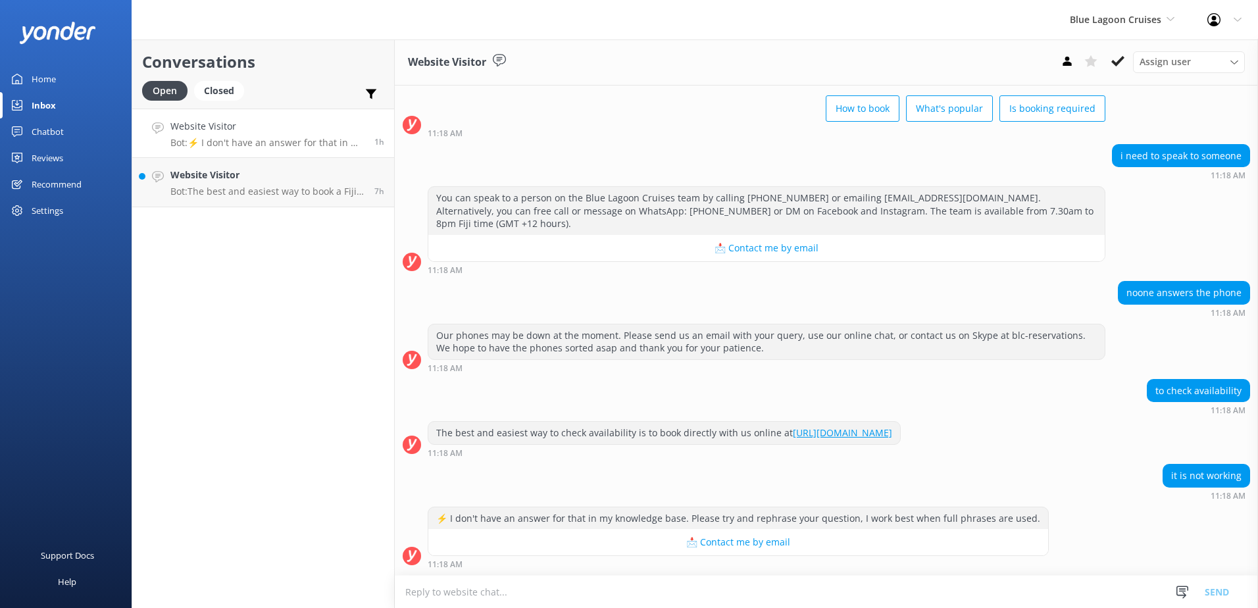
click at [447, 599] on textarea at bounding box center [826, 592] width 863 height 32
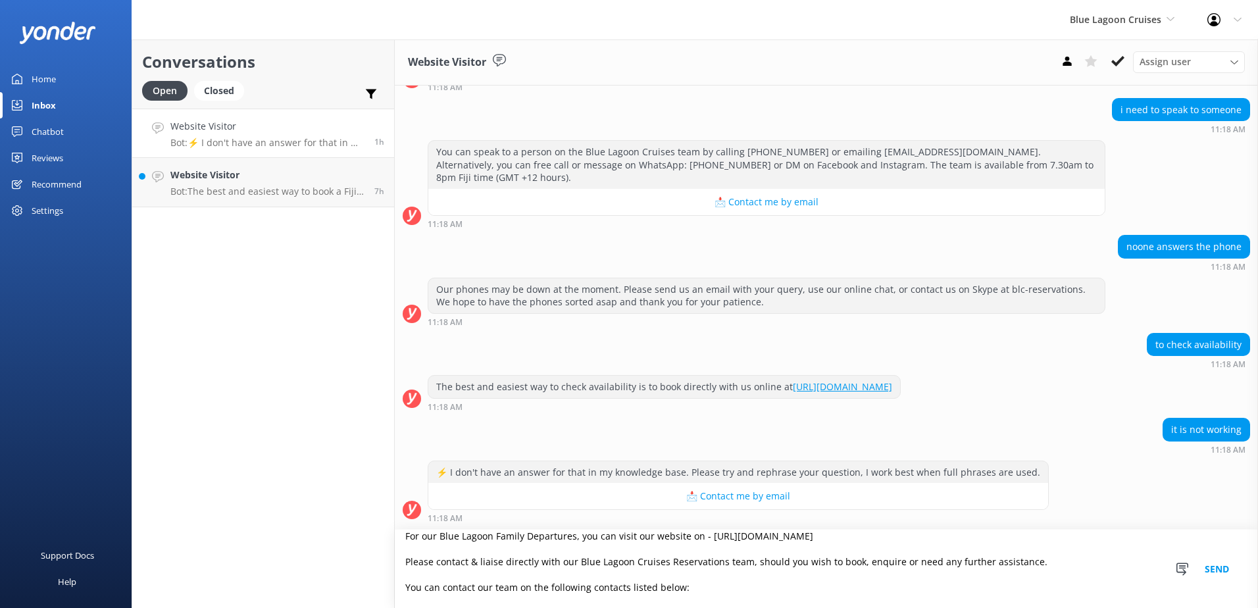
scroll to position [0, 0]
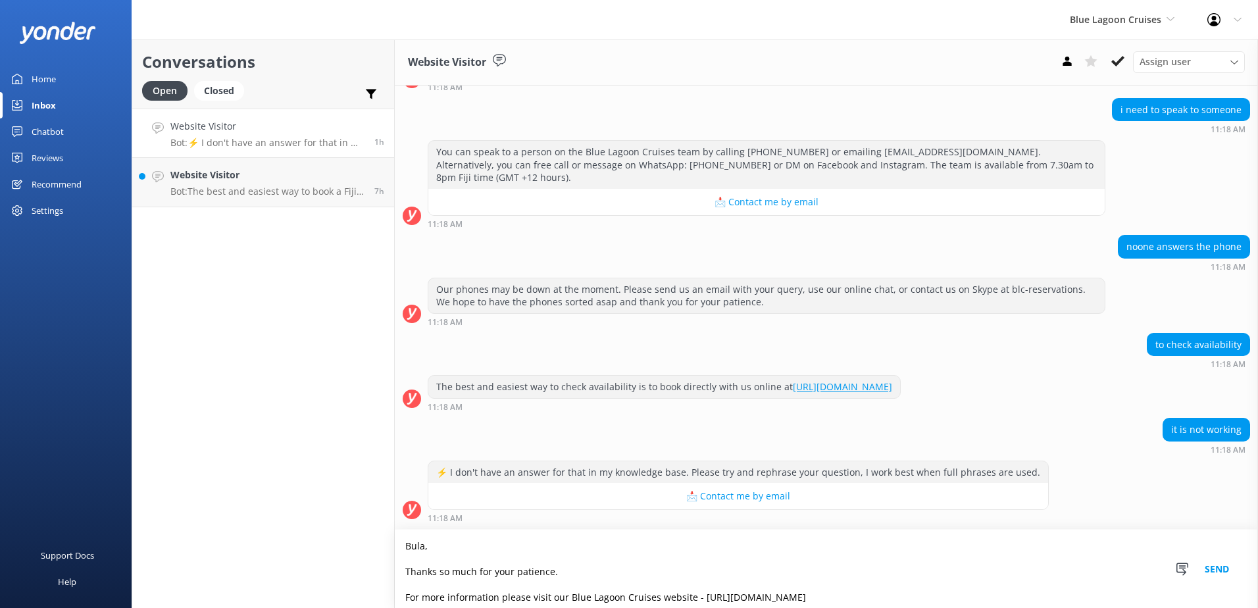
type textarea "Bula, Thanks so much for your patience. For more information please visit our B…"
click at [1218, 571] on button "Send" at bounding box center [1216, 569] width 49 height 78
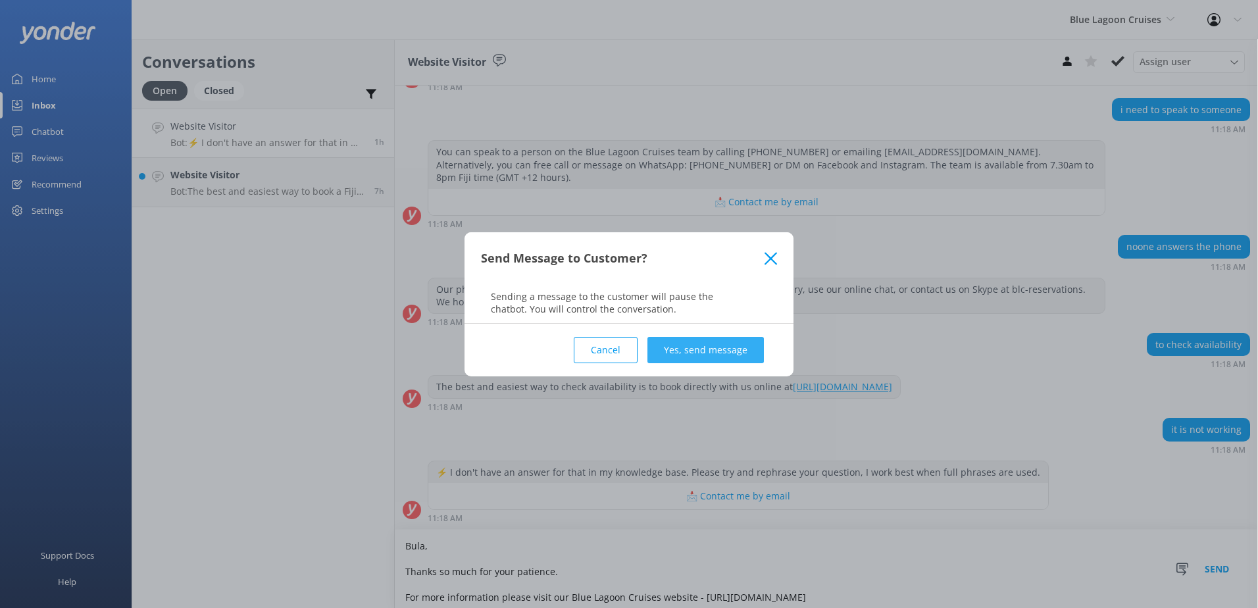
click at [743, 349] on button "Yes, send message" at bounding box center [705, 350] width 116 height 26
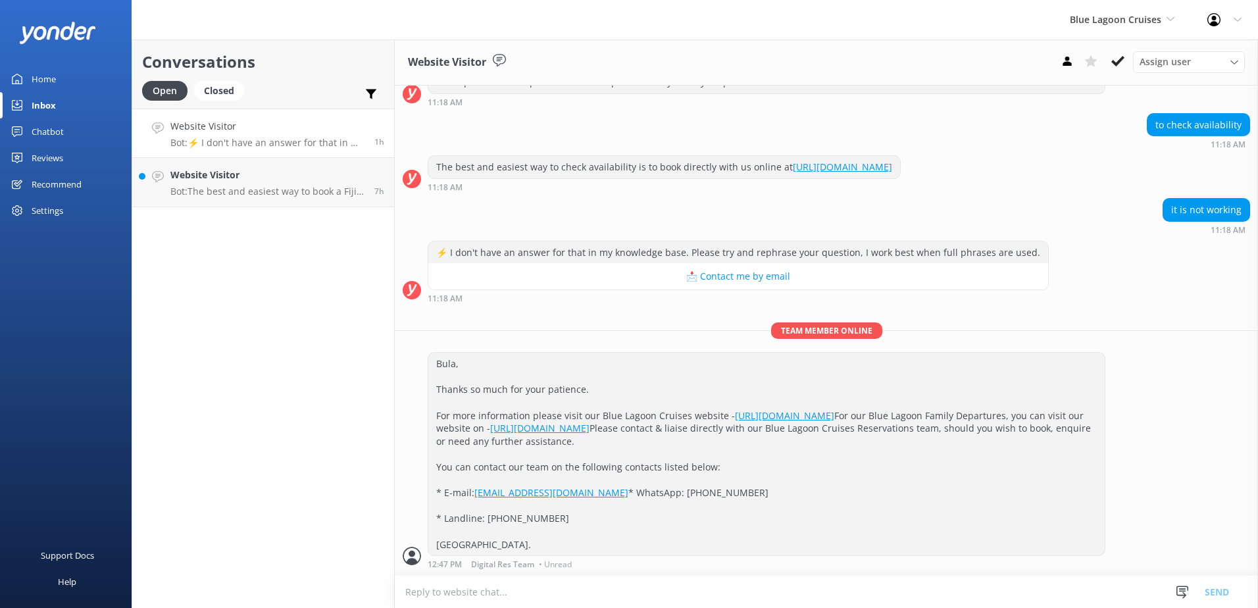
scroll to position [391, 0]
click at [1120, 66] on icon at bounding box center [1117, 61] width 13 height 13
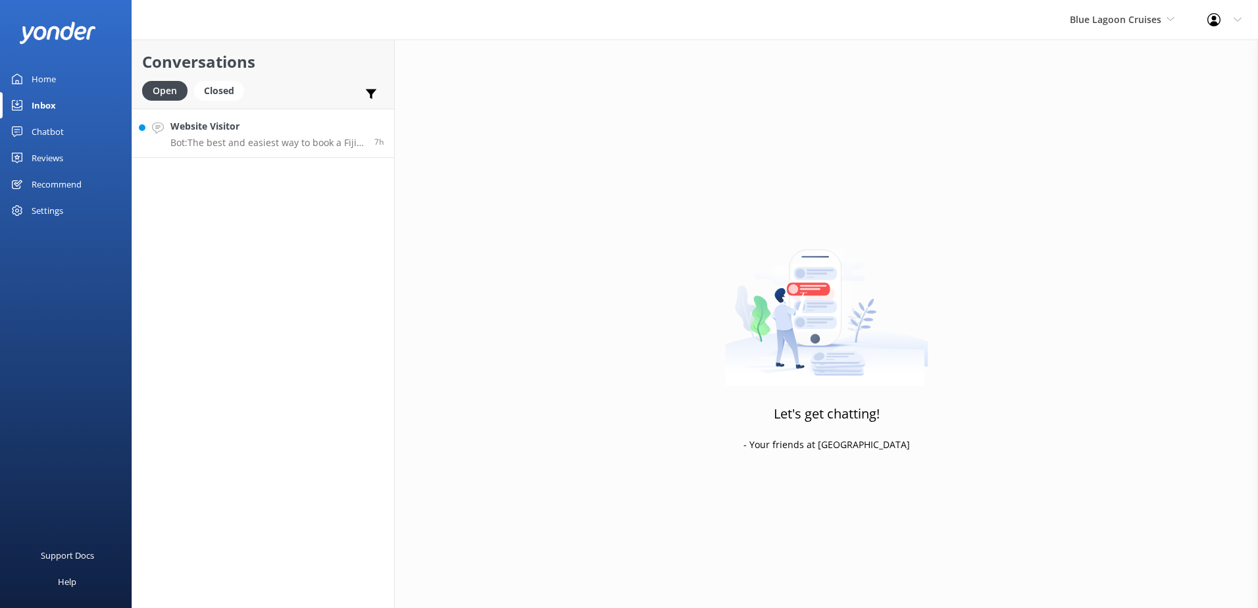
click at [299, 139] on p "Bot: The best and easiest way to book a Fiji cruise is online at [URL][DOMAIN_N…" at bounding box center [267, 143] width 194 height 12
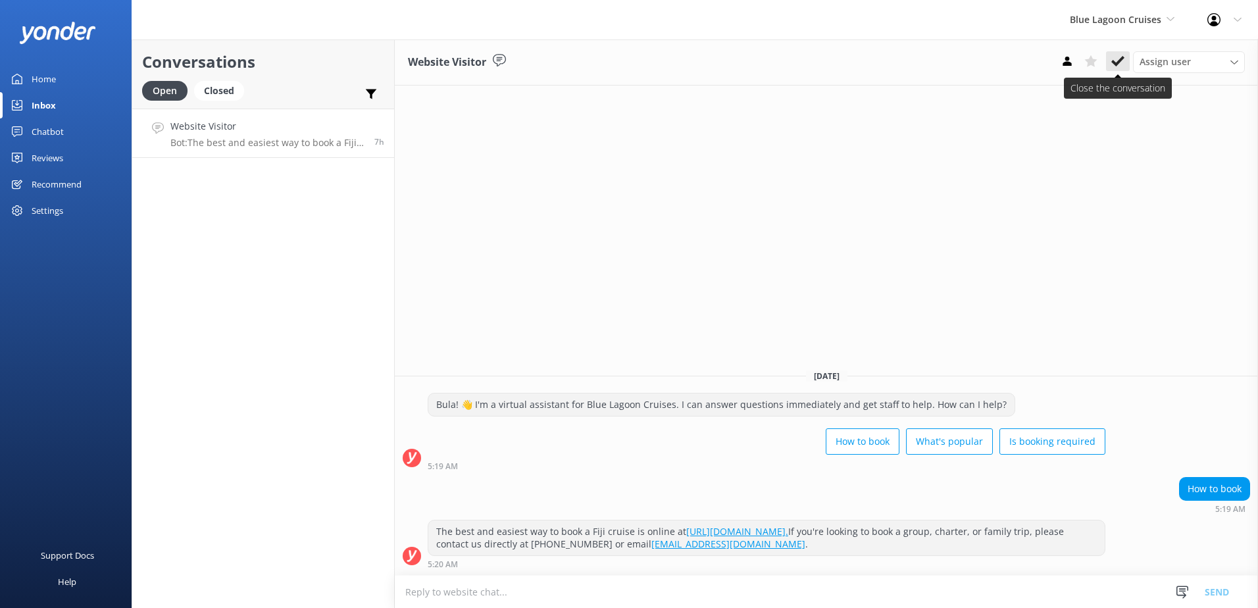
click at [1119, 59] on icon at bounding box center [1117, 61] width 13 height 13
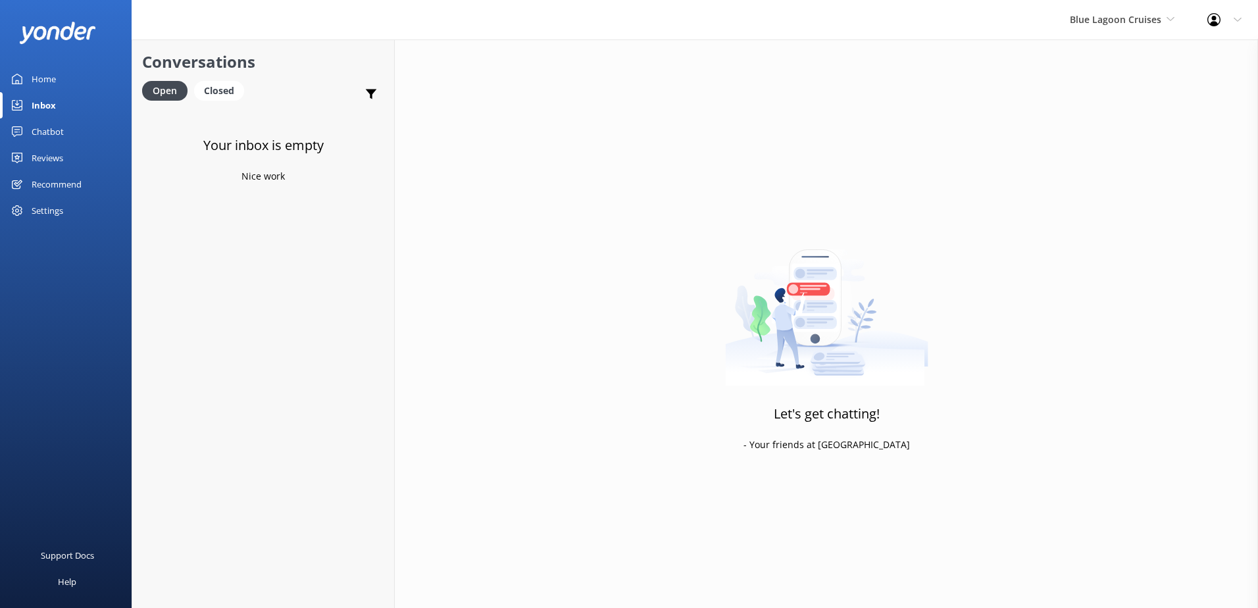
click at [42, 133] on div "Chatbot" at bounding box center [48, 131] width 32 height 26
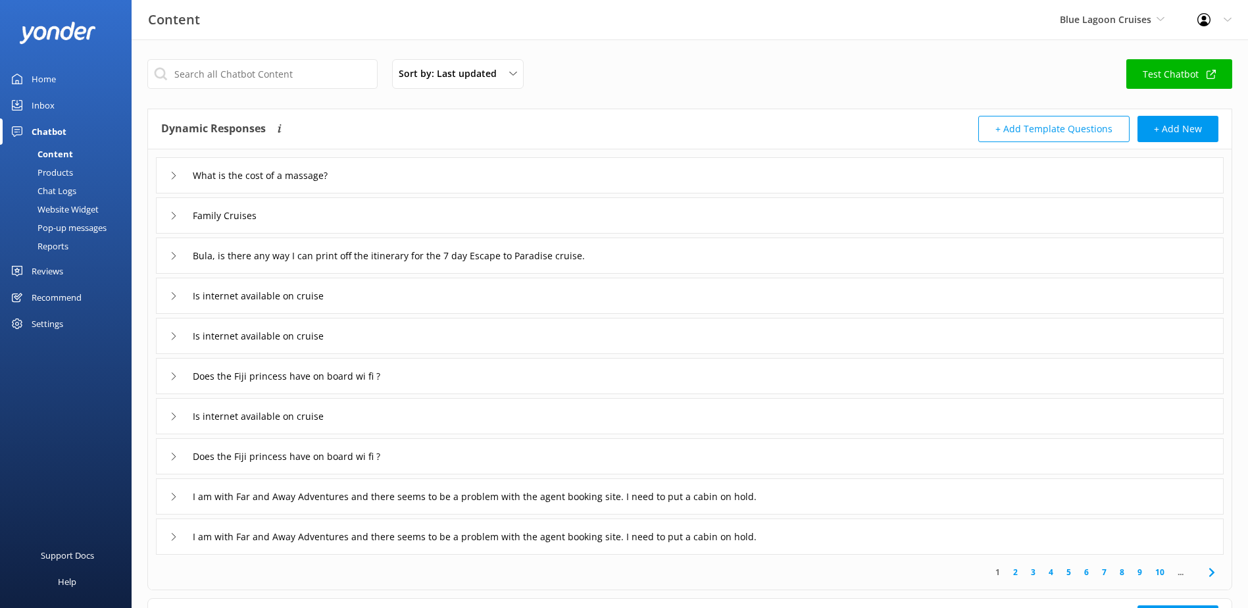
click at [70, 189] on div "Chat Logs" at bounding box center [42, 191] width 68 height 18
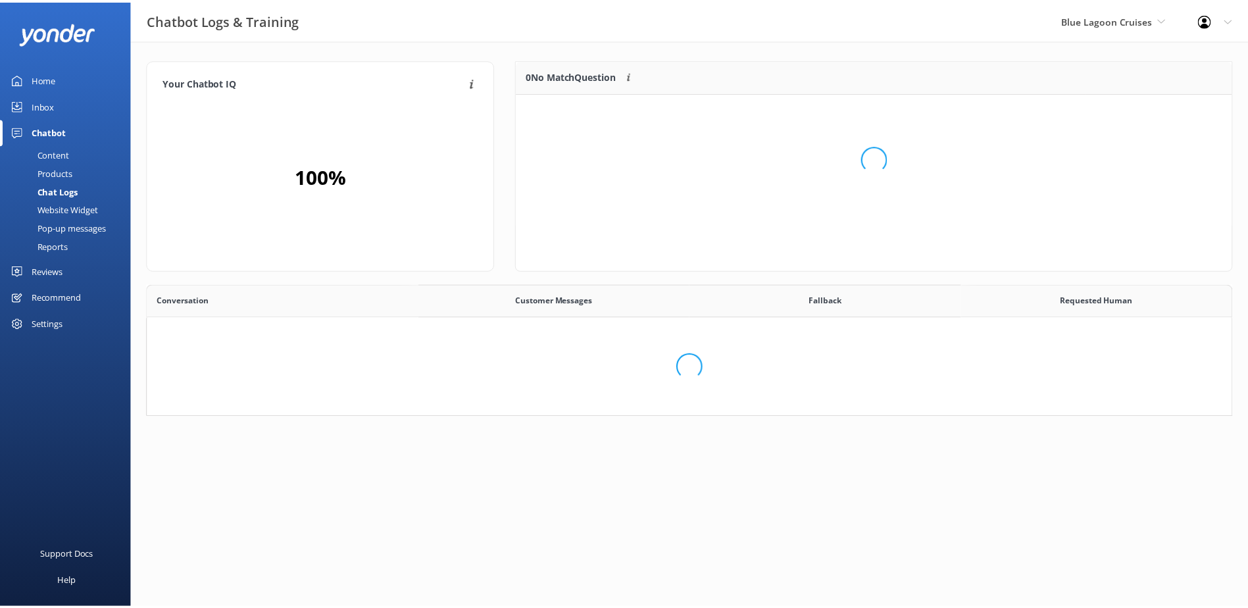
scroll to position [451, 1073]
